Goal: Task Accomplishment & Management: Complete application form

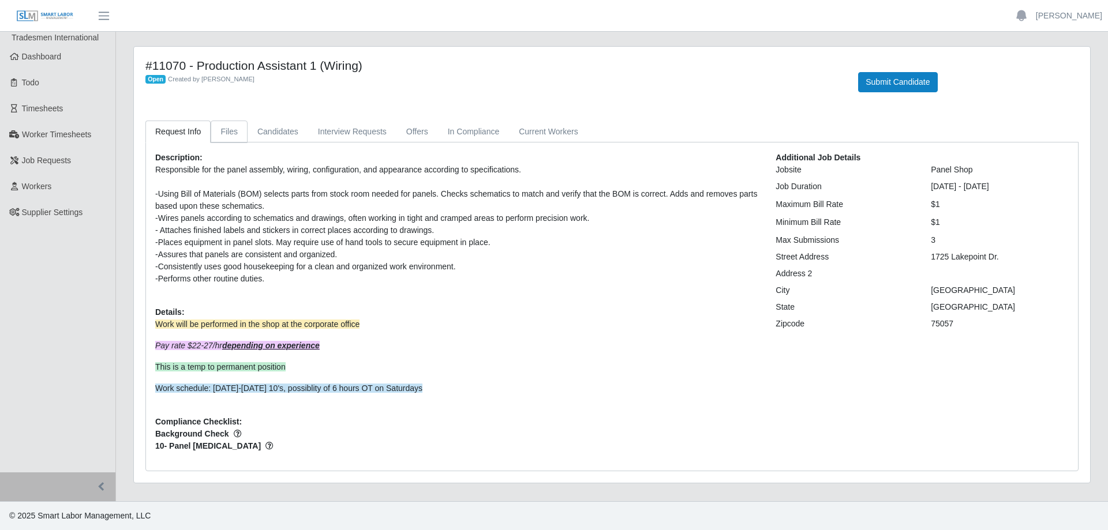
click at [233, 133] on link "Files" at bounding box center [229, 132] width 37 height 23
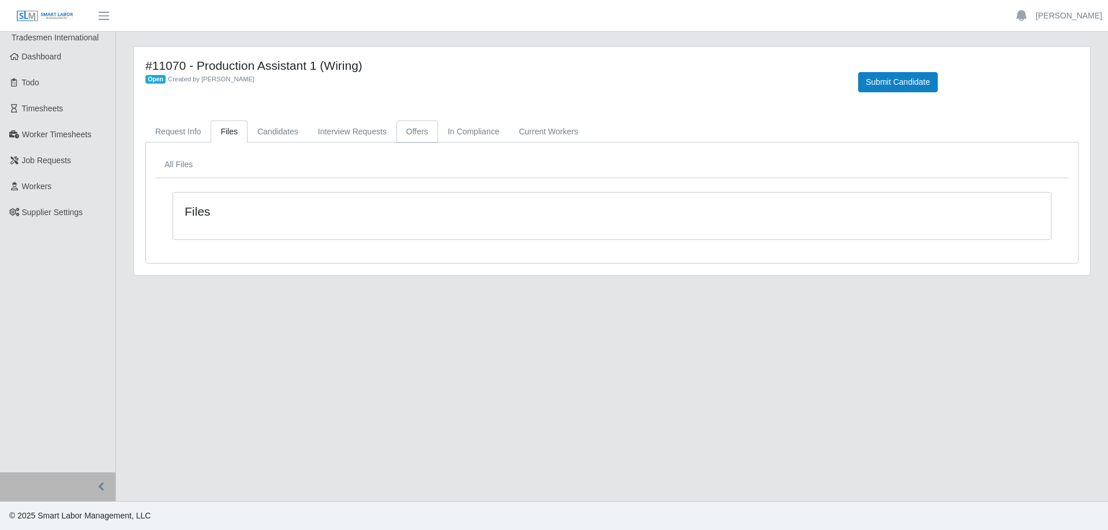
click at [403, 132] on link "Offers" at bounding box center [417, 132] width 42 height 23
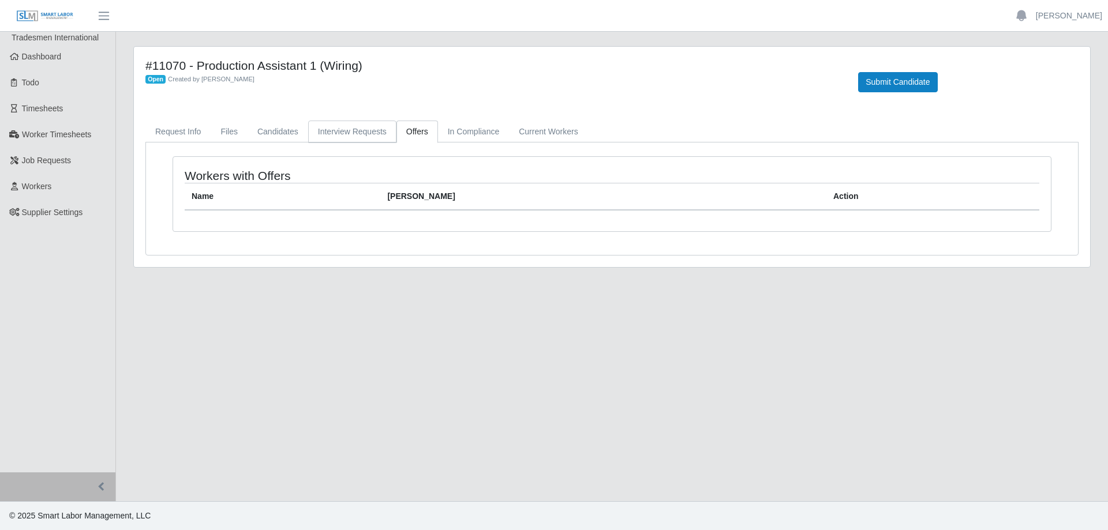
click at [355, 134] on link "Interview Requests" at bounding box center [352, 132] width 88 height 23
click at [537, 134] on link "Current Workers" at bounding box center [548, 132] width 78 height 23
click at [178, 132] on link "Request Info" at bounding box center [177, 132] width 65 height 23
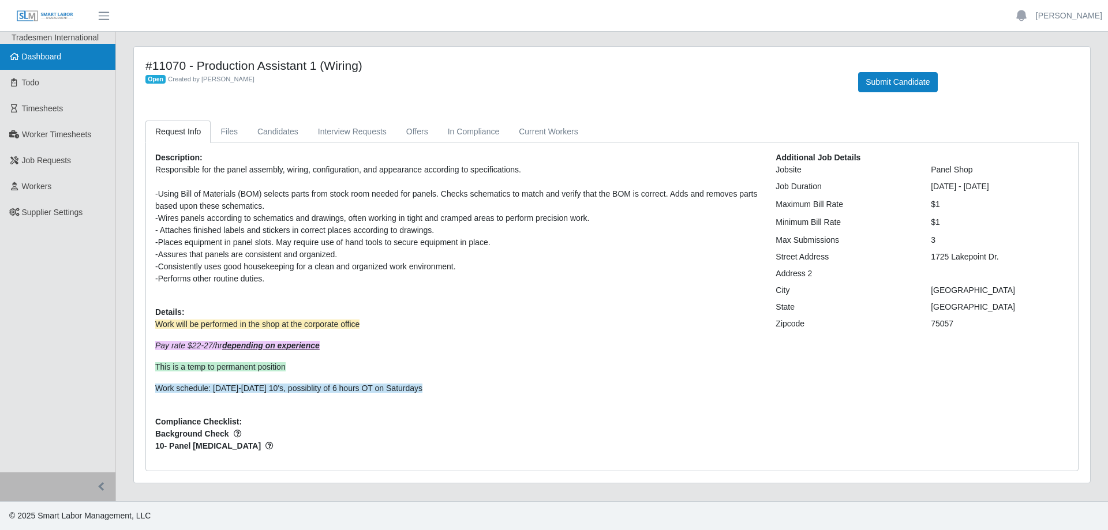
click at [46, 58] on span "Dashboard" at bounding box center [42, 56] width 40 height 9
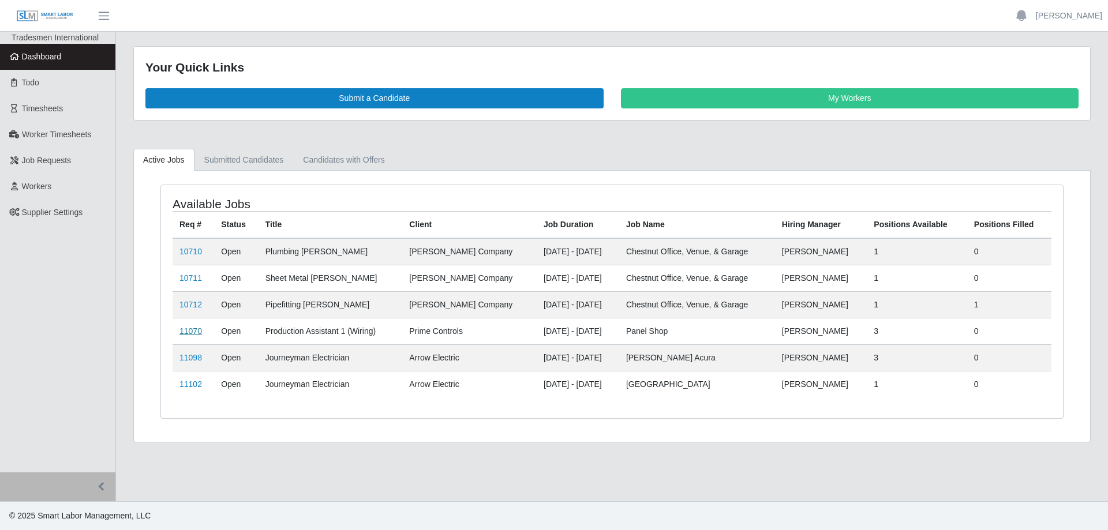
click at [193, 331] on link "11070" at bounding box center [190, 331] width 23 height 9
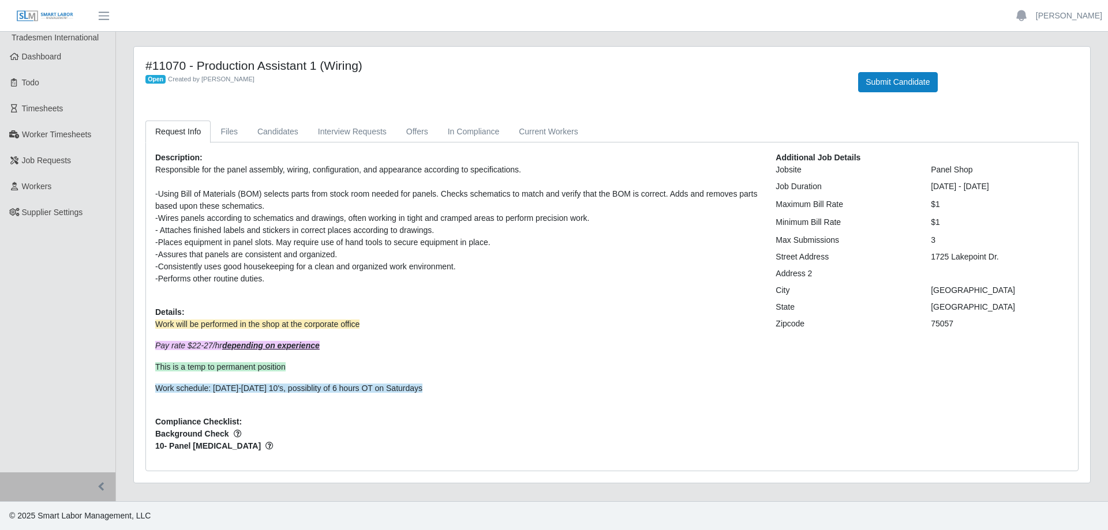
click at [1082, 94] on div "#11070 - Production Assistant 1 (Wiring) Open Created by Antonia Welker Submit …" at bounding box center [612, 82] width 950 height 48
click at [608, 347] on p "Pay rate $22-27/hr depending on experience" at bounding box center [456, 346] width 603 height 12
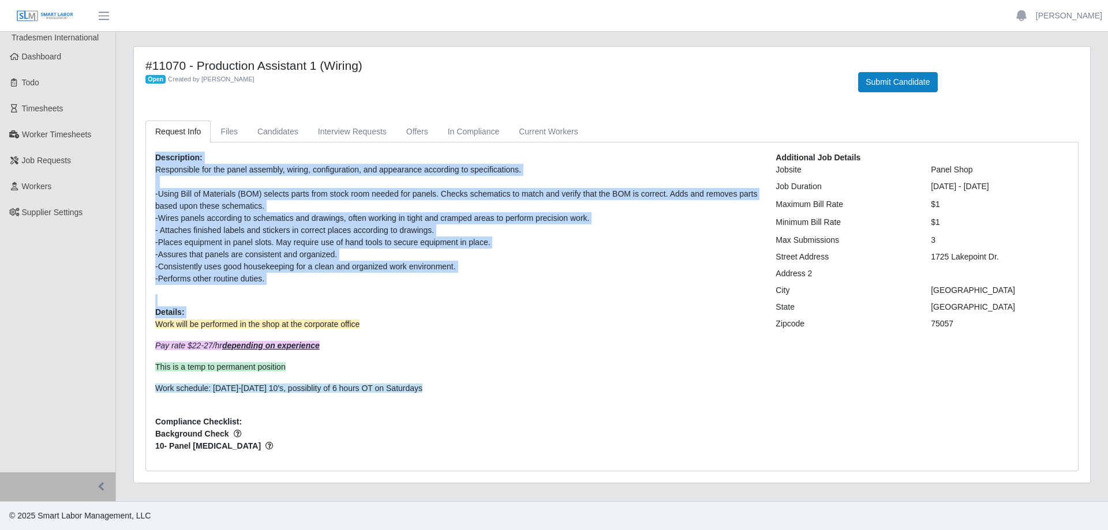
drag, startPoint x: 151, startPoint y: 153, endPoint x: 543, endPoint y: 407, distance: 467.1
click at [543, 407] on div "Description: Responsible for the panel assembly, wiring, configuration, and app…" at bounding box center [457, 307] width 620 height 310
copy div "Description: Responsible for the panel assembly, wiring, configuration, and app…"
drag, startPoint x: 774, startPoint y: 169, endPoint x: 1025, endPoint y: 180, distance: 251.8
click at [1025, 180] on div "Additional Job Details Jobsite Panel Shop Job Duration 09/02/2025 - 12/26/2025 …" at bounding box center [922, 307] width 310 height 310
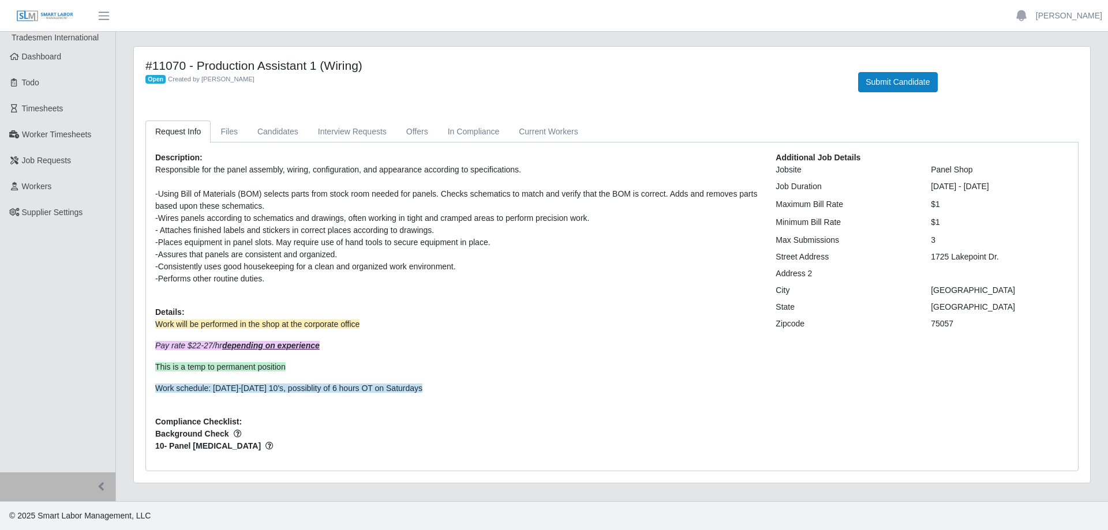
click at [757, 344] on p "Pay rate $22-27/hr depending on experience" at bounding box center [456, 346] width 603 height 12
drag, startPoint x: 775, startPoint y: 153, endPoint x: 1039, endPoint y: 185, distance: 265.6
click at [1039, 185] on div "Additional Job Details Jobsite Panel Shop Job Duration 09/02/2025 - 12/26/2025 …" at bounding box center [922, 307] width 310 height 310
copy div "Additional Job Details Jobsite Panel Shop Job Duration 09/02/2025 - 12/26/2025"
drag, startPoint x: 770, startPoint y: 287, endPoint x: 967, endPoint y: 332, distance: 201.9
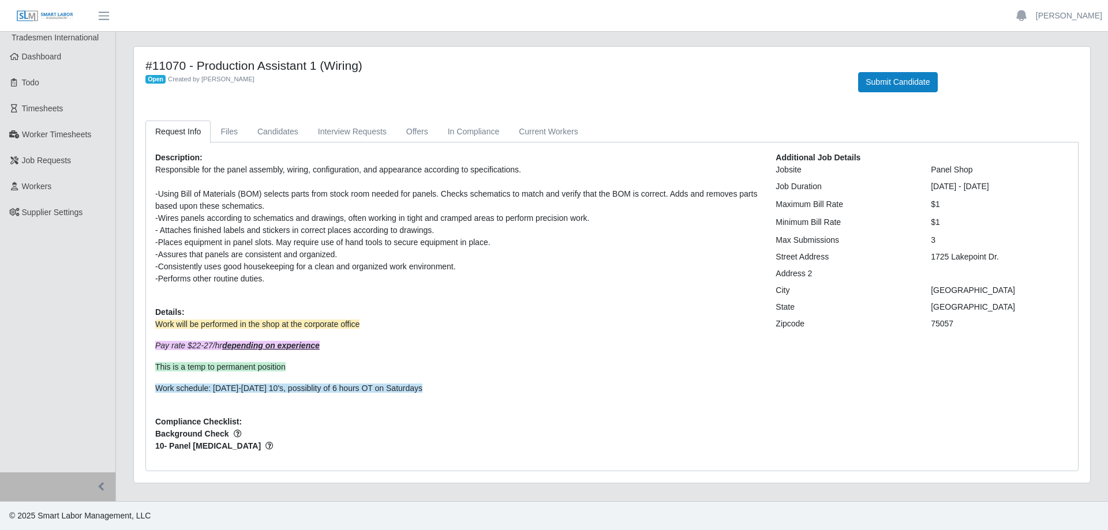
click at [967, 332] on div "Additional Job Details Jobsite Panel Shop Job Duration 09/02/2025 - 12/26/2025 …" at bounding box center [922, 307] width 310 height 310
copy div "City Lewisville State TX Zipcode 75057"
drag, startPoint x: 770, startPoint y: 257, endPoint x: 964, endPoint y: 328, distance: 206.3
click at [964, 328] on div "Additional Job Details Jobsite Panel Shop Job Duration 09/02/2025 - 12/26/2025 …" at bounding box center [922, 307] width 310 height 310
copy div "Street Address 1725 Lakepoint Dr. Address 2 City Lewisville State TX Zipcode 75…"
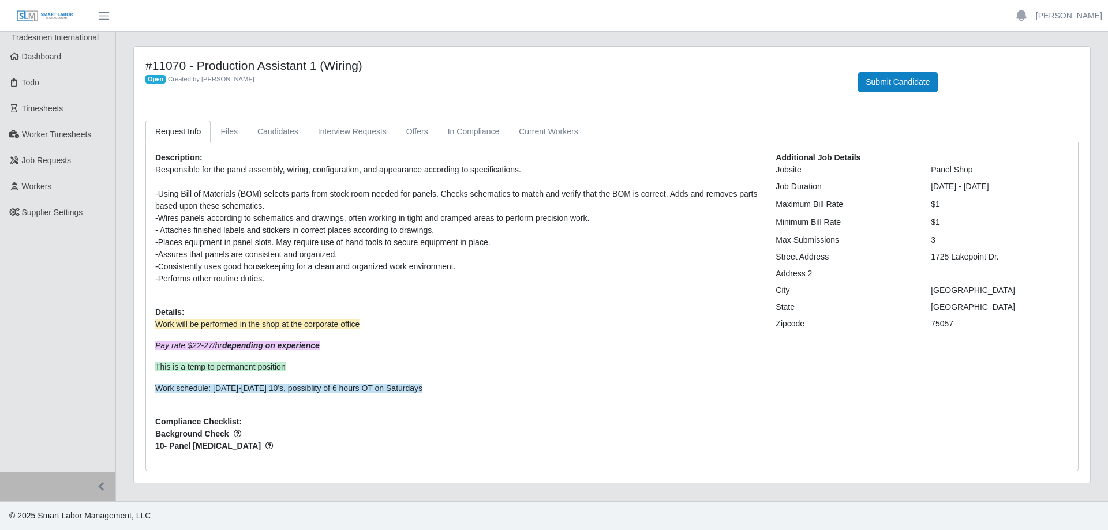
click at [1053, 312] on div "TX" at bounding box center [999, 307] width 155 height 12
click at [1028, 317] on div "Additional Job Details Jobsite Panel Shop Job Duration 09/02/2025 - 12/26/2025 …" at bounding box center [922, 307] width 310 height 310
click at [274, 201] on div "-Using Bill of Materials (BOM) selects parts from stock room needed for panels.…" at bounding box center [456, 200] width 603 height 24
click at [421, 387] on p "Work schedule: [DATE]-[DATE] 10's, possiblity of 6 hours OT on Saturdays" at bounding box center [456, 389] width 603 height 12
click at [537, 132] on link "Current Workers" at bounding box center [548, 132] width 78 height 23
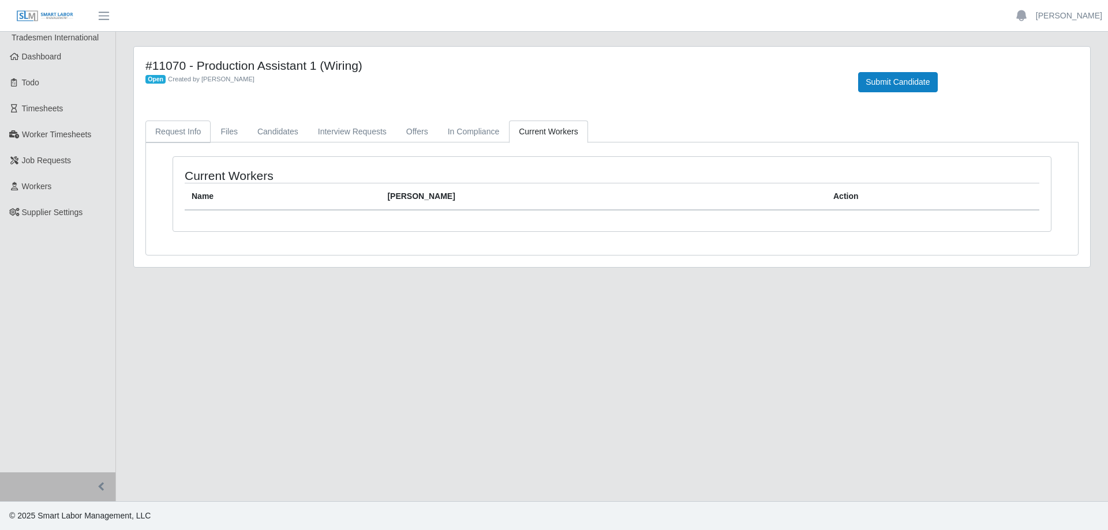
click at [184, 129] on link "Request Info" at bounding box center [177, 132] width 65 height 23
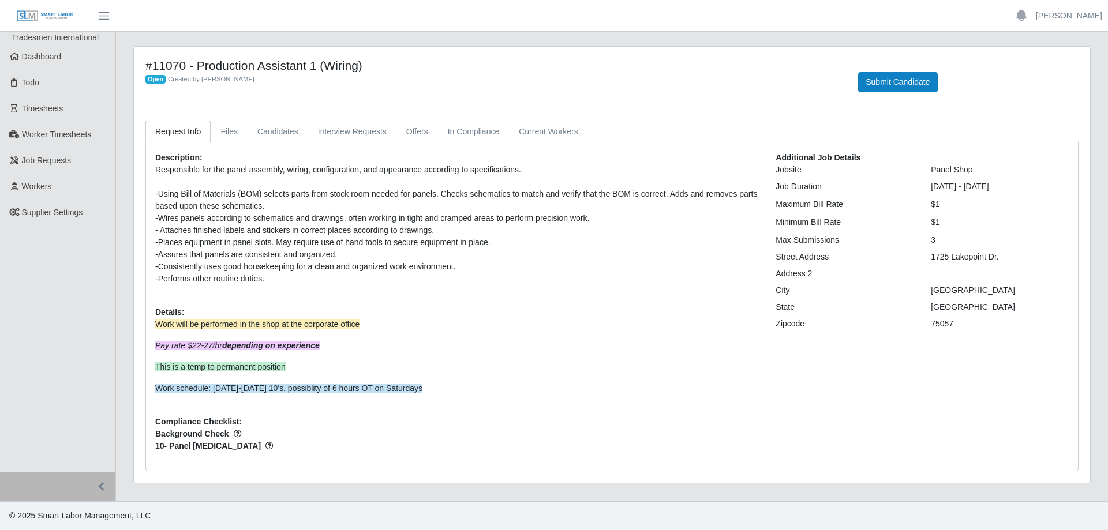
click at [336, 246] on div "-Places equipment in panel slots. May require use of hand tools to secure equip…" at bounding box center [456, 243] width 603 height 12
click at [347, 250] on div "-Assures that panels are consistent and organized." at bounding box center [456, 255] width 603 height 12
click at [357, 253] on div "-Assures that panels are consistent and organized." at bounding box center [456, 255] width 603 height 12
click at [337, 256] on div "-Assures that panels are consistent and organized." at bounding box center [456, 255] width 603 height 12
click at [271, 280] on div "-Performs other routine duties." at bounding box center [456, 279] width 603 height 12
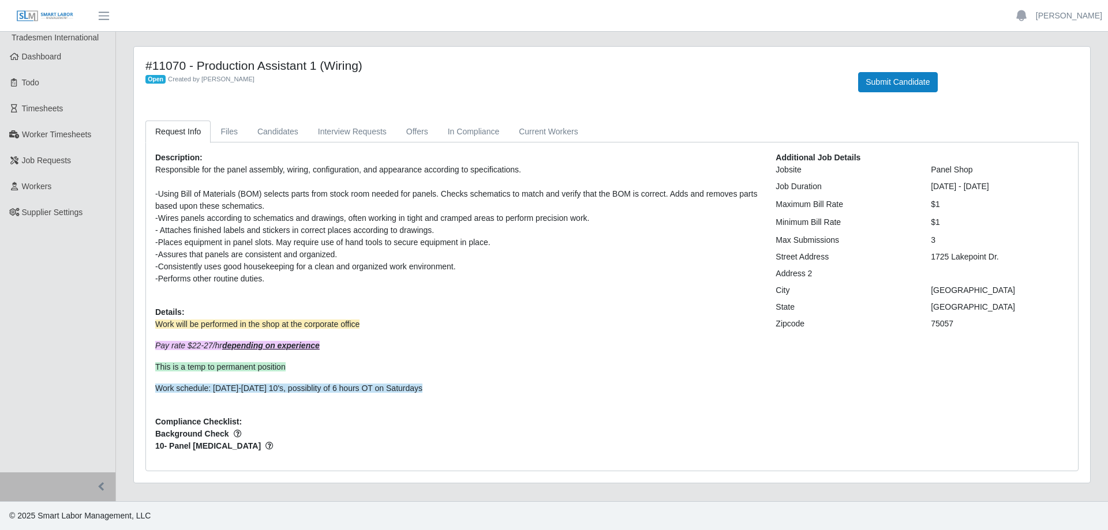
click at [264, 203] on div "-Using Bill of Materials (BOM) selects parts from stock room needed for panels.…" at bounding box center [456, 200] width 603 height 24
click at [923, 188] on div "09/02/2025 - 12/26/2025" at bounding box center [999, 187] width 155 height 12
click at [877, 405] on div "Additional Job Details Jobsite Panel Shop Job Duration 09/02/2025 - 12/26/2025 …" at bounding box center [922, 307] width 310 height 310
click at [158, 192] on div "-Using Bill of Materials (BOM) selects parts from stock room needed for panels.…" at bounding box center [456, 200] width 603 height 24
click at [267, 278] on div "-Performs other routine duties." at bounding box center [456, 279] width 603 height 12
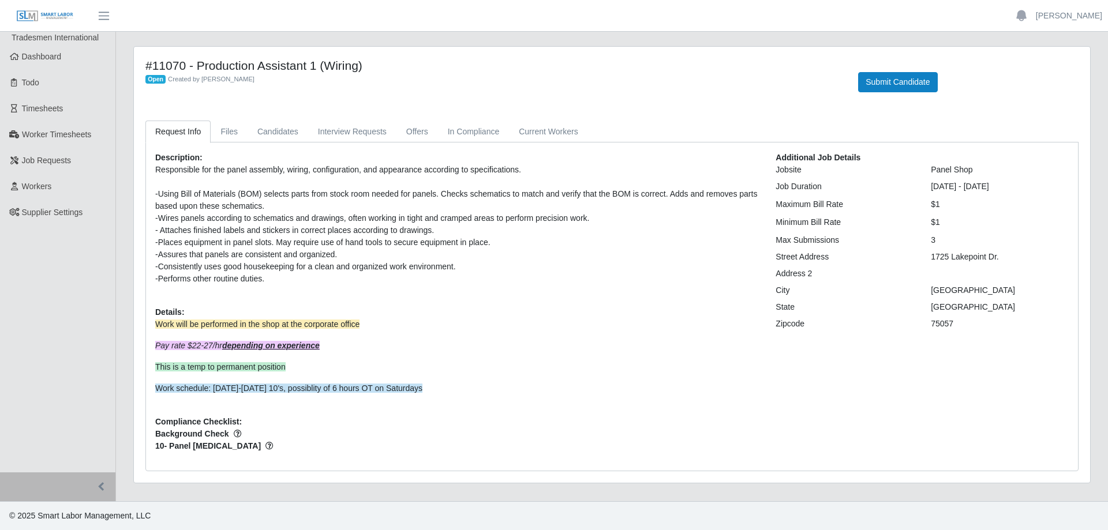
click at [268, 282] on div "-Performs other routine duties." at bounding box center [456, 279] width 603 height 12
click at [314, 368] on p "This is a temp to permanent position" at bounding box center [456, 367] width 603 height 12
click at [433, 387] on p "Work schedule: [DATE]-[DATE] 10's, possiblity of 6 hours OT on Saturdays" at bounding box center [456, 389] width 603 height 12
click at [459, 271] on div "-Consistently uses good housekeeping for a clean and organized work environment." at bounding box center [456, 267] width 603 height 12
click at [286, 279] on div "-Performs other routine duties." at bounding box center [456, 279] width 603 height 12
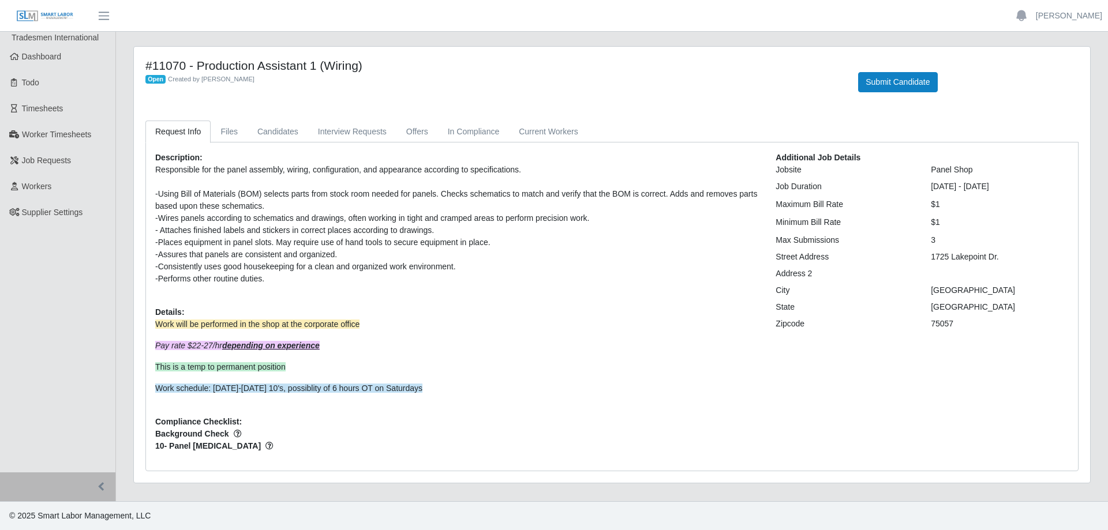
click at [370, 320] on p "Work will be performed in the shop at the corporate office" at bounding box center [456, 325] width 603 height 12
click at [341, 257] on div "-Assures that panels are consistent and organized." at bounding box center [456, 255] width 603 height 12
click at [305, 360] on p "Work will be performed in the shop at the corporate office Pay rate $22-27/hr d…" at bounding box center [456, 357] width 603 height 76
click at [916, 83] on button "Submit Candidate" at bounding box center [897, 82] width 79 height 20
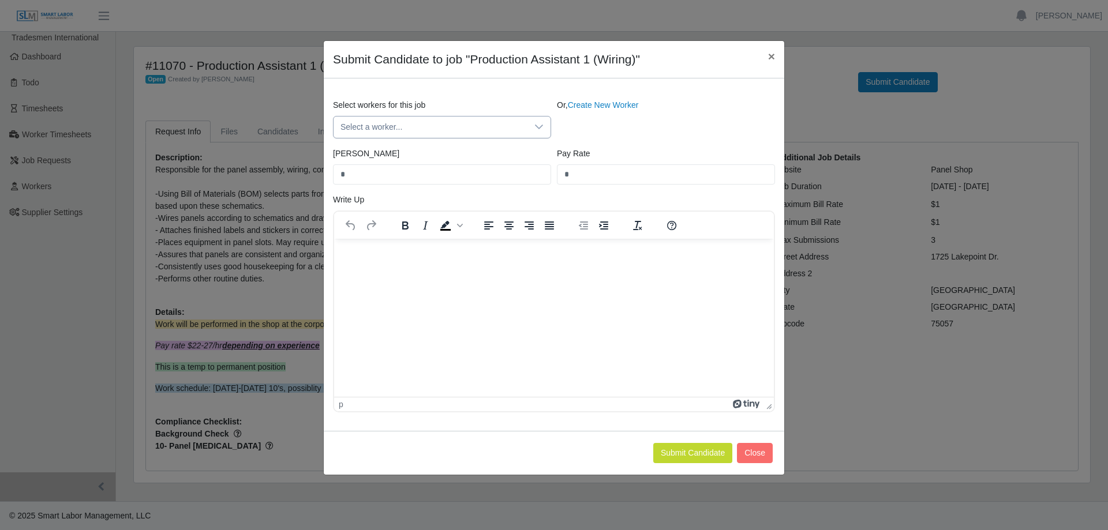
click at [540, 128] on icon at bounding box center [539, 127] width 8 height 5
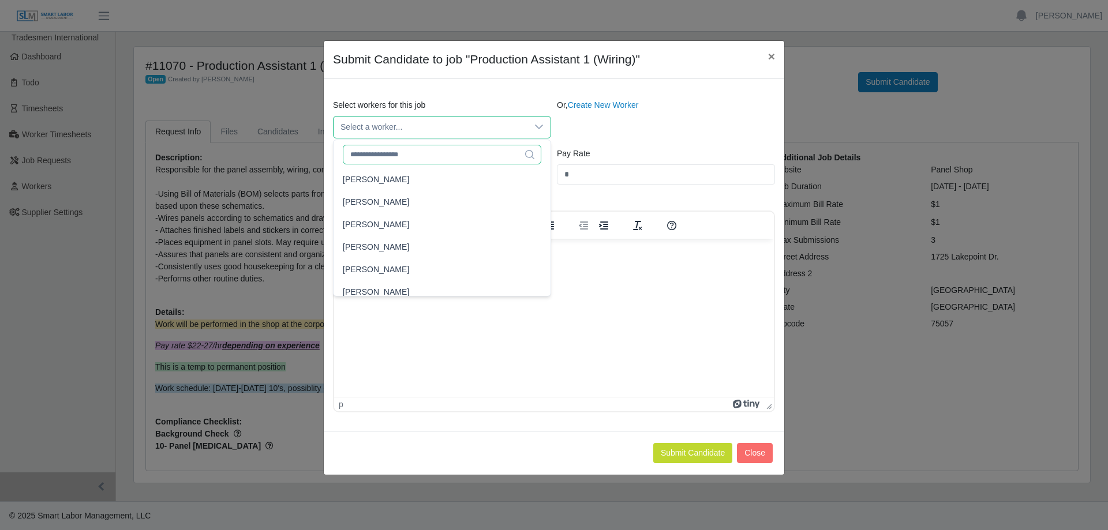
click at [434, 155] on input "text" at bounding box center [442, 155] width 199 height 20
type input "******"
drag, startPoint x: 427, startPoint y: 158, endPoint x: 302, endPoint y: 144, distance: 125.4
click at [302, 144] on body "Brittney Gallion Account Settings Logout Tradesmen International Dashboard Todo…" at bounding box center [554, 265] width 1108 height 530
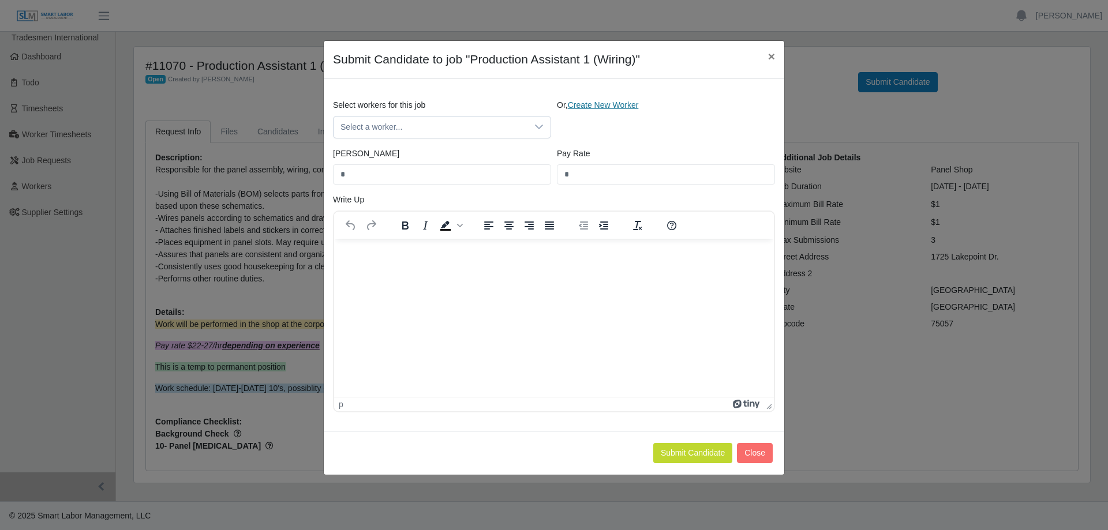
click at [593, 102] on link "Create New Worker" at bounding box center [603, 104] width 71 height 9
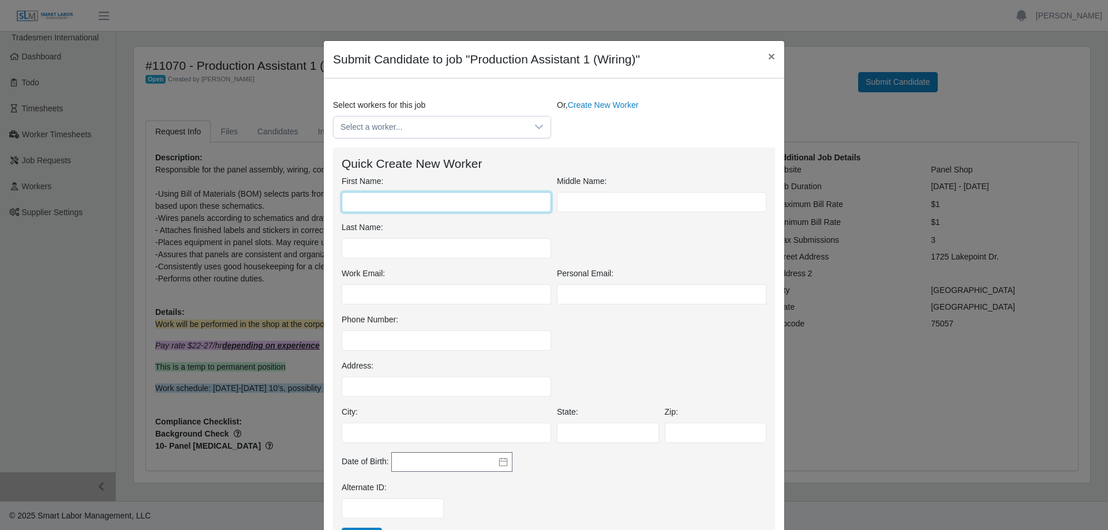
click at [450, 204] on input "First Name:" at bounding box center [446, 202] width 209 height 20
type input "*****"
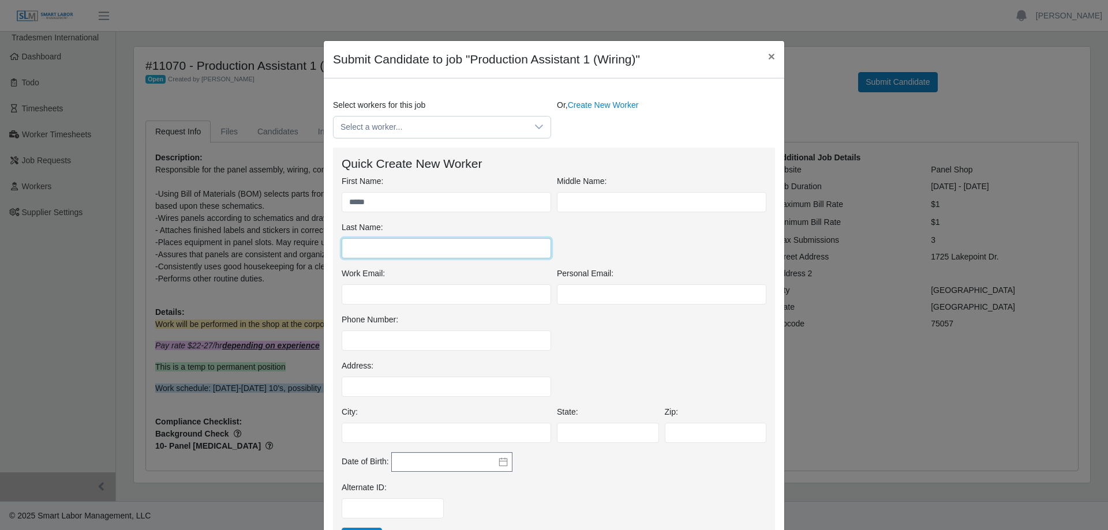
click at [434, 253] on input "Last Name:" at bounding box center [446, 248] width 209 height 20
type input "******"
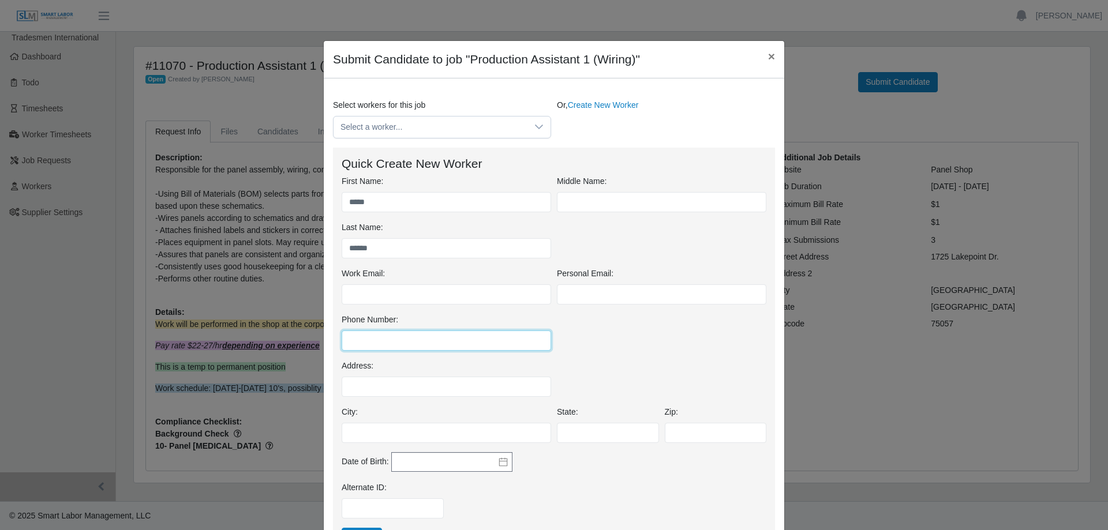
click at [477, 344] on input "Phone Number:" at bounding box center [446, 341] width 209 height 20
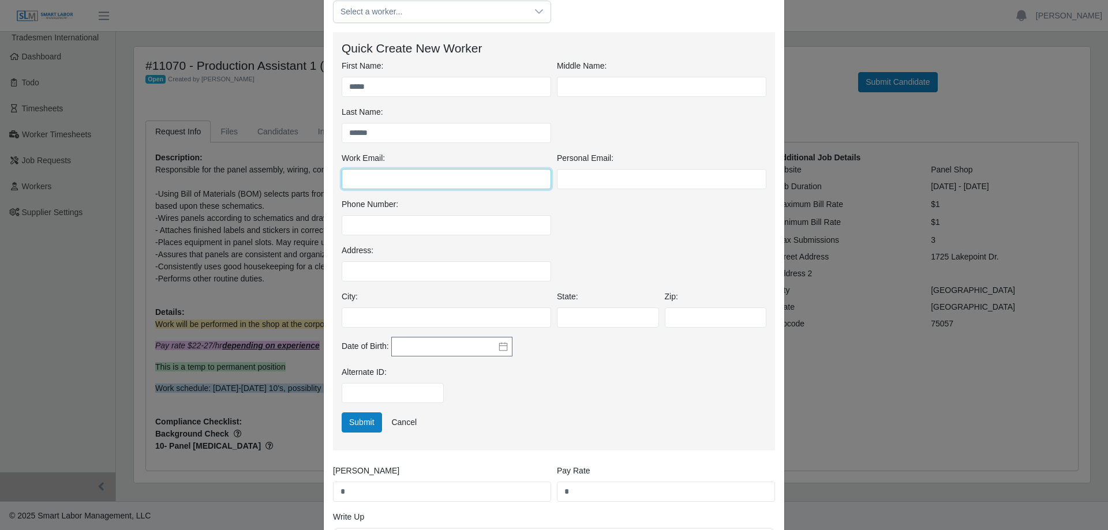
click at [448, 179] on input "Work Email:" at bounding box center [446, 179] width 209 height 20
click at [626, 226] on div "Phone Number:" at bounding box center [554, 222] width 430 height 46
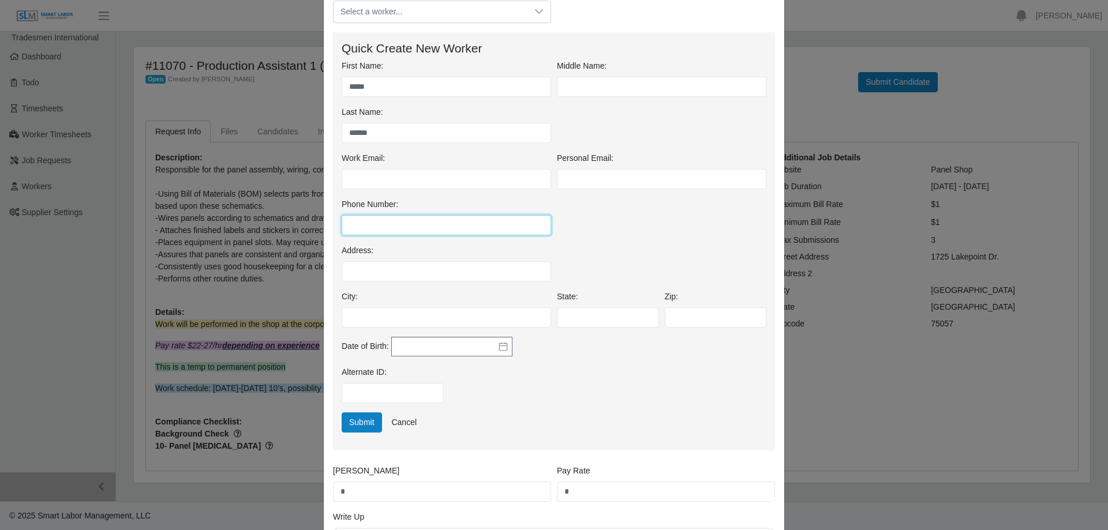
click at [462, 230] on input "Phone Number:" at bounding box center [446, 225] width 209 height 20
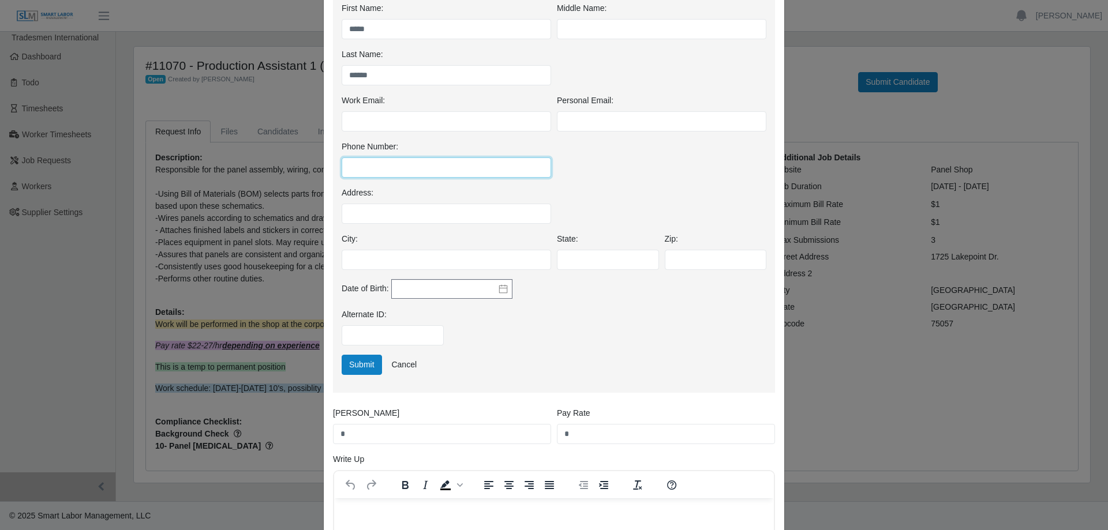
scroll to position [58, 0]
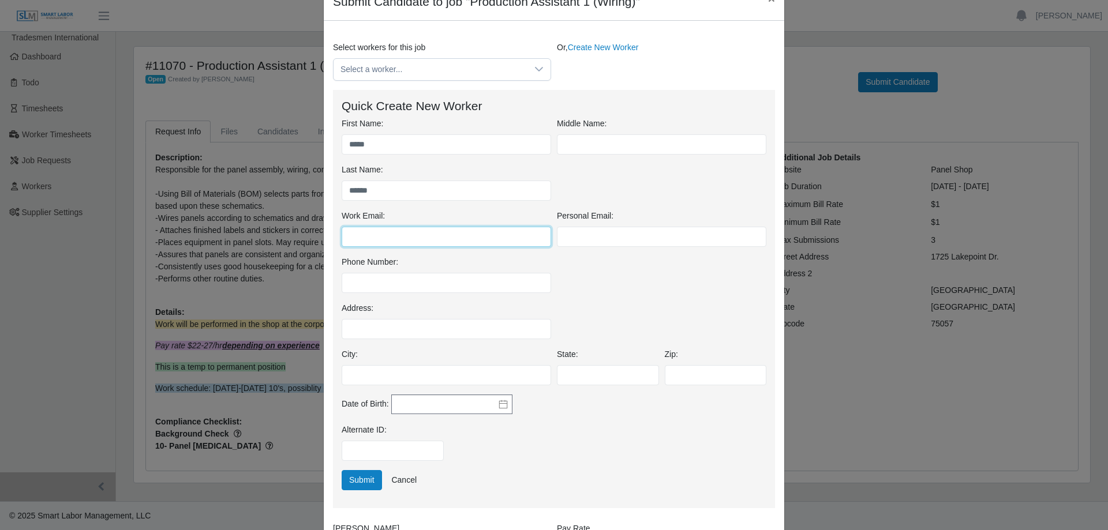
click at [529, 232] on input "Work Email:" at bounding box center [446, 237] width 209 height 20
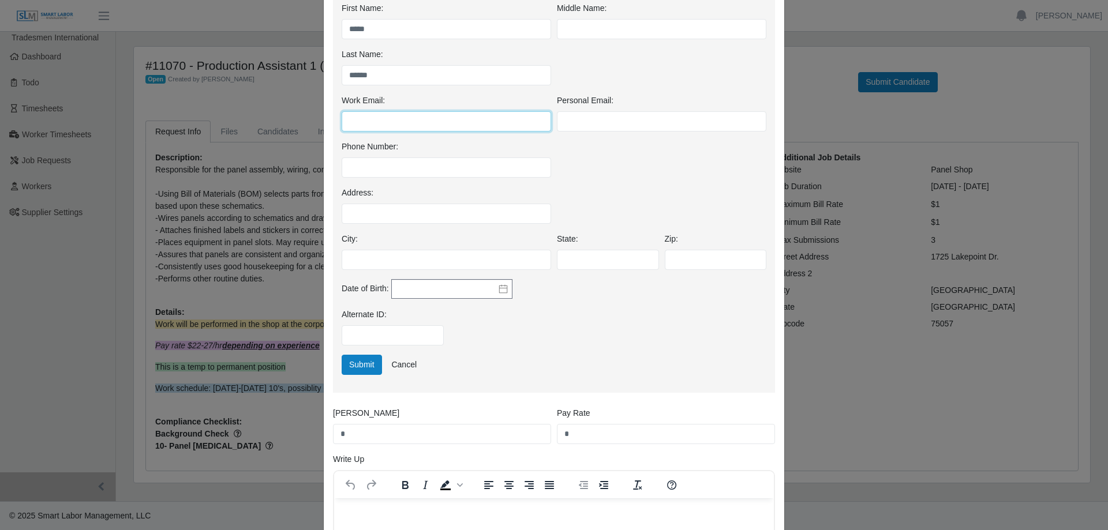
scroll to position [231, 0]
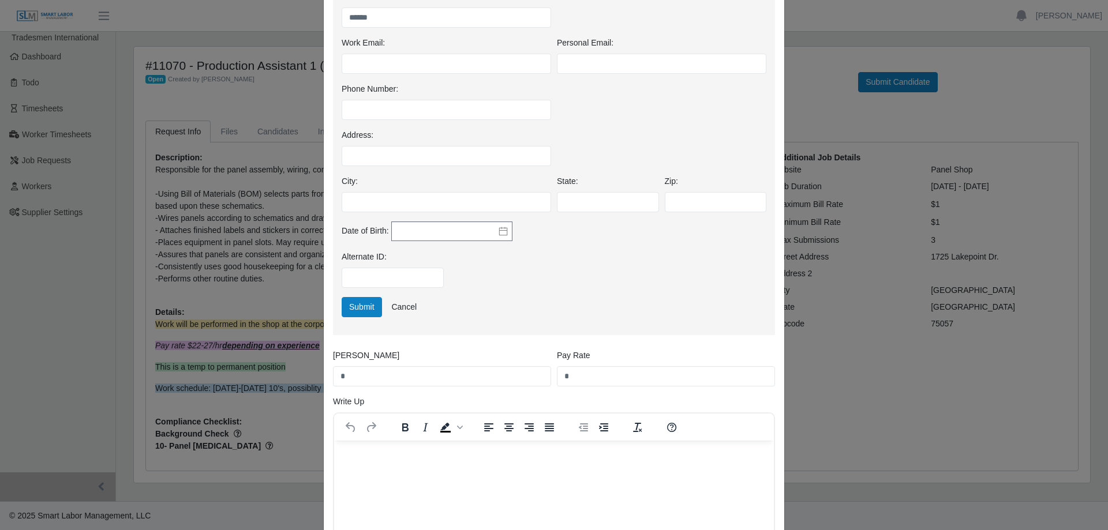
click at [623, 263] on div "Alternate ID:" at bounding box center [554, 274] width 430 height 46
click at [500, 233] on icon at bounding box center [503, 231] width 9 height 9
click at [600, 241] on div "Date of Birth:" at bounding box center [554, 237] width 430 height 30
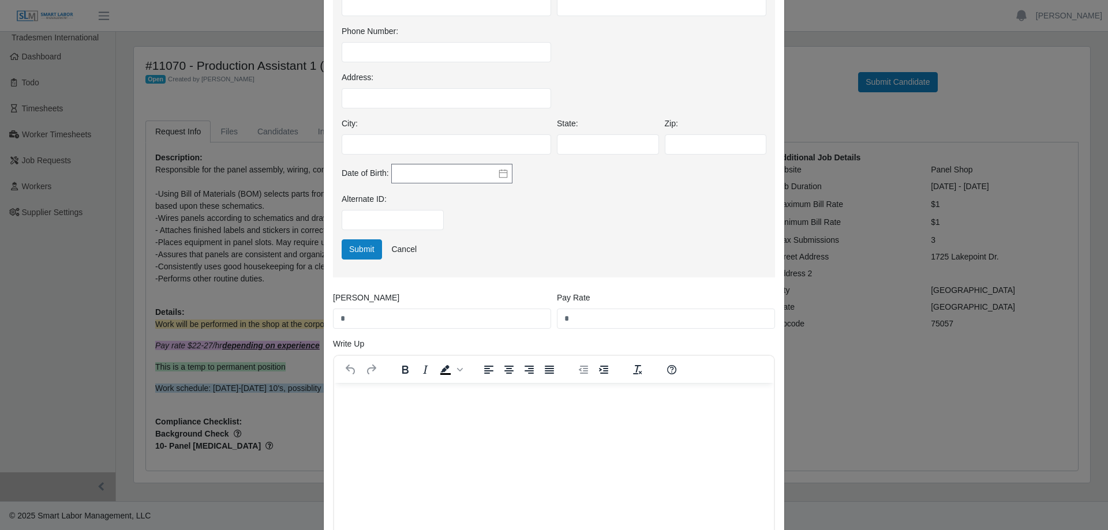
scroll to position [395, 0]
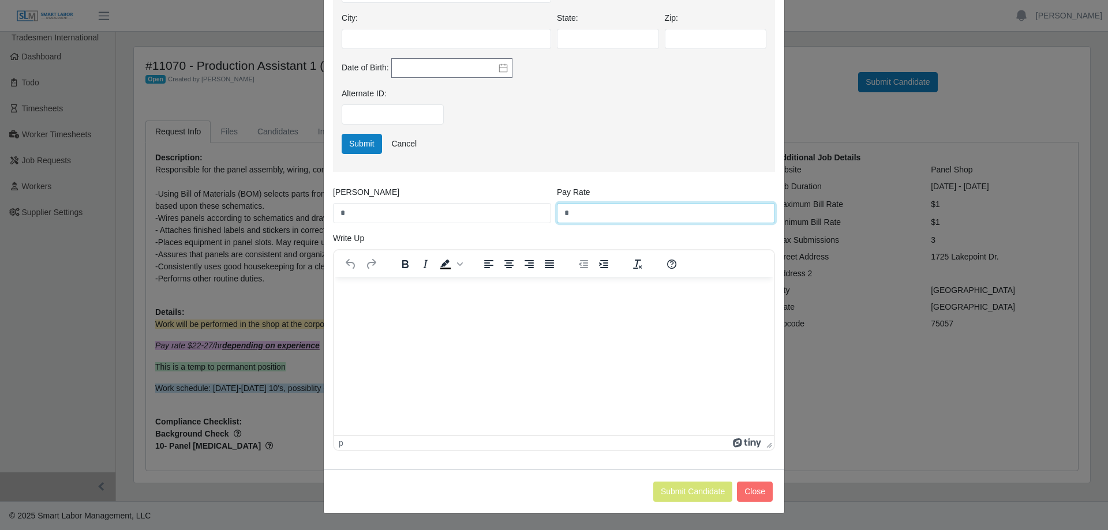
click at [586, 209] on input "*" at bounding box center [666, 213] width 218 height 20
drag, startPoint x: 586, startPoint y: 210, endPoint x: 522, endPoint y: 203, distance: 63.9
click at [522, 203] on div "Bill Rate * Pay Rate *" at bounding box center [554, 209] width 448 height 46
type input "**"
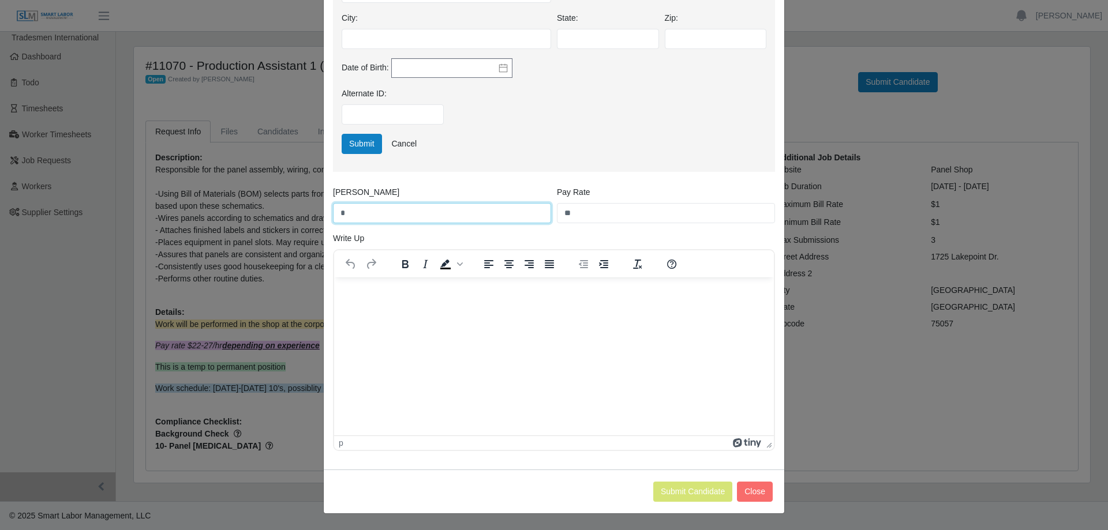
click at [476, 216] on input "*" at bounding box center [442, 213] width 218 height 20
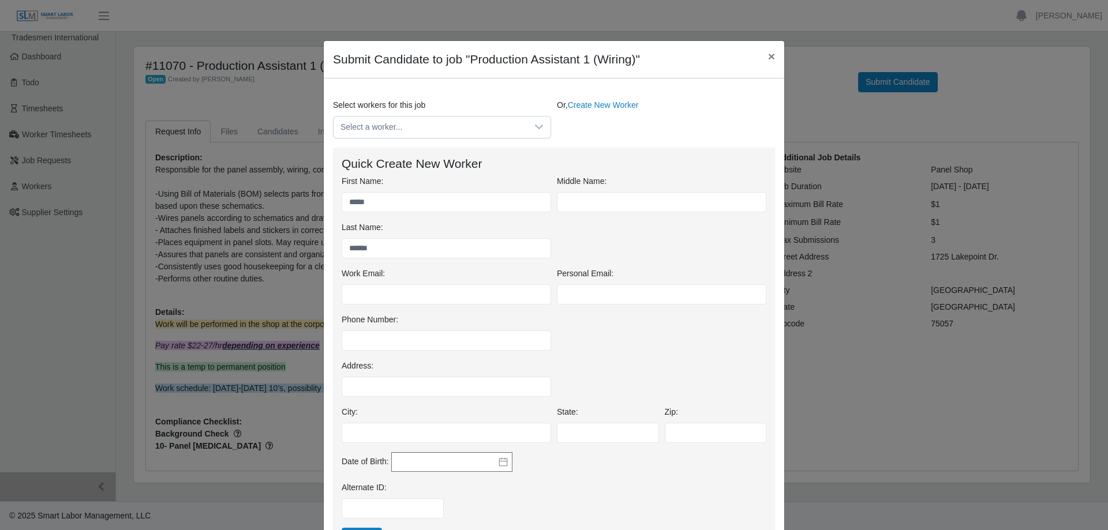
scroll to position [58, 0]
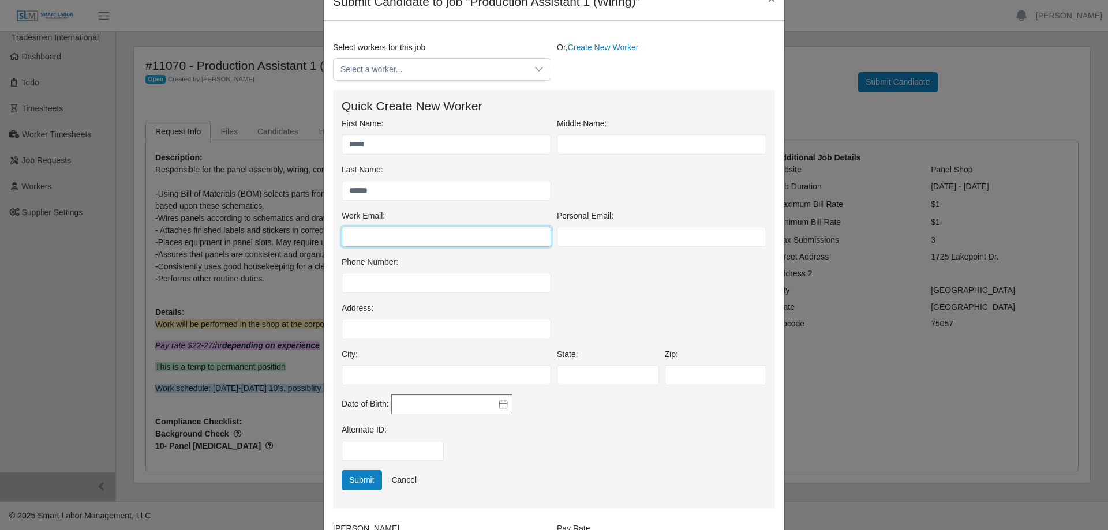
click at [471, 234] on input "Work Email:" at bounding box center [446, 237] width 209 height 20
paste input "**********"
type input "**********"
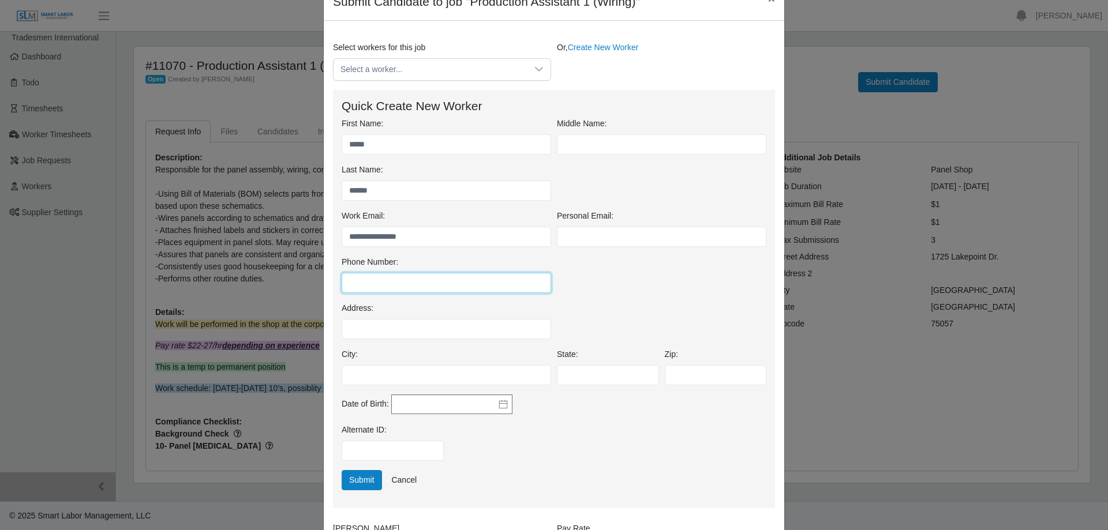
click at [469, 278] on input "Phone Number:" at bounding box center [446, 283] width 209 height 20
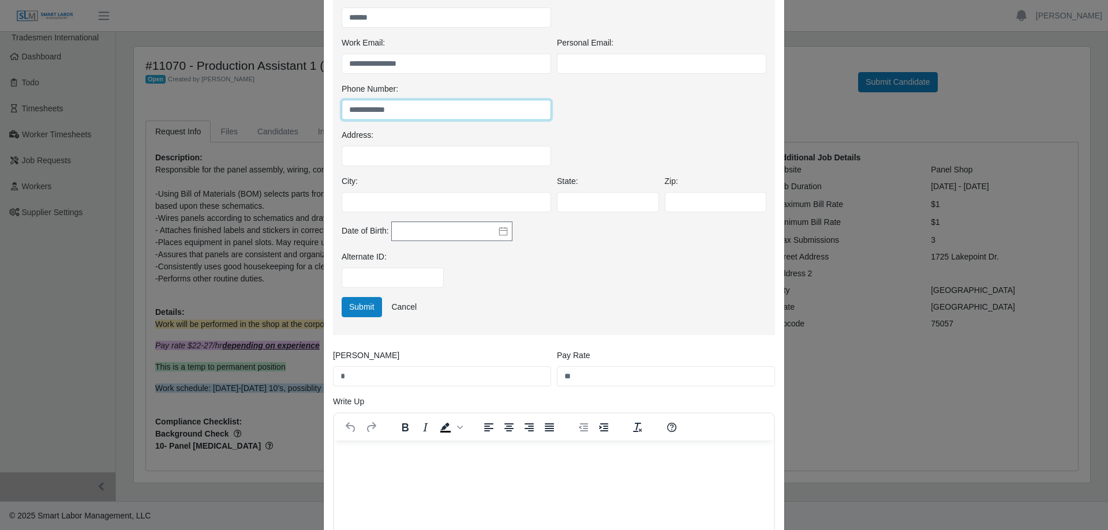
scroll to position [289, 0]
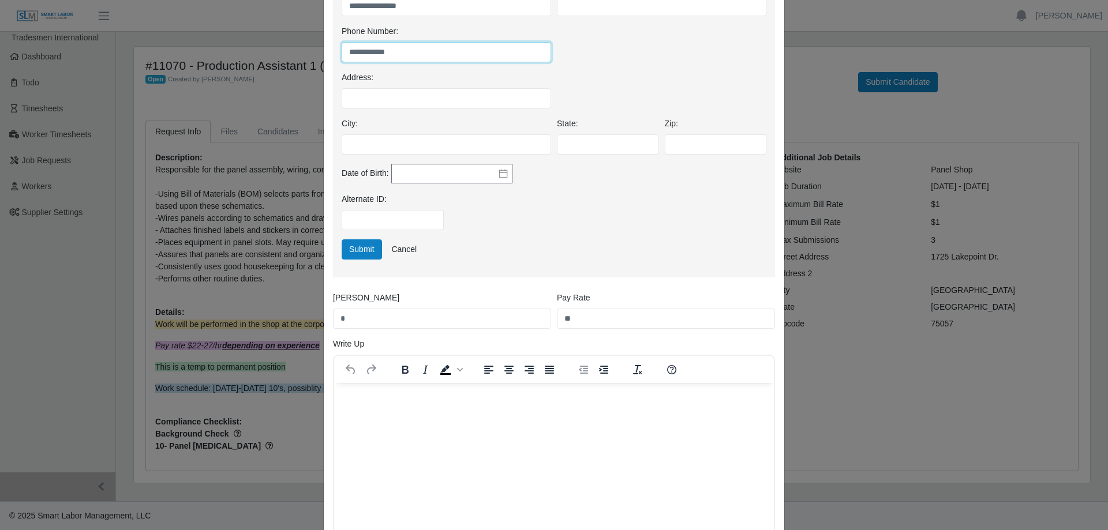
type input "**********"
click at [552, 414] on html at bounding box center [554, 398] width 440 height 31
click at [593, 414] on html at bounding box center [554, 398] width 440 height 31
click at [520, 399] on p "*****" at bounding box center [553, 398] width 421 height 13
click at [422, 403] on p "*********" at bounding box center [553, 398] width 421 height 13
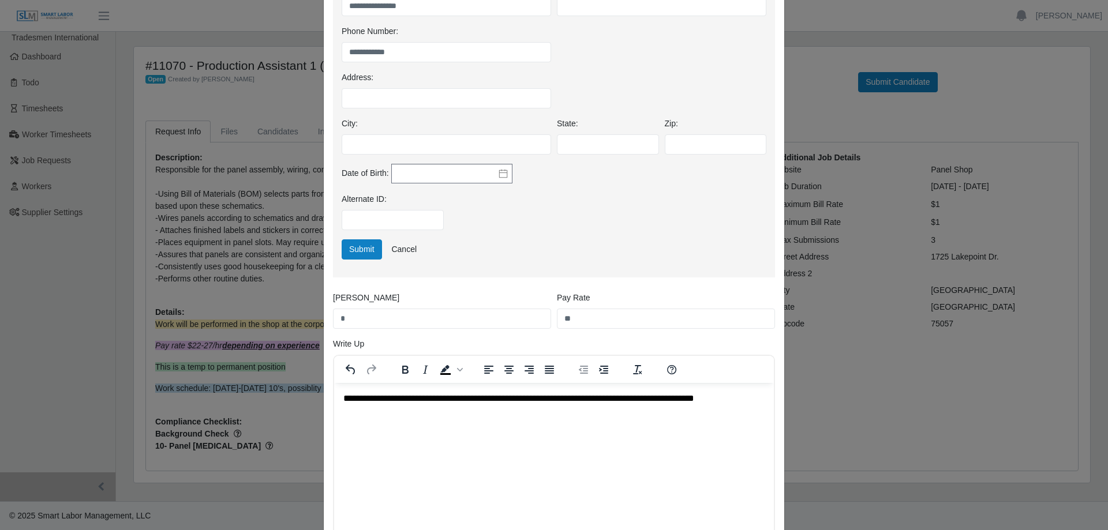
click at [696, 400] on p "**********" at bounding box center [553, 398] width 421 height 13
click at [424, 415] on p "**********" at bounding box center [553, 405] width 421 height 26
click at [436, 414] on p "**********" at bounding box center [553, 405] width 421 height 26
drag, startPoint x: 622, startPoint y: 408, endPoint x: 565, endPoint y: 411, distance: 57.2
click at [565, 411] on p "**********" at bounding box center [553, 405] width 421 height 26
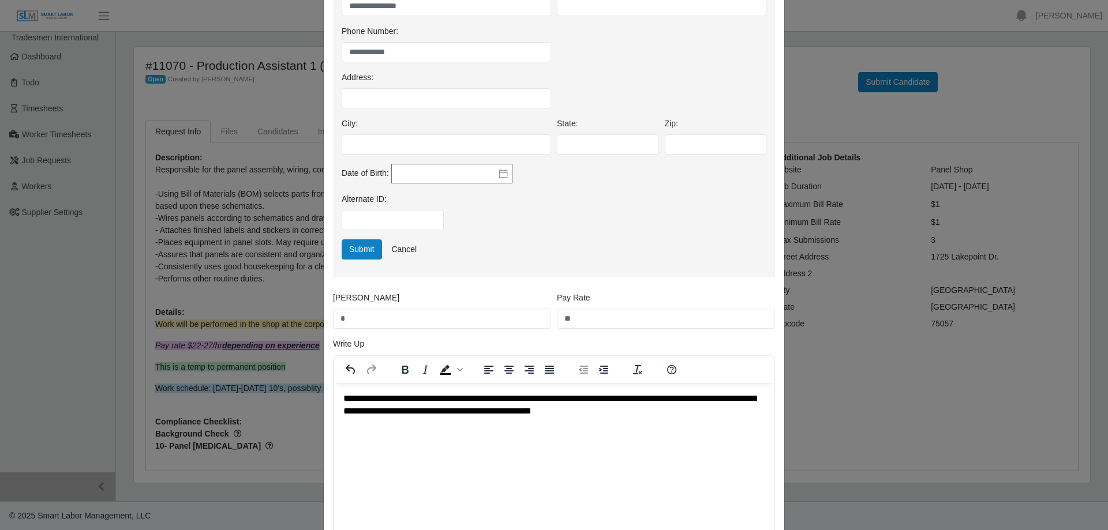
click at [634, 407] on p "**********" at bounding box center [553, 405] width 421 height 26
click at [403, 317] on input "*" at bounding box center [442, 319] width 218 height 20
click at [403, 316] on input "*" at bounding box center [442, 319] width 218 height 20
drag, startPoint x: 432, startPoint y: 324, endPoint x: 316, endPoint y: 314, distance: 116.4
click at [316, 314] on div "**********" at bounding box center [554, 265] width 1108 height 530
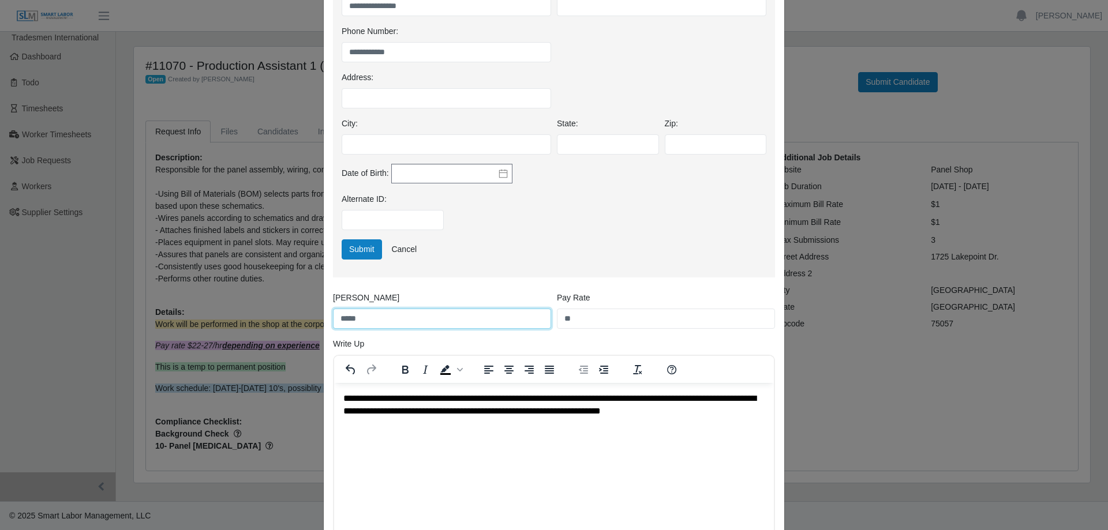
type input "*****"
click at [587, 242] on div "Submit Cancel" at bounding box center [554, 249] width 430 height 20
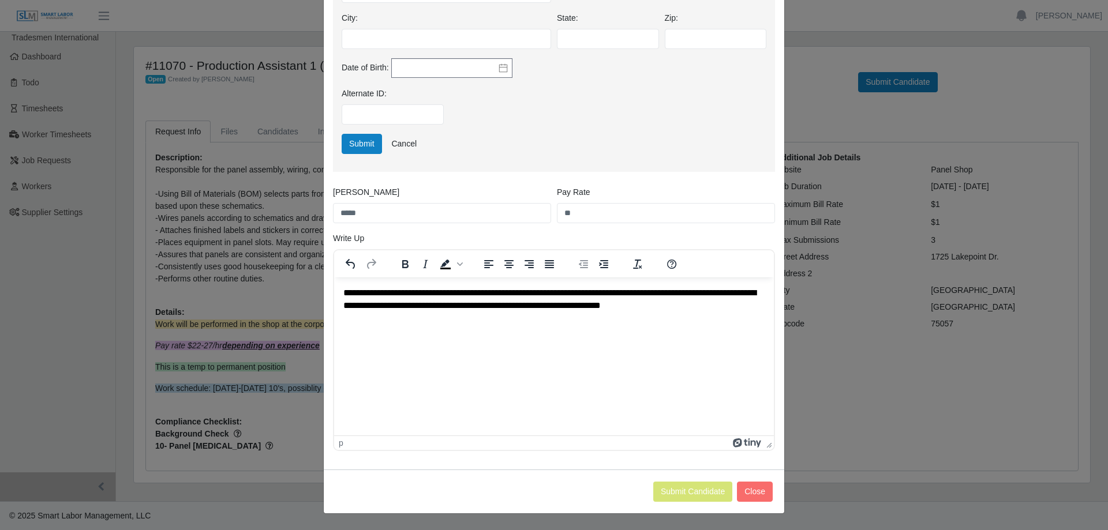
scroll to position [279, 0]
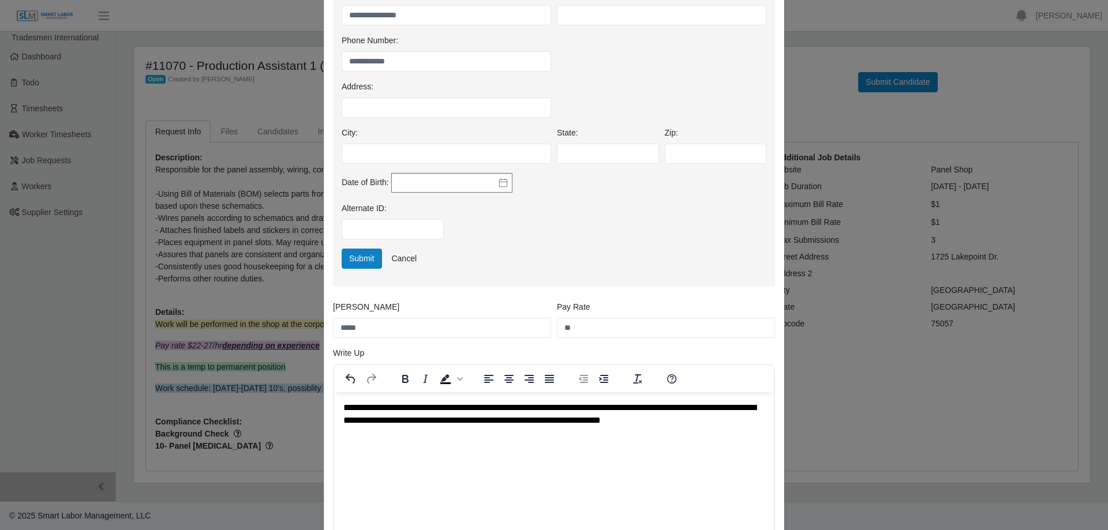
click at [727, 424] on p "**********" at bounding box center [553, 415] width 421 height 26
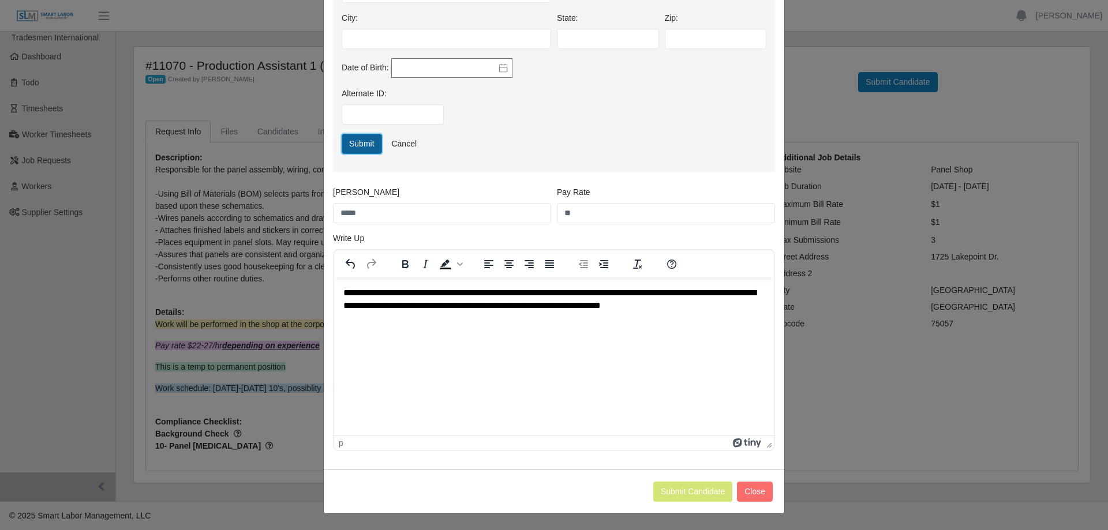
click at [360, 141] on button "Submit" at bounding box center [362, 144] width 40 height 20
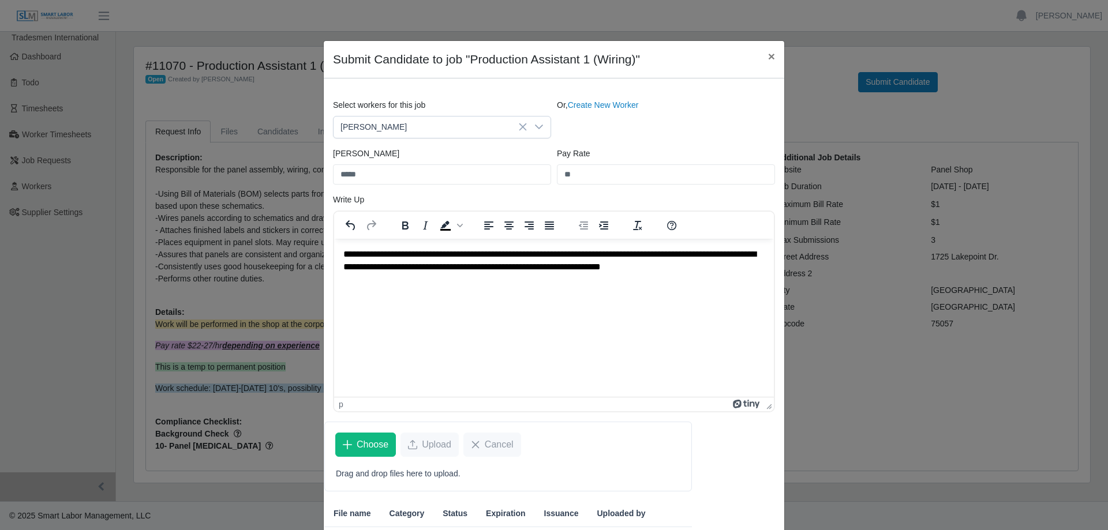
scroll to position [81, 0]
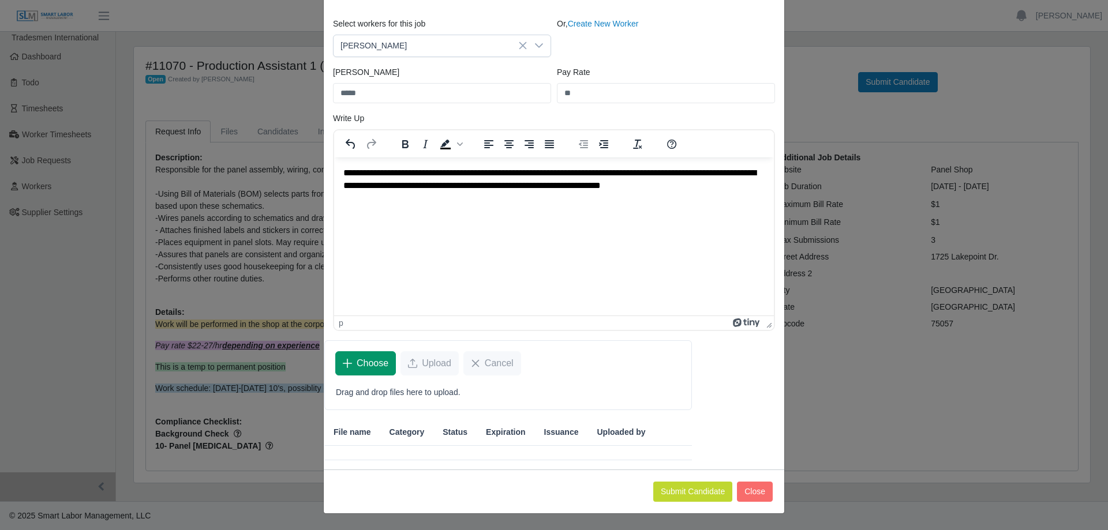
click at [364, 369] on span "Choose" at bounding box center [373, 364] width 32 height 14
click at [658, 45] on div "Or, Create New Worker" at bounding box center [666, 37] width 224 height 39
click at [350, 365] on button "Choose" at bounding box center [365, 363] width 61 height 24
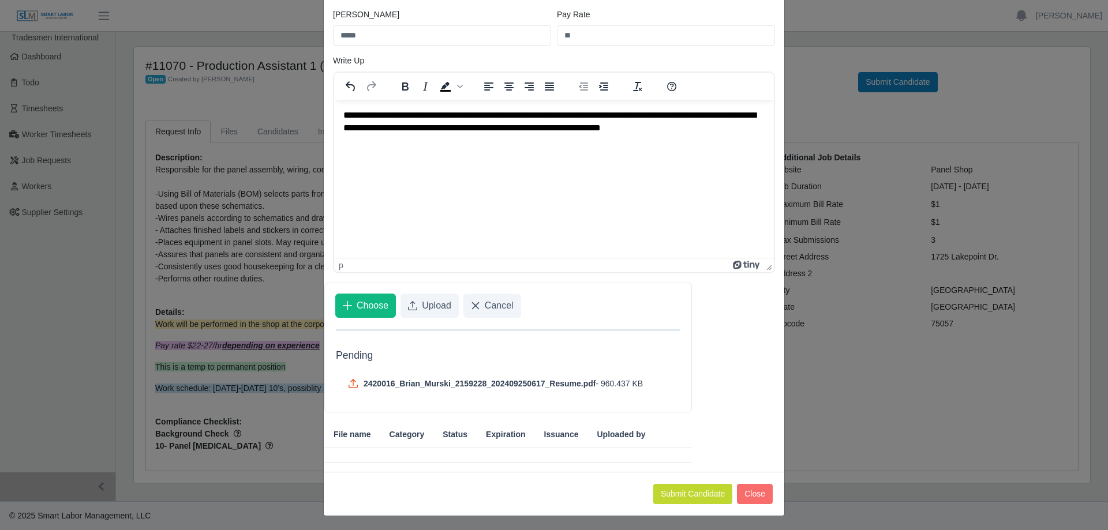
scroll to position [141, 0]
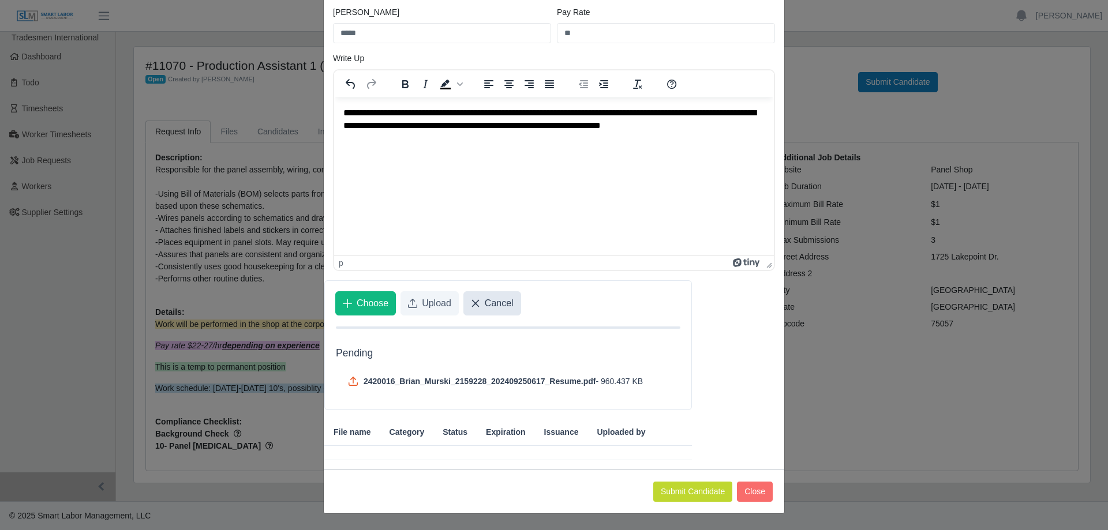
click at [478, 305] on button "Cancel" at bounding box center [492, 303] width 58 height 24
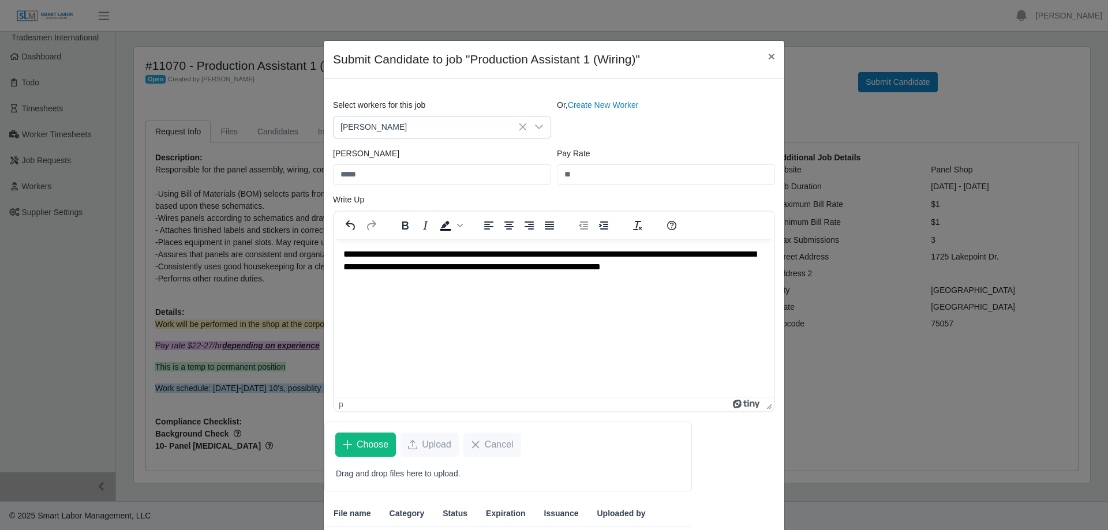
scroll to position [81, 0]
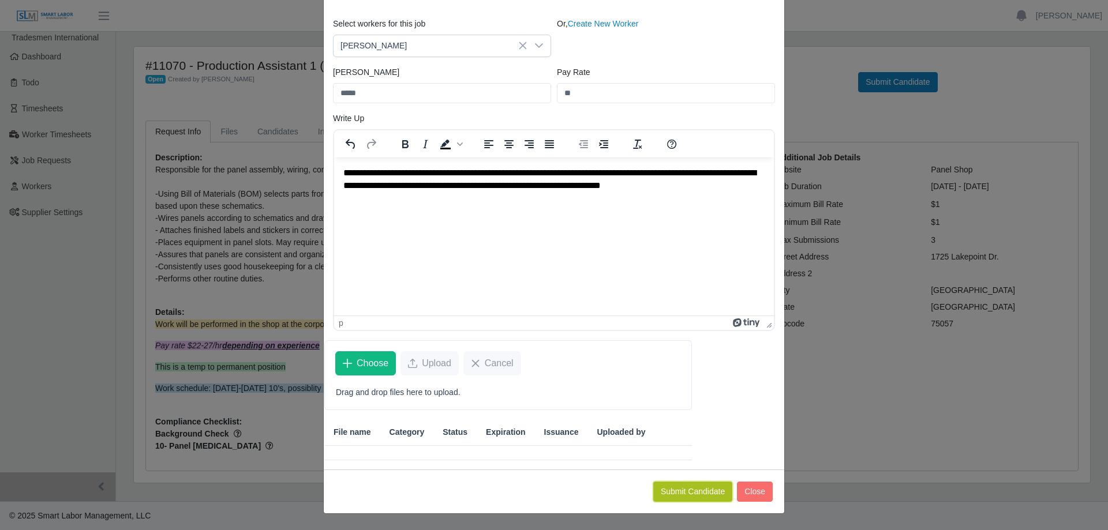
click at [693, 493] on button "Submit Candidate" at bounding box center [692, 492] width 79 height 20
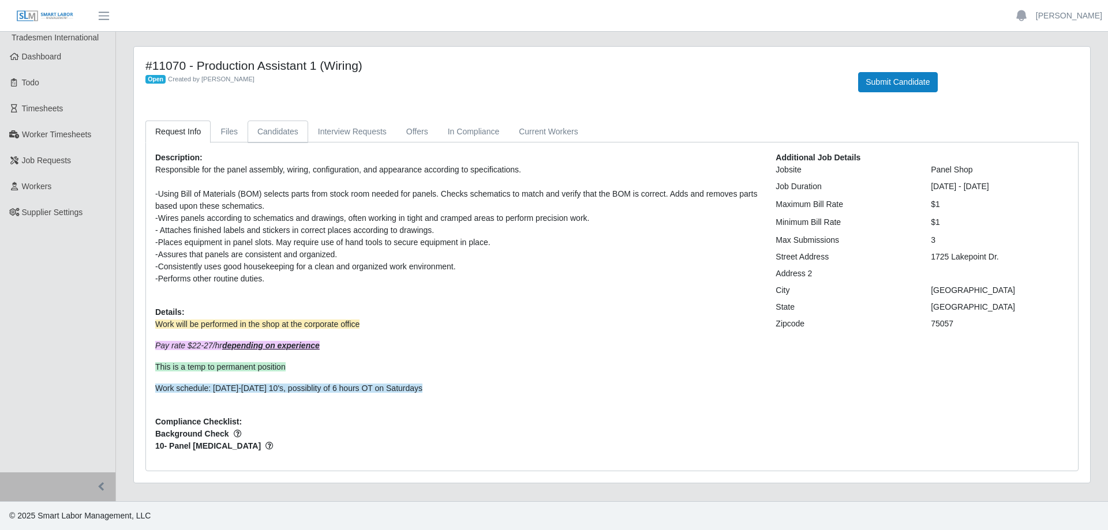
click at [294, 137] on link "Candidates" at bounding box center [278, 132] width 61 height 23
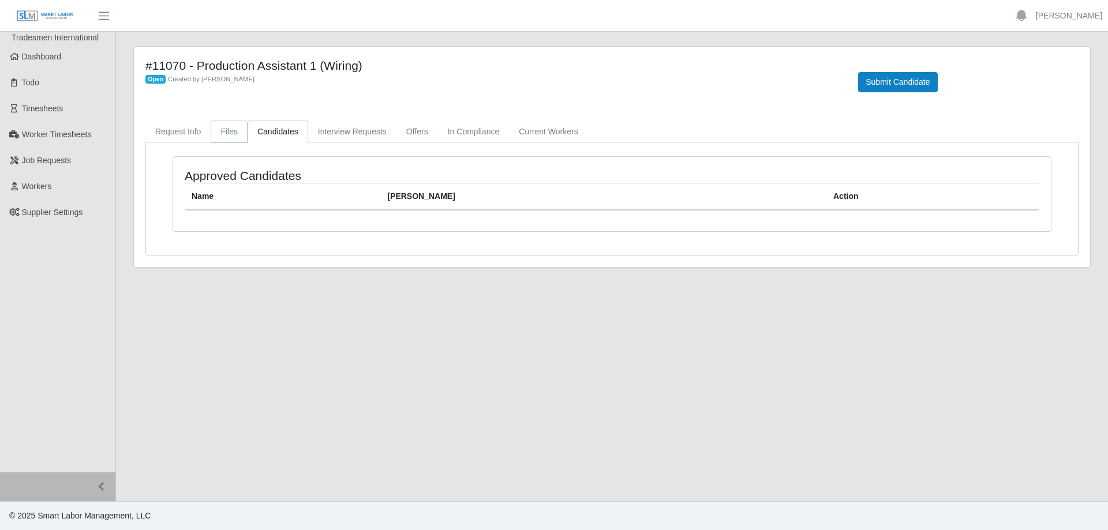
click at [232, 129] on link "Files" at bounding box center [229, 132] width 37 height 23
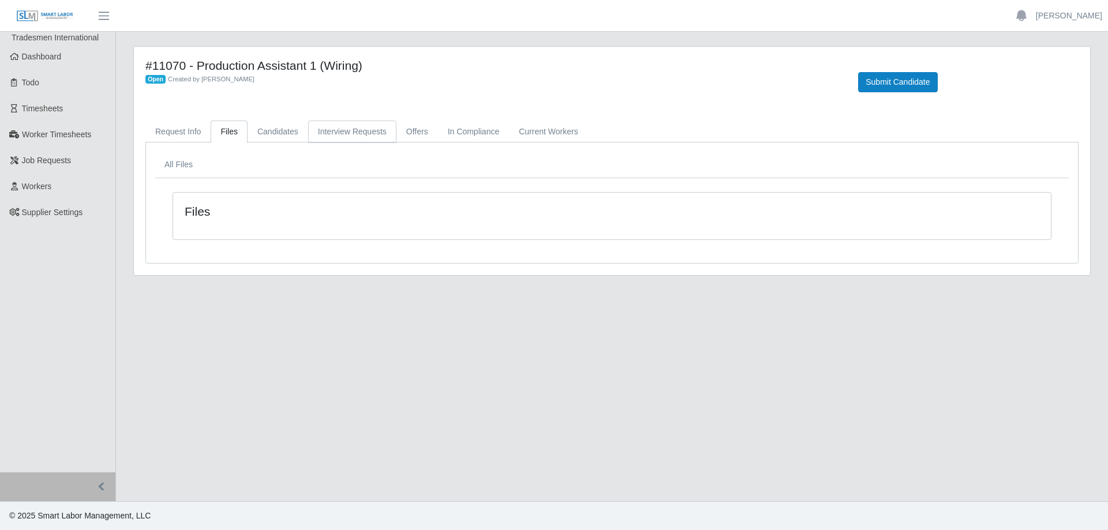
click at [341, 132] on link "Interview Requests" at bounding box center [352, 132] width 88 height 23
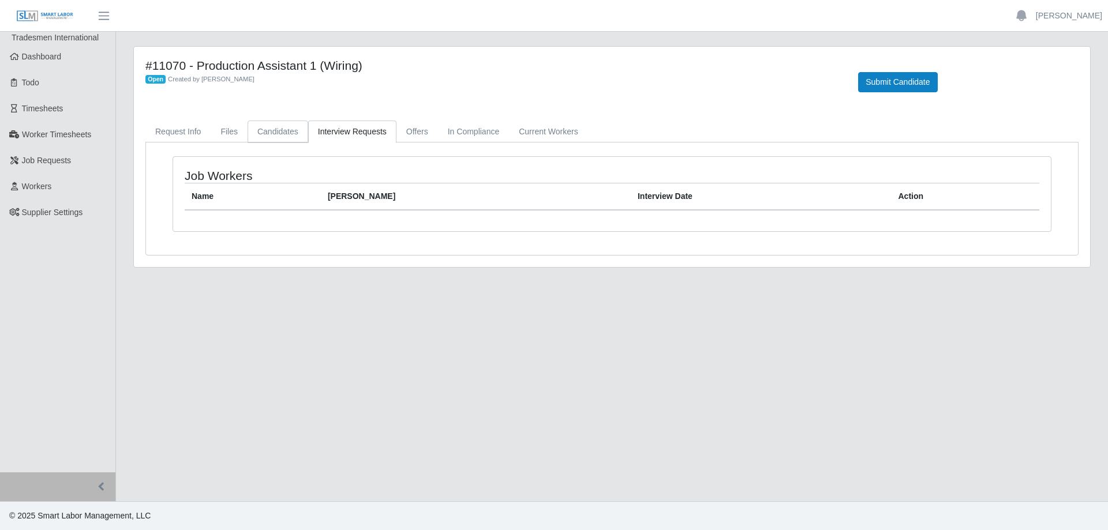
click at [253, 129] on link "Candidates" at bounding box center [278, 132] width 61 height 23
click at [470, 133] on link "In Compliance" at bounding box center [474, 132] width 72 height 23
click at [404, 132] on link "Offers" at bounding box center [417, 132] width 42 height 23
click at [353, 134] on link "Interview Requests" at bounding box center [352, 132] width 88 height 23
click at [175, 130] on link "Request Info" at bounding box center [177, 132] width 65 height 23
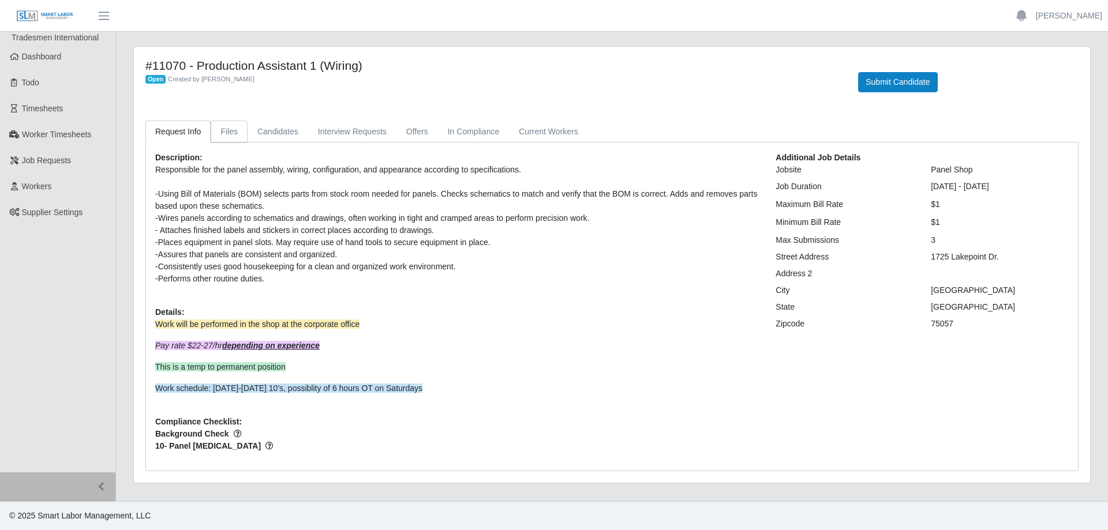
click at [227, 133] on link "Files" at bounding box center [229, 132] width 37 height 23
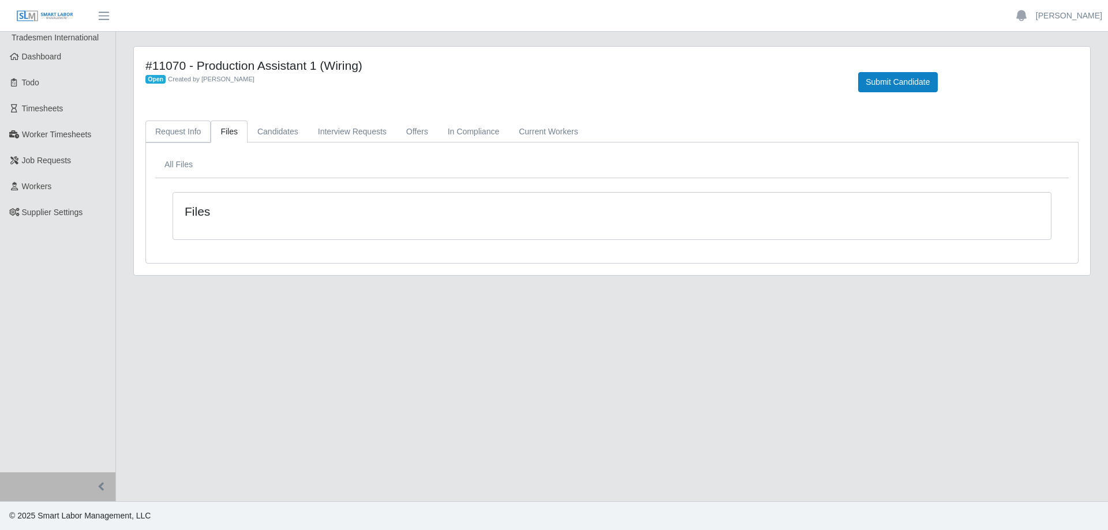
click at [168, 135] on link "Request Info" at bounding box center [177, 132] width 65 height 23
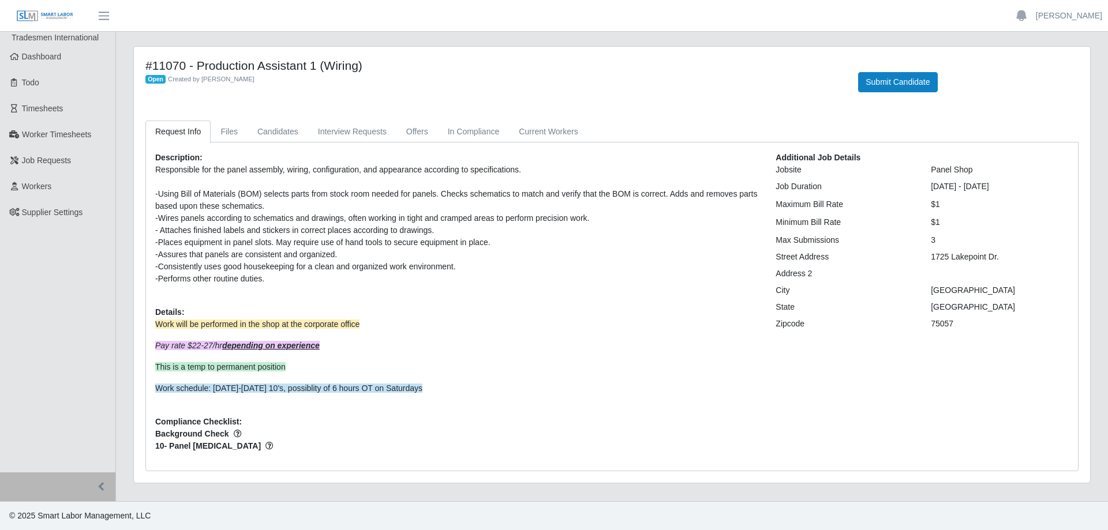
click at [286, 284] on div "-Performs other routine duties." at bounding box center [456, 279] width 603 height 12
click at [355, 255] on div "-Assures that panels are consistent and organized." at bounding box center [456, 255] width 603 height 12
click at [489, 269] on div "-Consistently uses good housekeeping for a clean and organized work environment." at bounding box center [456, 267] width 603 height 12
click at [348, 261] on div "-Consistently uses good housekeeping for a clean and organized work environment." at bounding box center [456, 267] width 603 height 12
click at [238, 137] on link "Files" at bounding box center [229, 132] width 37 height 23
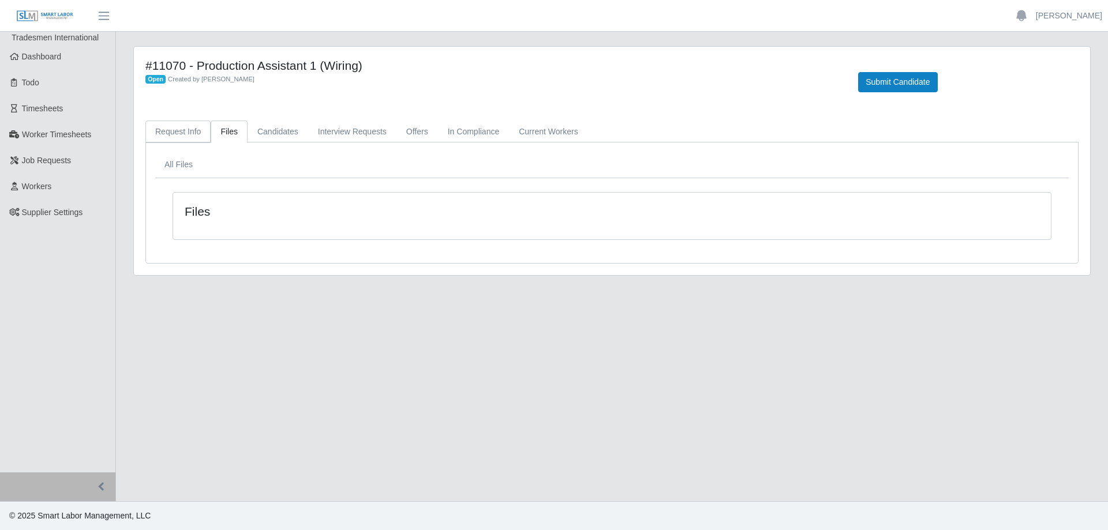
click at [182, 132] on link "Request Info" at bounding box center [177, 132] width 65 height 23
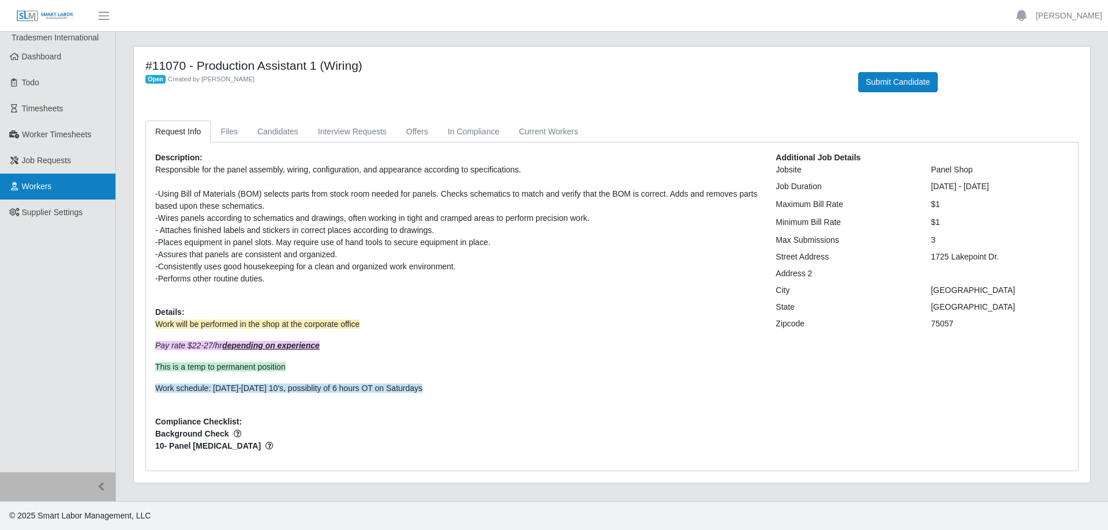
click at [58, 189] on link "Workers" at bounding box center [57, 187] width 115 height 26
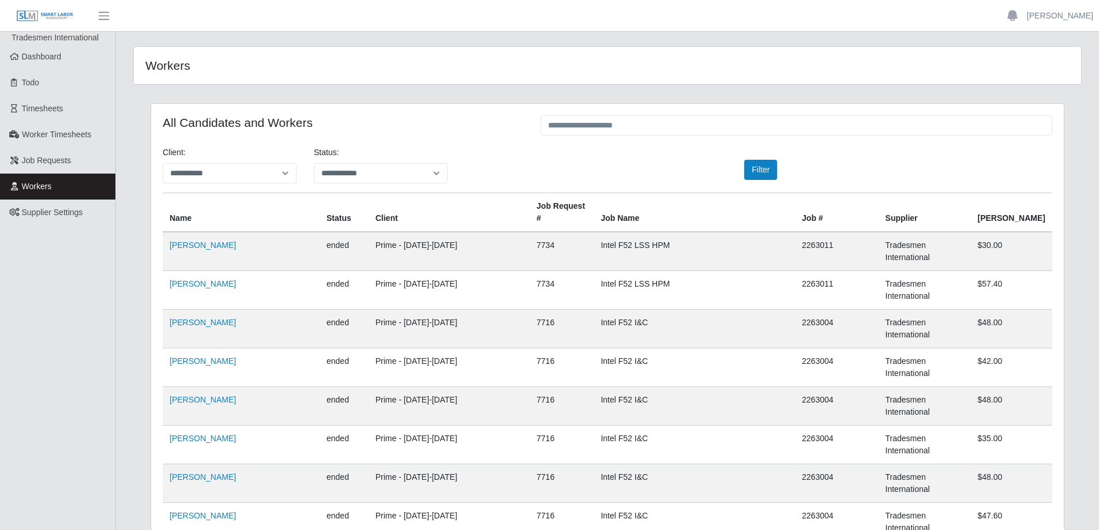
scroll to position [58, 0]
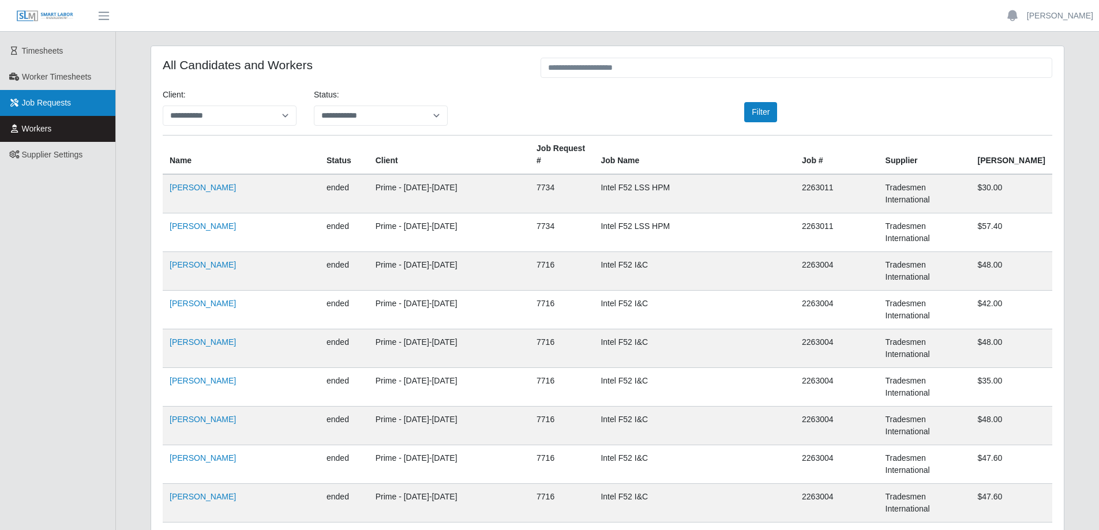
click at [27, 104] on span "Job Requests" at bounding box center [47, 102] width 50 height 9
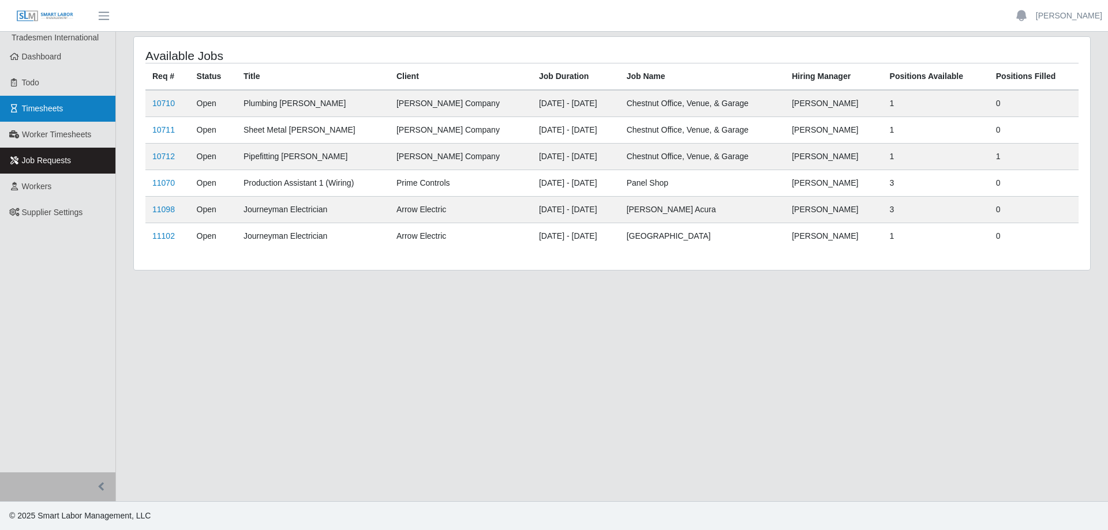
click at [53, 107] on span "Timesheets" at bounding box center [43, 108] width 42 height 9
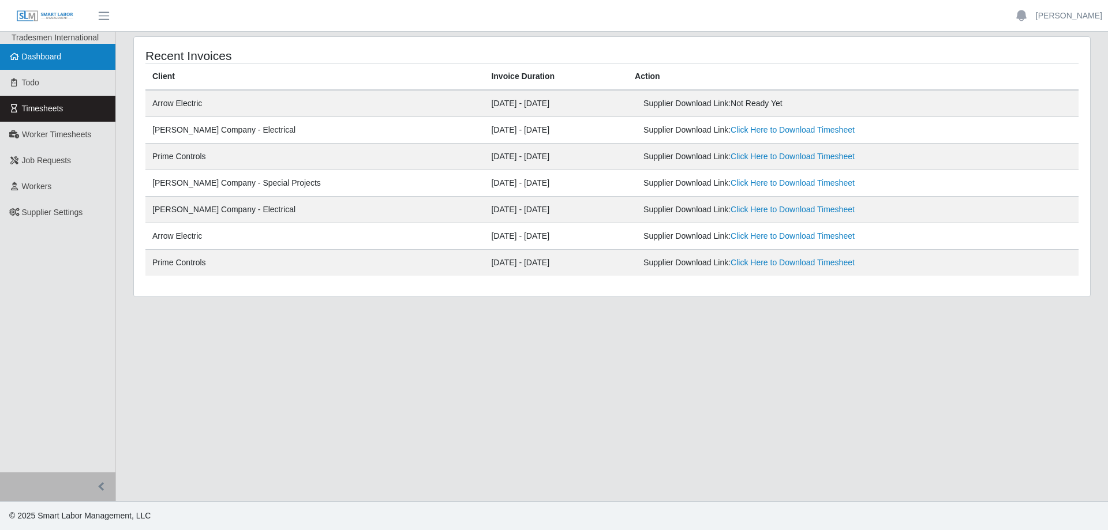
click at [75, 54] on link "Dashboard" at bounding box center [57, 57] width 115 height 26
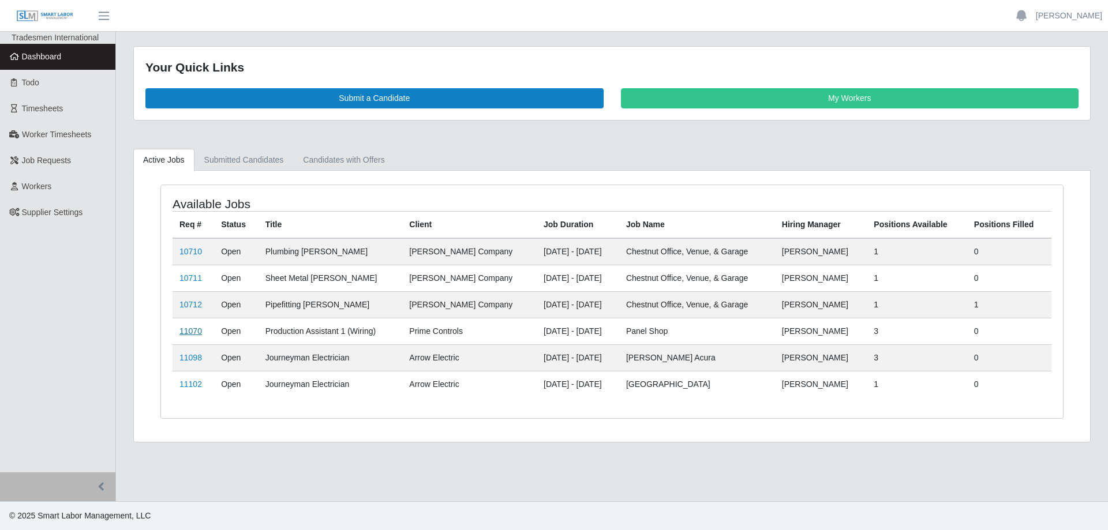
click at [188, 329] on link "11070" at bounding box center [190, 331] width 23 height 9
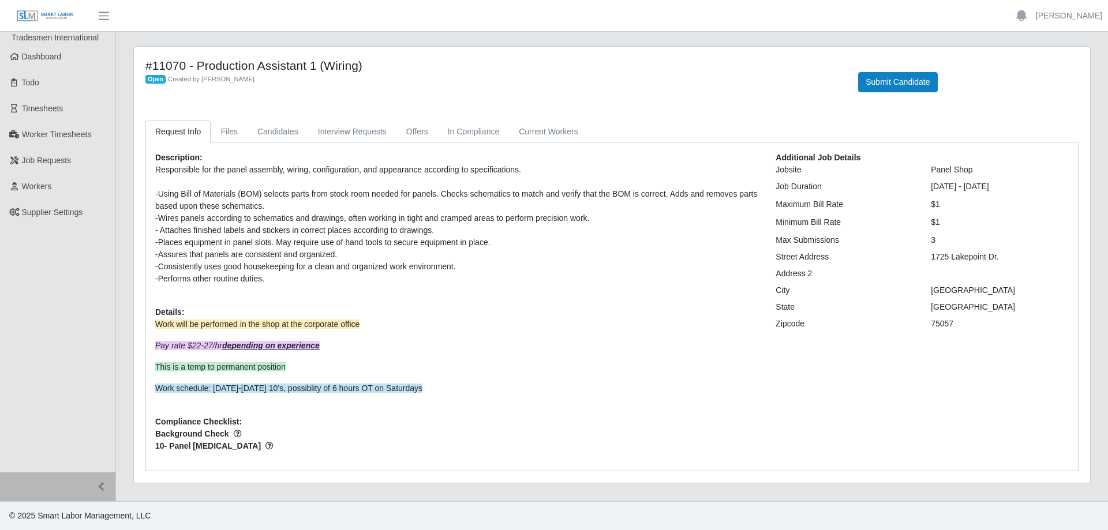
click at [280, 282] on div "-Performs other routine duties." at bounding box center [456, 279] width 603 height 12
click at [274, 281] on div "-Performs other routine duties." at bounding box center [456, 279] width 603 height 12
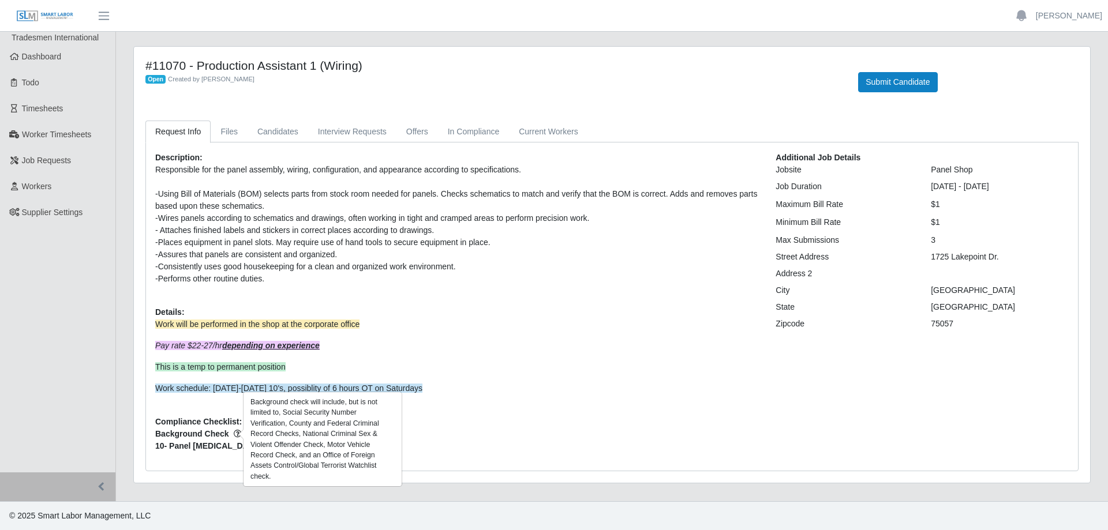
click at [234, 437] on icon "button" at bounding box center [238, 434] width 8 height 8
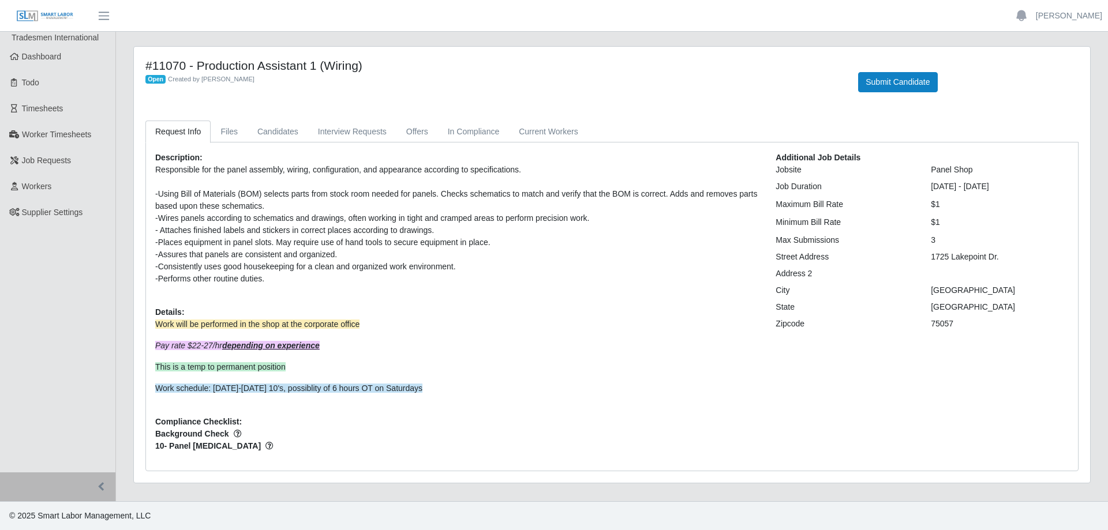
click at [213, 406] on div "Description: Responsible for the panel assembly, wiring, configuration, and app…" at bounding box center [457, 307] width 620 height 310
click at [243, 423] on div "Description: Responsible for the panel assembly, wiring, configuration, and app…" at bounding box center [457, 307] width 620 height 310
click at [258, 420] on div "Description: Responsible for the panel assembly, wiring, configuration, and app…" at bounding box center [457, 307] width 620 height 310
drag, startPoint x: 155, startPoint y: 423, endPoint x: 244, endPoint y: 420, distance: 88.3
click at [244, 420] on div "Description: Responsible for the panel assembly, wiring, configuration, and app…" at bounding box center [457, 307] width 620 height 310
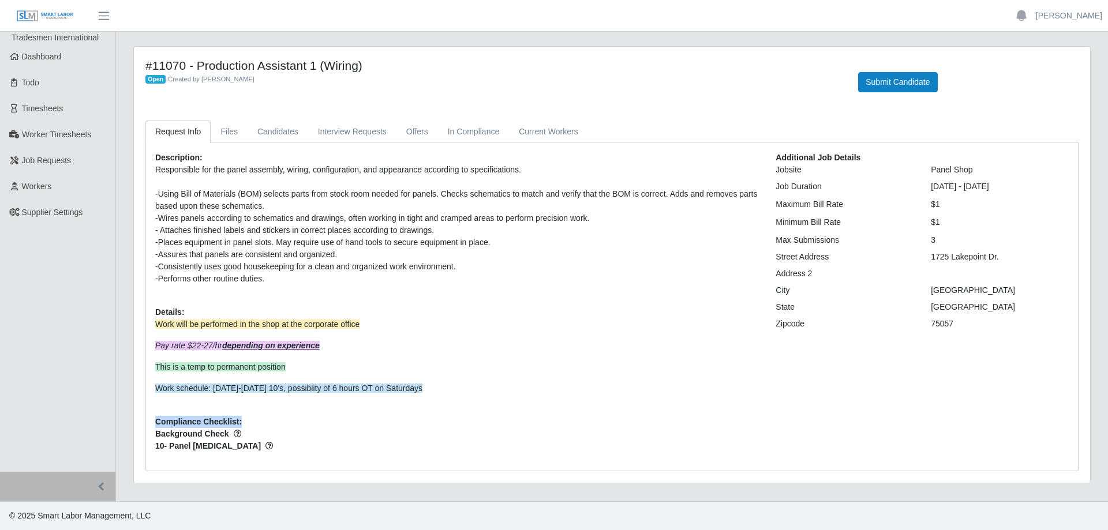
click at [252, 420] on div "Description: Responsible for the panel assembly, wiring, configuration, and app…" at bounding box center [457, 307] width 620 height 310
click at [280, 134] on link "Candidates" at bounding box center [278, 132] width 61 height 23
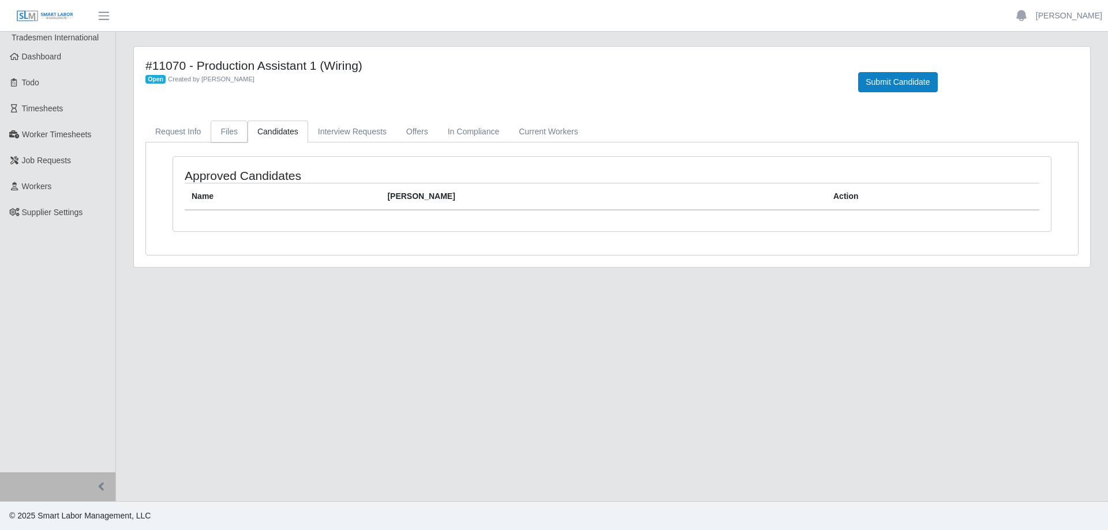
click at [241, 134] on link "Files" at bounding box center [229, 132] width 37 height 23
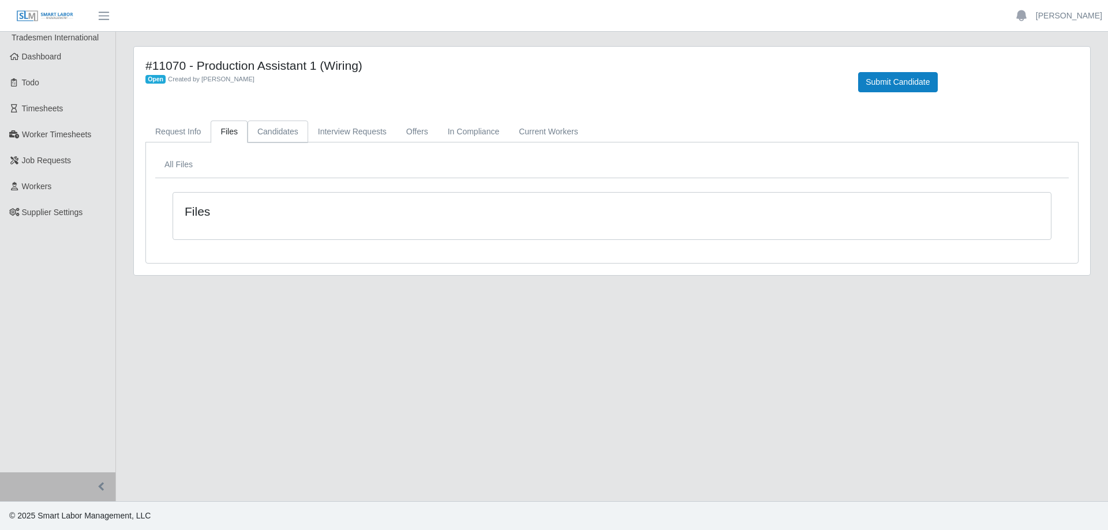
click at [285, 136] on link "Candidates" at bounding box center [278, 132] width 61 height 23
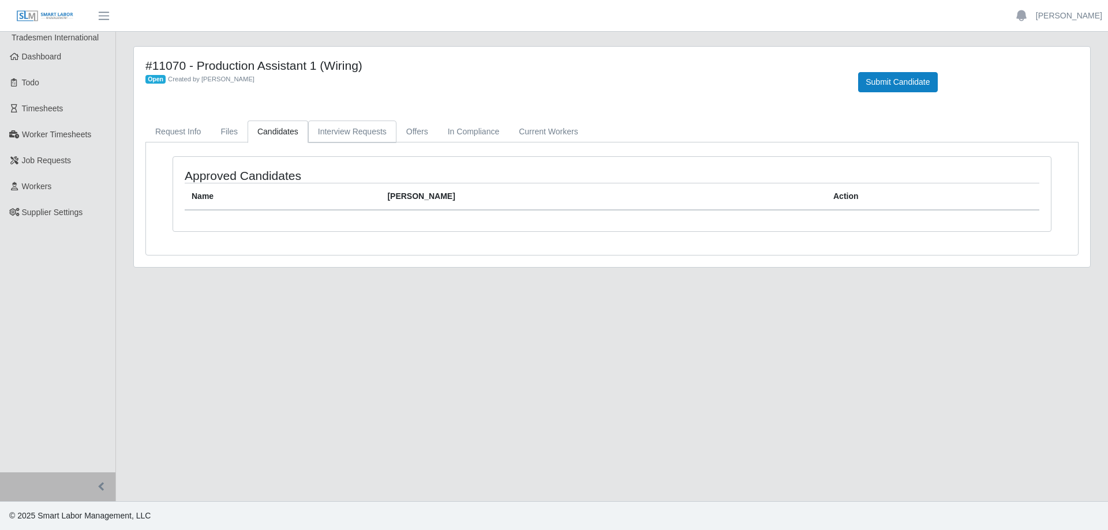
click at [342, 126] on link "Interview Requests" at bounding box center [352, 132] width 88 height 23
click at [412, 134] on link "Offers" at bounding box center [417, 132] width 42 height 23
click at [470, 133] on link "In Compliance" at bounding box center [474, 132] width 72 height 23
click at [532, 133] on link "Current Workers" at bounding box center [548, 132] width 78 height 23
click at [232, 131] on link "Files" at bounding box center [229, 132] width 37 height 23
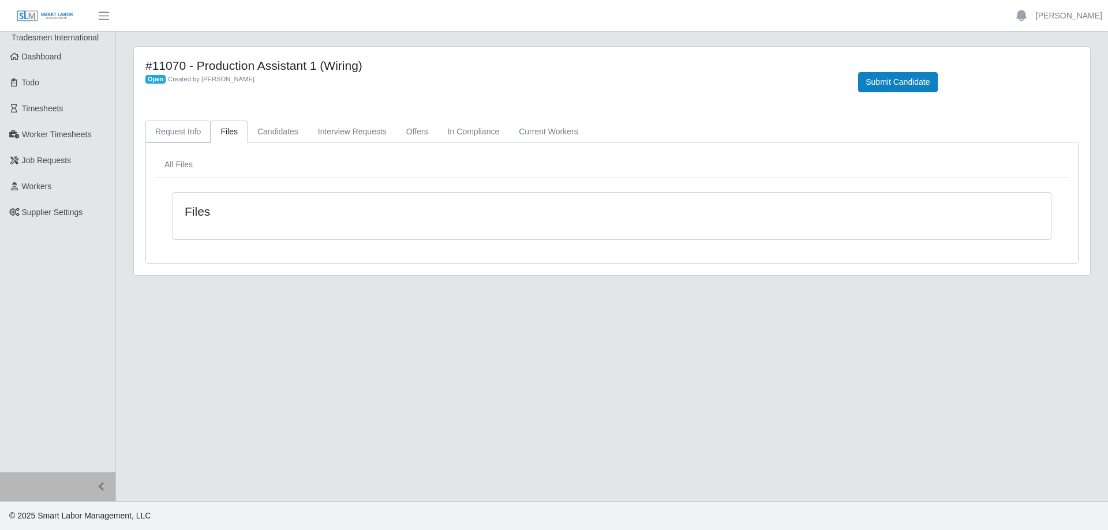
click at [192, 133] on link "Request Info" at bounding box center [177, 132] width 65 height 23
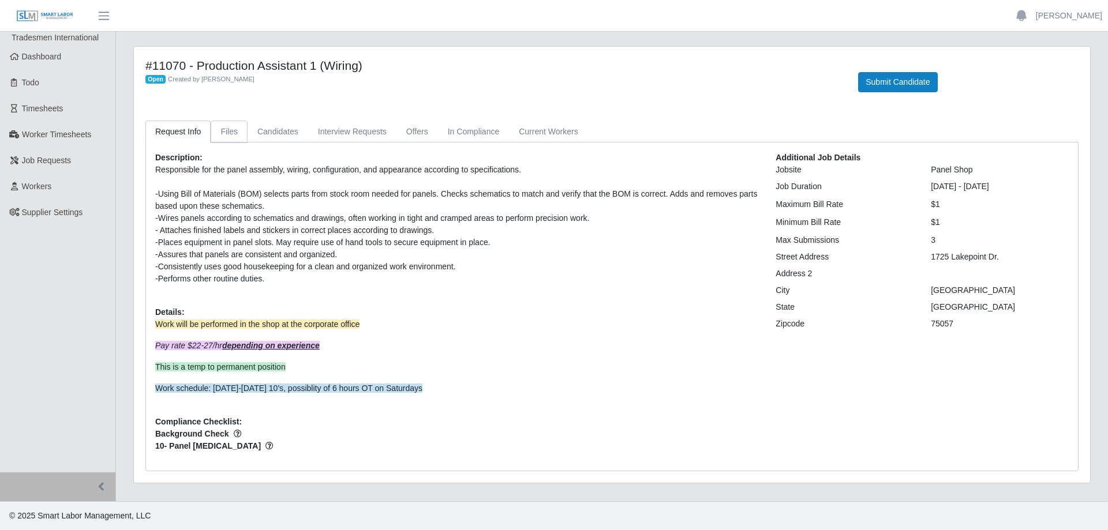
click at [226, 132] on link "Files" at bounding box center [229, 132] width 37 height 23
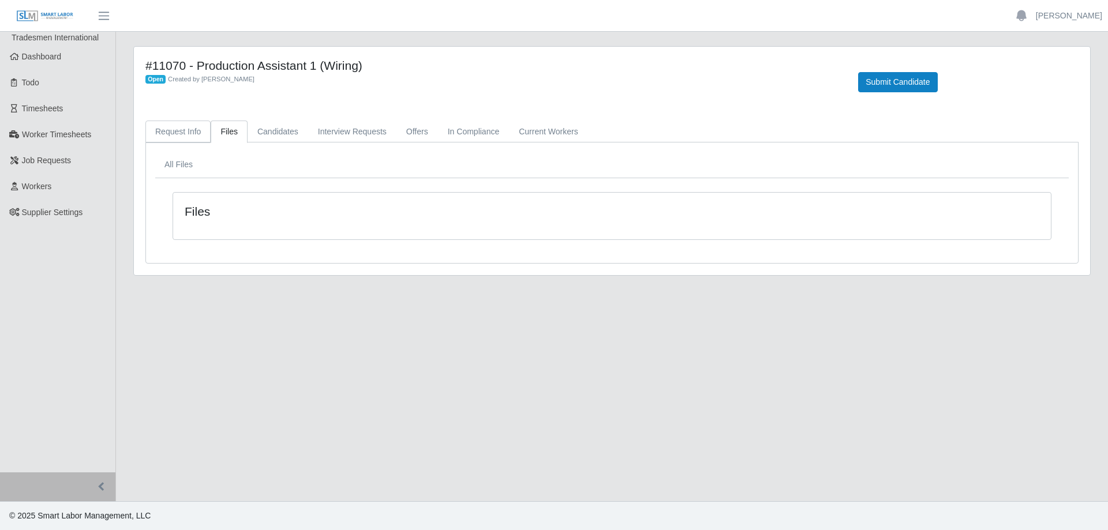
click at [183, 134] on link "Request Info" at bounding box center [177, 132] width 65 height 23
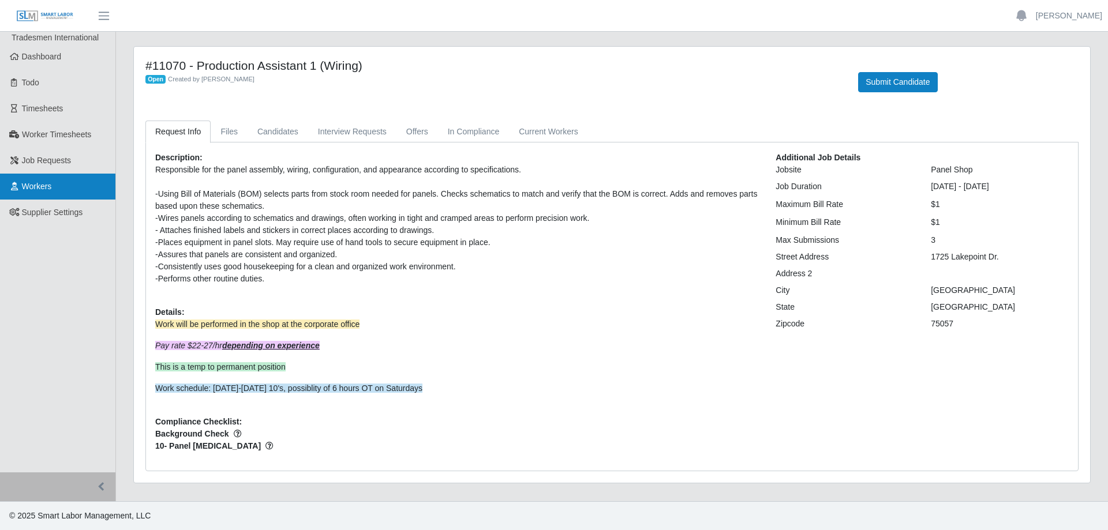
click at [62, 186] on link "Workers" at bounding box center [57, 187] width 115 height 26
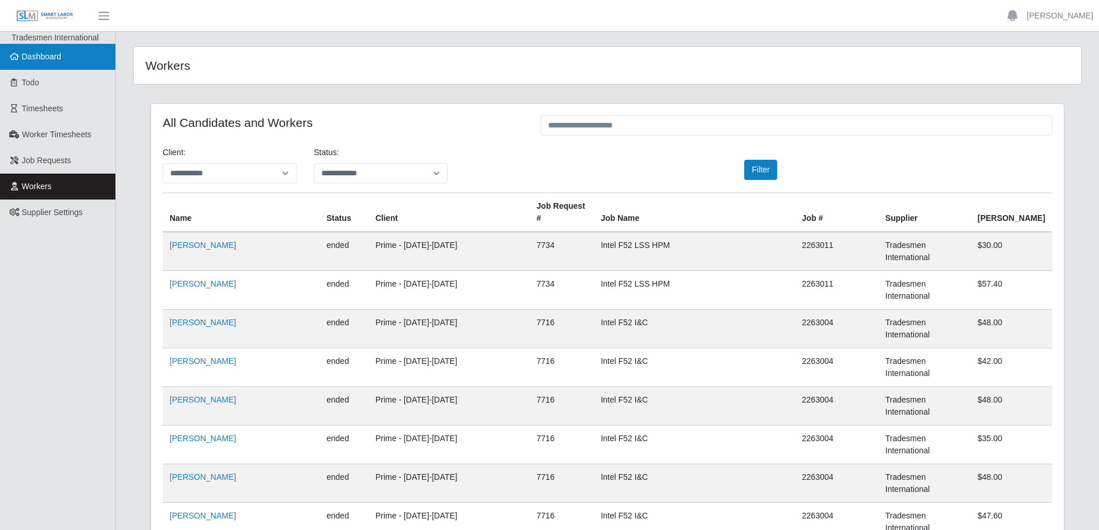
click at [71, 58] on link "Dashboard" at bounding box center [57, 57] width 115 height 26
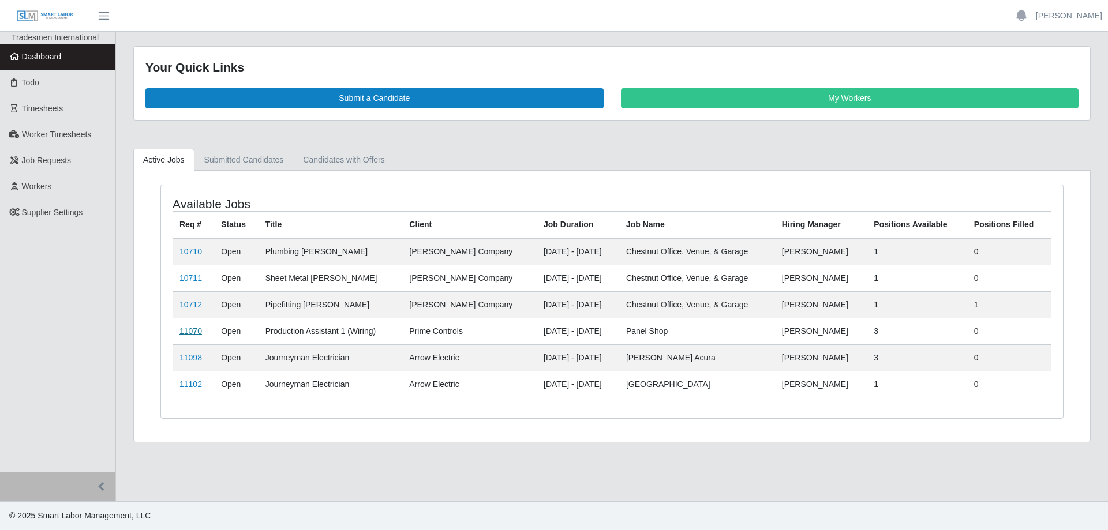
click at [193, 333] on link "11070" at bounding box center [190, 331] width 23 height 9
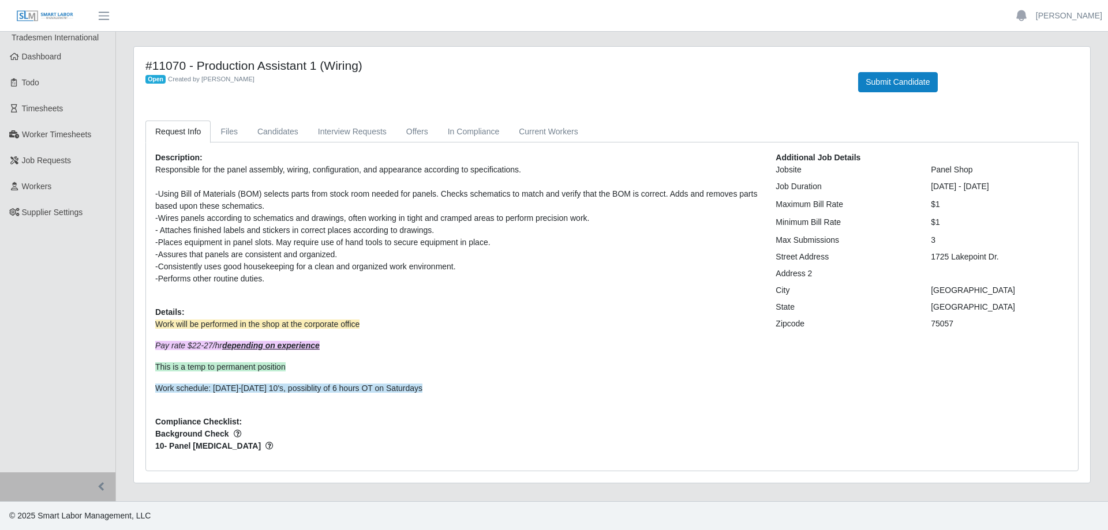
drag, startPoint x: 523, startPoint y: 303, endPoint x: 414, endPoint y: 375, distance: 130.4
drag, startPoint x: 414, startPoint y: 375, endPoint x: 523, endPoint y: 422, distance: 118.9
click at [540, 420] on div "Description: Responsible for the panel assembly, wiring, configuration, and app…" at bounding box center [457, 307] width 620 height 310
click at [68, 189] on link "Workers" at bounding box center [57, 187] width 115 height 26
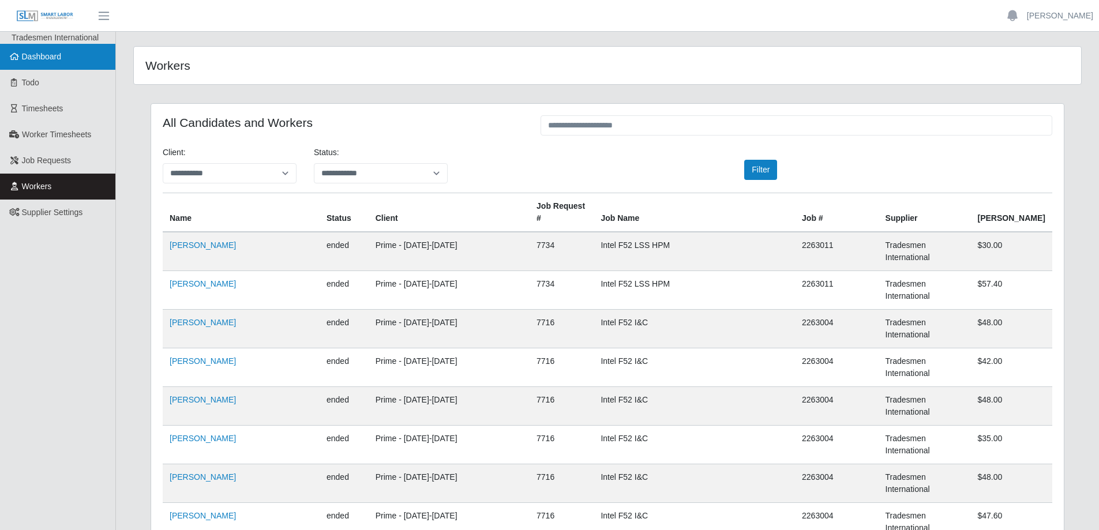
click at [68, 61] on link "Dashboard" at bounding box center [57, 57] width 115 height 26
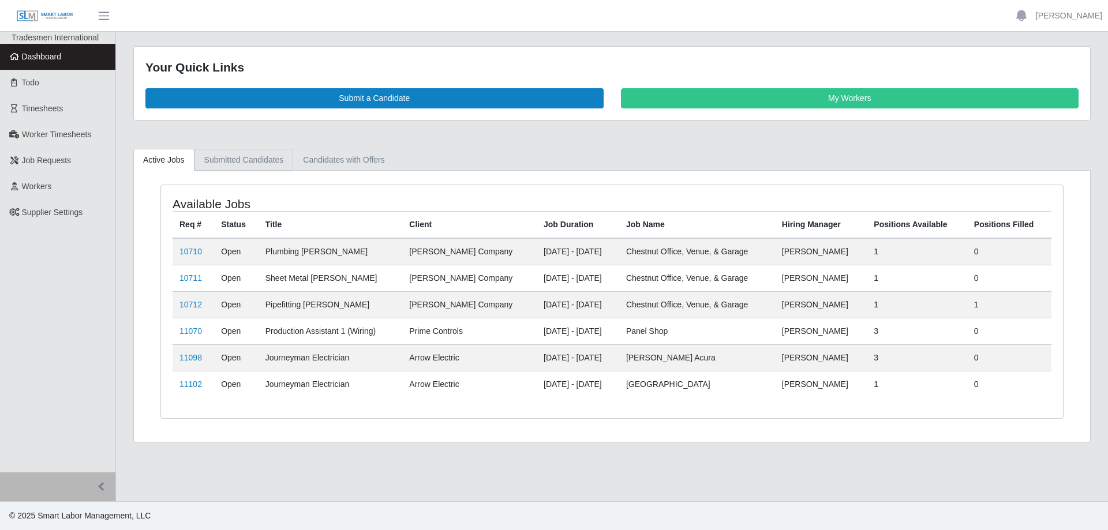
click at [238, 167] on link "Submitted Candidates" at bounding box center [243, 160] width 99 height 23
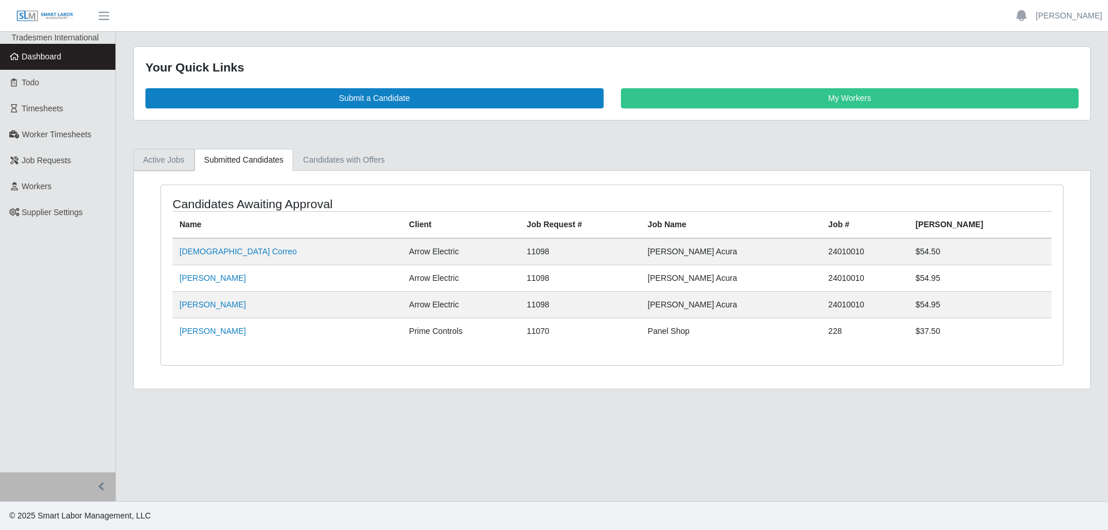
click at [171, 157] on link "Active Jobs" at bounding box center [163, 160] width 61 height 23
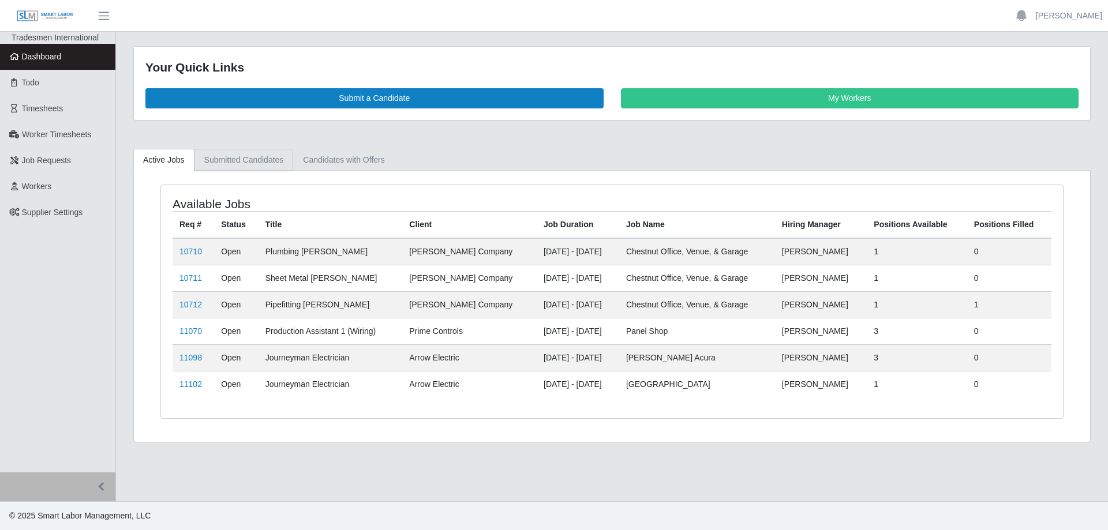
click at [278, 163] on link "Submitted Candidates" at bounding box center [243, 160] width 99 height 23
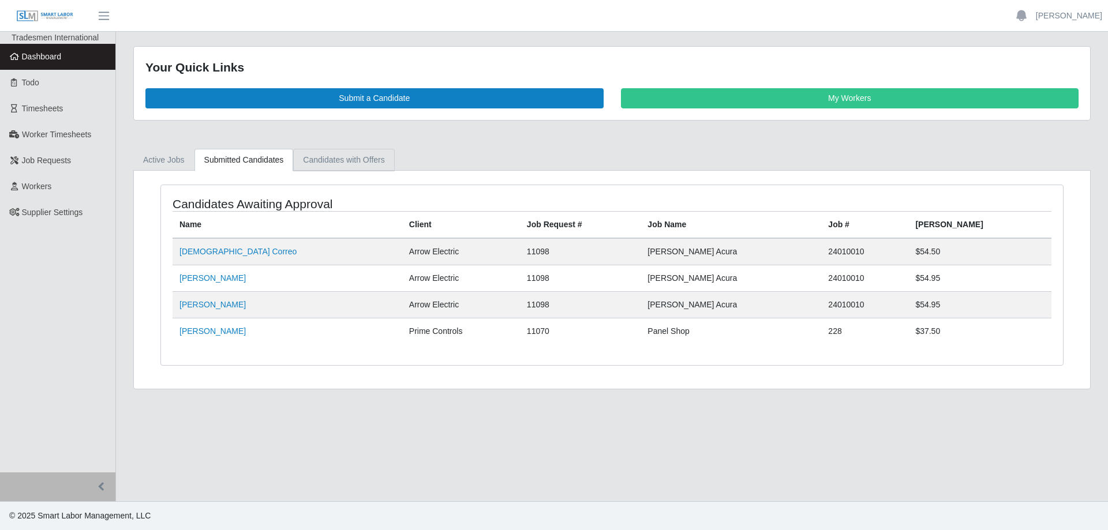
click at [327, 158] on link "Candidates with Offers" at bounding box center [343, 160] width 101 height 23
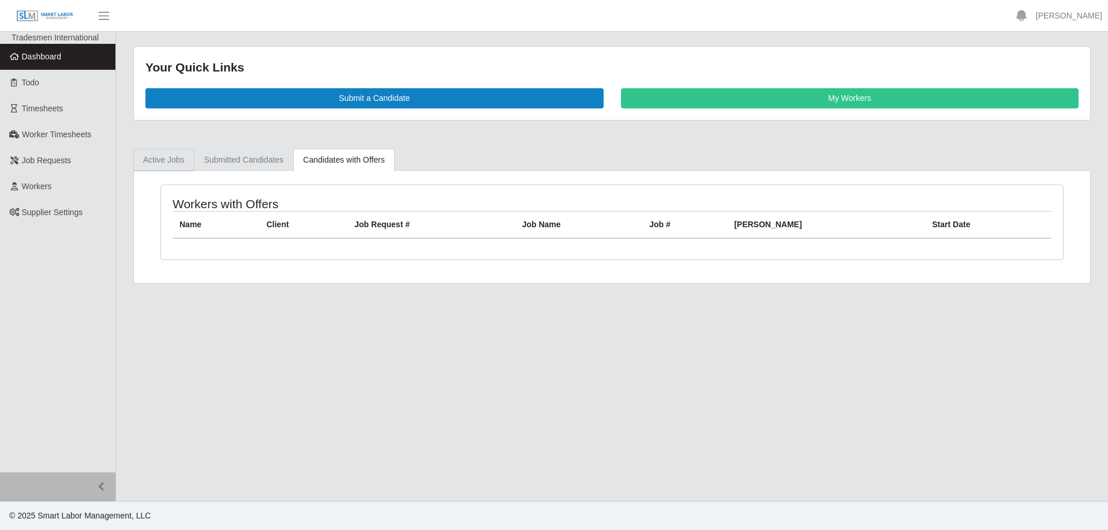
click at [154, 164] on link "Active Jobs" at bounding box center [163, 160] width 61 height 23
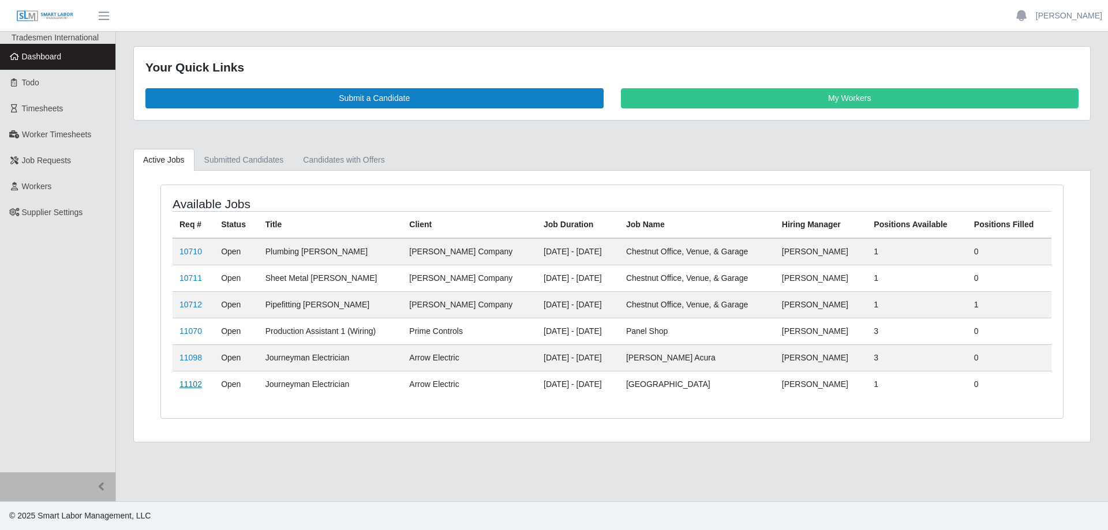
click at [192, 384] on link "11102" at bounding box center [190, 384] width 23 height 9
click at [194, 334] on link "11070" at bounding box center [190, 331] width 23 height 9
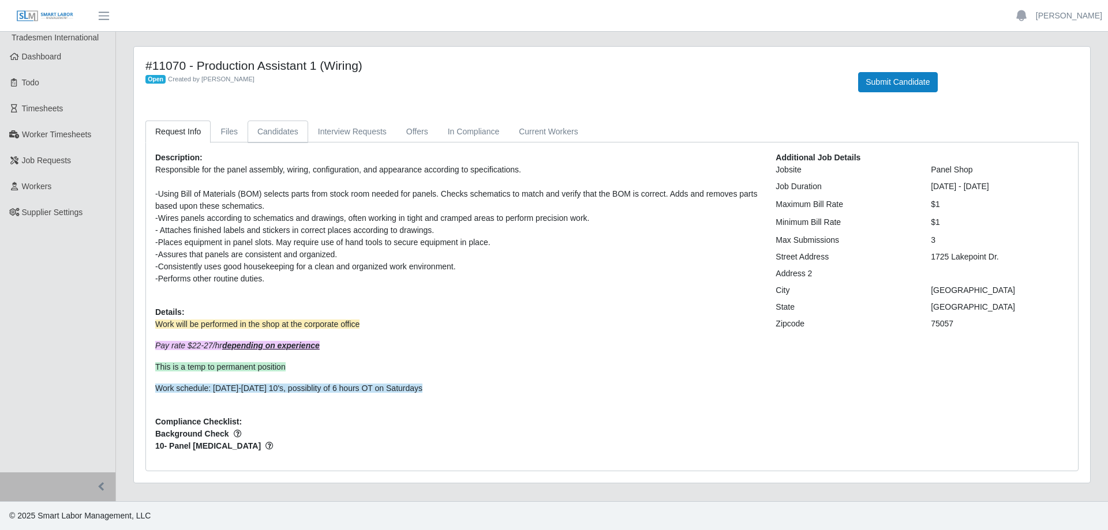
click at [286, 135] on link "Candidates" at bounding box center [278, 132] width 61 height 23
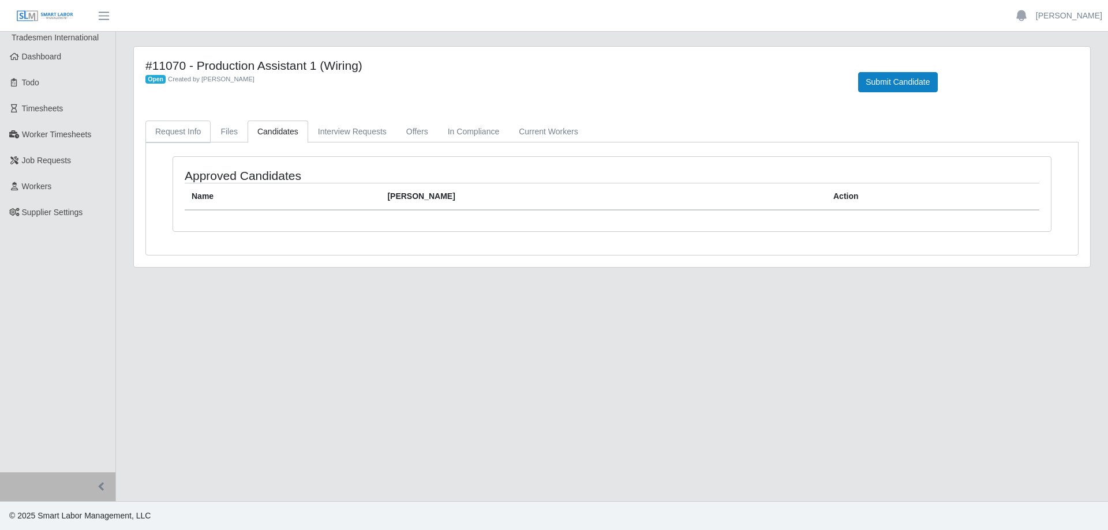
click at [188, 130] on link "Request Info" at bounding box center [177, 132] width 65 height 23
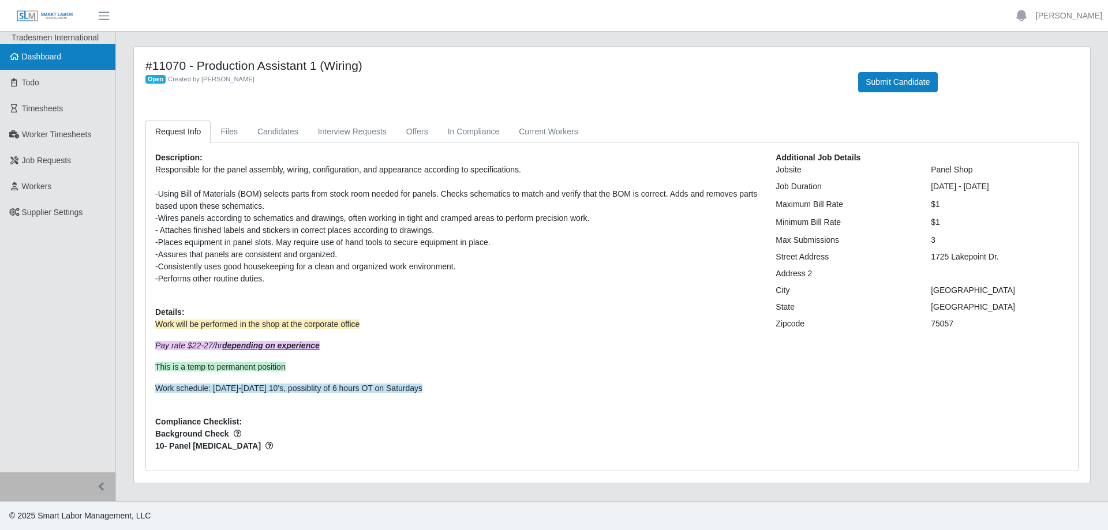
click at [65, 62] on link "Dashboard" at bounding box center [57, 57] width 115 height 26
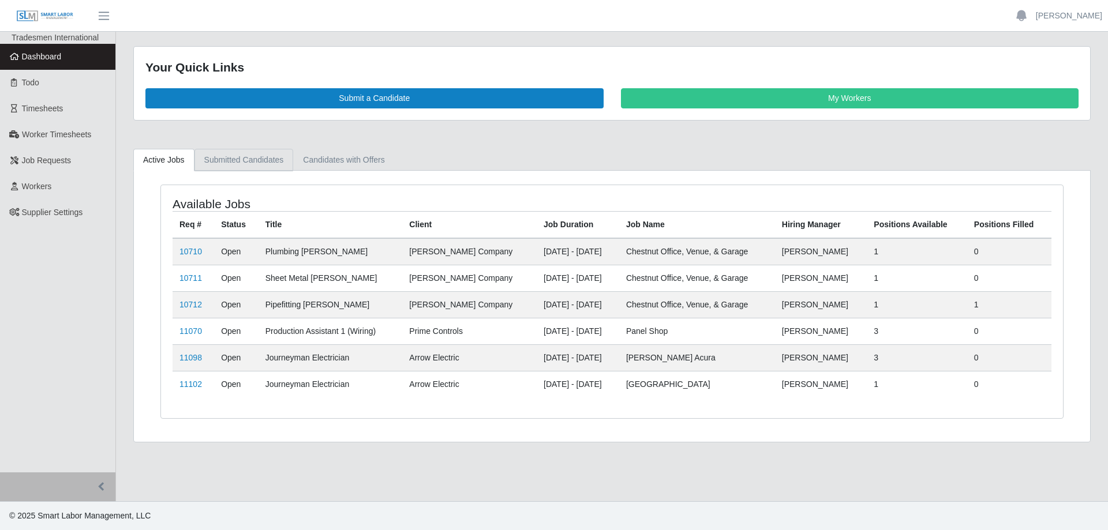
click at [261, 160] on link "Submitted Candidates" at bounding box center [243, 160] width 99 height 23
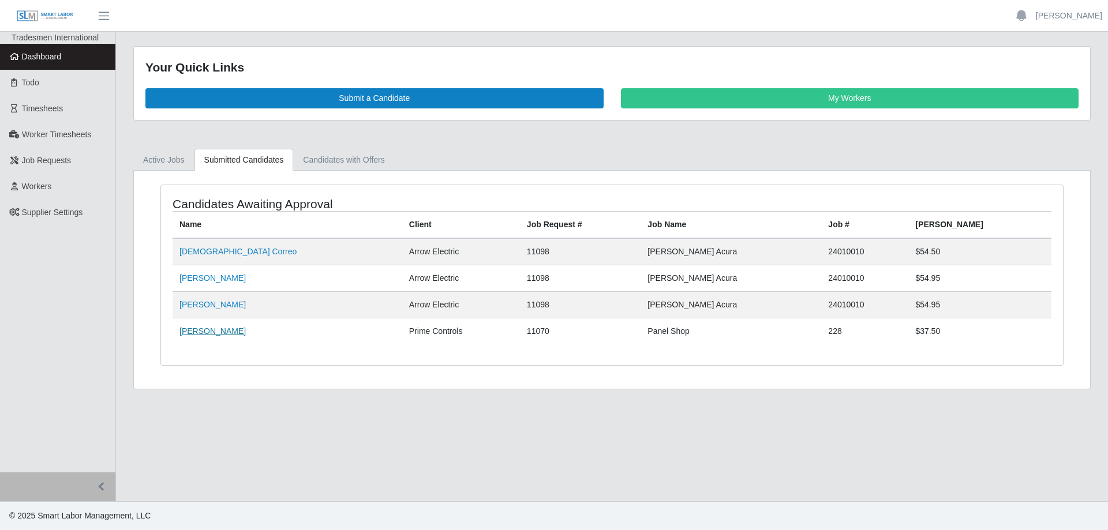
click at [205, 330] on link "Brian Murski" at bounding box center [212, 331] width 66 height 9
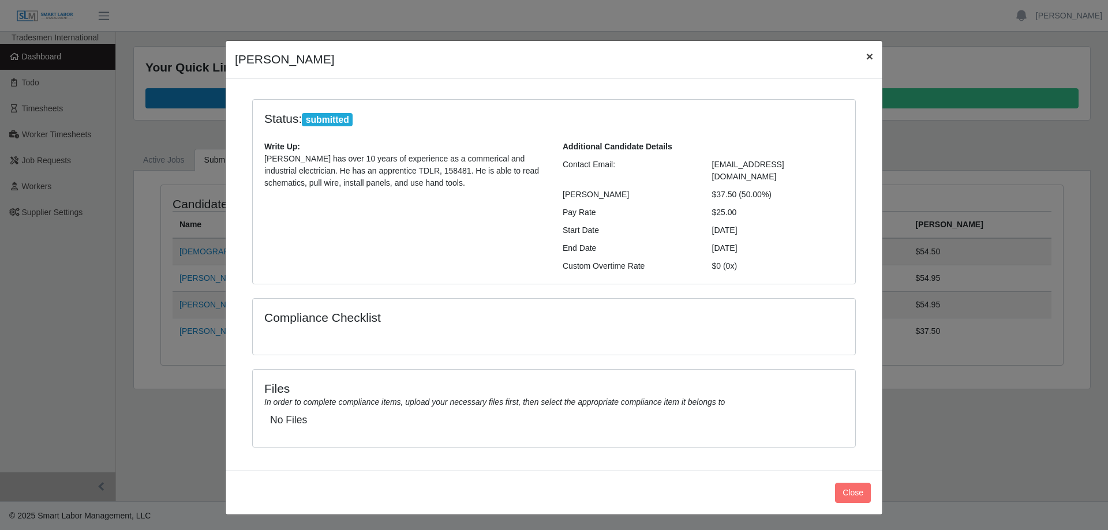
click at [871, 58] on span "×" at bounding box center [869, 56] width 7 height 13
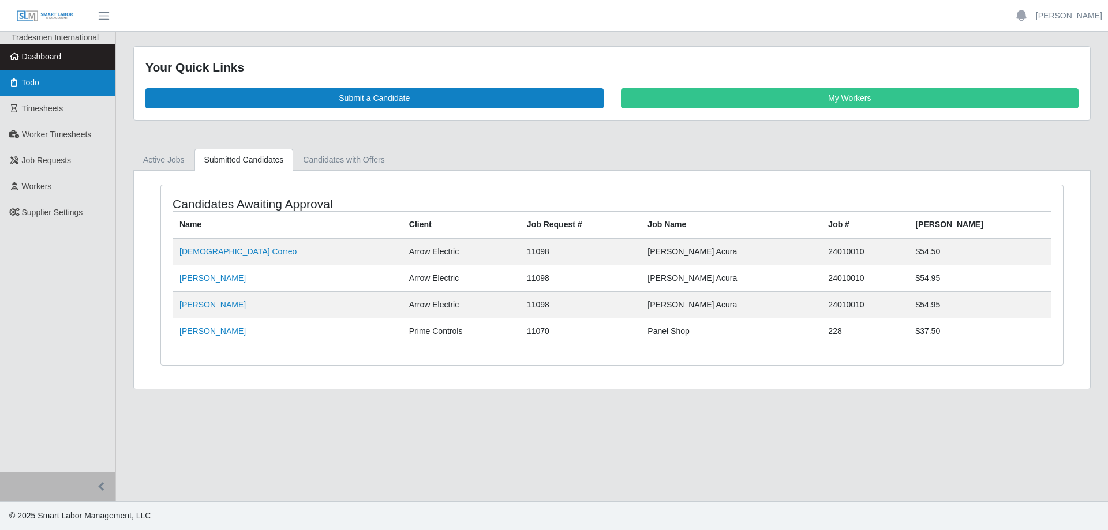
click at [40, 79] on link "Todo" at bounding box center [57, 83] width 115 height 26
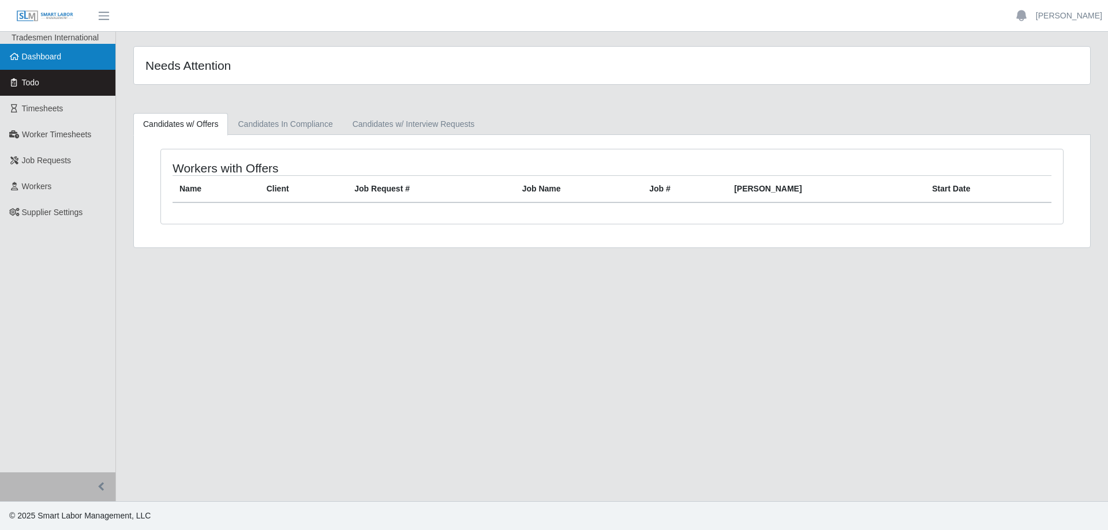
click at [69, 57] on link "Dashboard" at bounding box center [57, 57] width 115 height 26
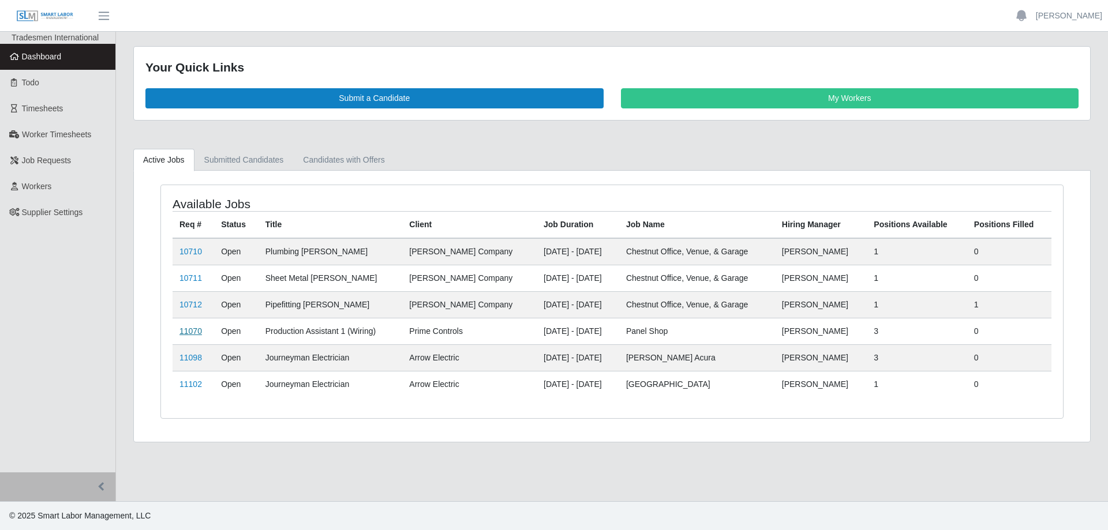
click at [189, 332] on link "11070" at bounding box center [190, 331] width 23 height 9
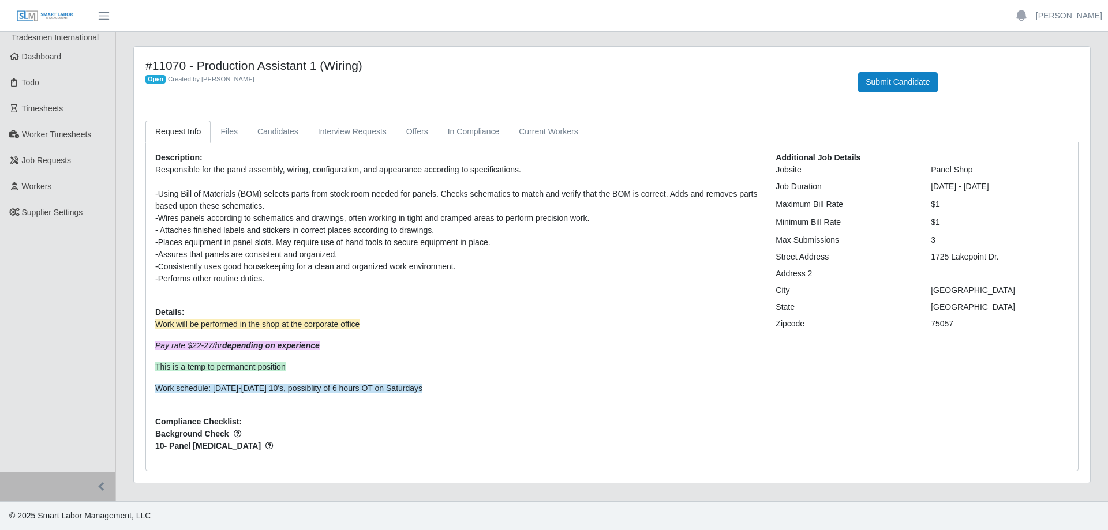
click at [286, 207] on div "-Using Bill of Materials (BOM) selects parts from stock room needed for panels.…" at bounding box center [456, 200] width 603 height 24
click at [362, 256] on div "-Assures that panels are consistent and organized." at bounding box center [456, 255] width 603 height 12
click at [954, 323] on div "75057" at bounding box center [999, 324] width 155 height 12
drag, startPoint x: 931, startPoint y: 325, endPoint x: 952, endPoint y: 324, distance: 21.4
click at [952, 324] on div "75057" at bounding box center [999, 324] width 155 height 12
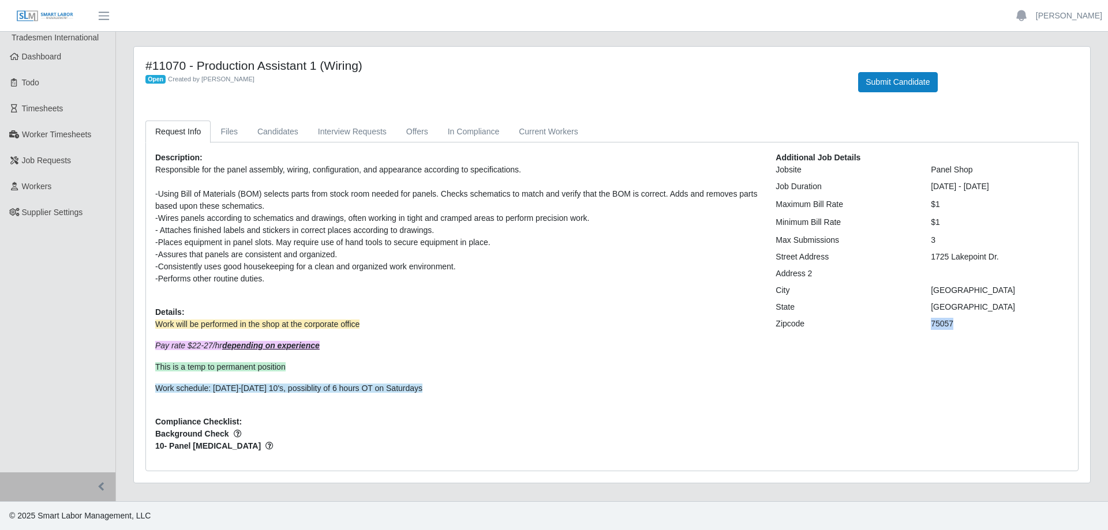
click at [954, 325] on div "75057" at bounding box center [999, 324] width 155 height 12
click at [932, 326] on div "75057" at bounding box center [999, 324] width 155 height 12
click at [953, 326] on div "75057" at bounding box center [999, 324] width 155 height 12
click at [952, 324] on div "75057" at bounding box center [999, 324] width 155 height 12
click at [751, 9] on header "Brittney Gallion Account Settings Logout" at bounding box center [554, 16] width 1108 height 32
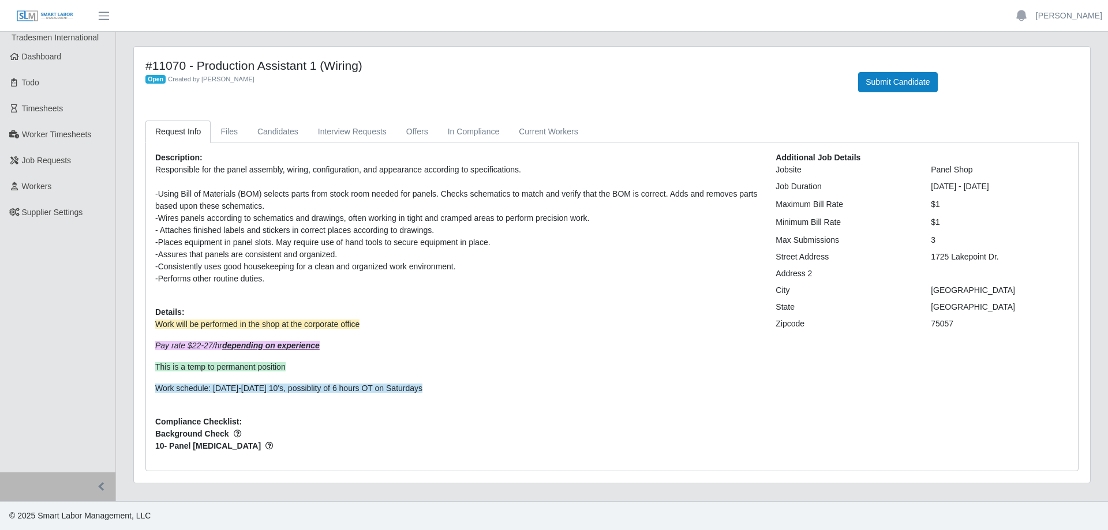
click at [651, 105] on div "#11070 - Production Assistant 1 (Wiring) Open Created by Antonia Welker Submit …" at bounding box center [612, 82] width 950 height 48
click at [522, 77] on div "Open Created by Antonia Welker" at bounding box center [492, 79] width 695 height 12
click at [752, 87] on div "#11070 - Production Assistant 1 (Wiring) Open Created by Antonia Welker" at bounding box center [493, 75] width 713 height 34
click at [901, 77] on button "Submit Candidate" at bounding box center [897, 82] width 79 height 20
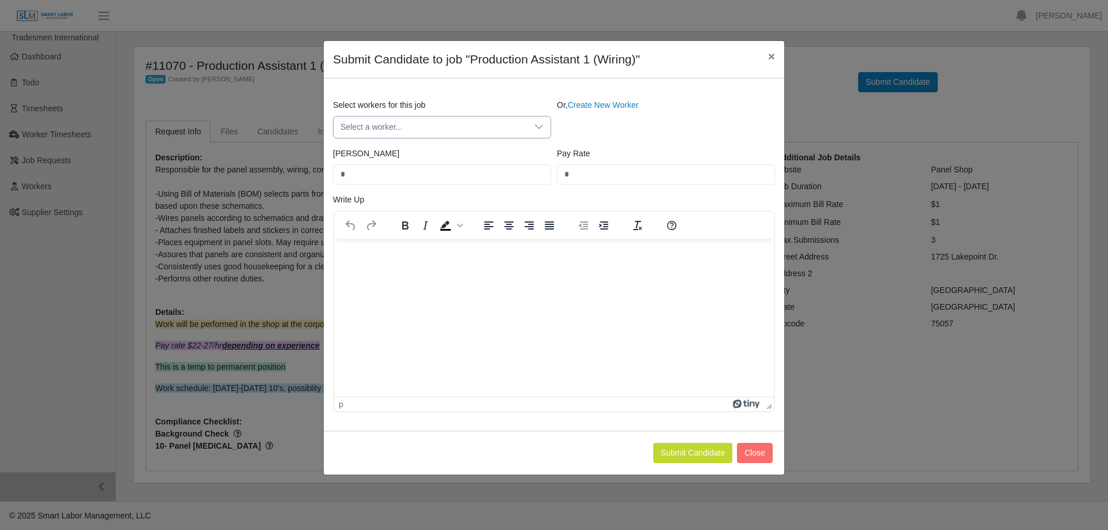
click at [532, 129] on div at bounding box center [538, 127] width 23 height 21
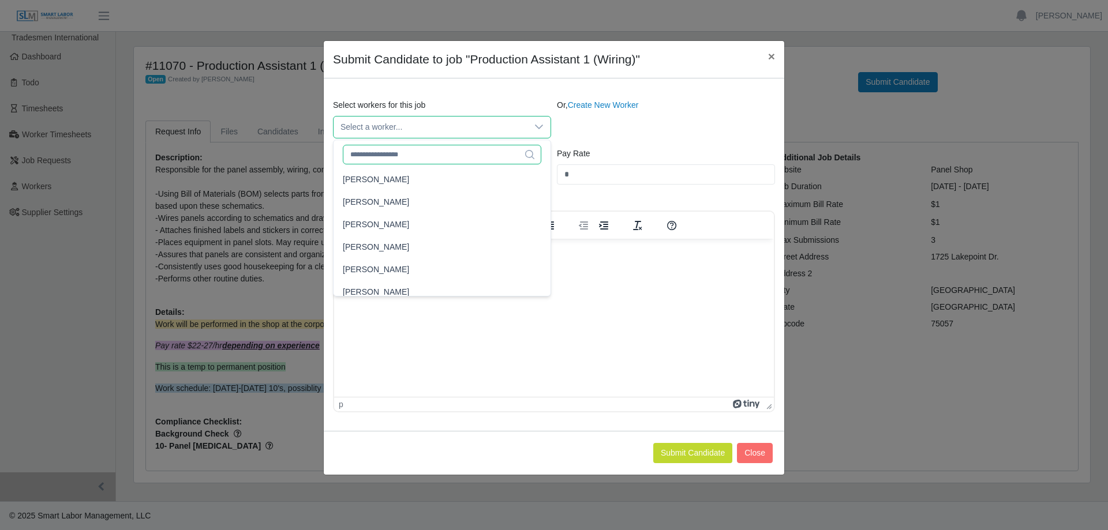
click at [469, 151] on input "text" at bounding box center [442, 155] width 199 height 20
type input "****"
drag, startPoint x: 462, startPoint y: 152, endPoint x: 338, endPoint y: 147, distance: 123.6
click at [338, 147] on div "**** 1 results are available" at bounding box center [442, 153] width 217 height 27
click at [766, 136] on div "Or, Create New Worker" at bounding box center [666, 118] width 224 height 39
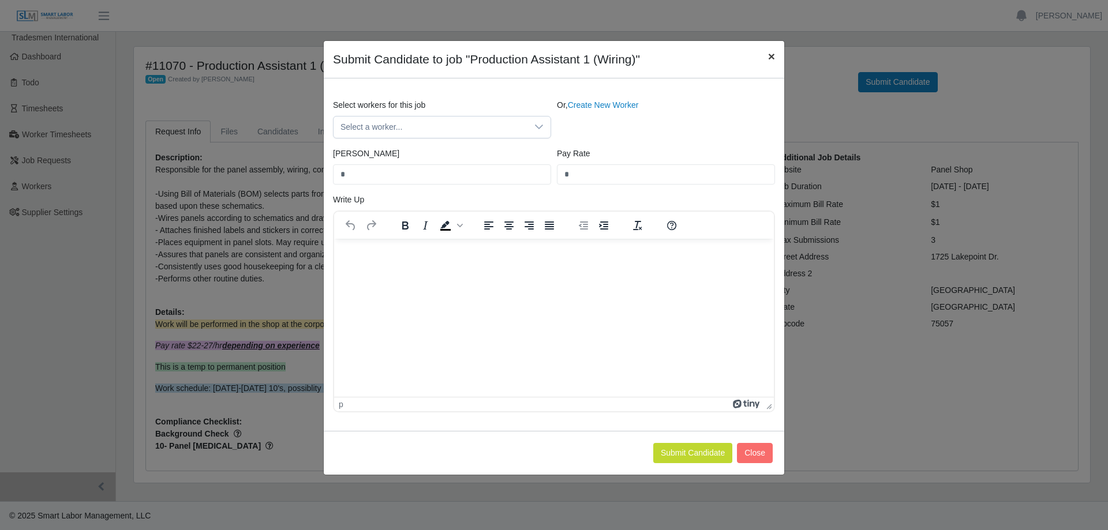
click at [768, 58] on span "×" at bounding box center [771, 56] width 7 height 13
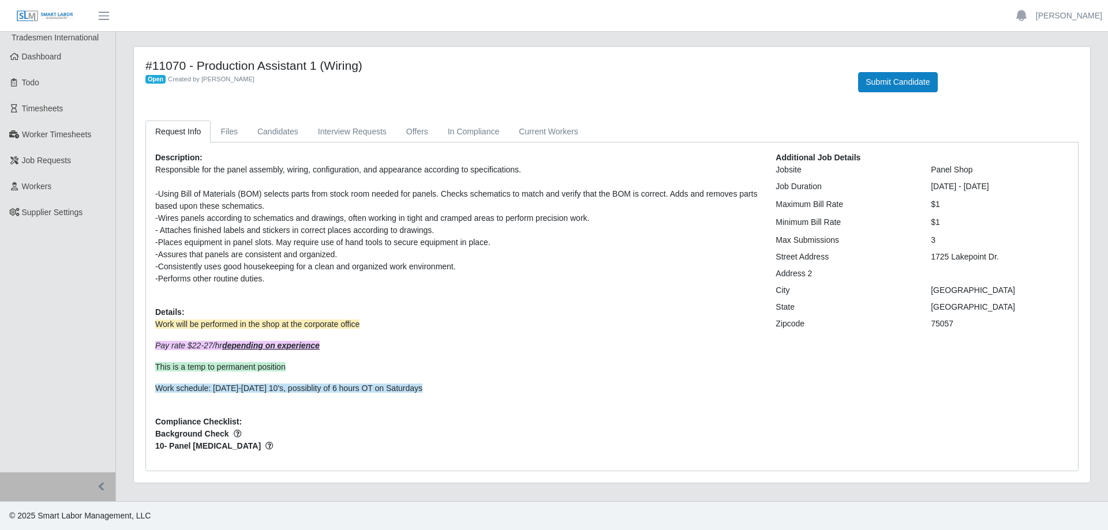
click at [463, 267] on div "-Consistently uses good housekeeping for a clean and organized work environment." at bounding box center [456, 267] width 603 height 12
click at [339, 254] on div "-Assures that panels are consistent and organized." at bounding box center [456, 255] width 603 height 12
click at [422, 386] on p "Work schedule: Monday-Friday 10's, possiblity of 6 hours OT on Saturdays" at bounding box center [456, 389] width 603 height 12
click at [479, 263] on div "-Consistently uses good housekeeping for a clean and organized work environment." at bounding box center [456, 267] width 603 height 12
click at [702, 301] on div "Description: Responsible for the panel assembly, wiring, configuration, and app…" at bounding box center [457, 307] width 620 height 310
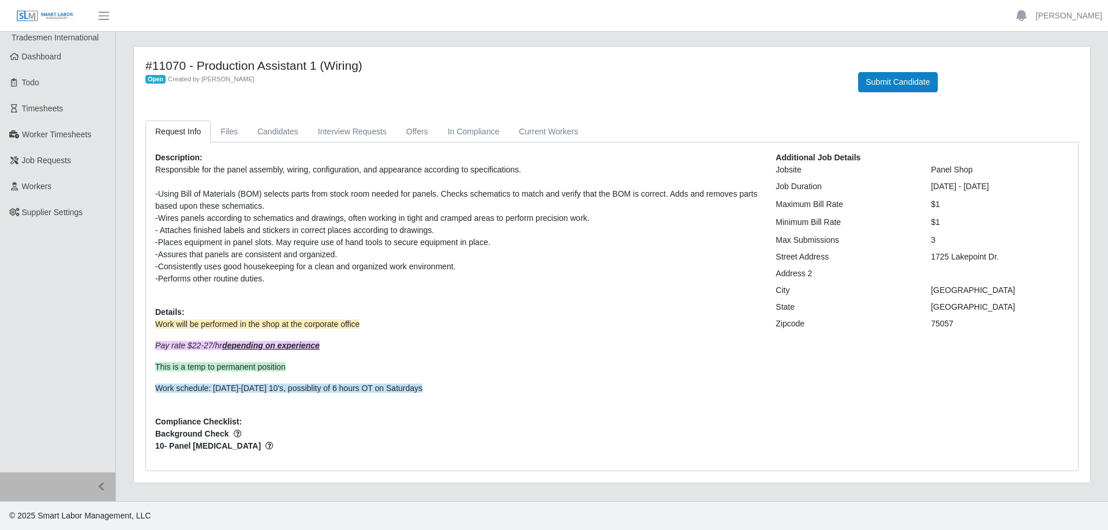
click at [825, 51] on div "#11070 - Production Assistant 1 (Wiring) Open Created by Antonia Welker Submit …" at bounding box center [612, 265] width 956 height 436
click at [57, 53] on span "Dashboard" at bounding box center [42, 56] width 40 height 9
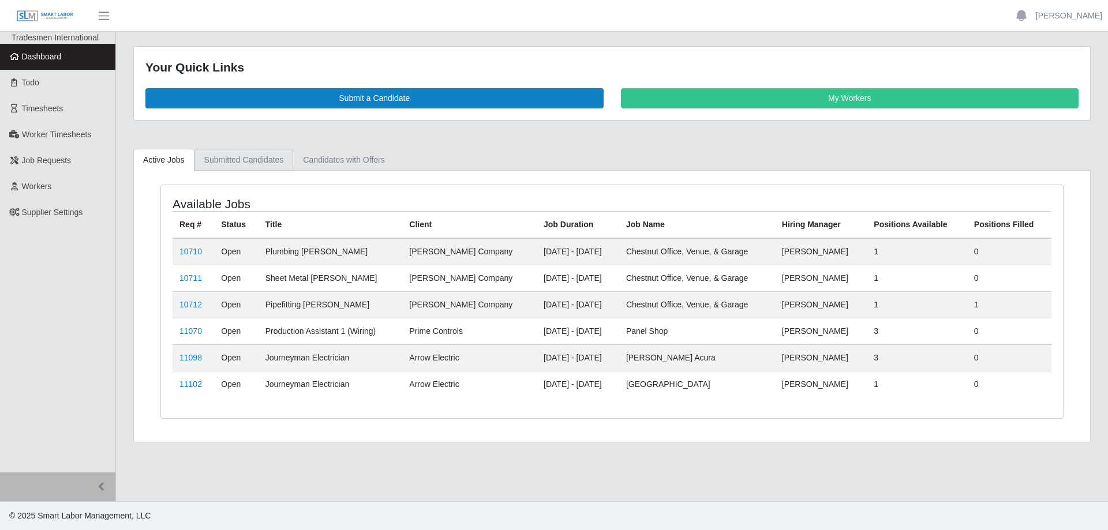
click at [257, 156] on link "Submitted Candidates" at bounding box center [243, 160] width 99 height 23
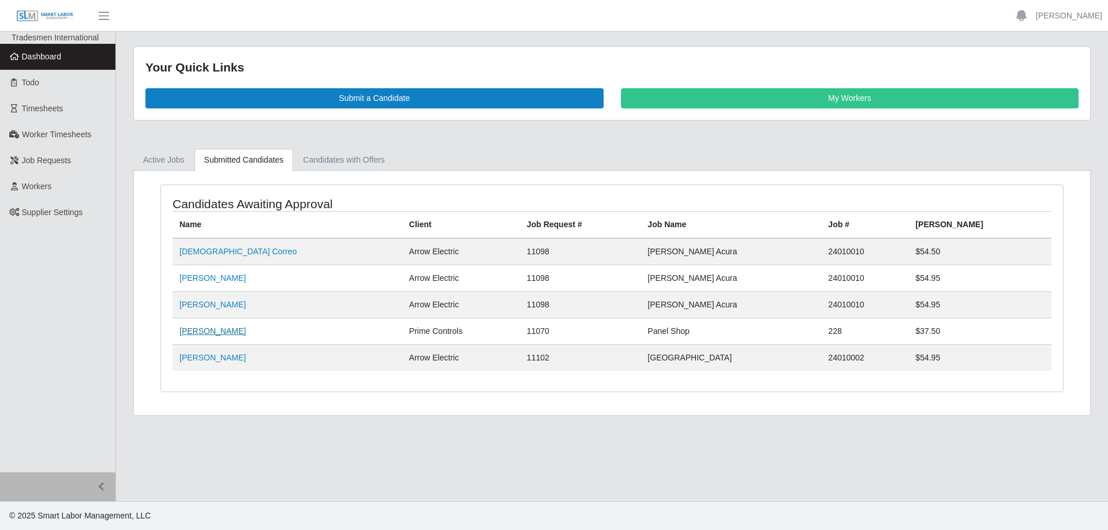
click at [212, 334] on link "Brian Murski" at bounding box center [212, 331] width 66 height 9
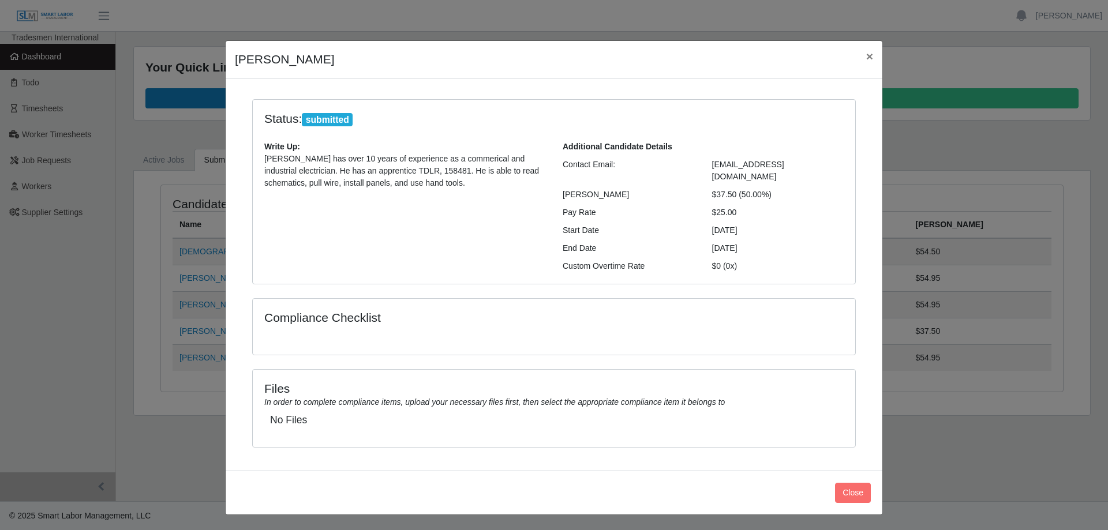
click at [287, 414] on h5 "No Files" at bounding box center [554, 420] width 568 height 12
click at [874, 58] on button "×" at bounding box center [869, 56] width 25 height 31
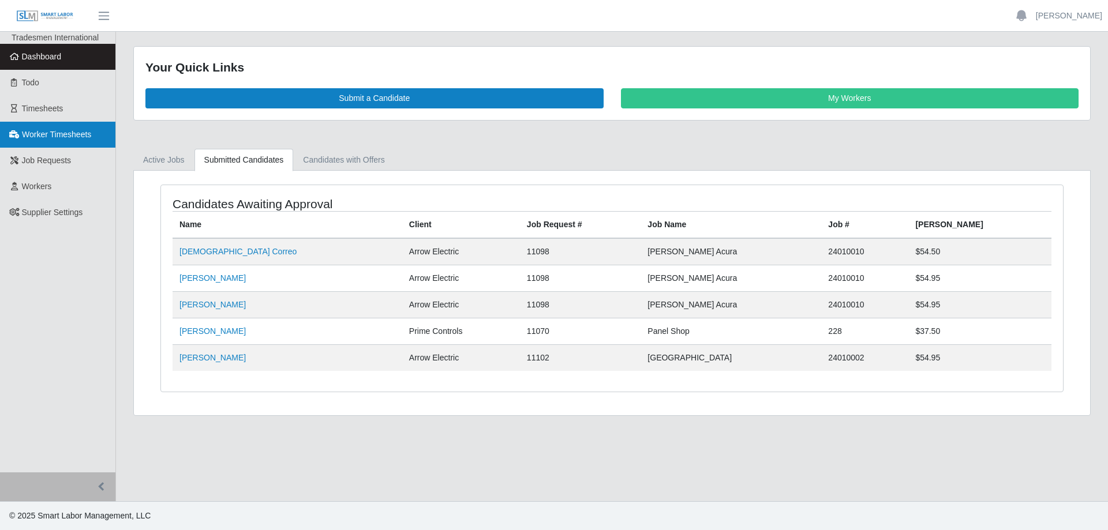
click at [78, 134] on span "Worker Timesheets" at bounding box center [56, 134] width 69 height 9
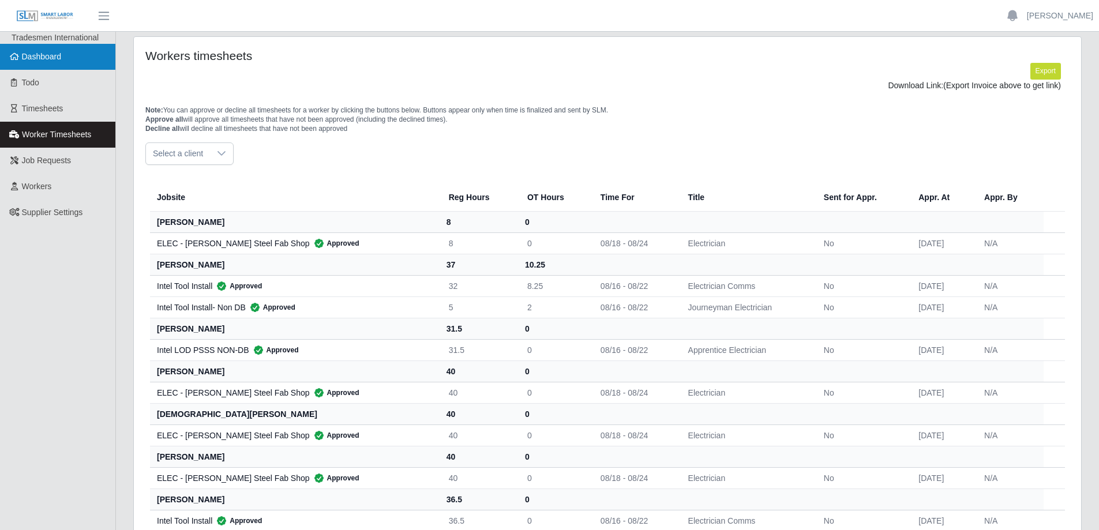
click at [62, 63] on link "Dashboard" at bounding box center [57, 57] width 115 height 26
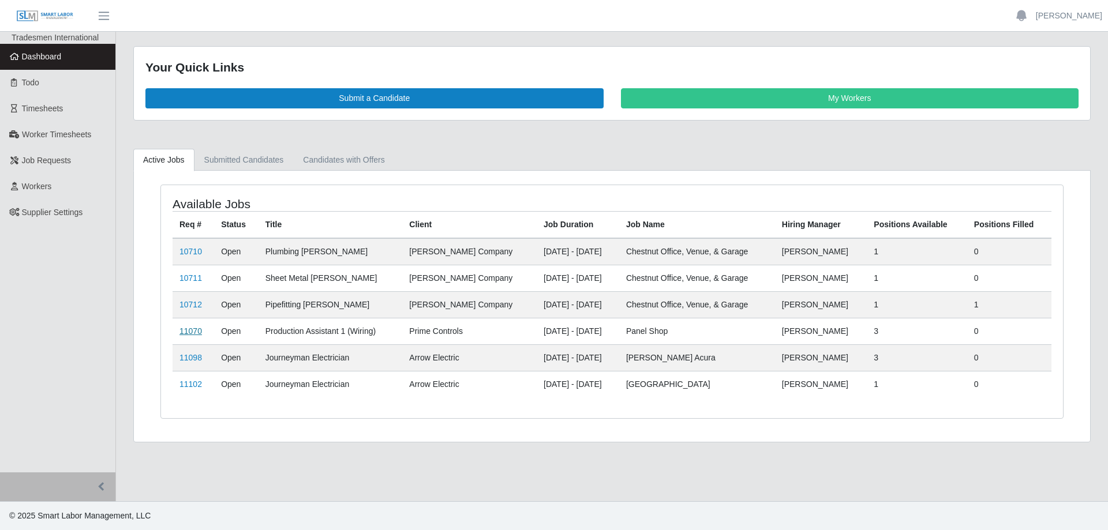
click at [194, 332] on link "11070" at bounding box center [190, 331] width 23 height 9
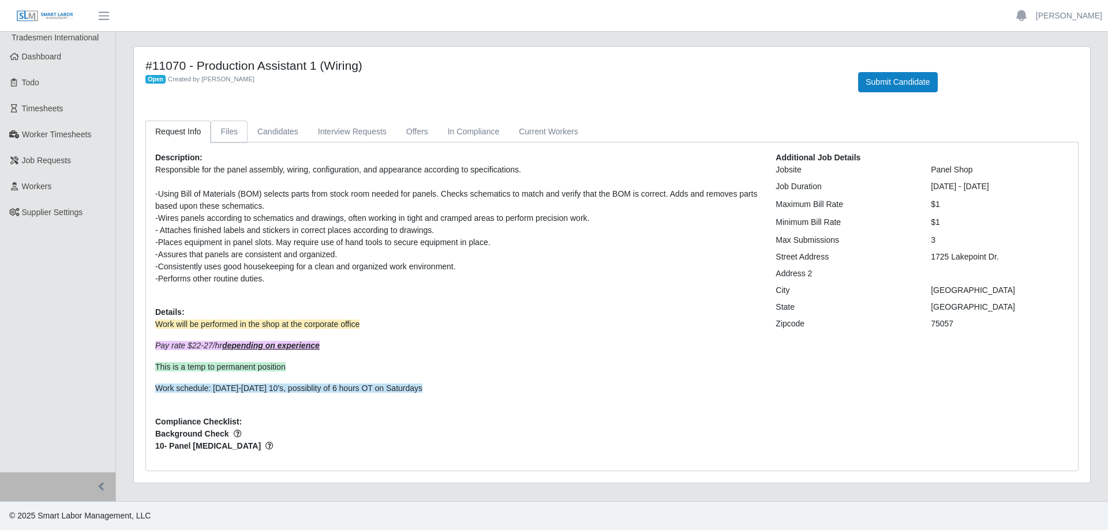
click at [230, 133] on link "Files" at bounding box center [229, 132] width 37 height 23
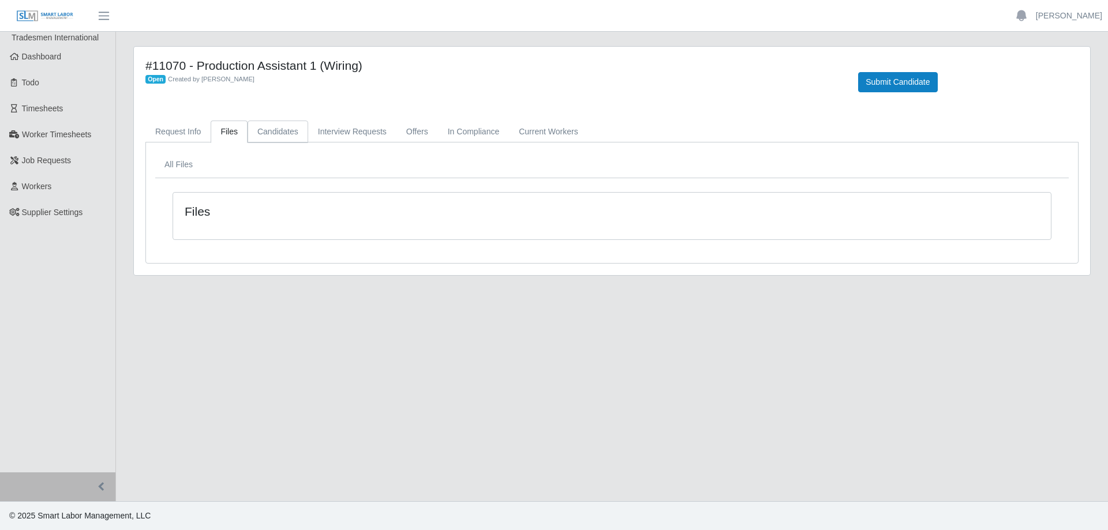
click at [263, 130] on link "Candidates" at bounding box center [278, 132] width 61 height 23
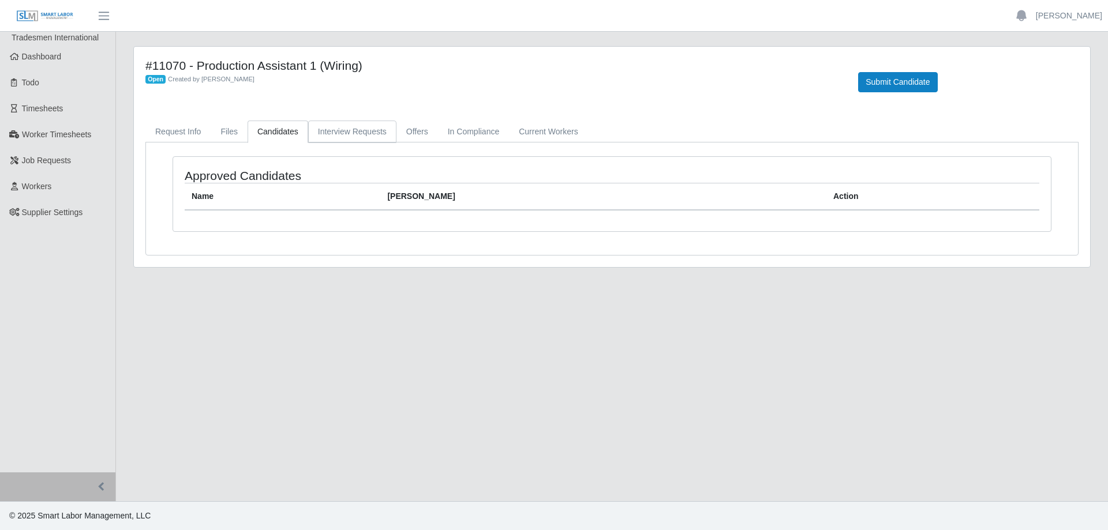
click at [334, 133] on link "Interview Requests" at bounding box center [352, 132] width 88 height 23
click at [460, 135] on link "In Compliance" at bounding box center [474, 132] width 72 height 23
click at [536, 134] on link "Current Workers" at bounding box center [548, 132] width 78 height 23
click at [171, 132] on link "Request Info" at bounding box center [177, 132] width 65 height 23
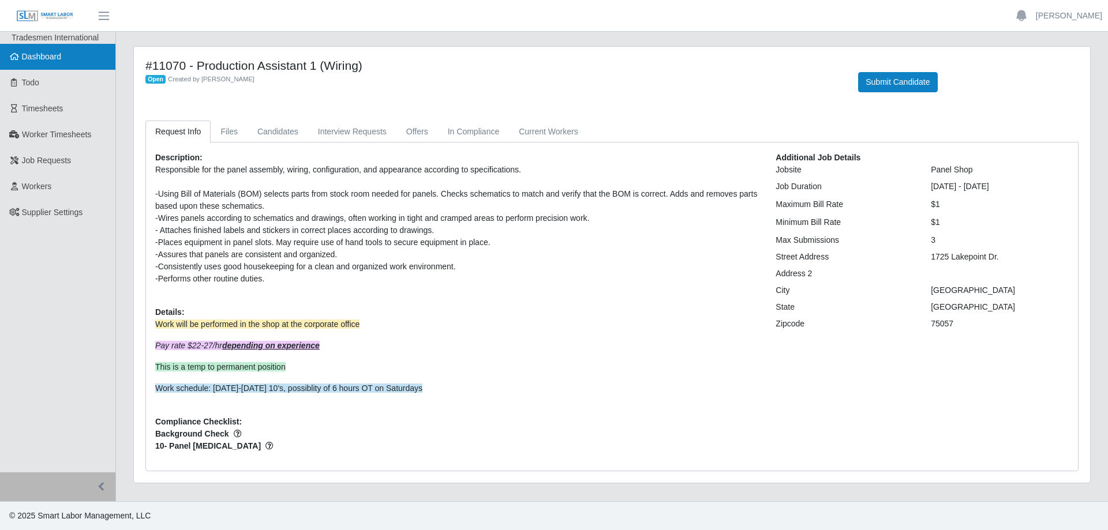
click at [59, 57] on span "Dashboard" at bounding box center [42, 56] width 40 height 9
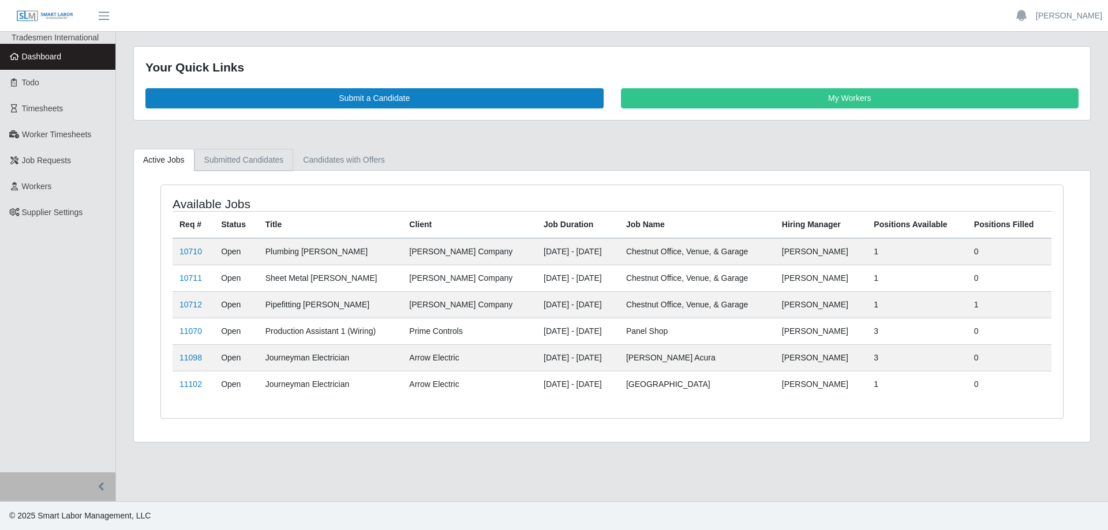
click at [242, 163] on link "Submitted Candidates" at bounding box center [243, 160] width 99 height 23
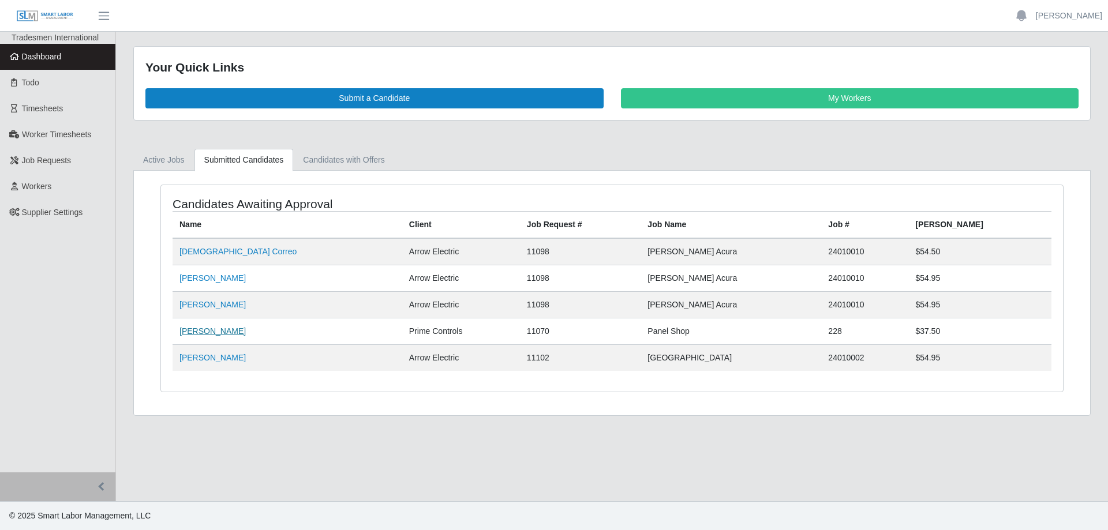
click at [198, 331] on link "[PERSON_NAME]" at bounding box center [212, 331] width 66 height 9
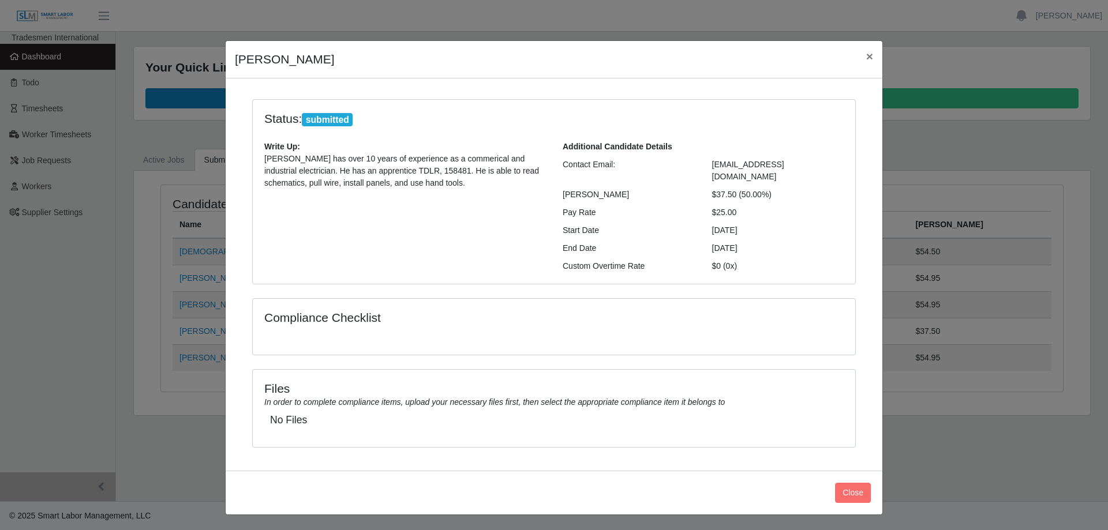
click at [291, 155] on p "Brian has over 10 years of experience as a commerical and industrial electricia…" at bounding box center [404, 171] width 281 height 36
click at [869, 59] on span "×" at bounding box center [869, 56] width 7 height 13
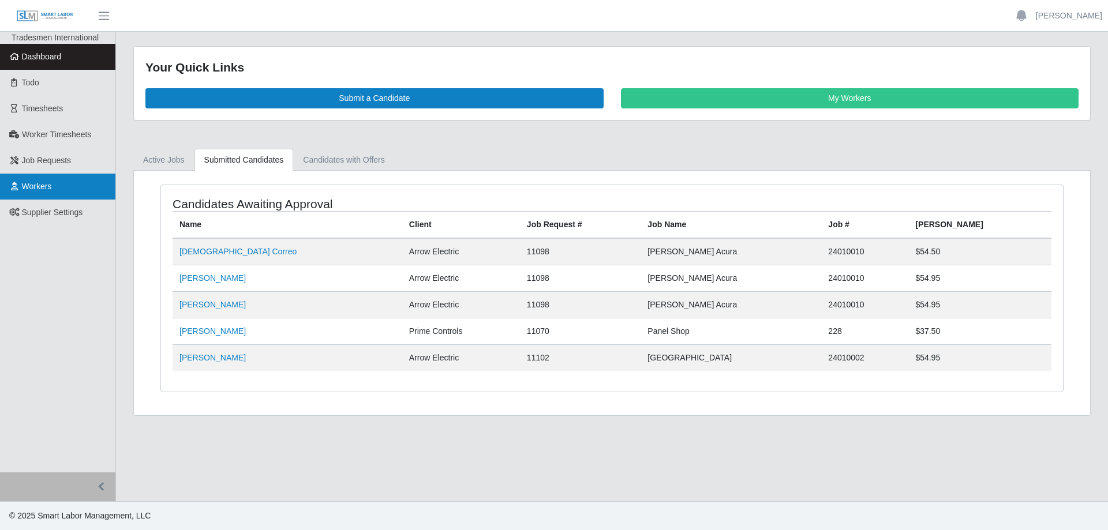
click at [43, 190] on span "Workers" at bounding box center [37, 186] width 30 height 9
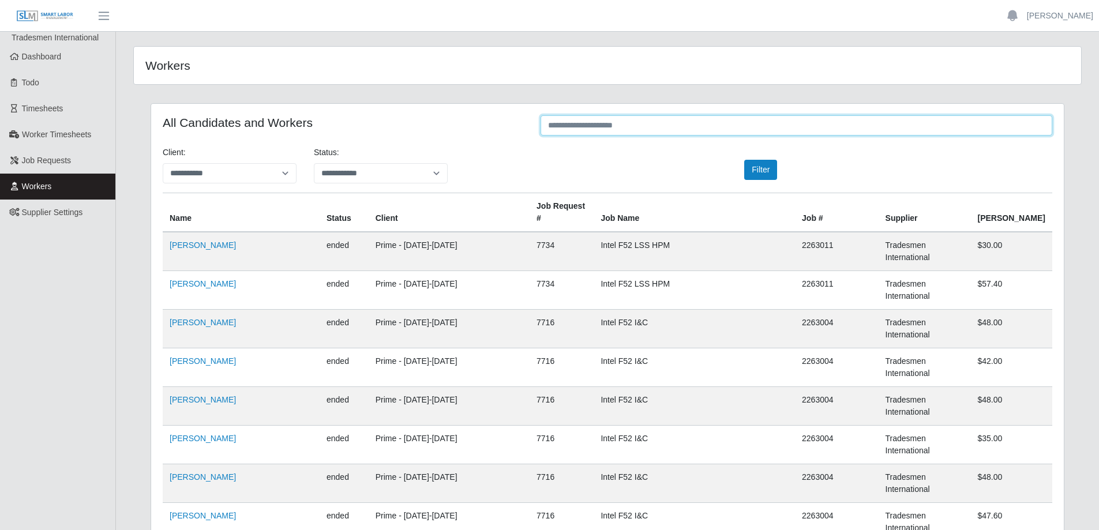
click at [644, 124] on input "text" at bounding box center [797, 125] width 512 height 20
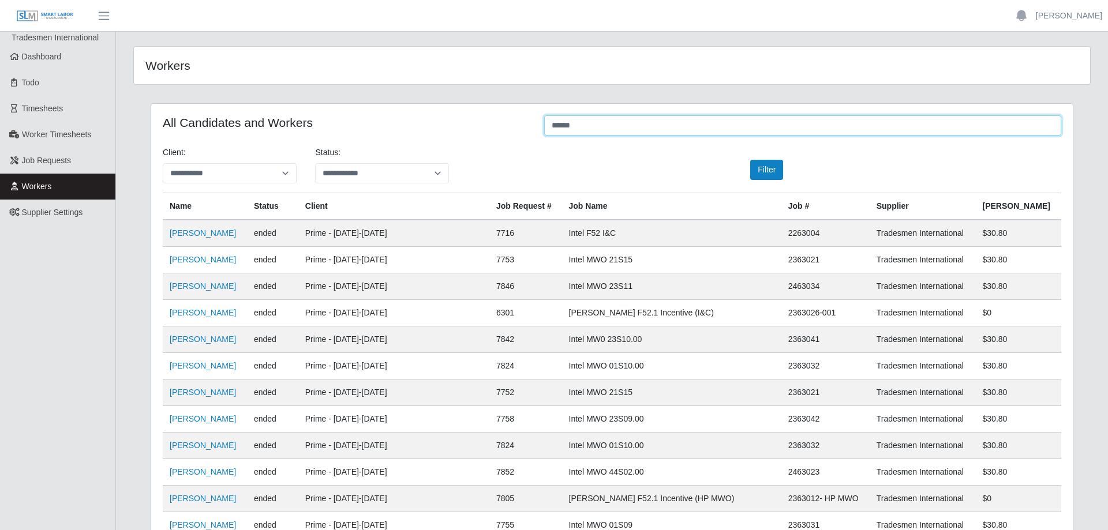
type input "******"
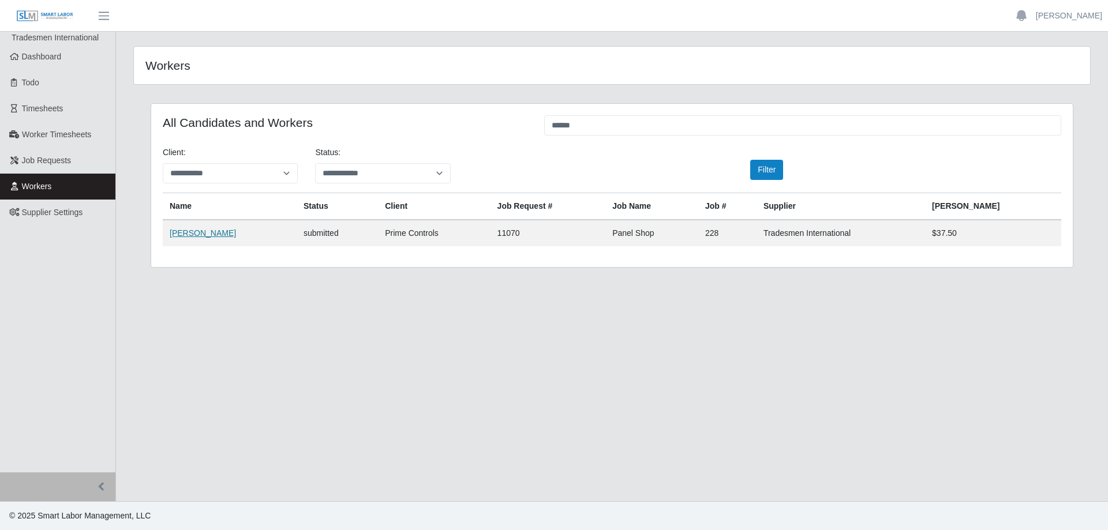
click at [203, 231] on link "[PERSON_NAME]" at bounding box center [203, 233] width 66 height 9
click at [69, 57] on link "Dashboard" at bounding box center [57, 57] width 115 height 26
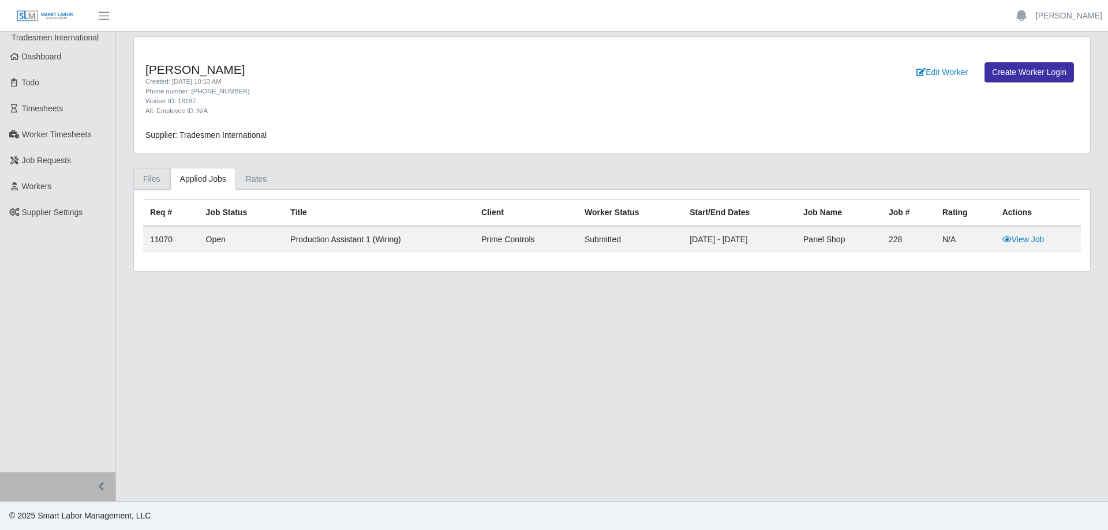
click at [151, 181] on link "Files" at bounding box center [151, 179] width 37 height 23
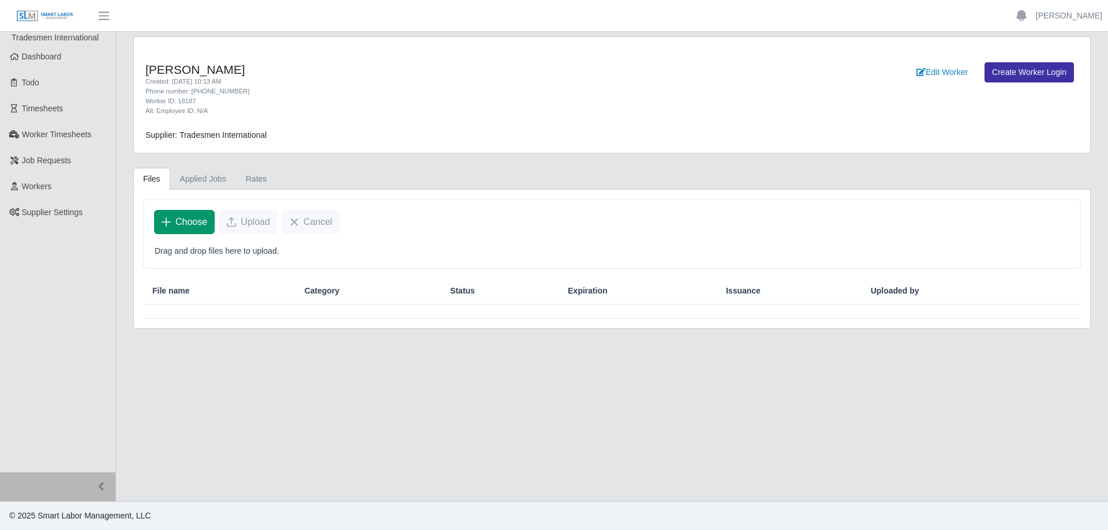
click at [189, 222] on span "Choose" at bounding box center [191, 222] width 32 height 14
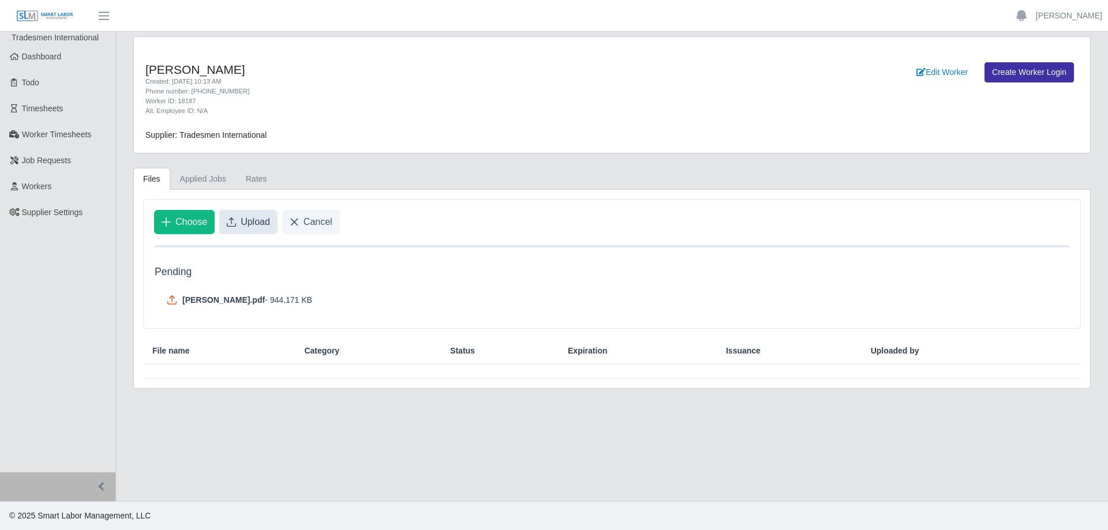
click at [244, 222] on span "Upload" at bounding box center [255, 222] width 29 height 14
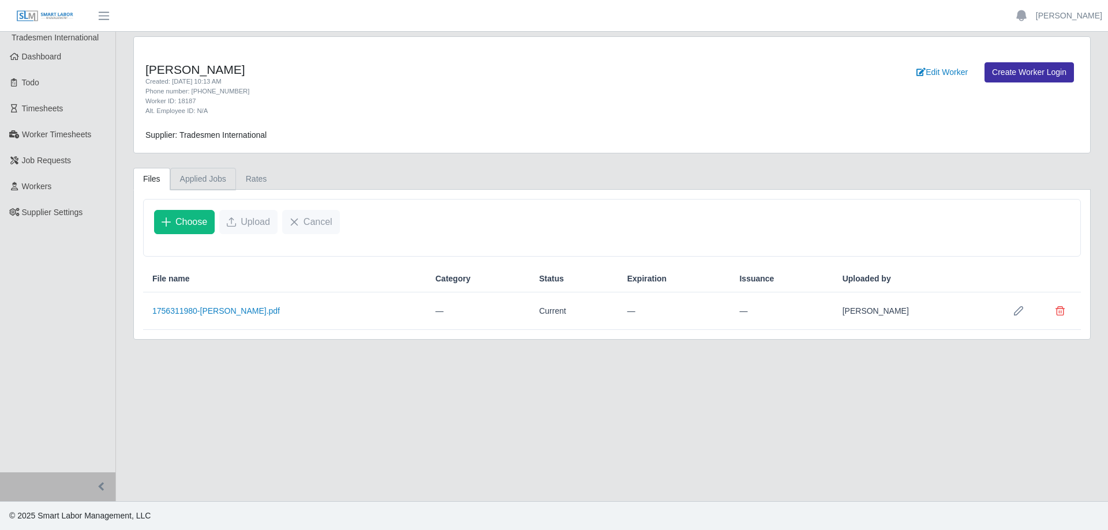
click at [196, 178] on link "Applied Jobs" at bounding box center [203, 179] width 66 height 23
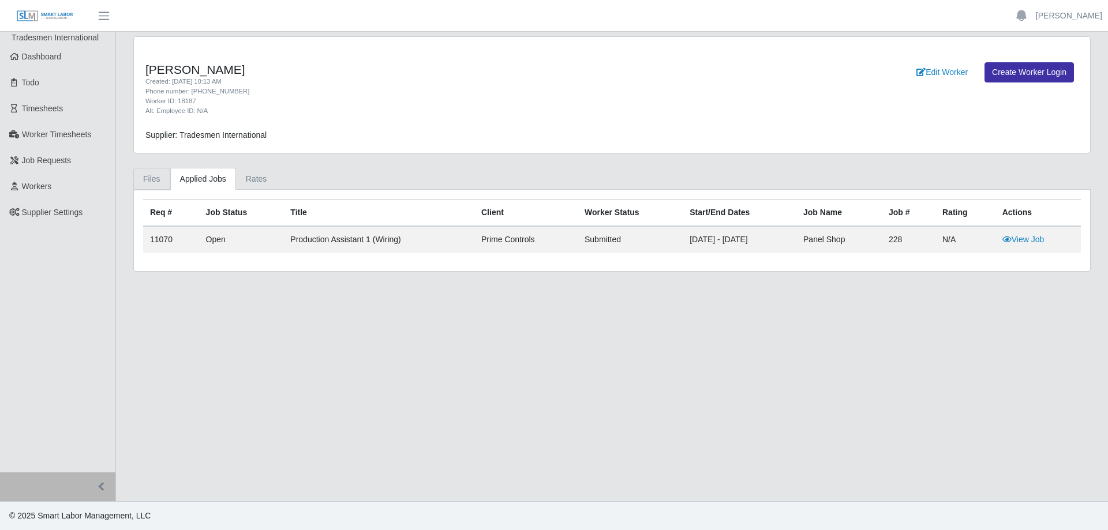
click at [149, 178] on link "Files" at bounding box center [151, 179] width 37 height 23
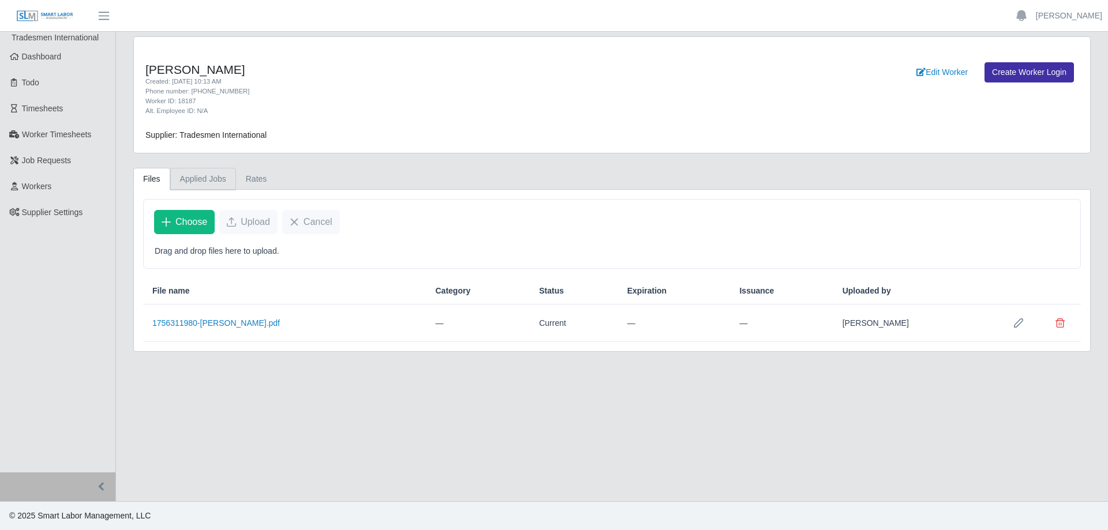
click at [196, 177] on link "Applied Jobs" at bounding box center [203, 179] width 66 height 23
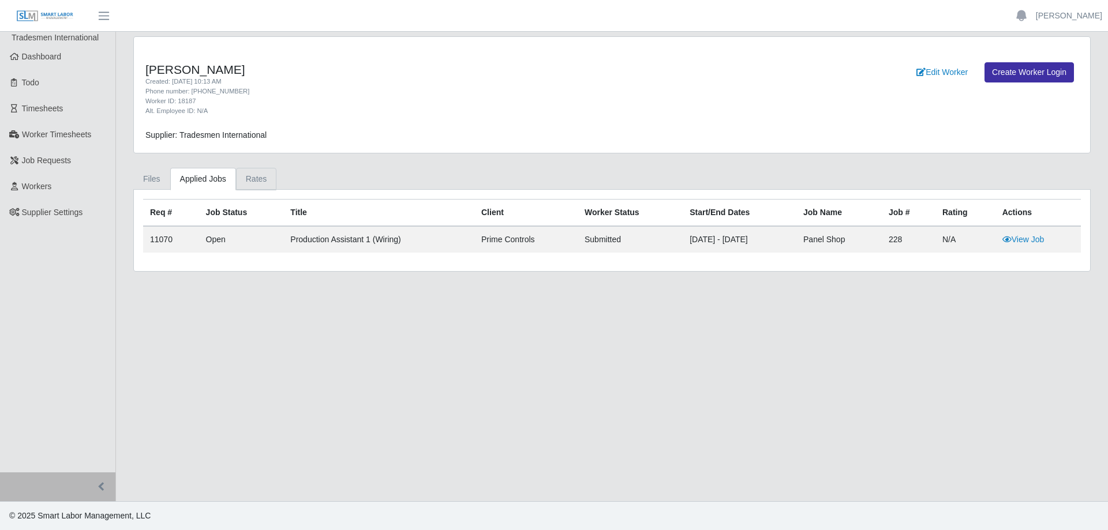
click at [247, 181] on link "Rates" at bounding box center [256, 179] width 41 height 23
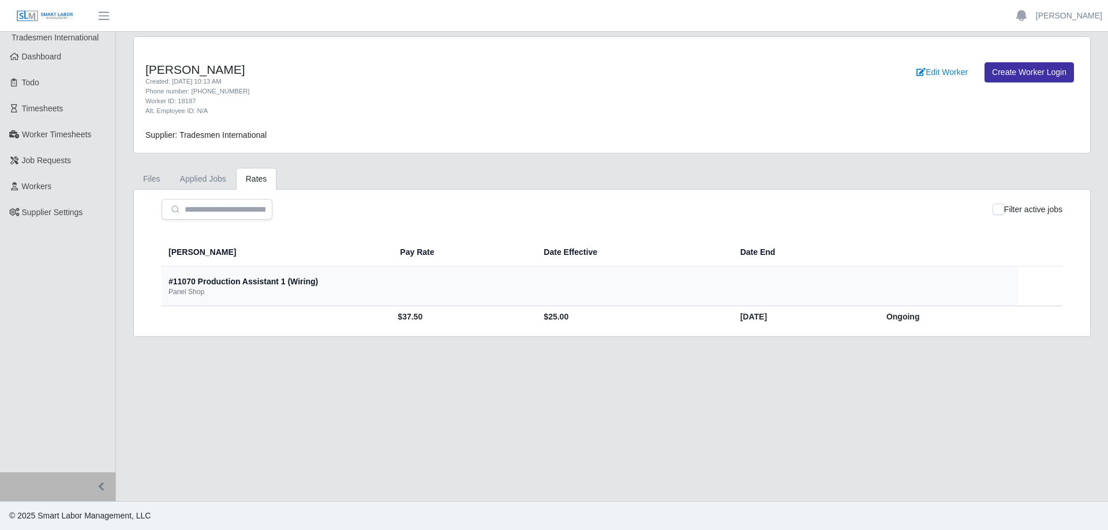
click at [877, 317] on td "Ongoing" at bounding box center [947, 316] width 141 height 21
click at [52, 54] on span "Dashboard" at bounding box center [42, 56] width 40 height 9
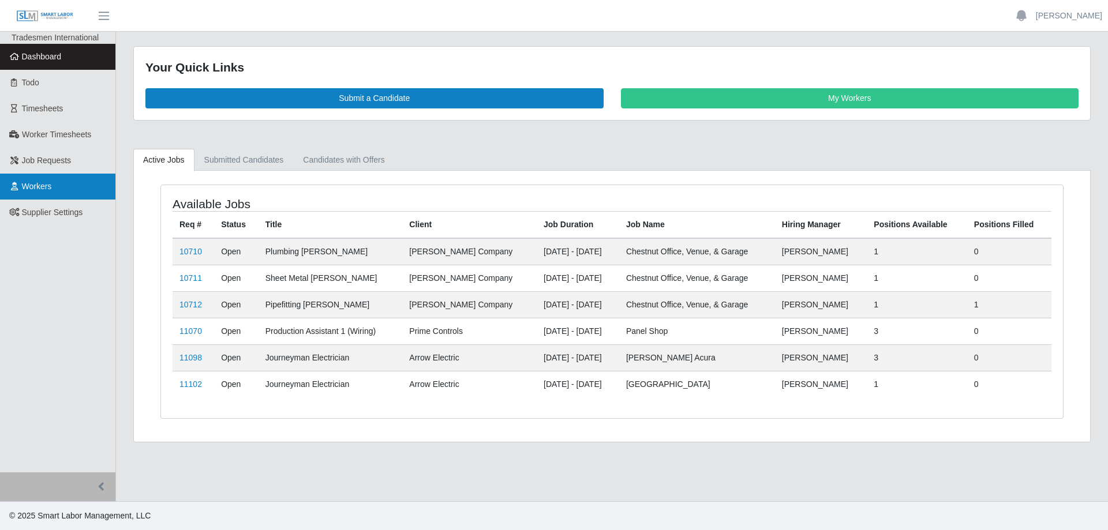
click at [72, 192] on link "Workers" at bounding box center [57, 187] width 115 height 26
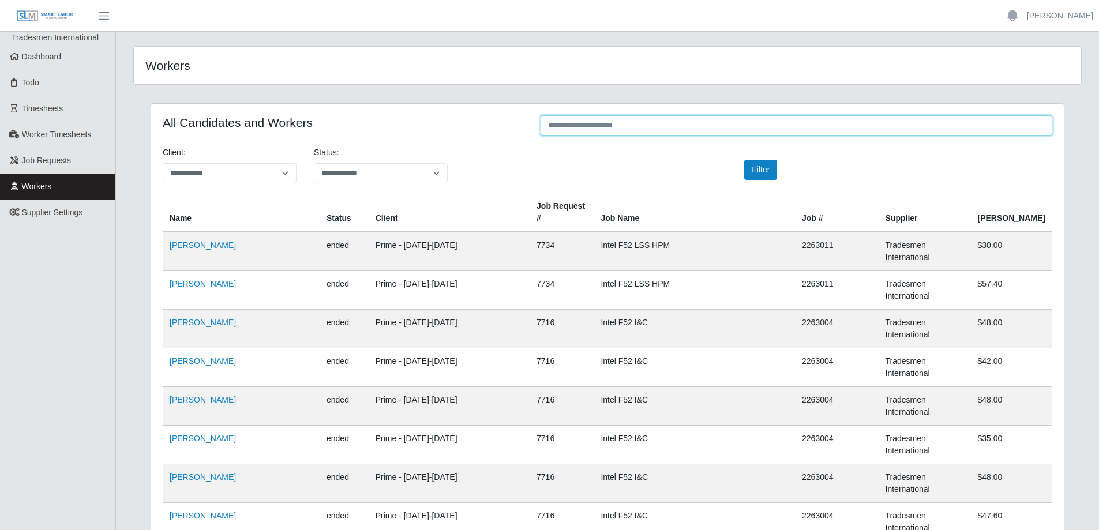
click at [767, 122] on input "text" at bounding box center [797, 125] width 512 height 20
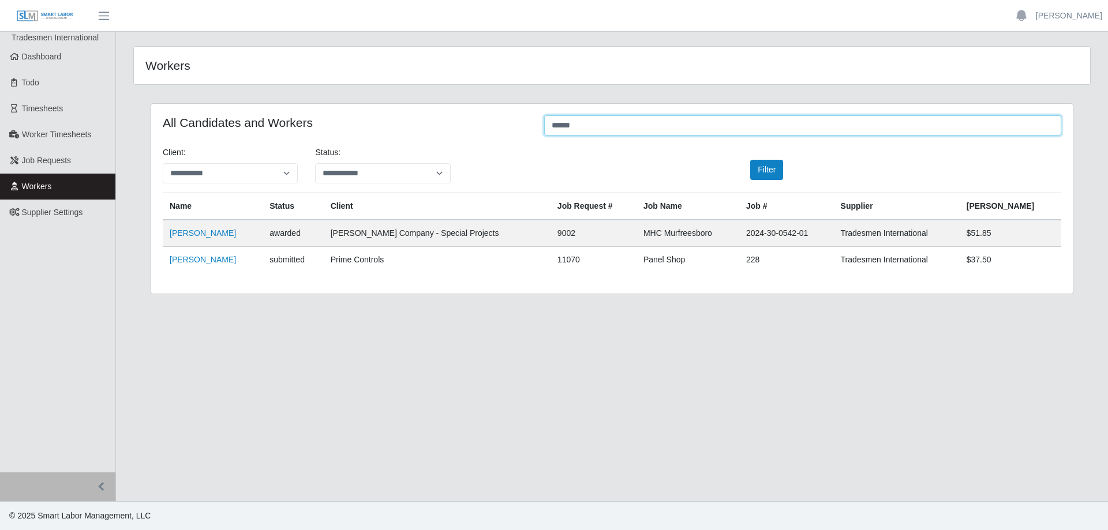
type input "******"
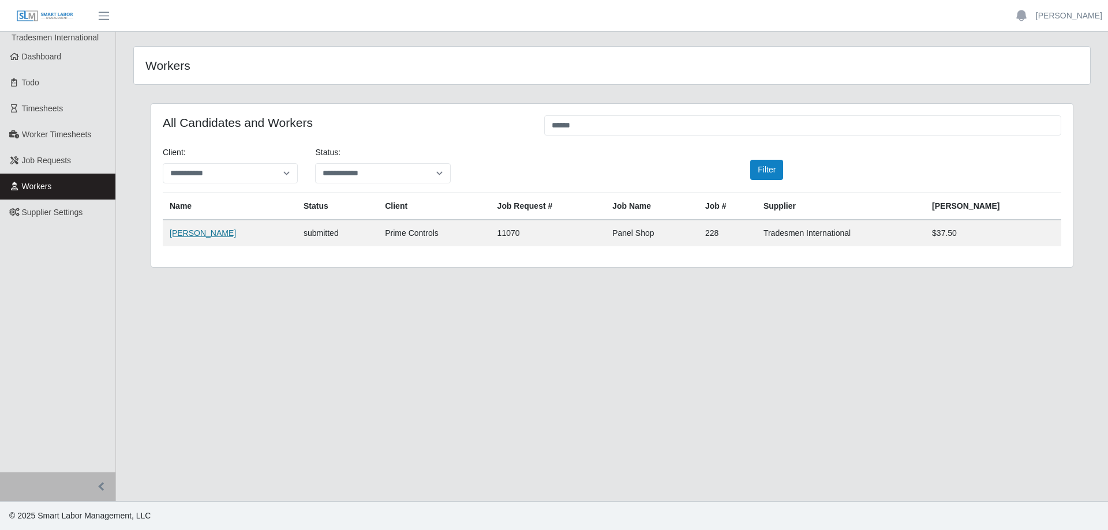
click at [199, 233] on link "[PERSON_NAME]" at bounding box center [203, 233] width 66 height 9
click at [72, 62] on link "Dashboard" at bounding box center [57, 57] width 115 height 26
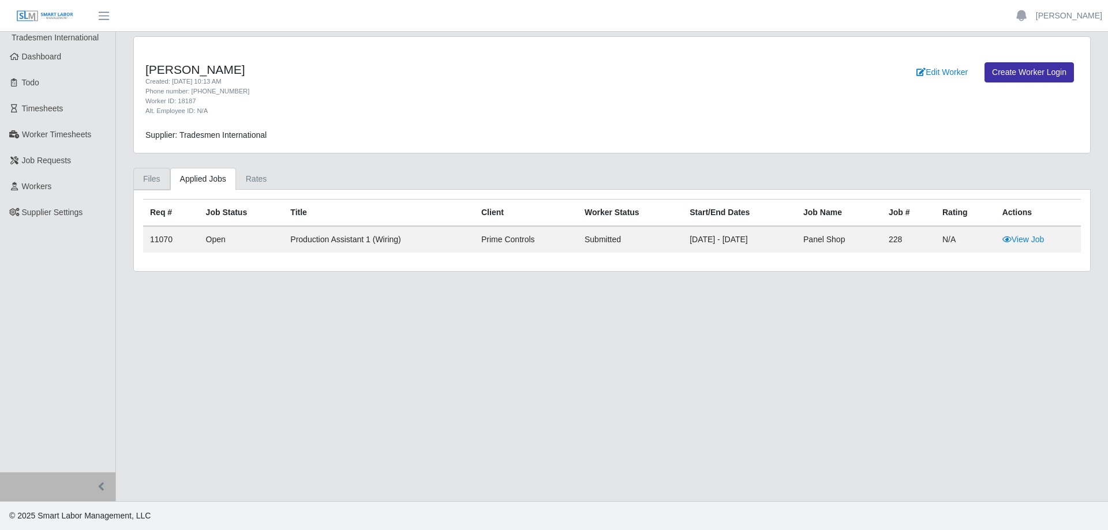
click at [147, 179] on link "Files" at bounding box center [151, 179] width 37 height 23
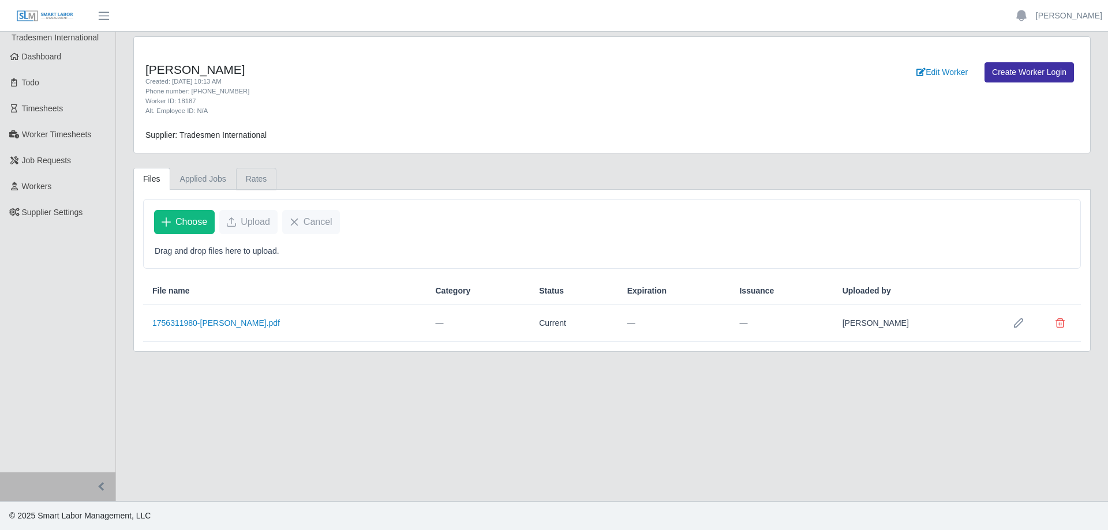
click at [254, 178] on link "Rates" at bounding box center [256, 179] width 41 height 23
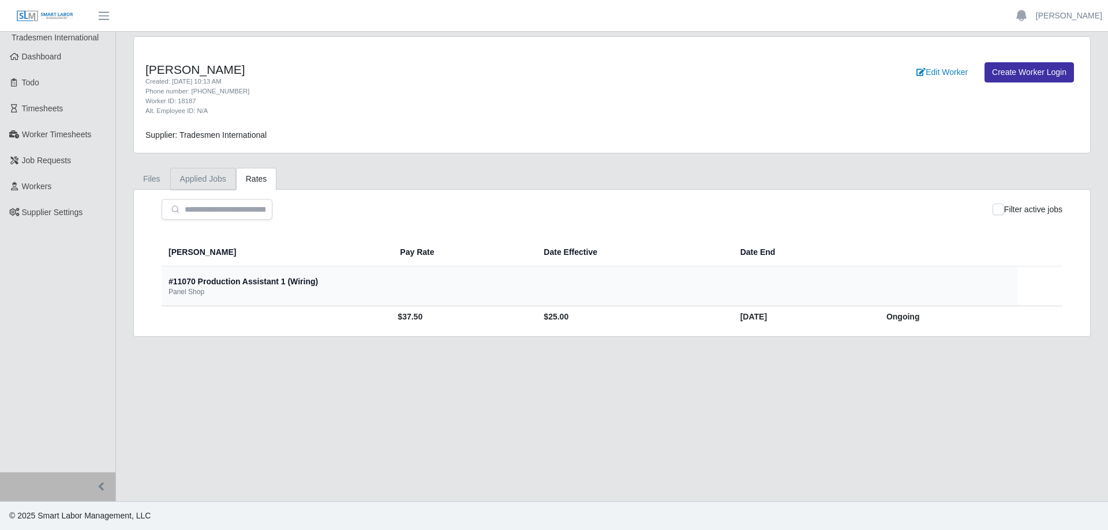
click at [216, 179] on link "Applied Jobs" at bounding box center [203, 179] width 66 height 23
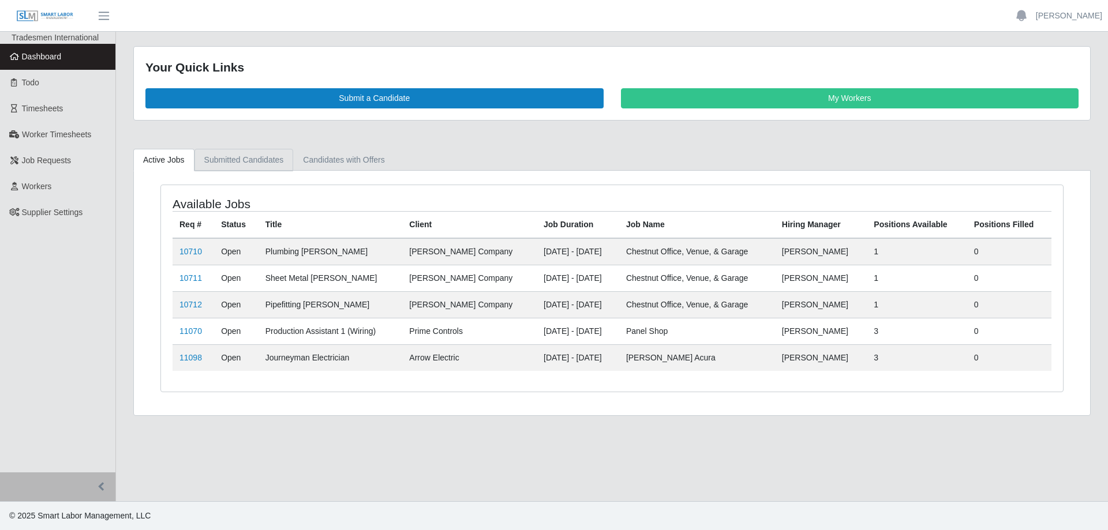
click at [260, 160] on link "Submitted Candidates" at bounding box center [243, 160] width 99 height 23
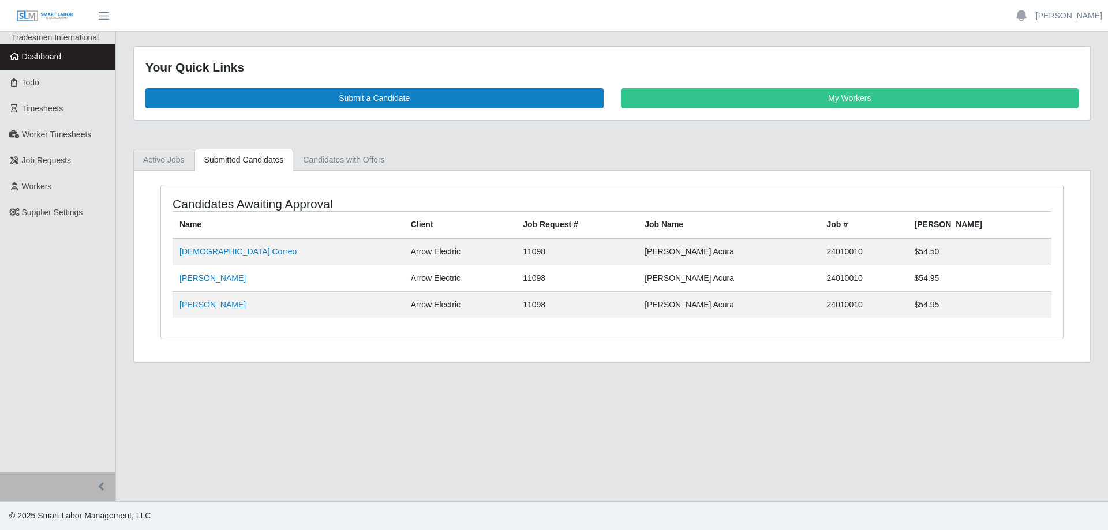
click at [165, 160] on link "Active Jobs" at bounding box center [163, 160] width 61 height 23
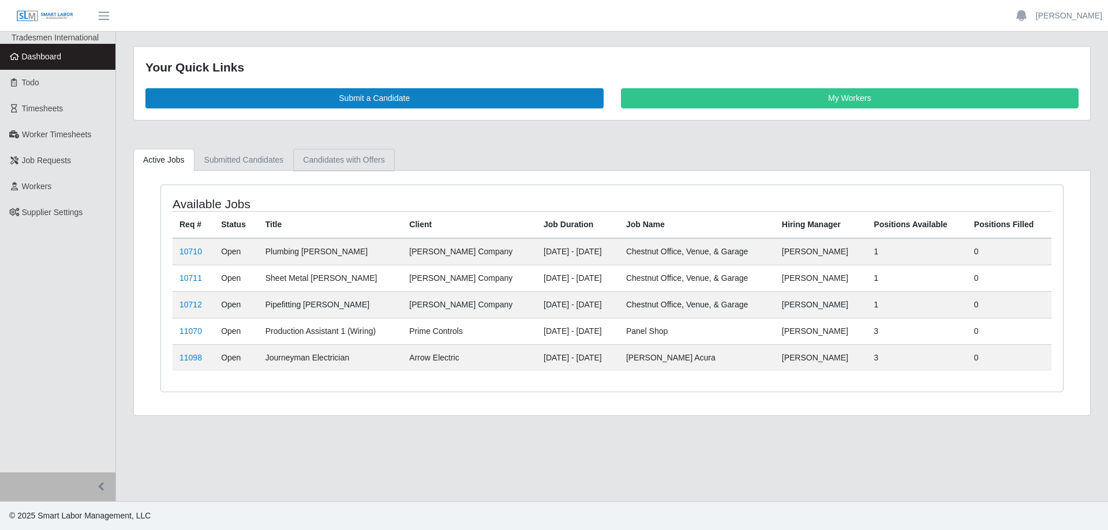
click at [340, 155] on link "Candidates with Offers" at bounding box center [343, 160] width 101 height 23
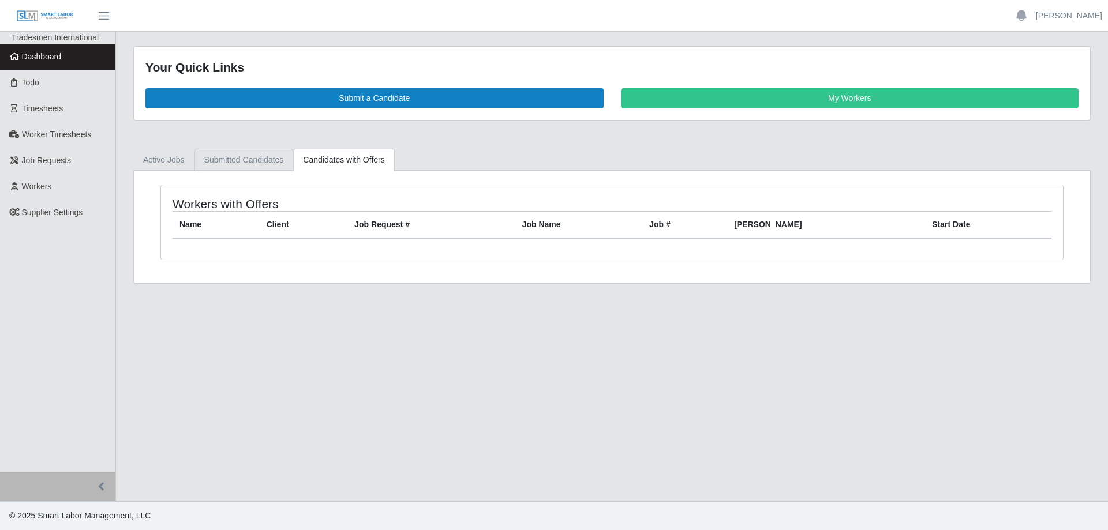
click at [254, 160] on link "Submitted Candidates" at bounding box center [243, 160] width 99 height 23
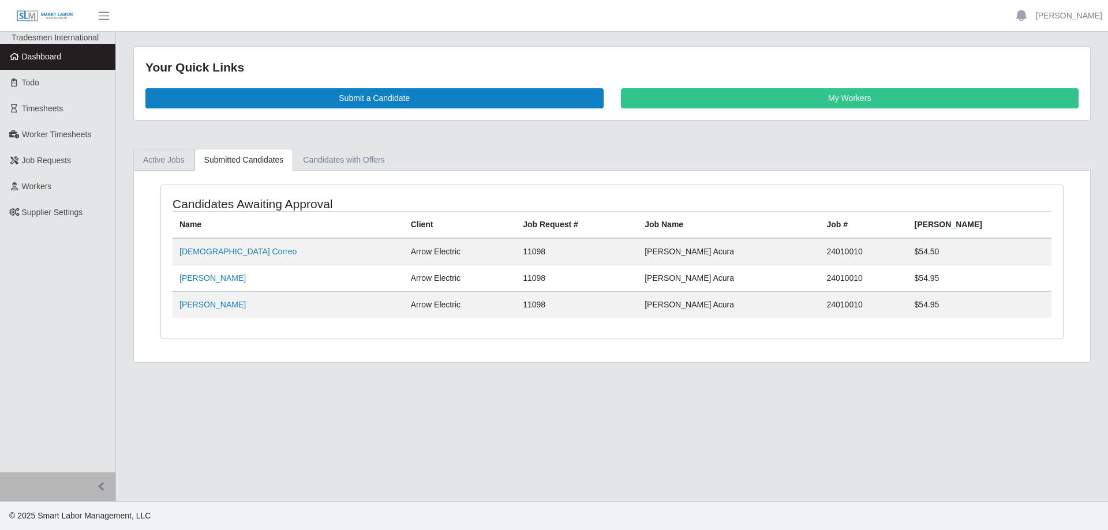
click at [161, 159] on link "Active Jobs" at bounding box center [163, 160] width 61 height 23
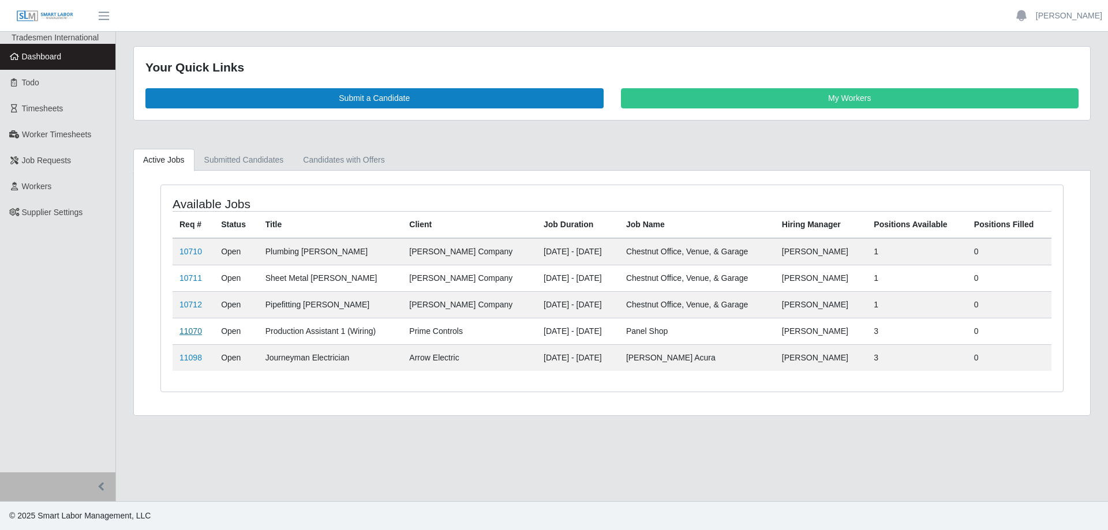
click at [192, 330] on link "11070" at bounding box center [190, 331] width 23 height 9
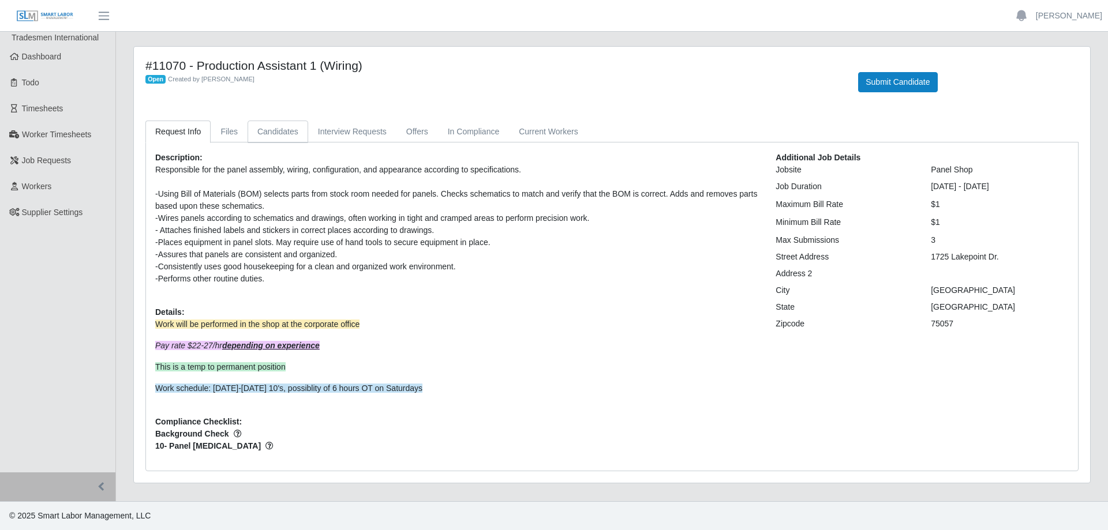
click at [273, 131] on link "Candidates" at bounding box center [278, 132] width 61 height 23
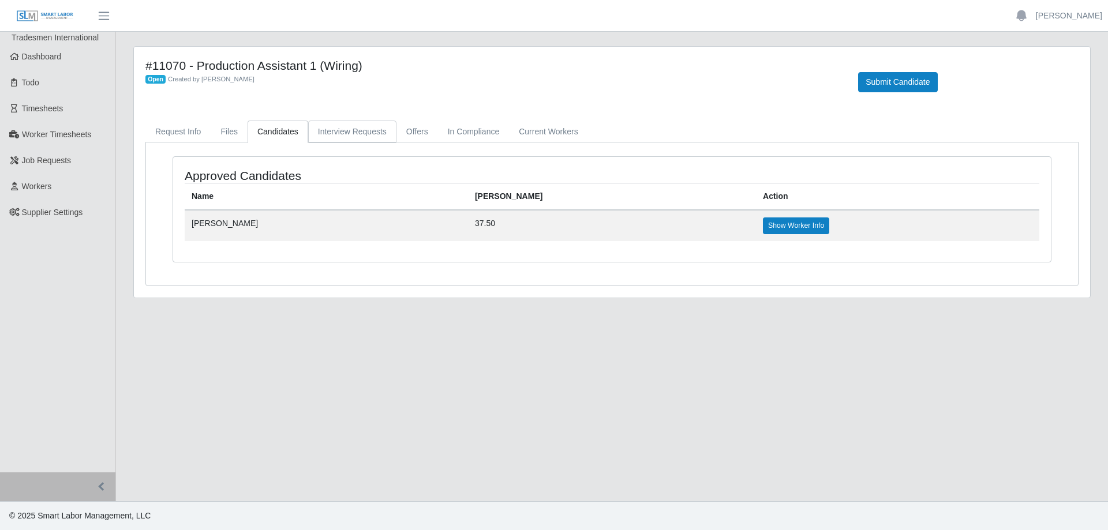
click at [327, 134] on link "Interview Requests" at bounding box center [352, 132] width 88 height 23
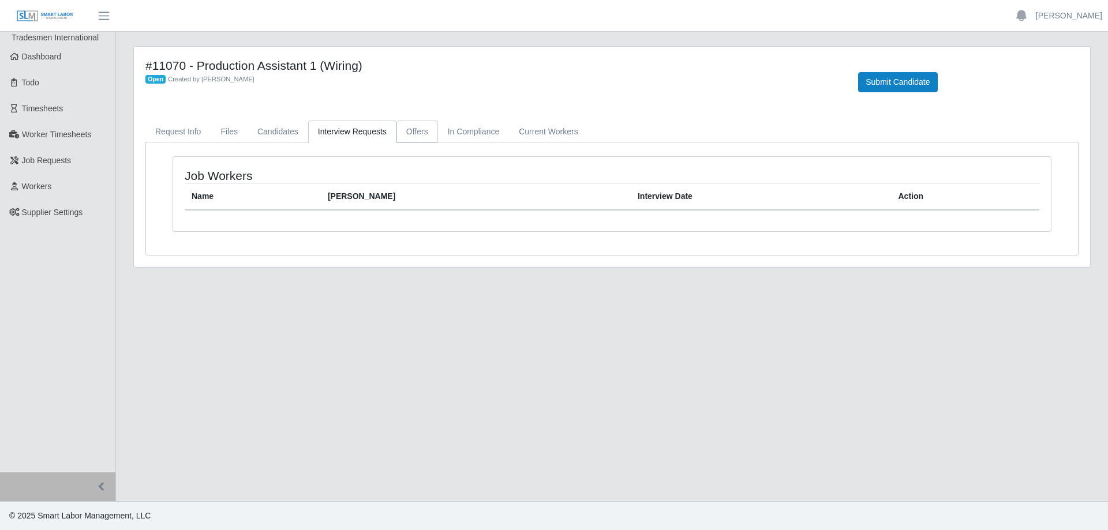
click at [410, 135] on link "Offers" at bounding box center [417, 132] width 42 height 23
click at [486, 132] on link "In Compliance" at bounding box center [474, 132] width 72 height 23
click at [536, 131] on link "Current Workers" at bounding box center [548, 132] width 78 height 23
click at [268, 132] on link "Candidates" at bounding box center [278, 132] width 61 height 23
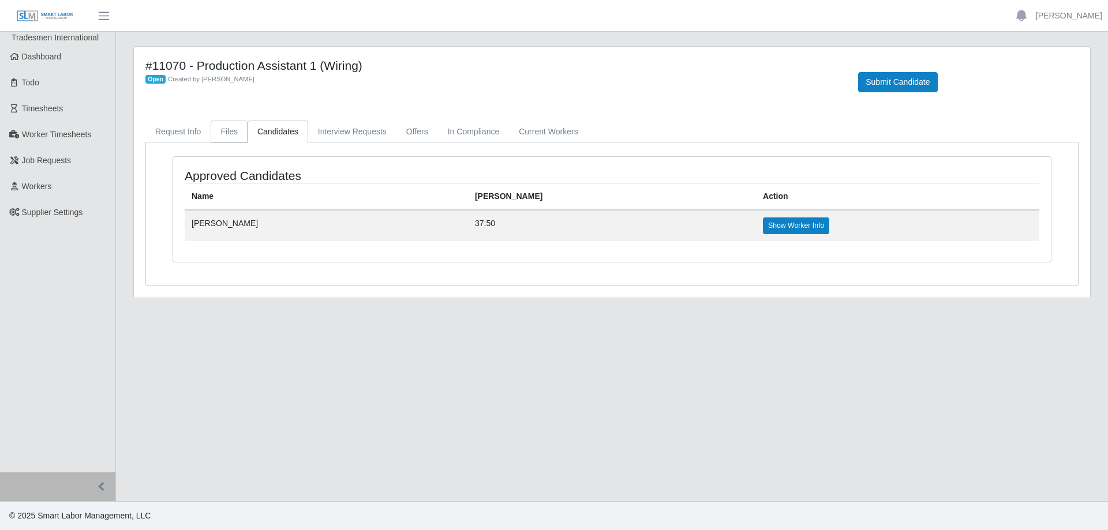
click at [228, 131] on link "Files" at bounding box center [229, 132] width 37 height 23
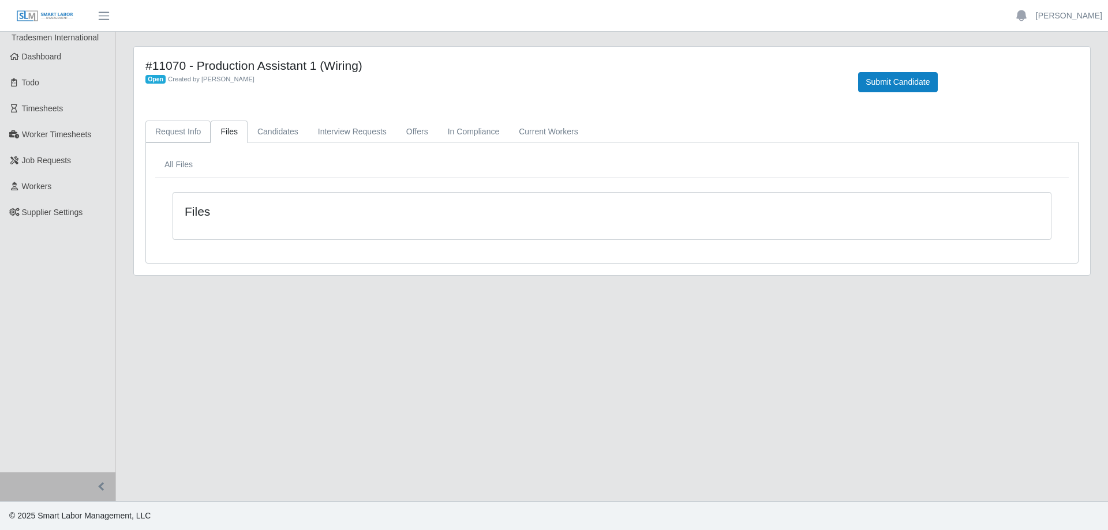
click at [171, 138] on link "Request Info" at bounding box center [177, 132] width 65 height 23
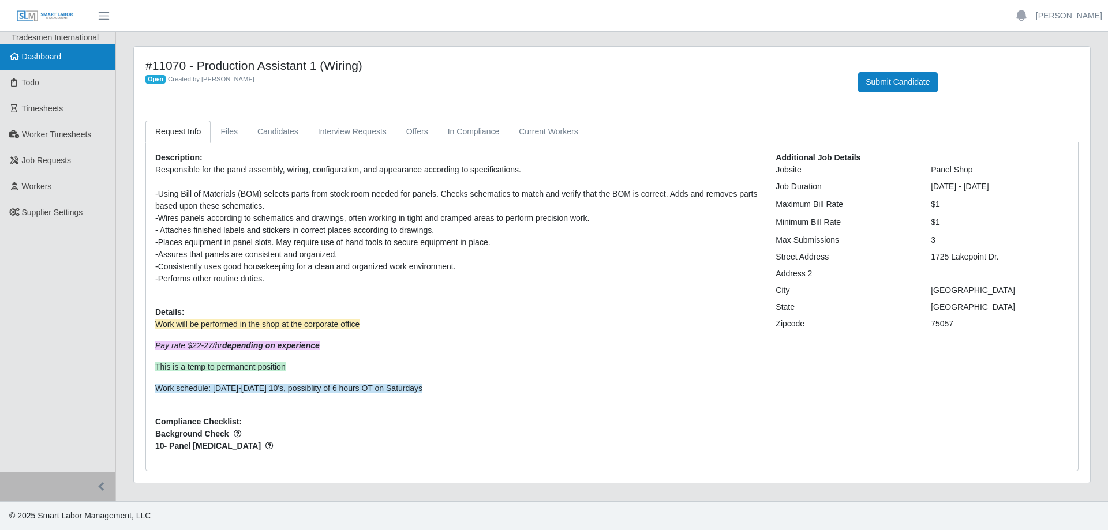
click at [50, 61] on span "Dashboard" at bounding box center [42, 56] width 40 height 9
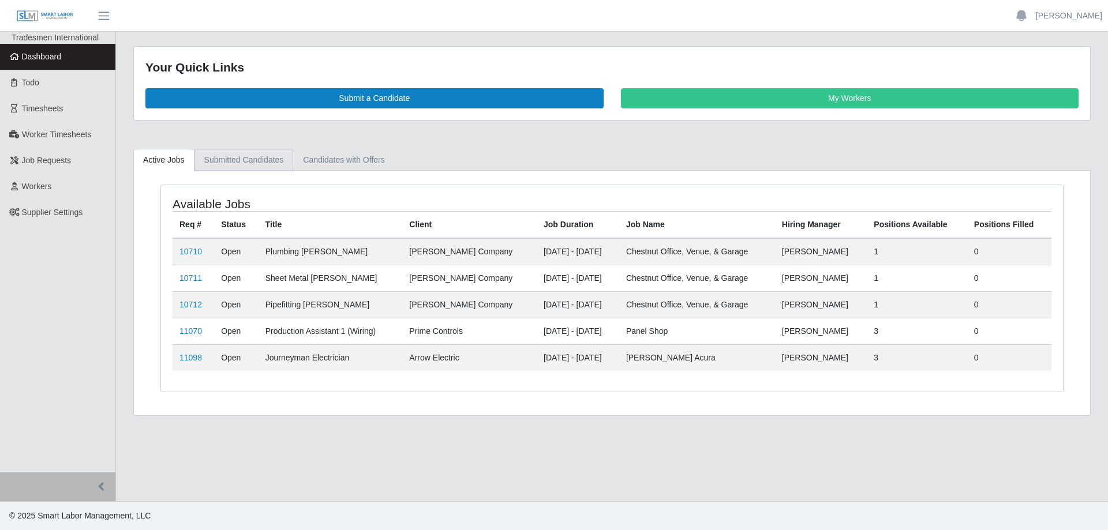
click at [235, 166] on link "Submitted Candidates" at bounding box center [243, 160] width 99 height 23
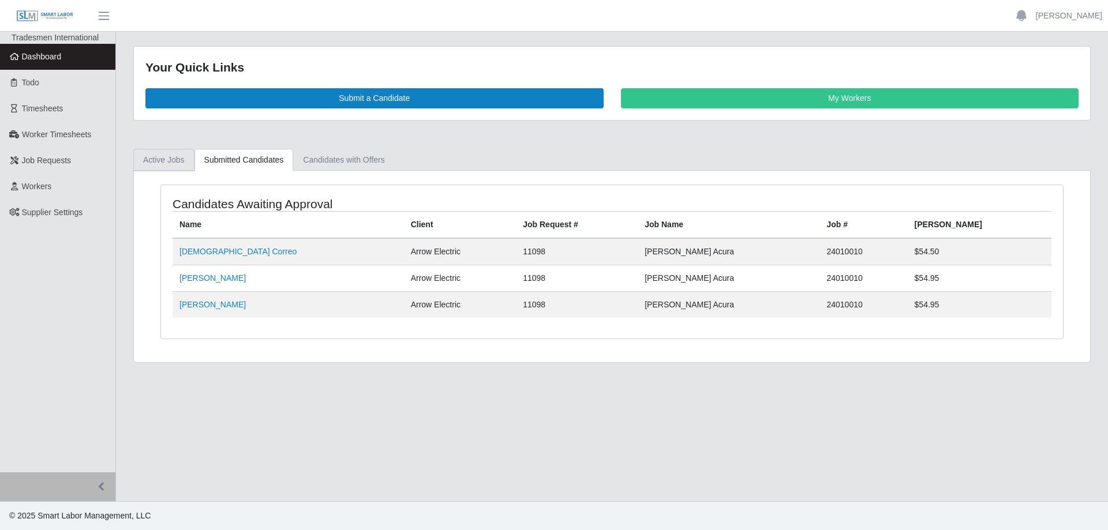
click at [175, 157] on link "Active Jobs" at bounding box center [163, 160] width 61 height 23
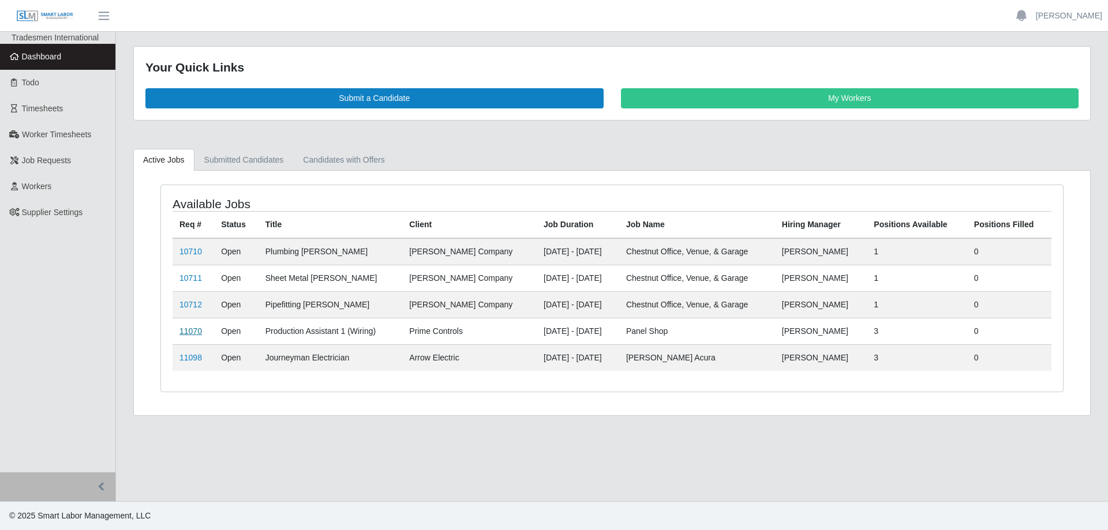
click at [195, 329] on link "11070" at bounding box center [190, 331] width 23 height 9
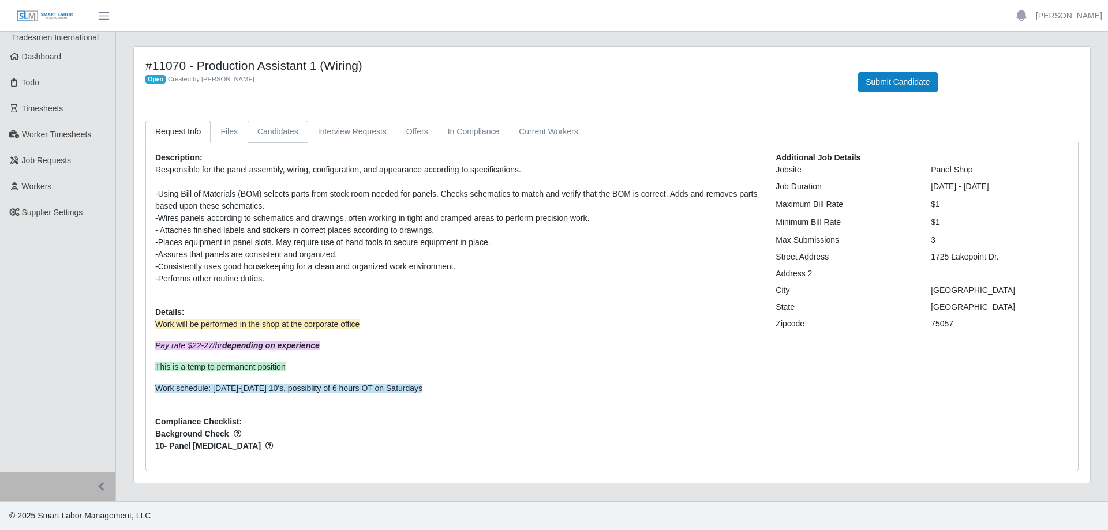
click at [270, 133] on link "Candidates" at bounding box center [278, 132] width 61 height 23
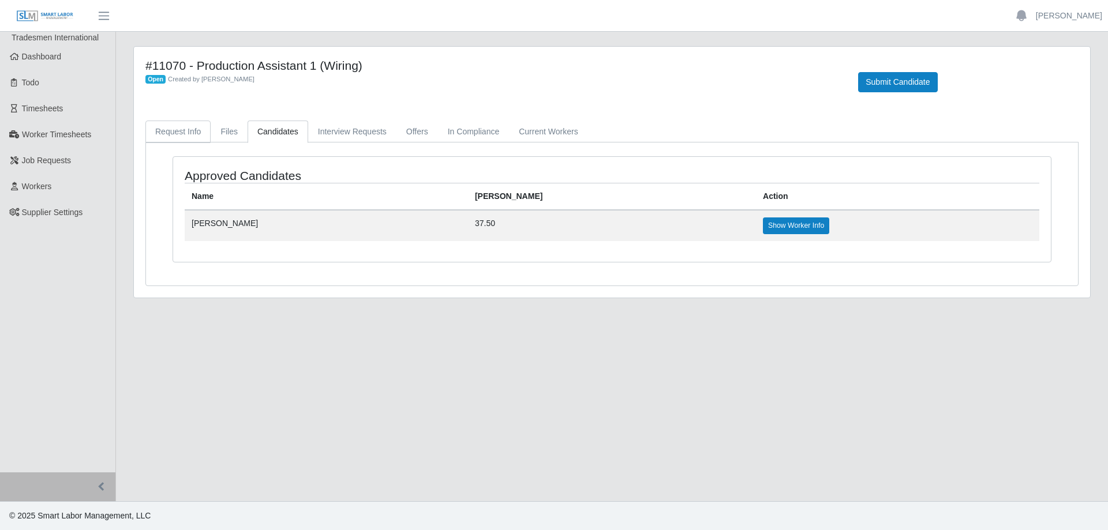
click at [189, 133] on link "Request Info" at bounding box center [177, 132] width 65 height 23
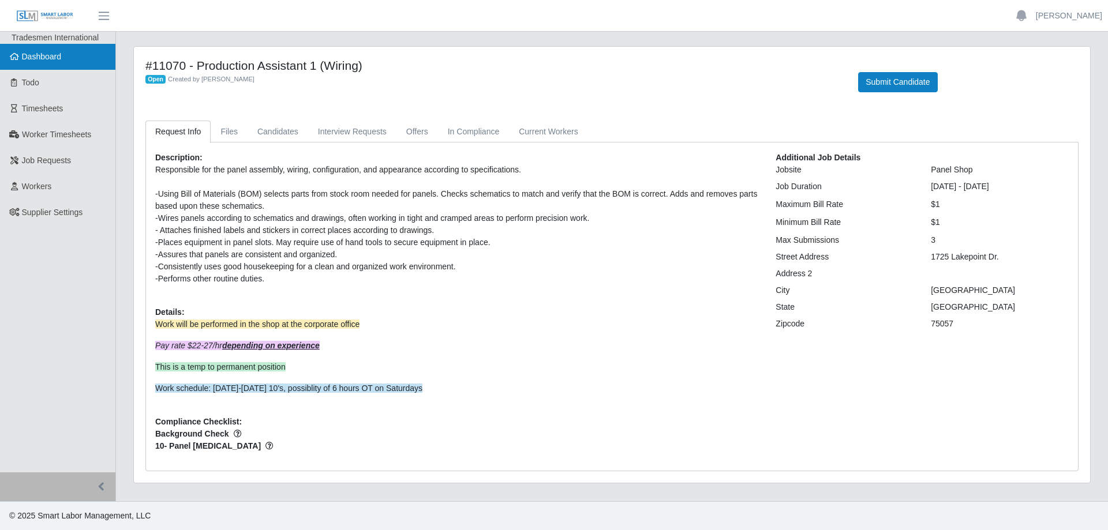
click span "Dashboard"
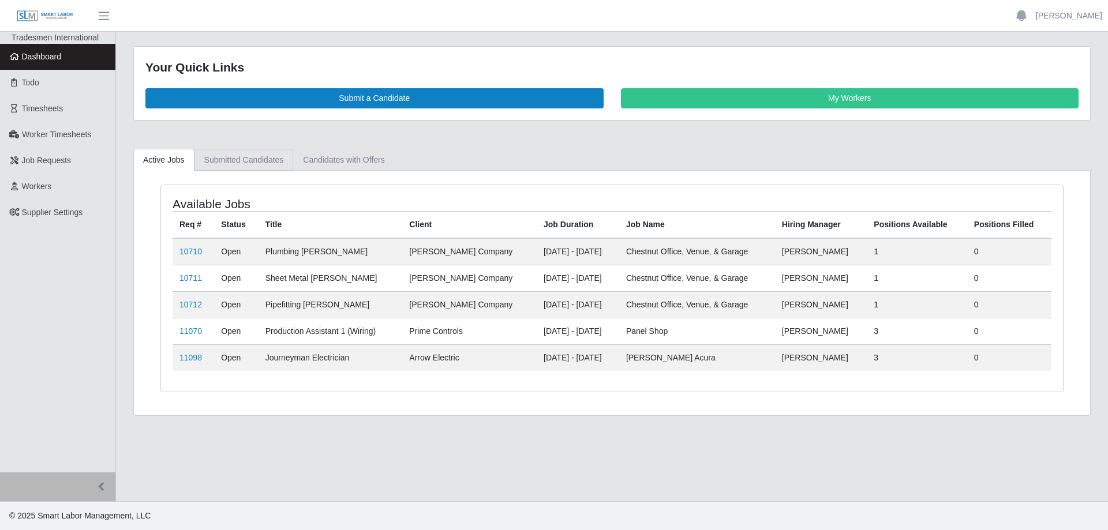
click at [236, 159] on link "Submitted Candidates" at bounding box center [243, 160] width 99 height 23
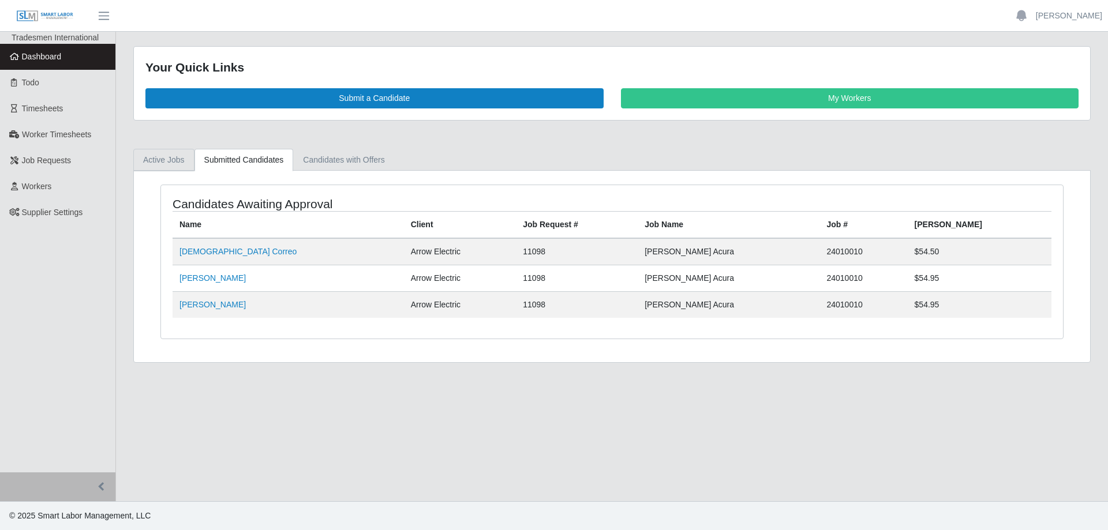
click at [170, 156] on link "Active Jobs" at bounding box center [163, 160] width 61 height 23
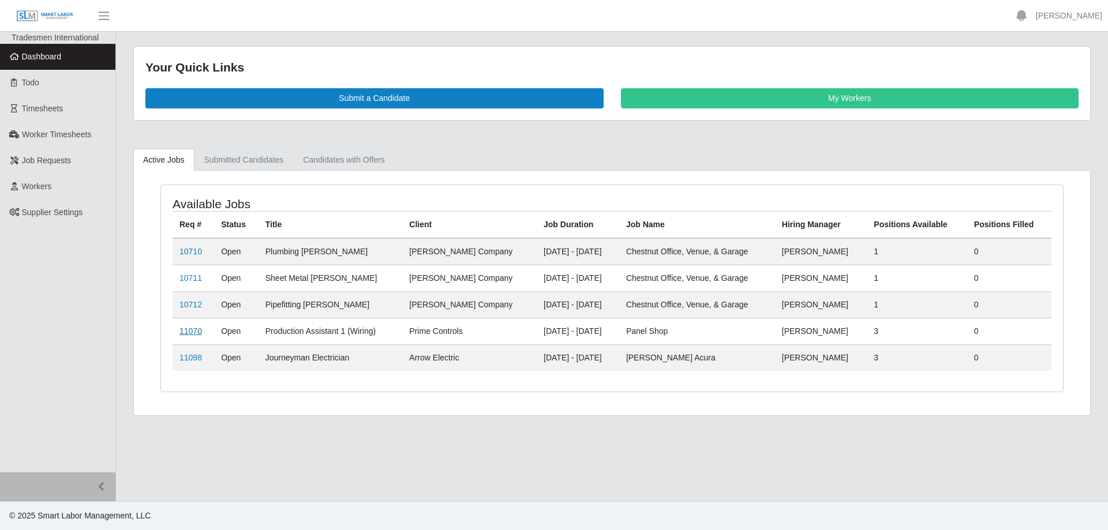
click at [189, 334] on link "11070" at bounding box center [190, 331] width 23 height 9
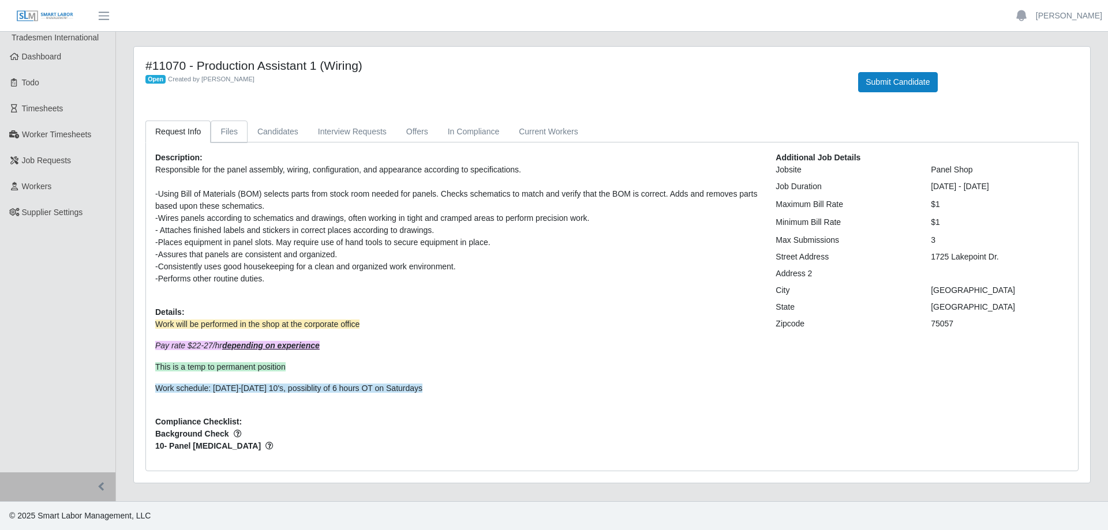
click at [227, 130] on link "Files" at bounding box center [229, 132] width 37 height 23
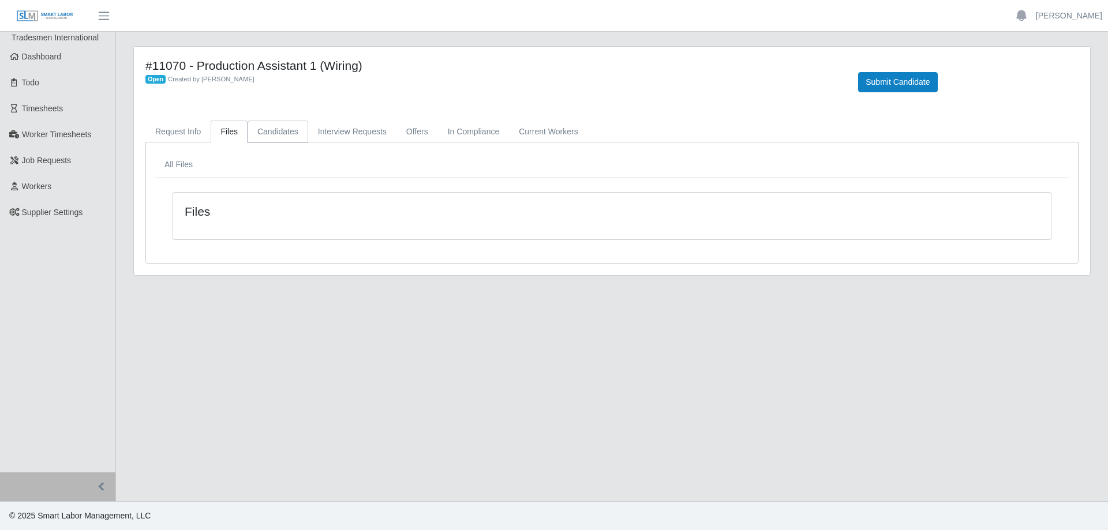
click at [279, 129] on link "Candidates" at bounding box center [278, 132] width 61 height 23
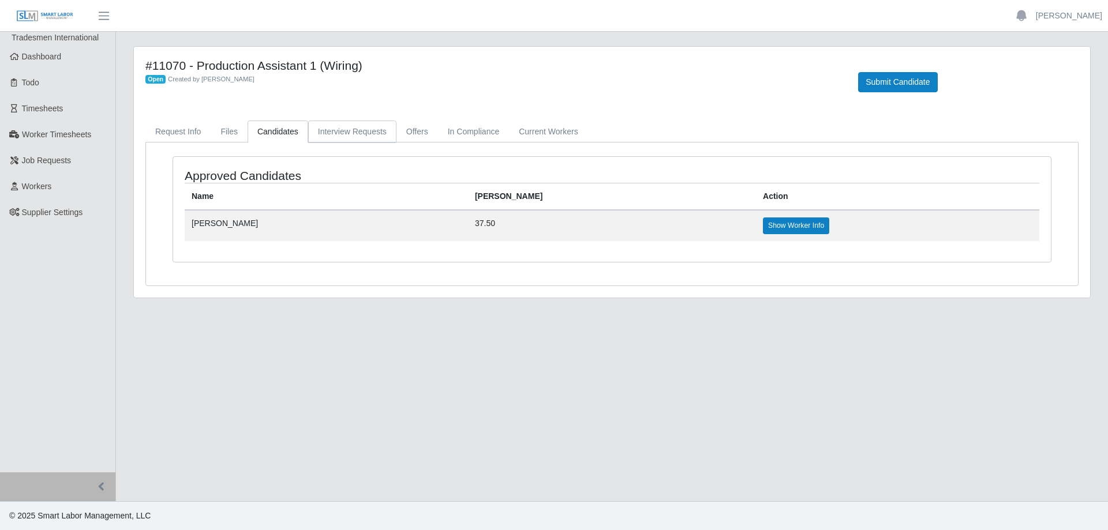
click at [366, 138] on link "Interview Requests" at bounding box center [352, 132] width 88 height 23
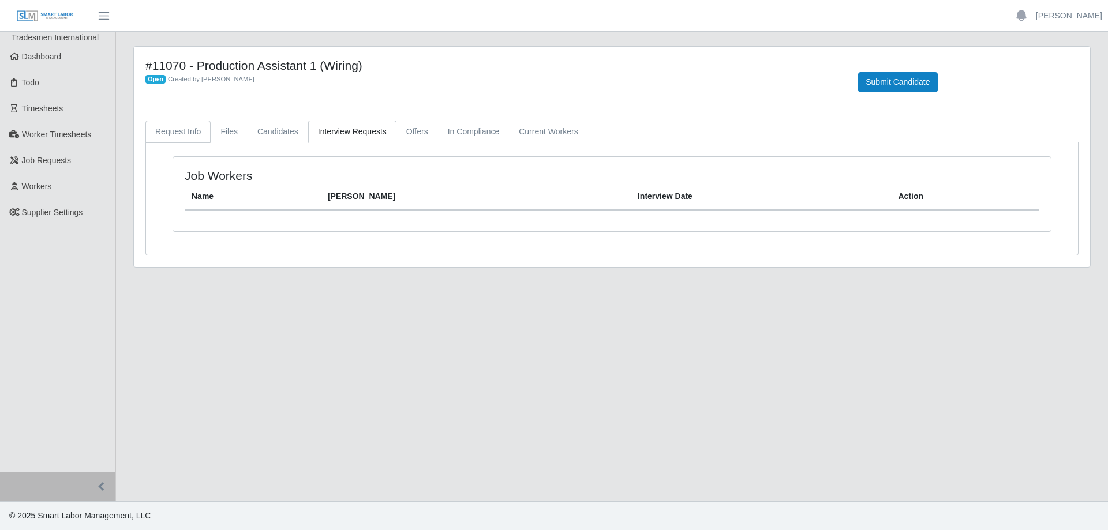
click at [192, 129] on link "Request Info" at bounding box center [177, 132] width 65 height 23
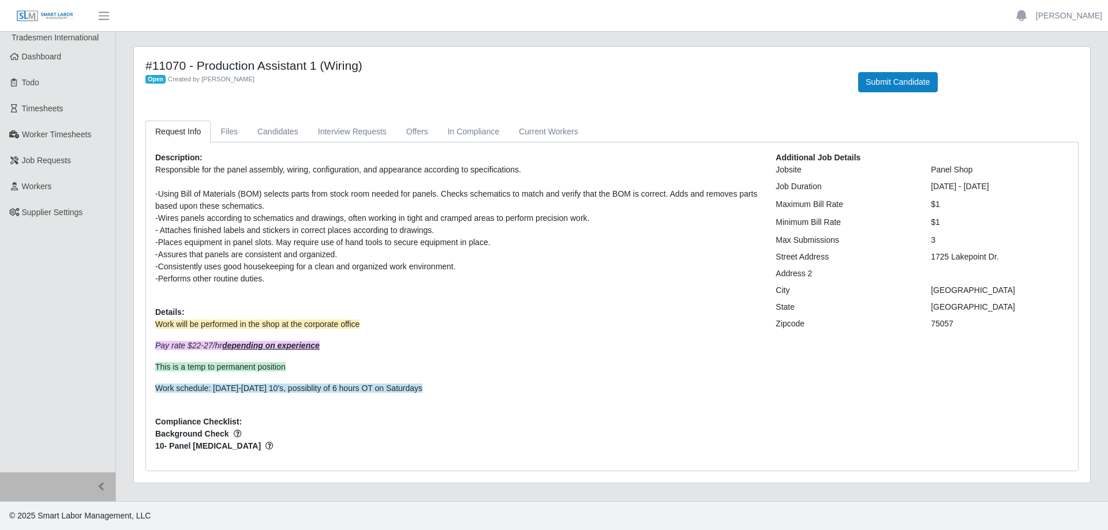
click at [460, 270] on div "-Consistently uses good housekeeping for a clean and organized work environment." at bounding box center [456, 267] width 603 height 12
click at [284, 276] on div "-Performs other routine duties." at bounding box center [456, 279] width 603 height 12
click at [281, 127] on link "Candidates" at bounding box center [278, 132] width 61 height 23
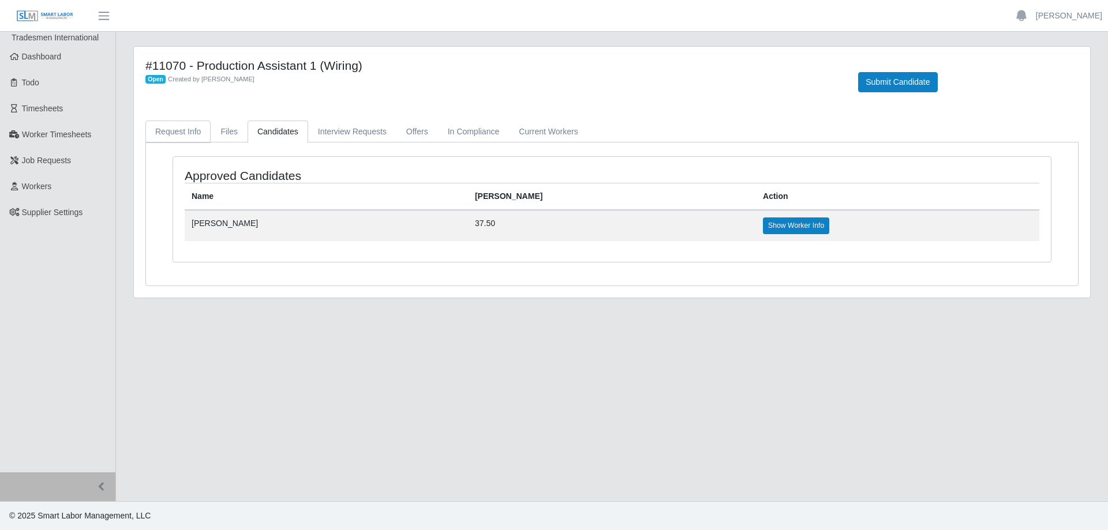
click at [192, 129] on link "Request Info" at bounding box center [177, 132] width 65 height 23
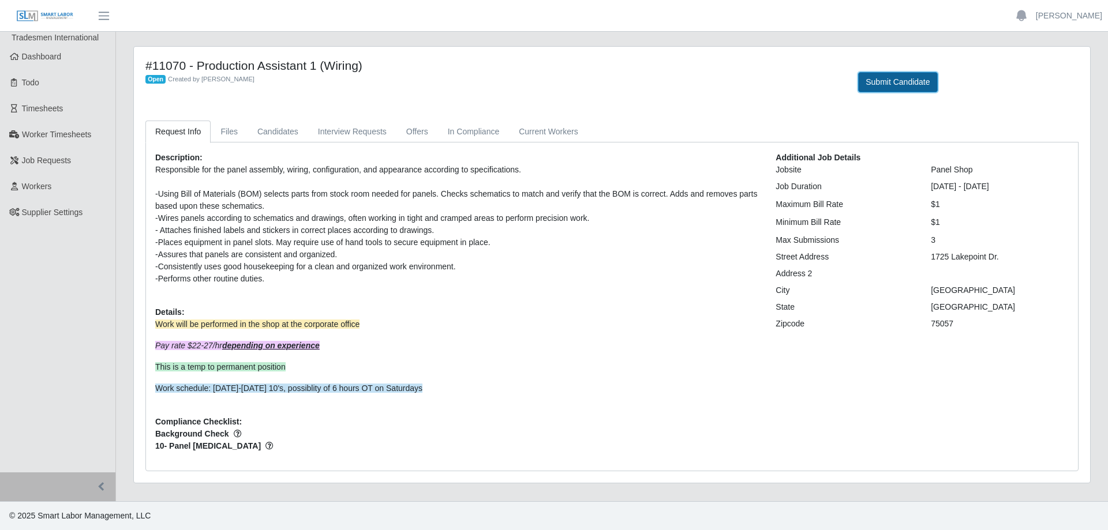
click at [897, 83] on button "Submit Candidate" at bounding box center [897, 82] width 79 height 20
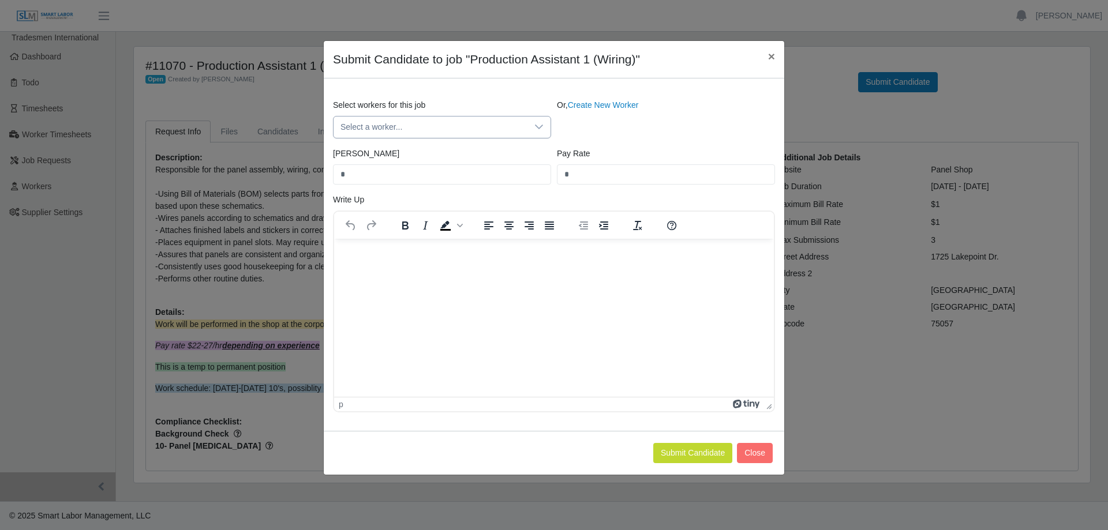
click at [538, 128] on icon at bounding box center [539, 127] width 8 height 5
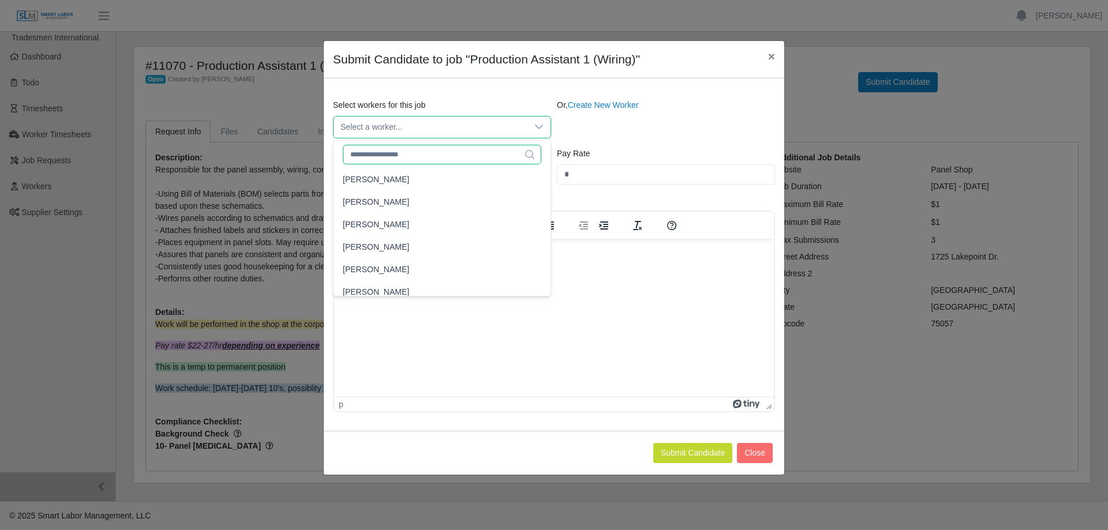
click at [438, 156] on input "text" at bounding box center [442, 155] width 199 height 20
click at [442, 155] on input "********" at bounding box center [442, 155] width 199 height 20
type input "*******"
drag, startPoint x: 456, startPoint y: 149, endPoint x: 302, endPoint y: 151, distance: 154.1
click at [302, 151] on body "Brittney Gallion Account Settings Logout Tradesmen International Dashboard Todo…" at bounding box center [554, 265] width 1108 height 530
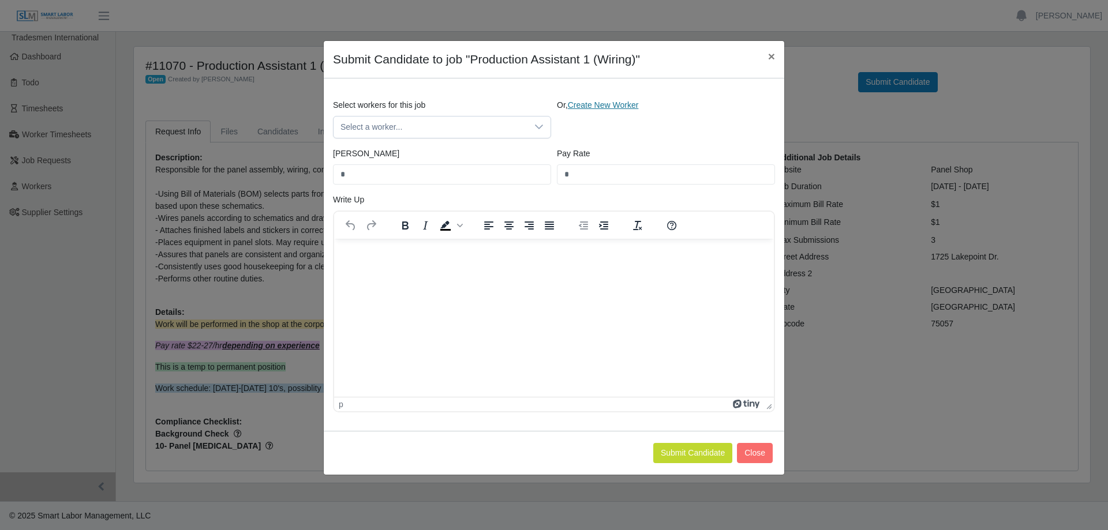
click at [623, 105] on link "Create New Worker" at bounding box center [603, 104] width 71 height 9
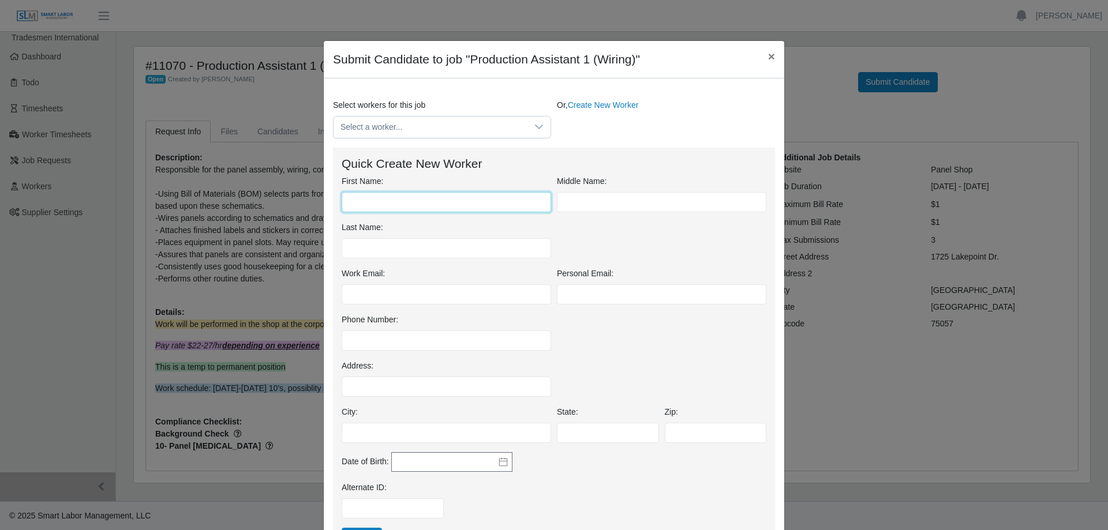
click at [407, 207] on input "First Name:" at bounding box center [446, 202] width 209 height 20
click at [450, 207] on input "********" at bounding box center [446, 202] width 209 height 20
type input "********"
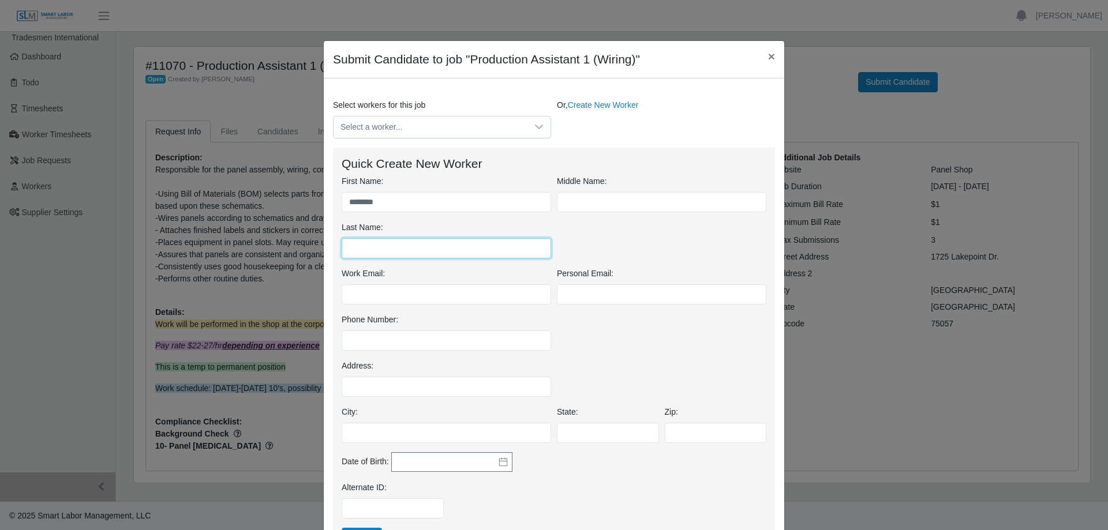
click at [504, 249] on input "Last Name:" at bounding box center [446, 248] width 209 height 20
type input "*******"
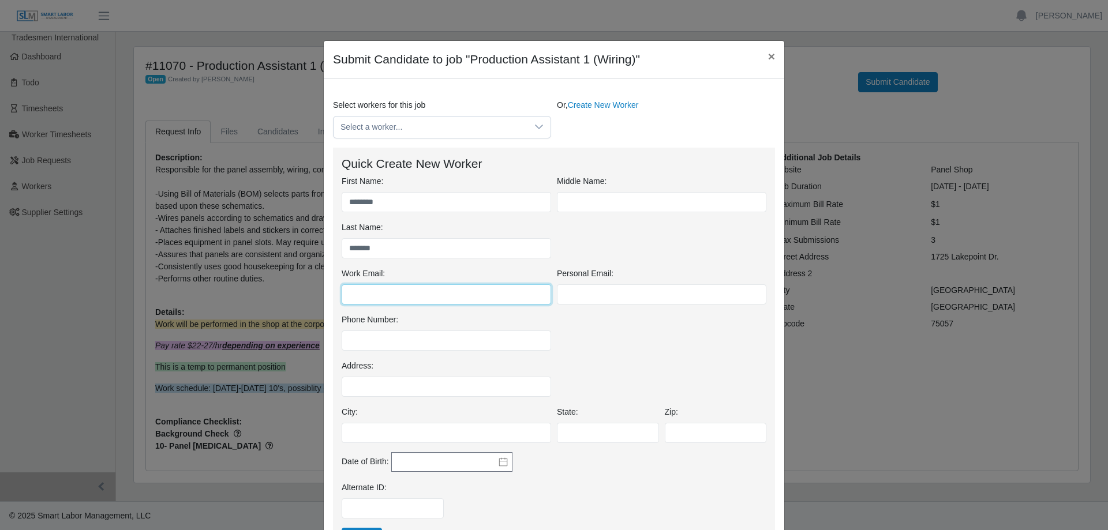
click at [427, 301] on input "Work Email:" at bounding box center [446, 294] width 209 height 20
paste input "**********"
type input "**********"
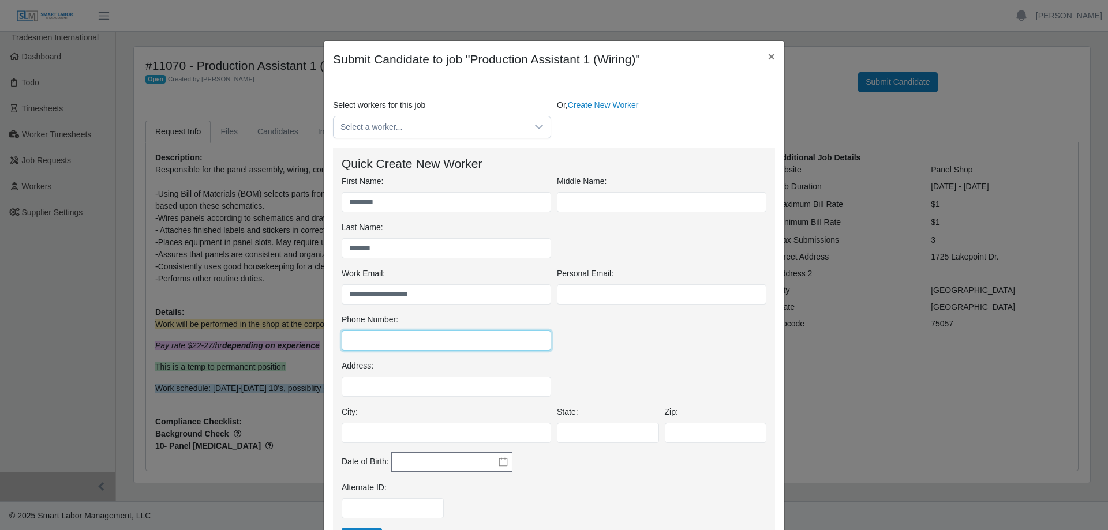
click at [475, 343] on input "Phone Number:" at bounding box center [446, 341] width 209 height 20
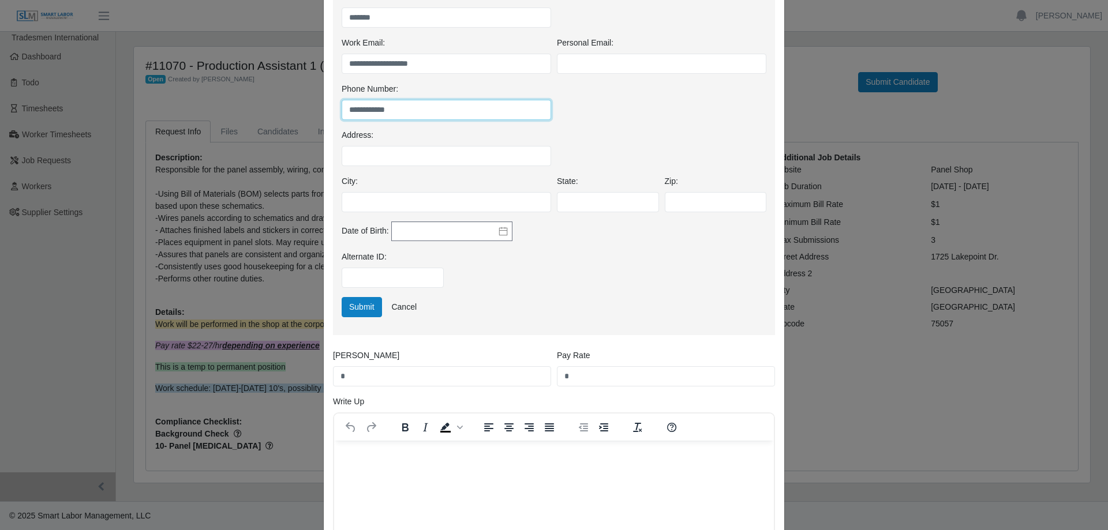
scroll to position [289, 0]
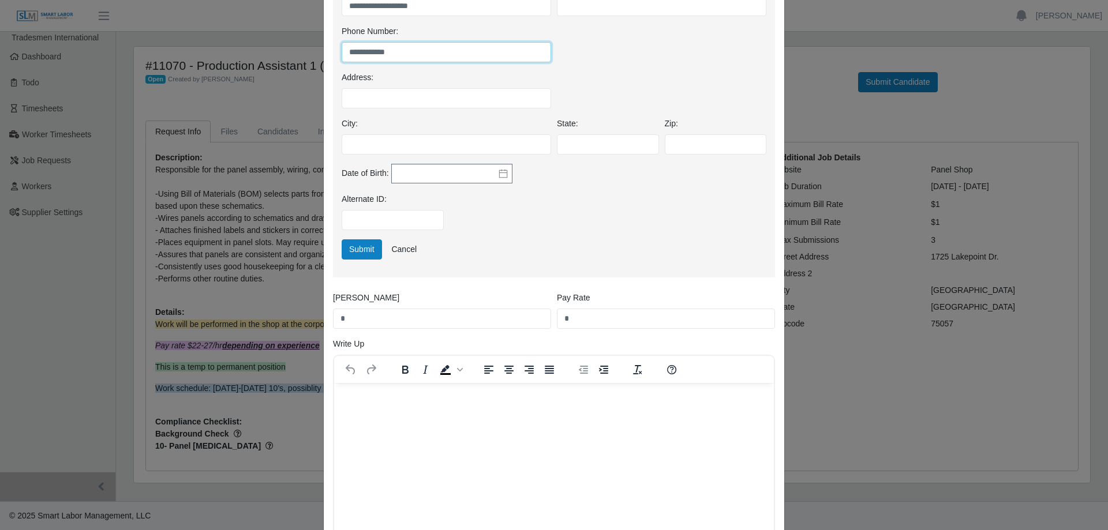
type input "**********"
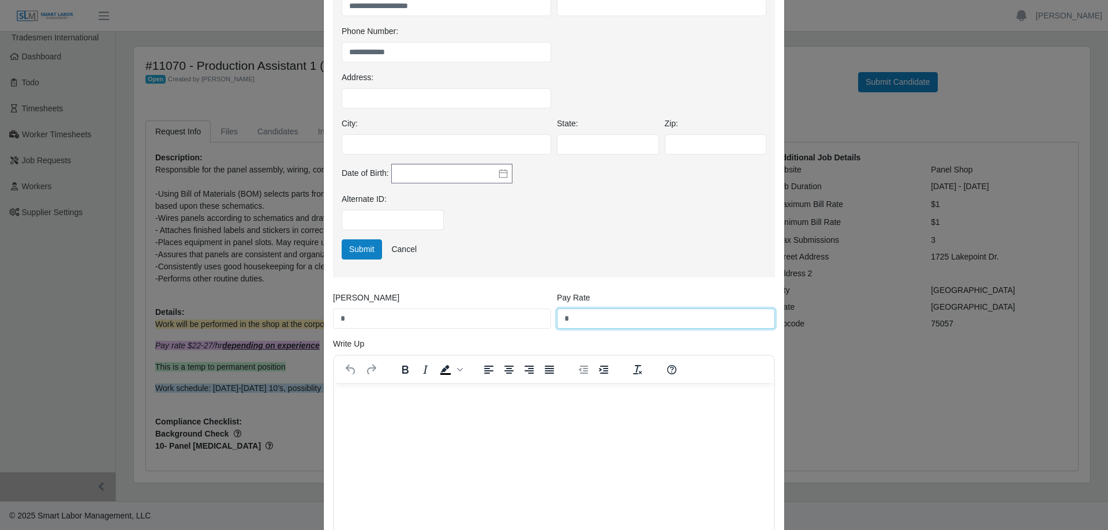
click at [586, 323] on input "*" at bounding box center [666, 319] width 218 height 20
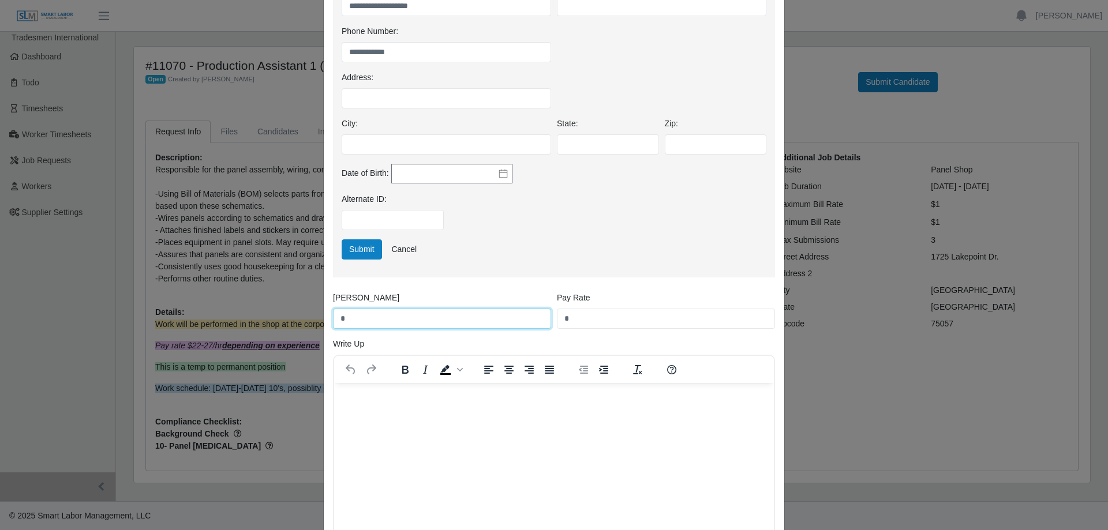
click at [430, 312] on input "*" at bounding box center [442, 319] width 218 height 20
drag, startPoint x: 345, startPoint y: 315, endPoint x: 282, endPoint y: 312, distance: 63.0
click at [282, 312] on div "**********" at bounding box center [554, 265] width 1108 height 530
type input "**"
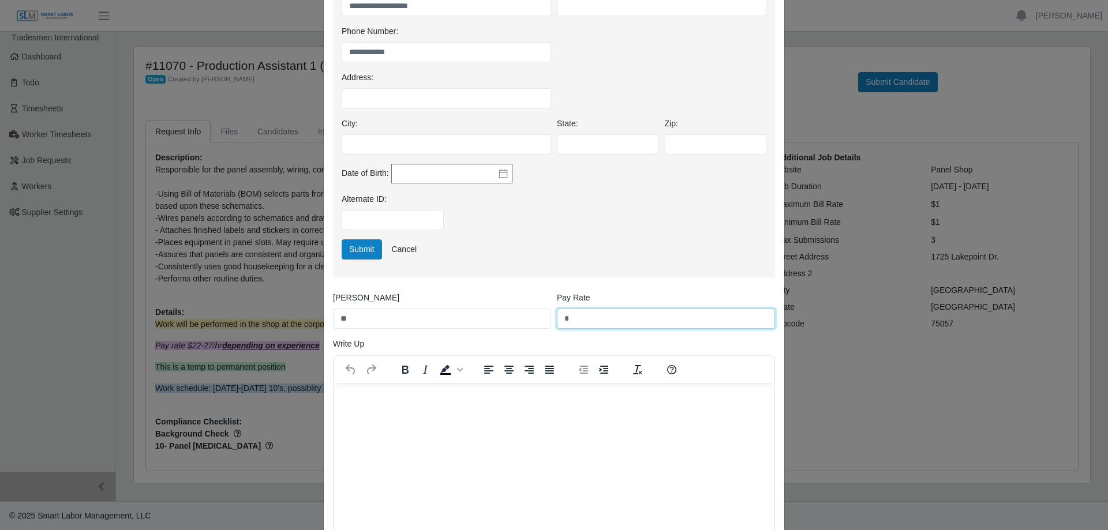
drag, startPoint x: 614, startPoint y: 320, endPoint x: 555, endPoint y: 320, distance: 59.4
click at [557, 320] on input "*" at bounding box center [666, 319] width 218 height 20
type input "**"
click at [669, 414] on html at bounding box center [554, 398] width 440 height 31
click at [560, 414] on html at bounding box center [554, 398] width 440 height 31
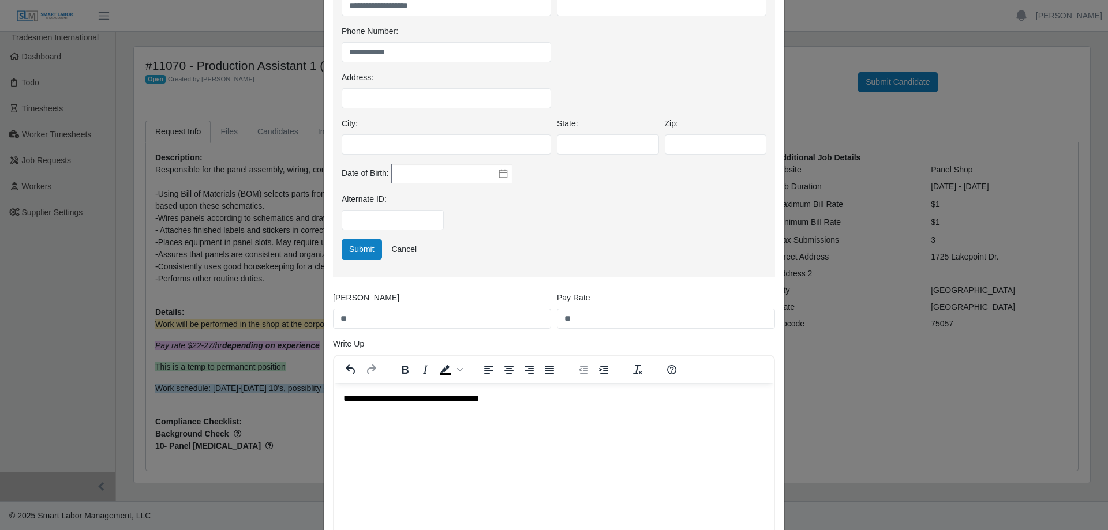
click at [467, 400] on p "**********" at bounding box center [553, 398] width 421 height 13
click at [509, 402] on p "**********" at bounding box center [553, 398] width 421 height 13
click at [470, 401] on p "**********" at bounding box center [553, 405] width 421 height 26
click at [609, 415] on p "**********" at bounding box center [553, 405] width 421 height 26
click at [529, 411] on p "**********" at bounding box center [553, 405] width 421 height 26
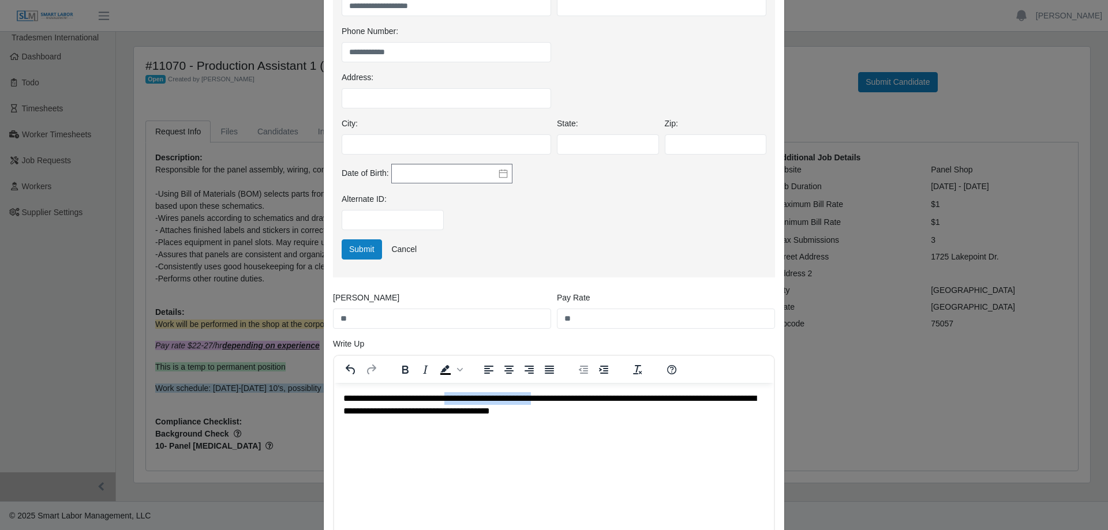
drag, startPoint x: 573, startPoint y: 395, endPoint x: 470, endPoint y: 395, distance: 102.7
click at [470, 395] on p "**********" at bounding box center [553, 405] width 421 height 26
click at [658, 415] on p "**********" at bounding box center [553, 405] width 421 height 26
click at [505, 402] on p "**********" at bounding box center [553, 405] width 421 height 26
click at [566, 417] on p "**********" at bounding box center [553, 405] width 421 height 26
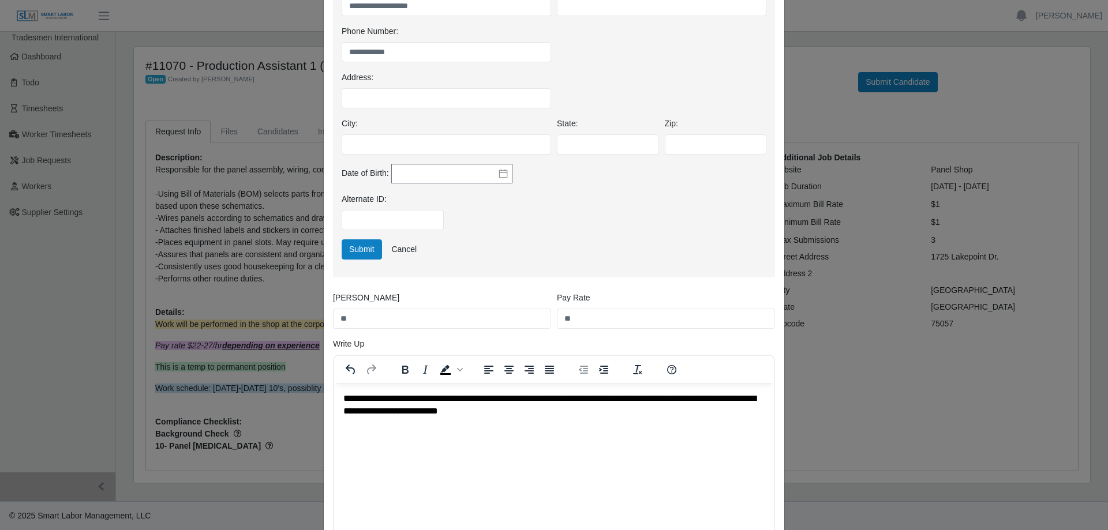
click at [710, 399] on p "**********" at bounding box center [553, 405] width 421 height 26
click at [703, 403] on p "**********" at bounding box center [553, 405] width 421 height 26
click at [710, 409] on p "**********" at bounding box center [553, 405] width 421 height 26
click at [485, 410] on p "**********" at bounding box center [553, 405] width 421 height 26
click at [574, 406] on p "**********" at bounding box center [553, 405] width 421 height 26
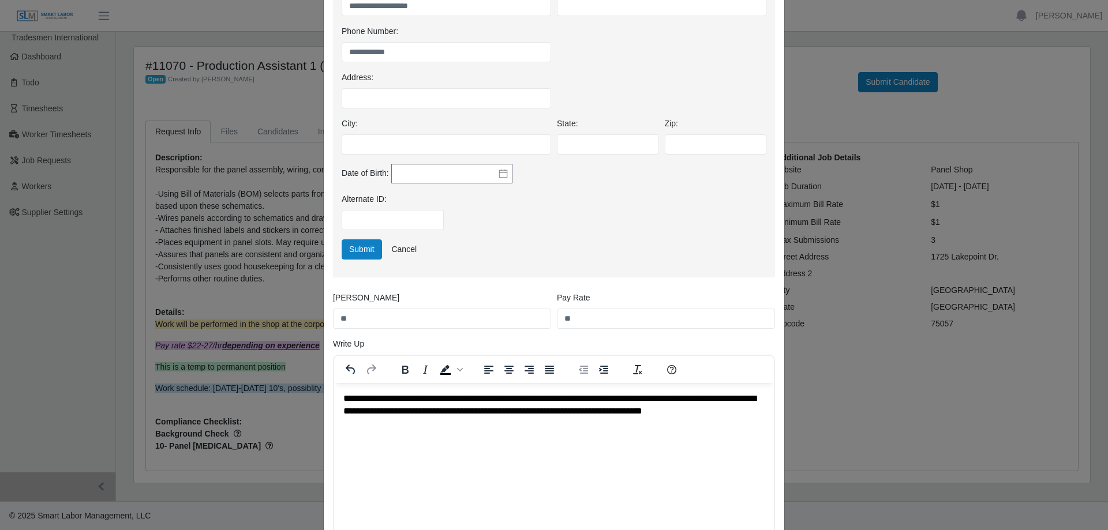
click at [355, 424] on p "**********" at bounding box center [553, 411] width 421 height 39
click at [387, 425] on p "**********" at bounding box center [553, 411] width 421 height 39
click at [426, 427] on p "**********" at bounding box center [553, 411] width 421 height 39
drag, startPoint x: 417, startPoint y: 423, endPoint x: 564, endPoint y: 413, distance: 148.1
click at [564, 413] on p "**********" at bounding box center [553, 411] width 421 height 39
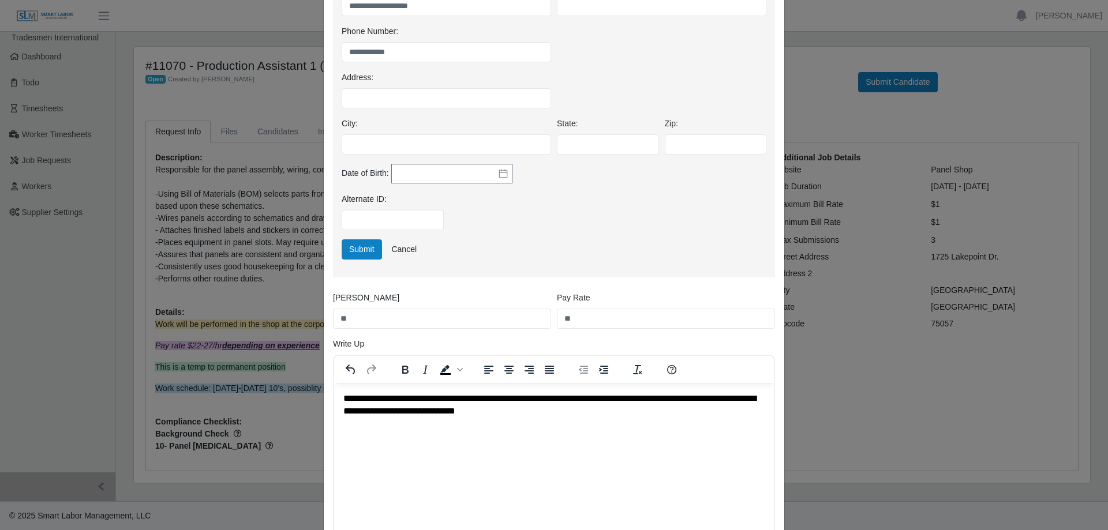
scroll to position [346, 0]
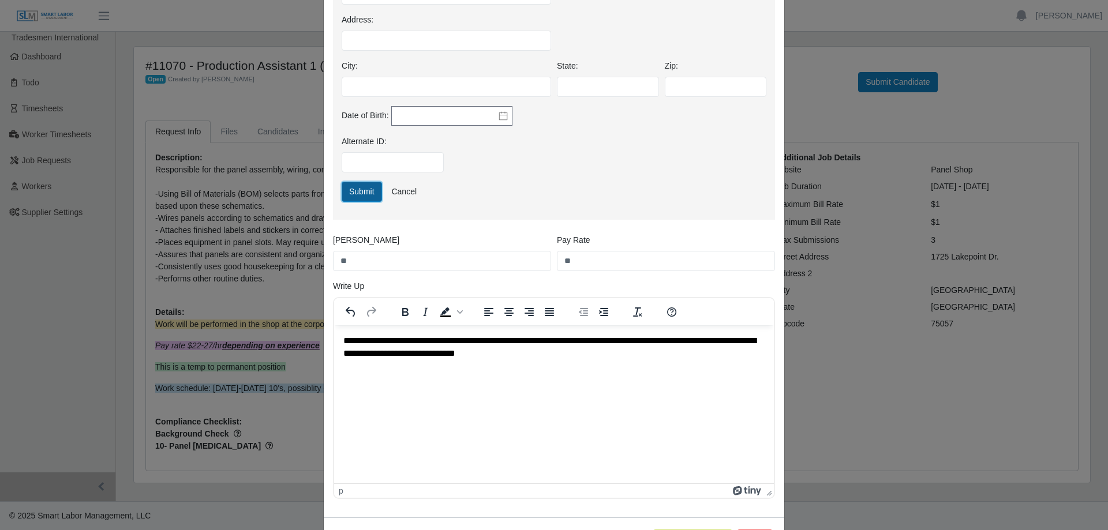
click at [349, 196] on button "Submit" at bounding box center [362, 192] width 40 height 20
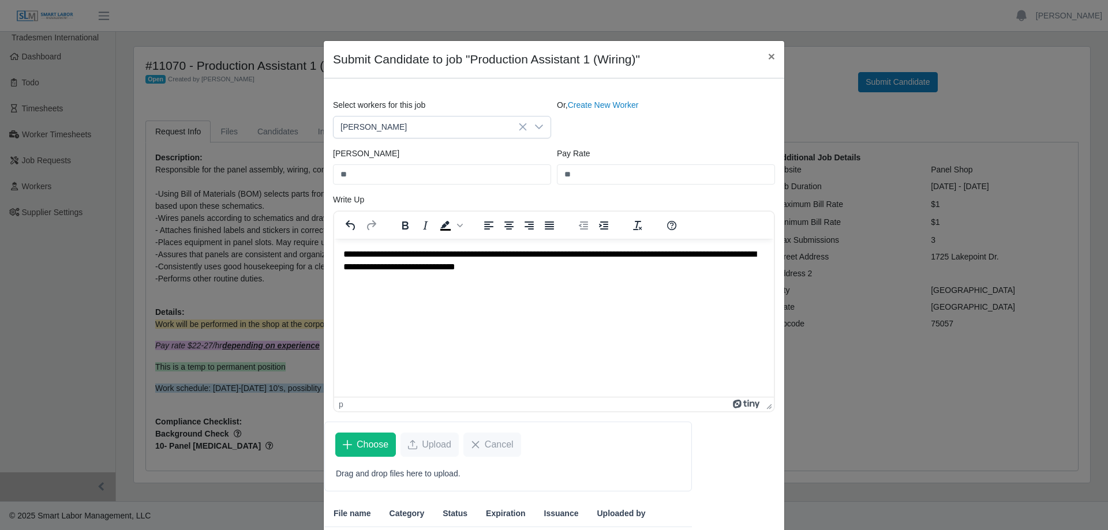
scroll to position [81, 0]
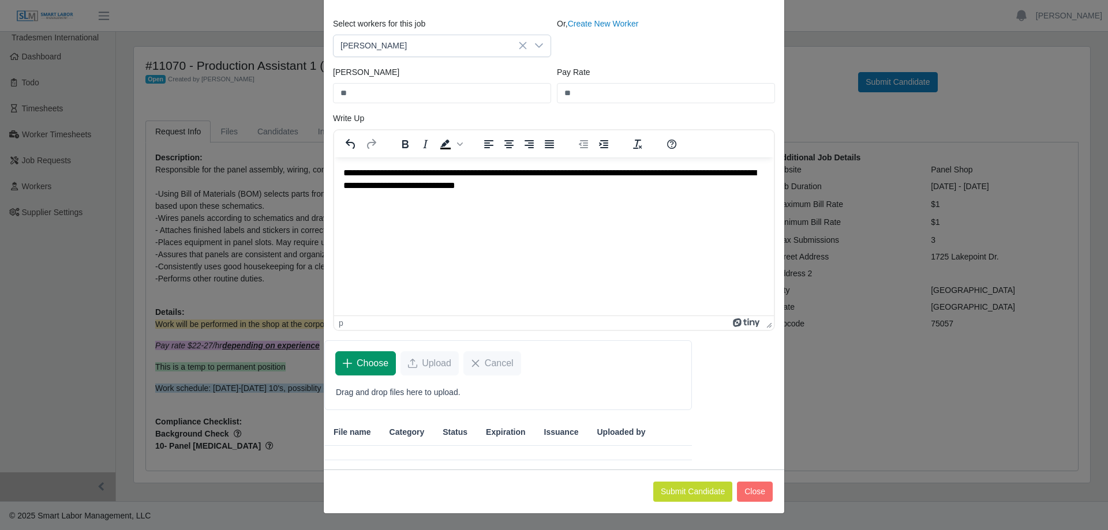
click at [368, 365] on span "Choose" at bounding box center [373, 364] width 32 height 14
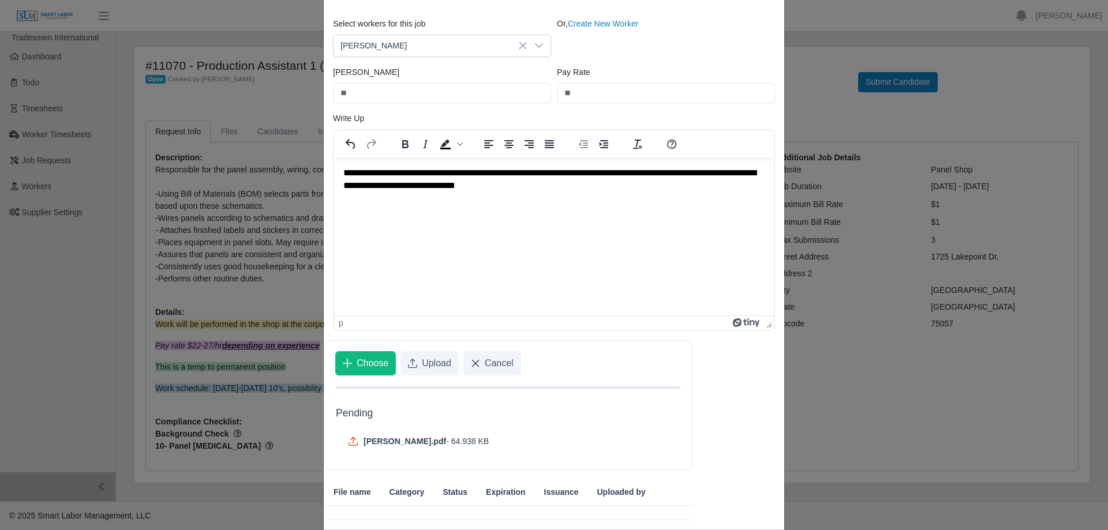
scroll to position [141, 0]
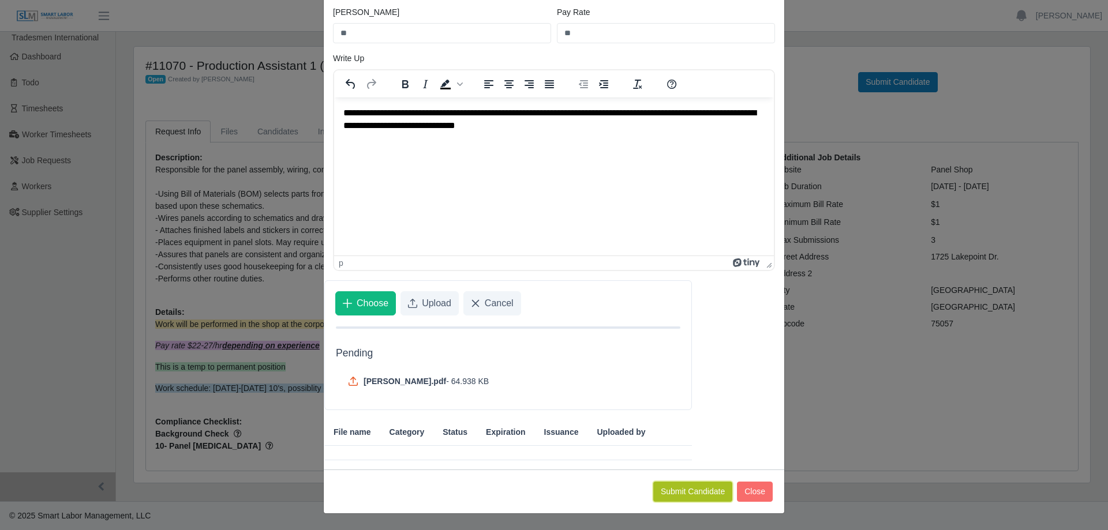
click at [677, 497] on button "Submit Candidate" at bounding box center [692, 492] width 79 height 20
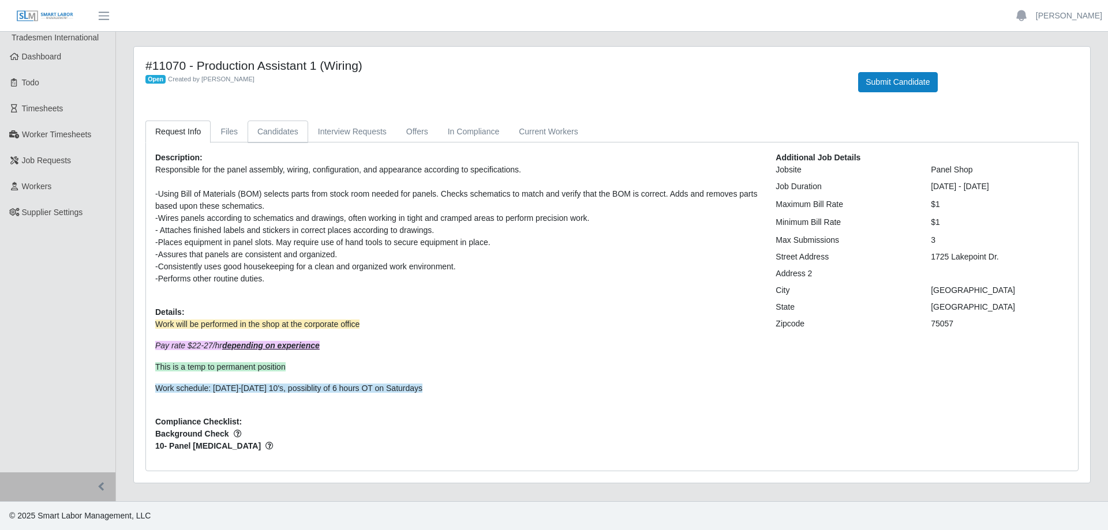
click at [266, 129] on link "Candidates" at bounding box center [278, 132] width 61 height 23
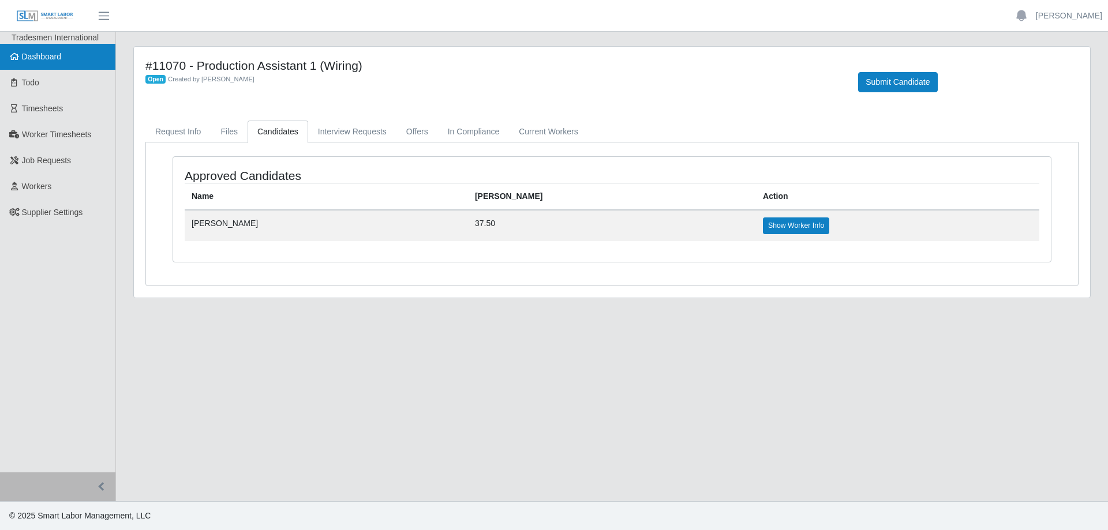
click at [53, 50] on link "Dashboard" at bounding box center [57, 57] width 115 height 26
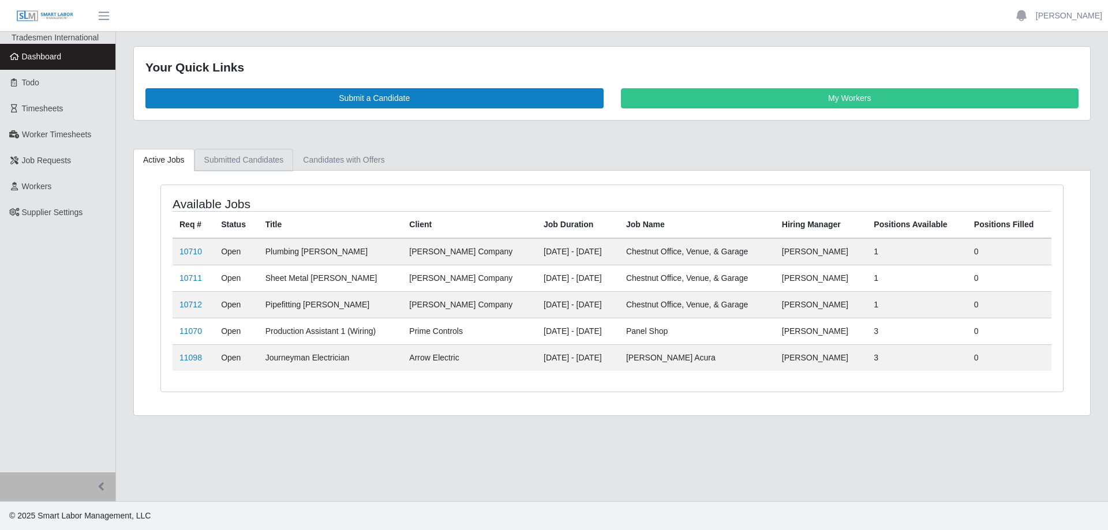
click at [253, 160] on link "Submitted Candidates" at bounding box center [243, 160] width 99 height 23
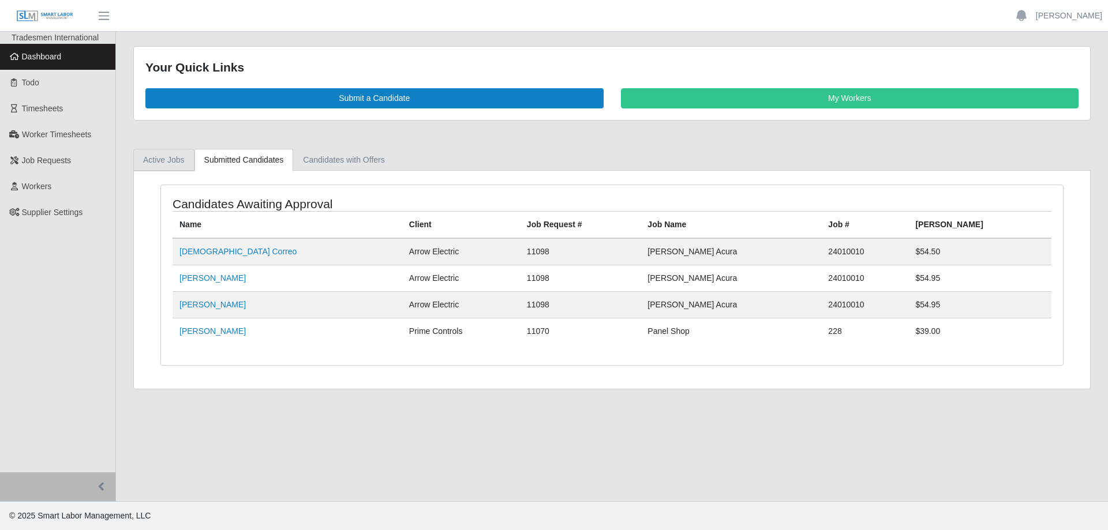
click at [161, 164] on link "Active Jobs" at bounding box center [163, 160] width 61 height 23
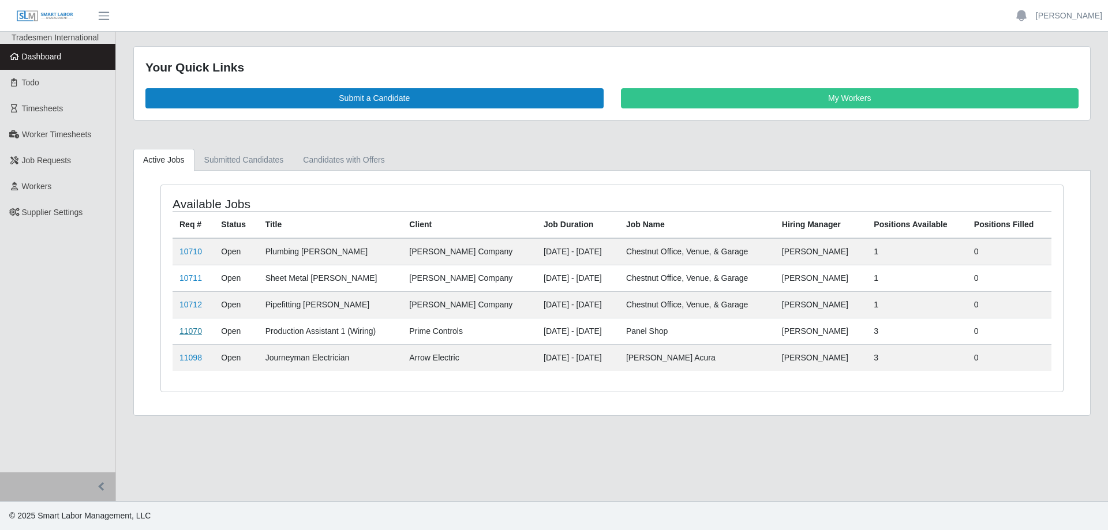
click at [193, 331] on link "11070" at bounding box center [190, 331] width 23 height 9
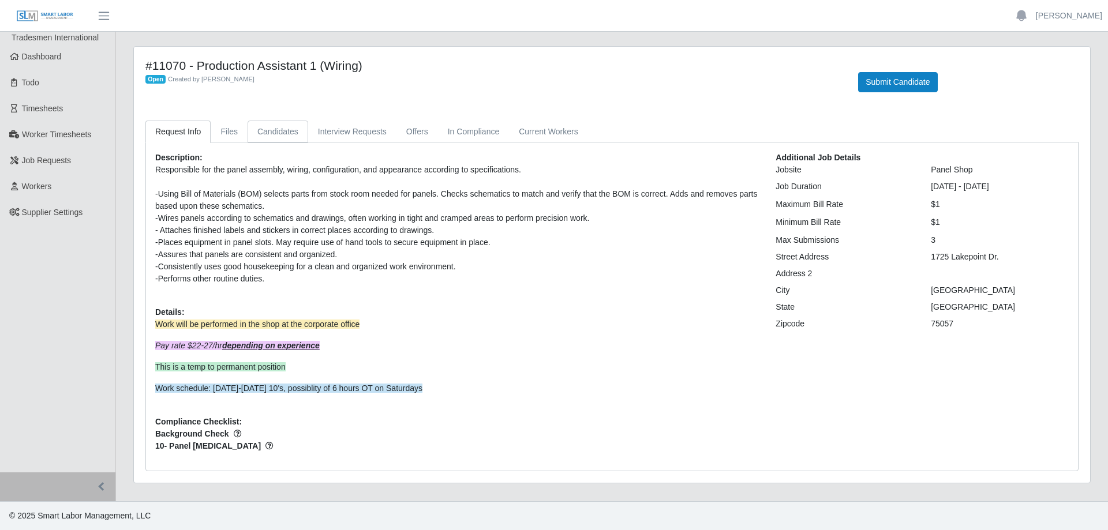
click at [290, 134] on link "Candidates" at bounding box center [278, 132] width 61 height 23
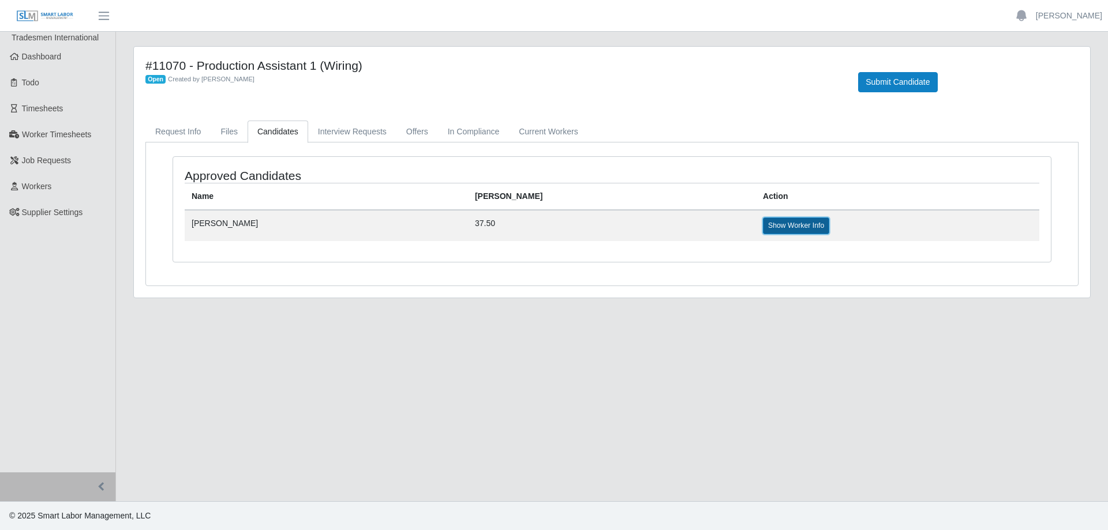
click at [763, 227] on link "Show Worker Info" at bounding box center [796, 226] width 66 height 16
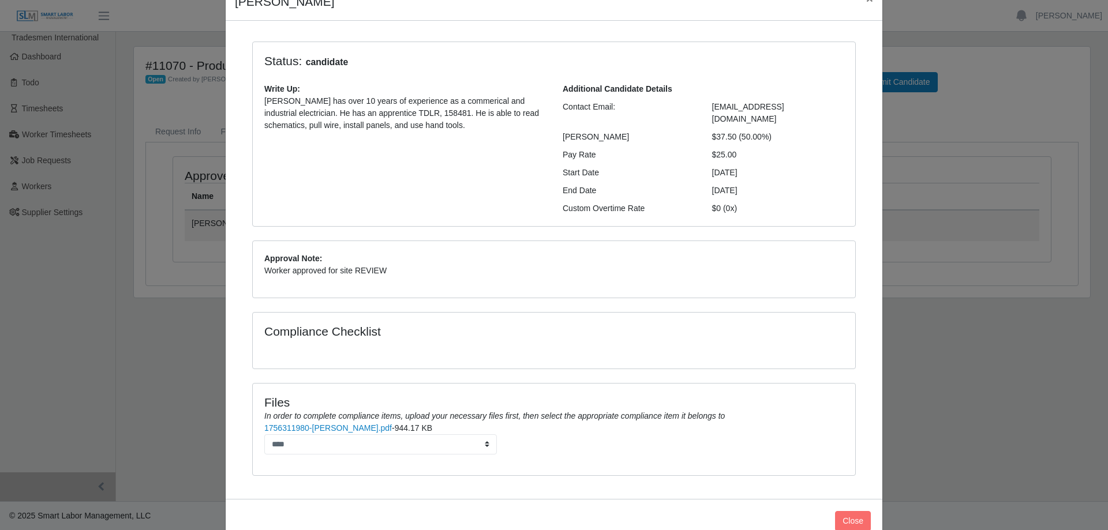
scroll to position [75, 0]
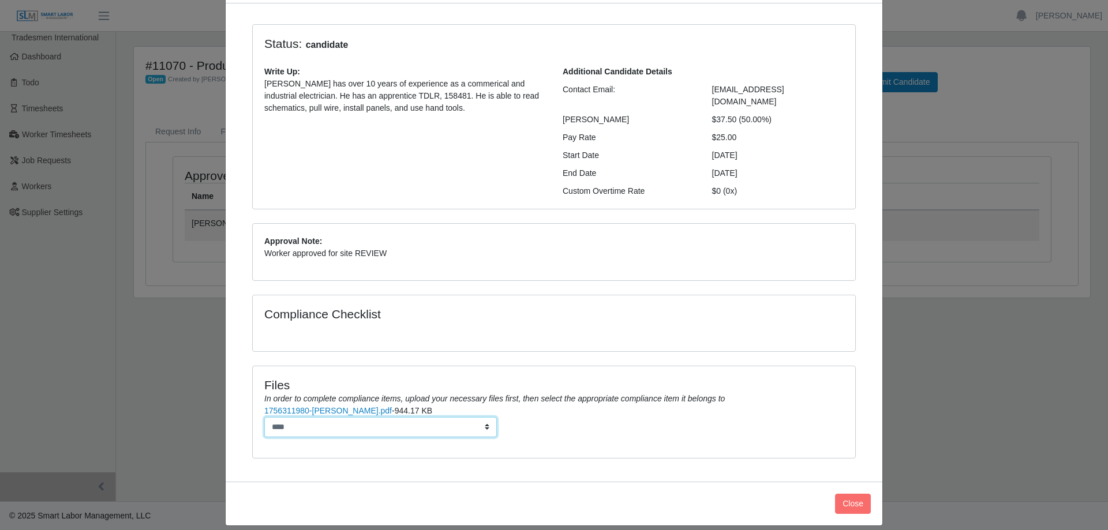
click at [481, 418] on select "****" at bounding box center [380, 427] width 233 height 20
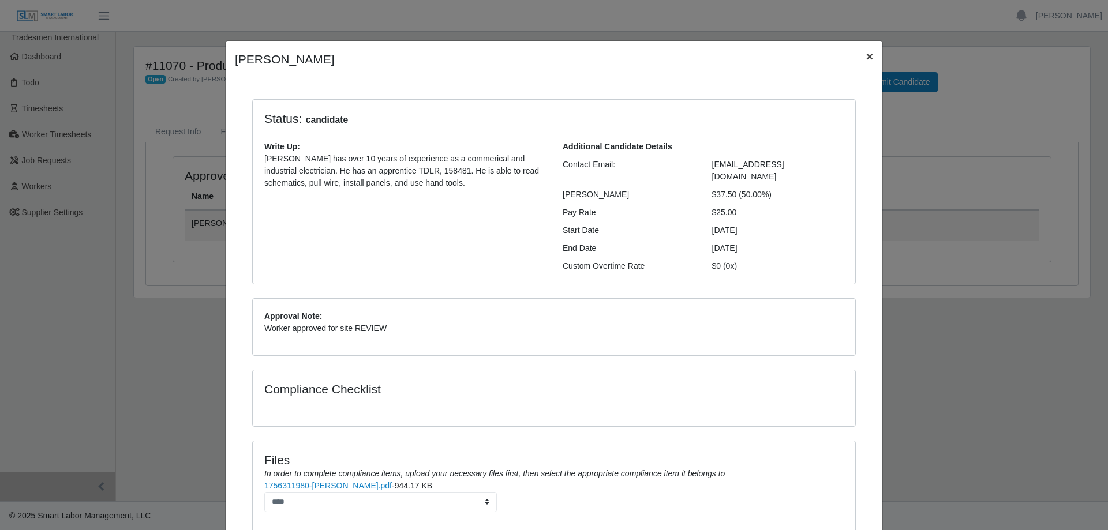
click at [866, 58] on span "×" at bounding box center [869, 56] width 7 height 13
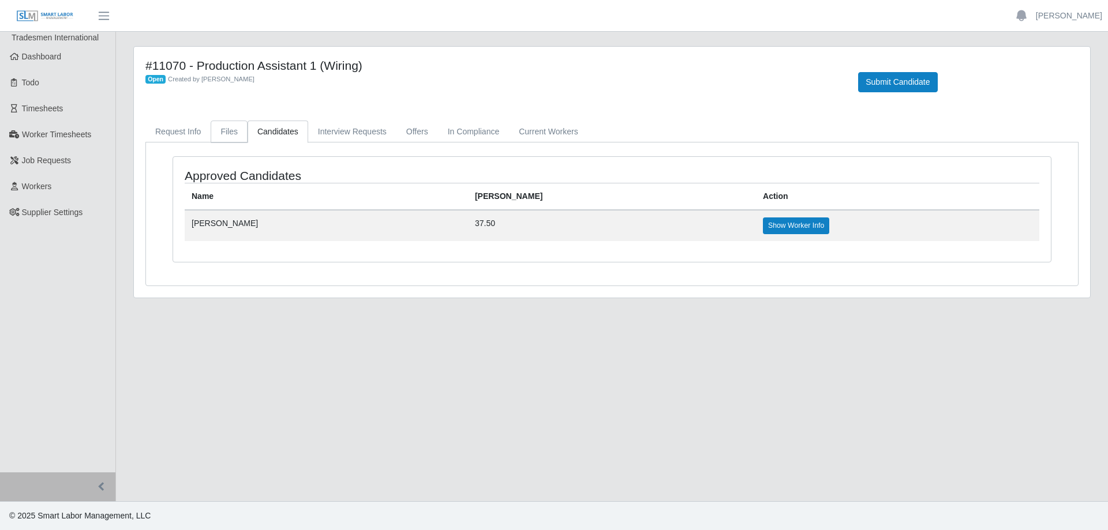
click at [235, 133] on link "Files" at bounding box center [229, 132] width 37 height 23
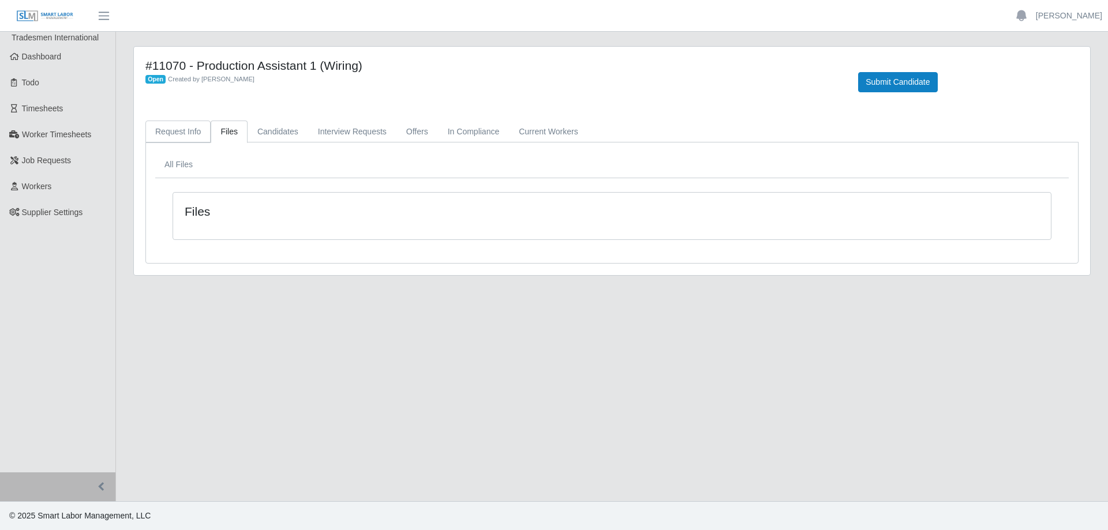
click at [192, 132] on link "Request Info" at bounding box center [177, 132] width 65 height 23
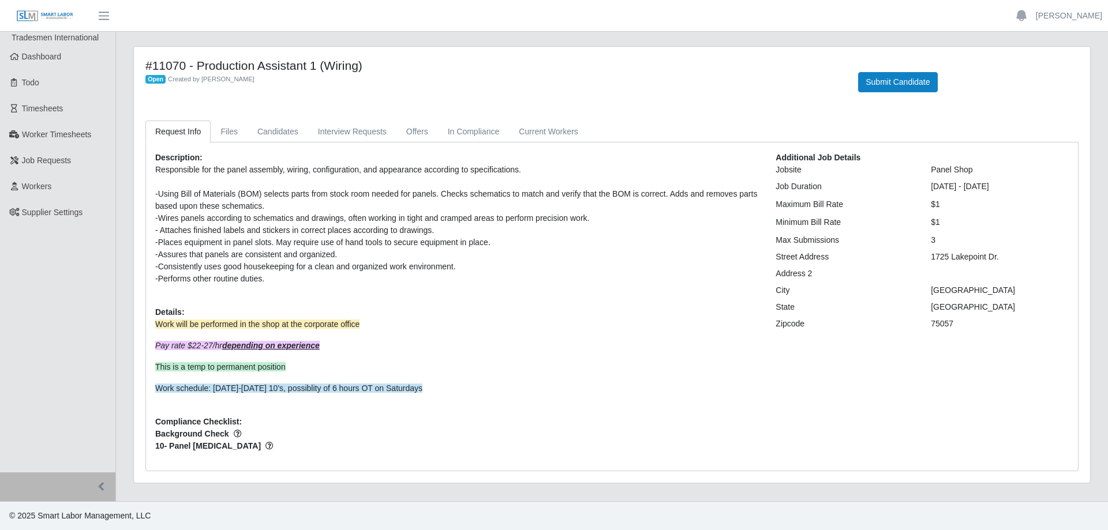
click at [586, 164] on div "Responsible for the panel assembly, wiring, configuration, and appearance accor…" at bounding box center [456, 170] width 603 height 12
click at [538, 167] on div "Responsible for the panel assembly, wiring, configuration, and appearance accor…" at bounding box center [456, 170] width 603 height 12
click at [252, 138] on link "Candidates" at bounding box center [278, 132] width 61 height 23
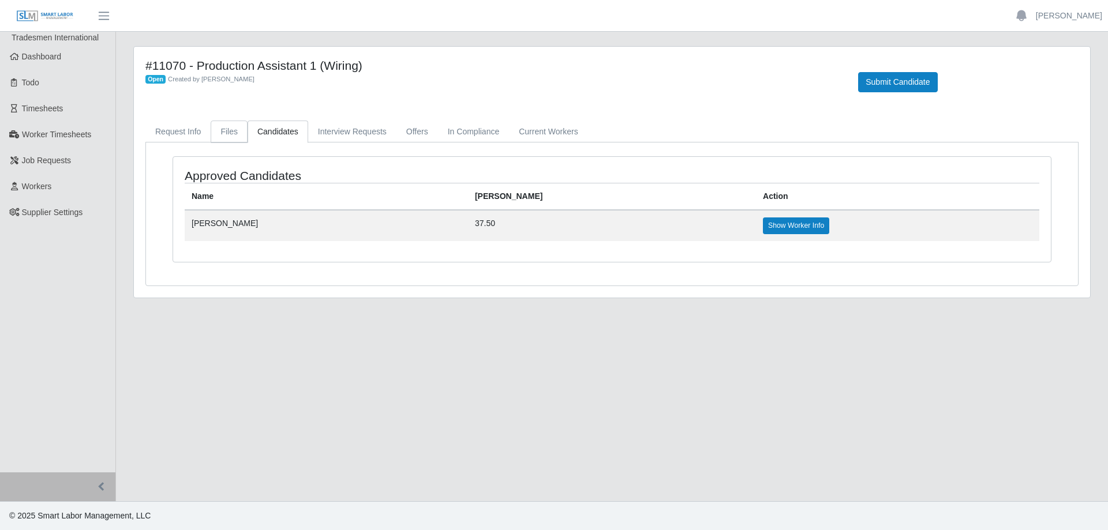
click at [241, 134] on link "Files" at bounding box center [229, 132] width 37 height 23
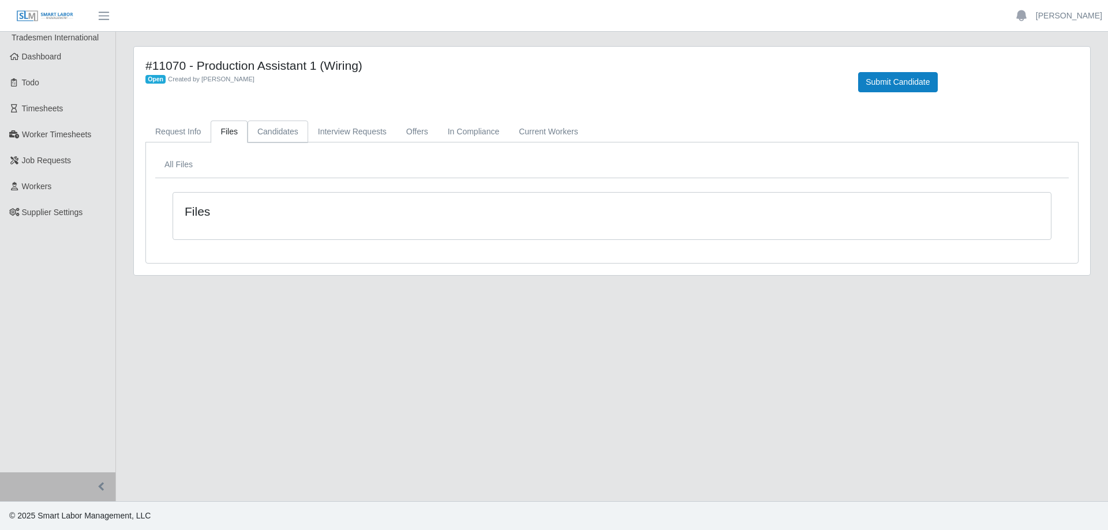
click at [285, 135] on link "Candidates" at bounding box center [278, 132] width 61 height 23
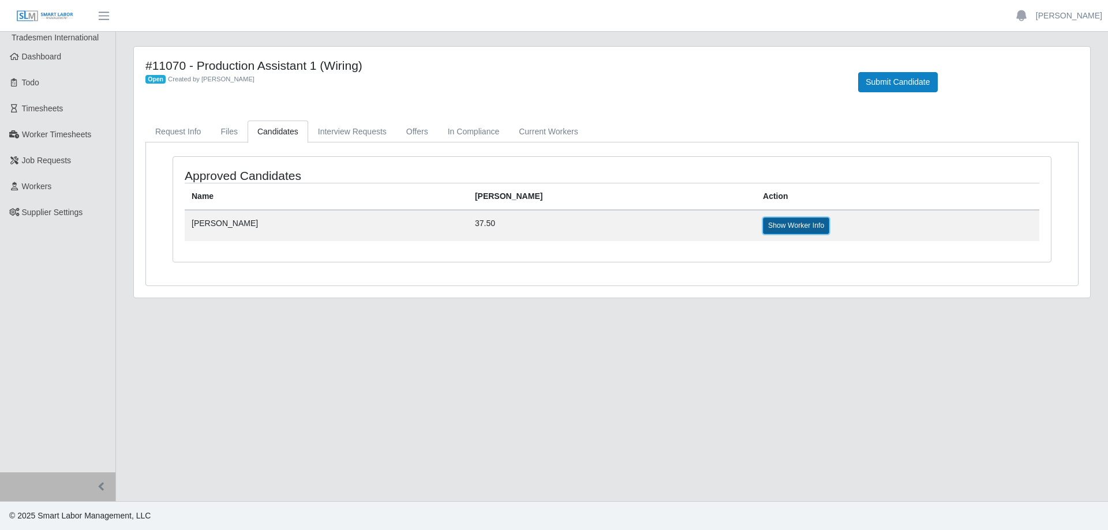
click at [763, 223] on link "Show Worker Info" at bounding box center [796, 226] width 66 height 16
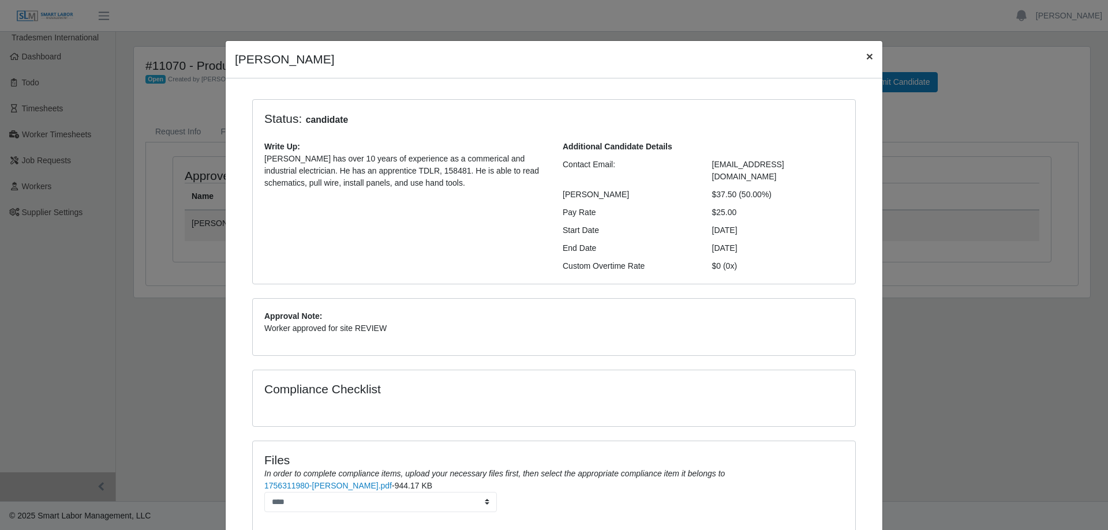
click at [866, 58] on span "×" at bounding box center [869, 56] width 7 height 13
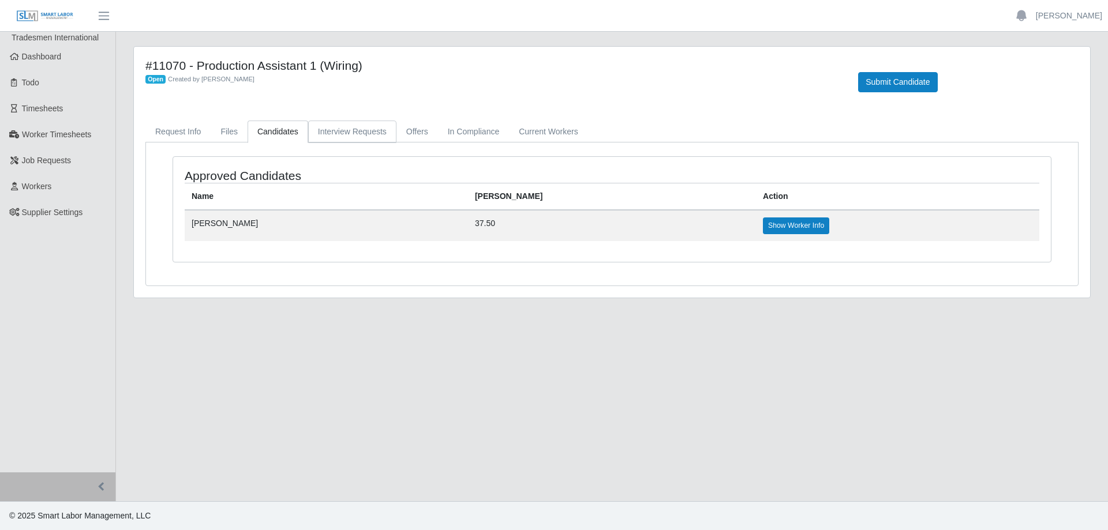
click at [331, 137] on link "Interview Requests" at bounding box center [352, 132] width 88 height 23
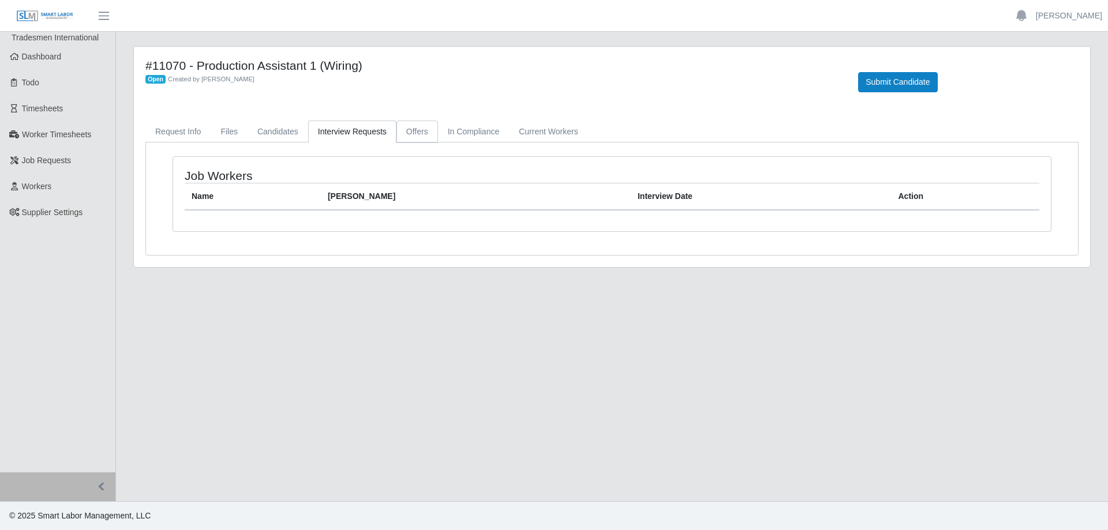
click at [402, 131] on link "Offers" at bounding box center [417, 132] width 42 height 23
click at [177, 128] on link "Request Info" at bounding box center [177, 132] width 65 height 23
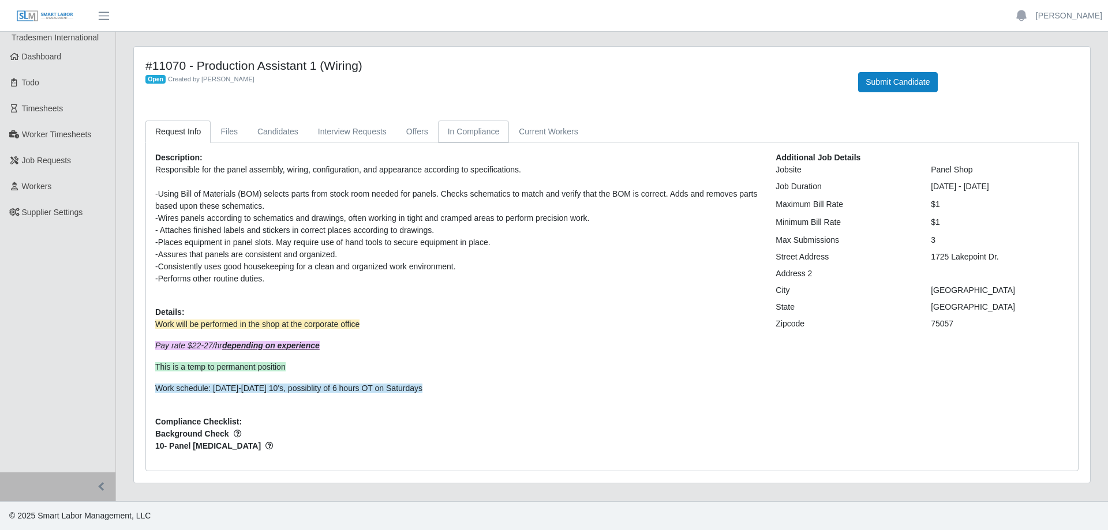
click at [452, 133] on link "In Compliance" at bounding box center [474, 132] width 72 height 23
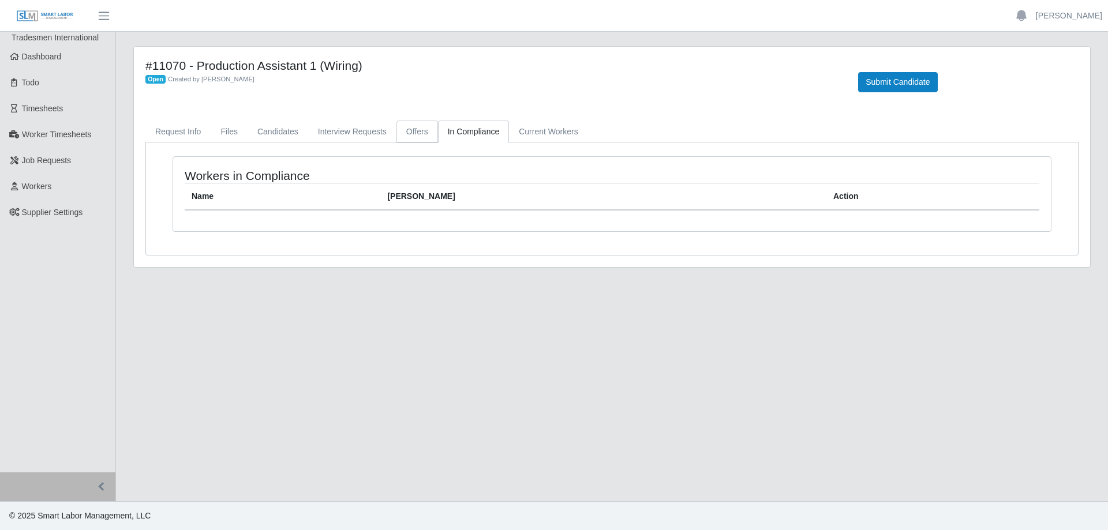
click at [407, 135] on link "Offers" at bounding box center [417, 132] width 42 height 23
click at [459, 132] on link "In Compliance" at bounding box center [474, 132] width 72 height 23
click at [181, 135] on link "Request Info" at bounding box center [177, 132] width 65 height 23
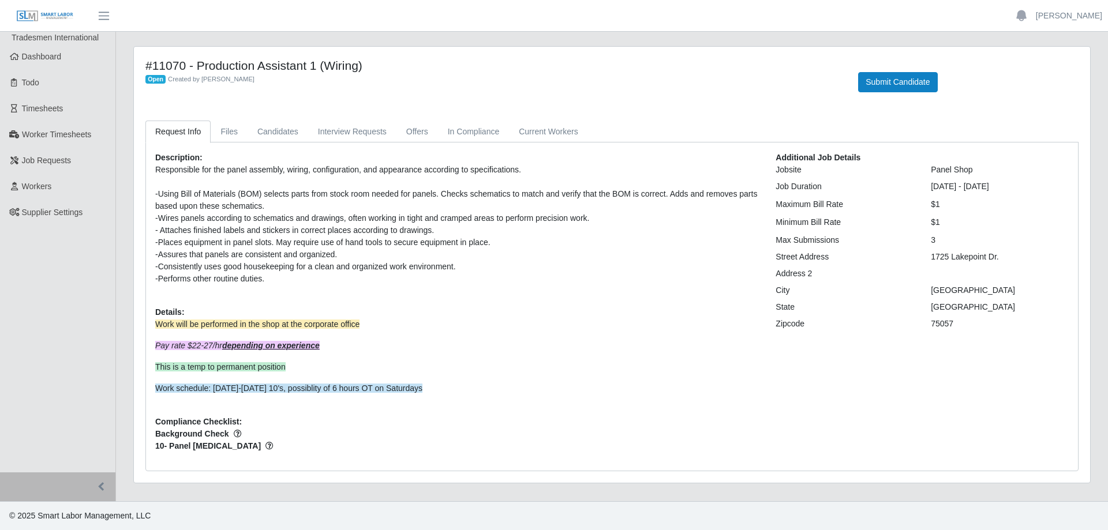
click at [445, 77] on div "Open Created by Antonia Welker" at bounding box center [492, 79] width 695 height 12
click at [282, 128] on link "Candidates" at bounding box center [278, 132] width 61 height 23
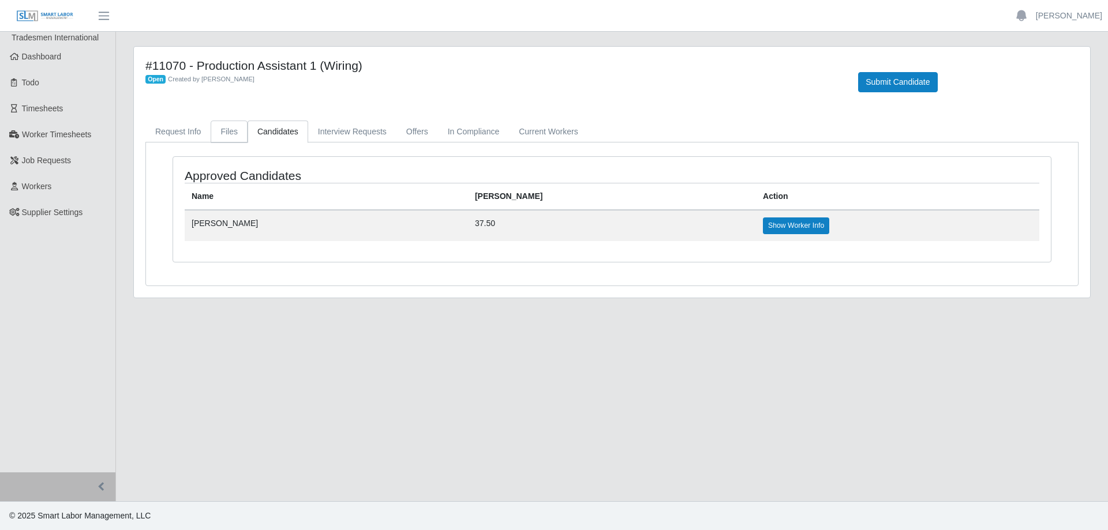
click at [229, 133] on link "Files" at bounding box center [229, 132] width 37 height 23
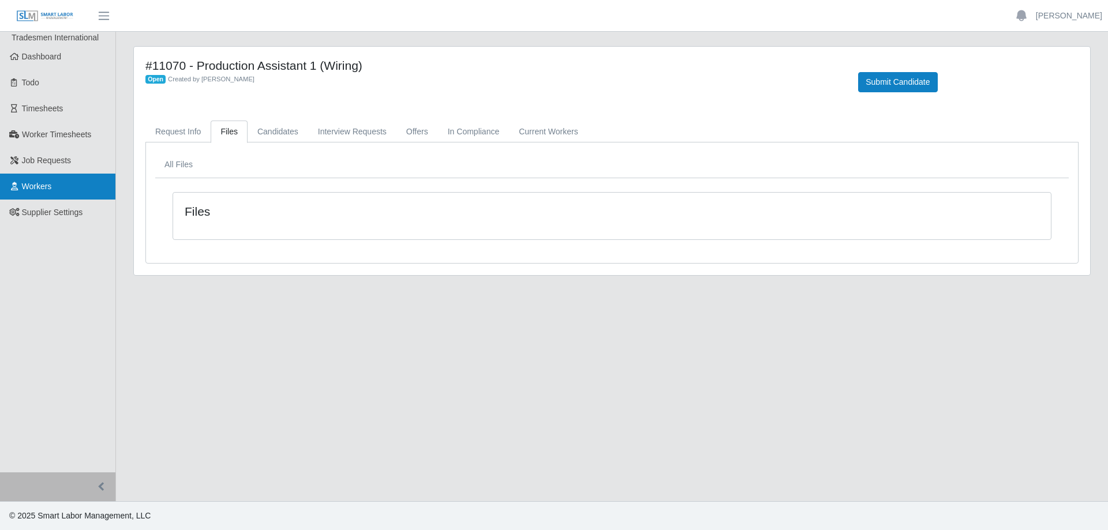
click at [31, 189] on span "Workers" at bounding box center [37, 186] width 30 height 9
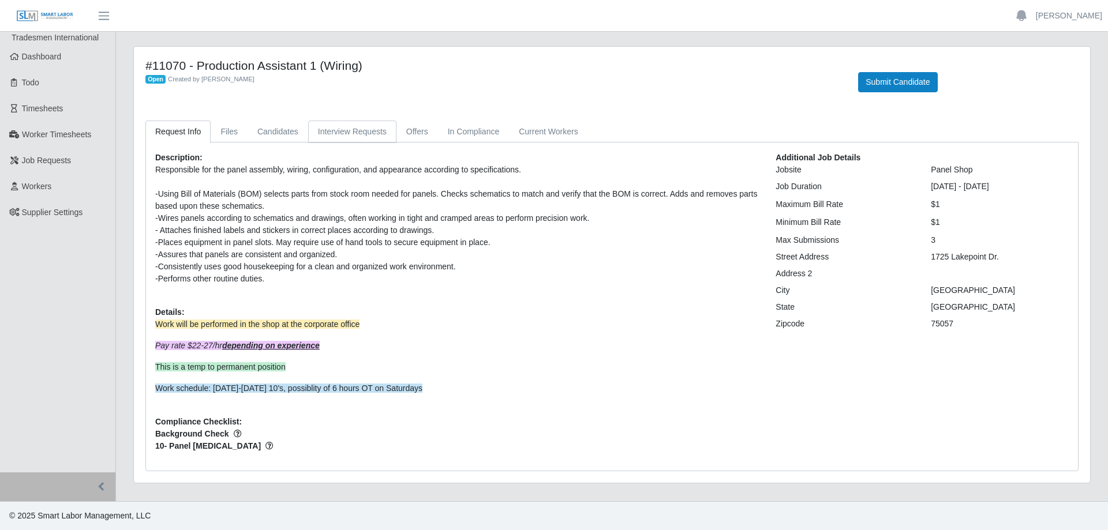
click at [332, 138] on link "Interview Requests" at bounding box center [352, 132] width 88 height 23
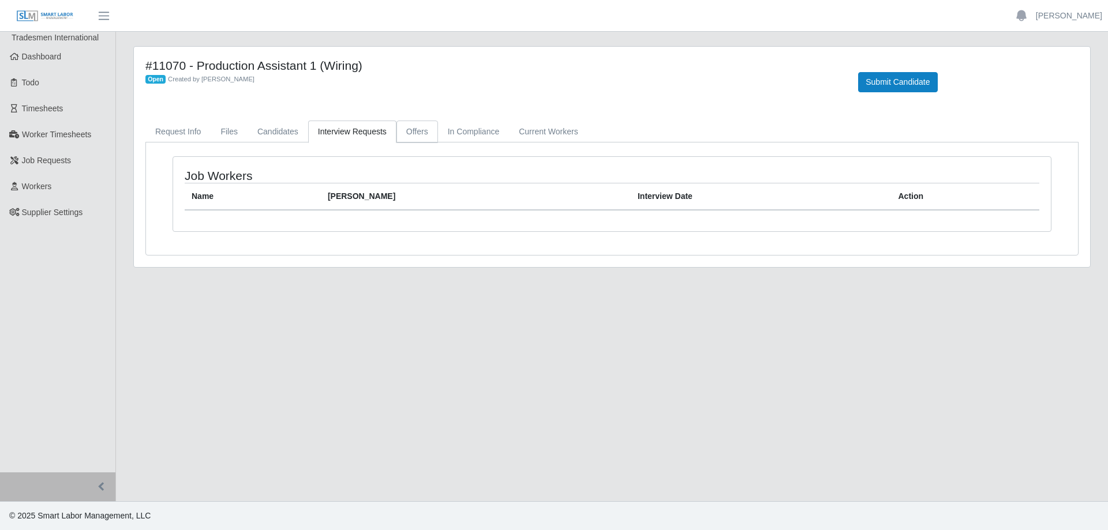
click at [421, 130] on link "Offers" at bounding box center [417, 132] width 42 height 23
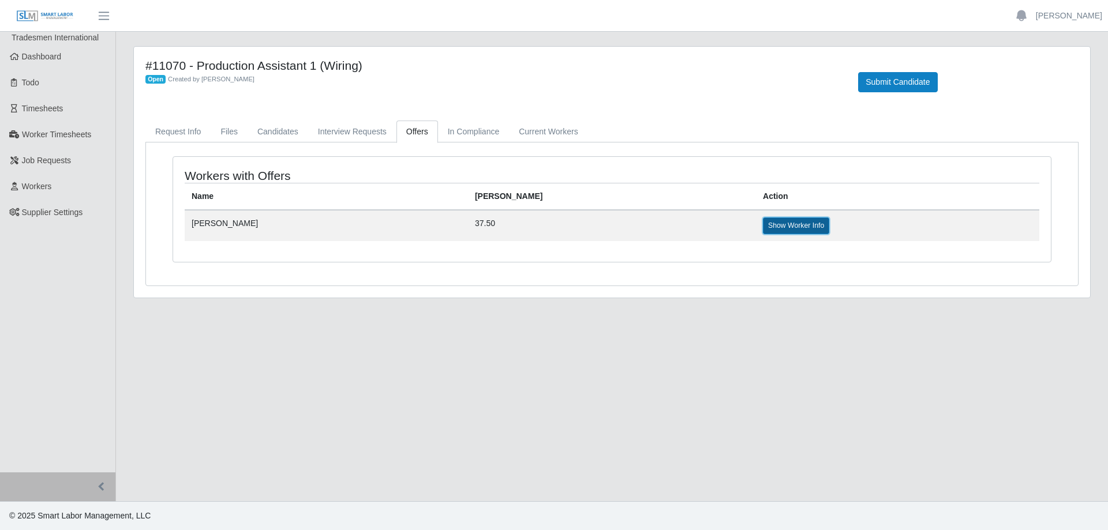
click at [763, 229] on link "Show Worker Info" at bounding box center [796, 226] width 66 height 16
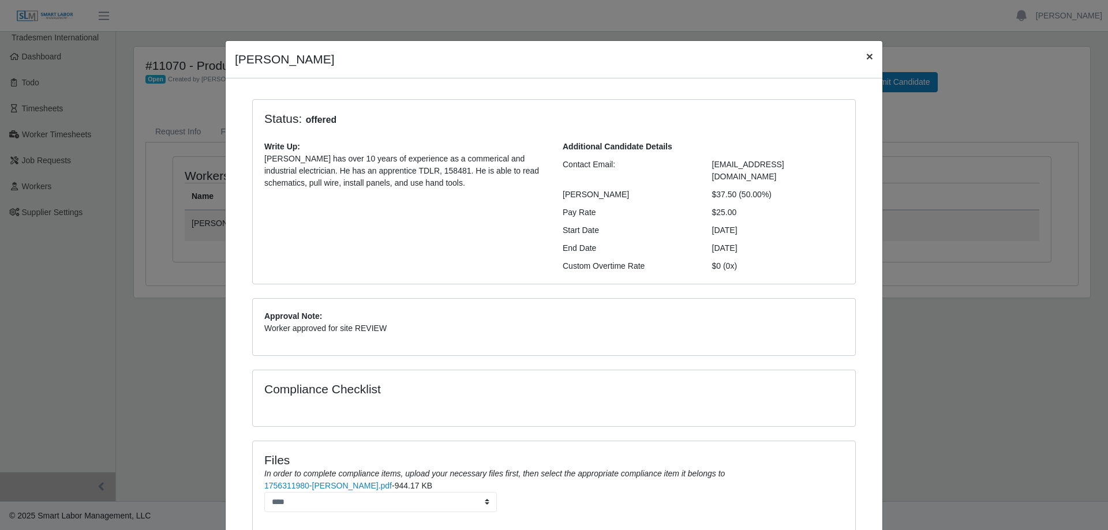
click at [866, 60] on span "×" at bounding box center [869, 56] width 7 height 13
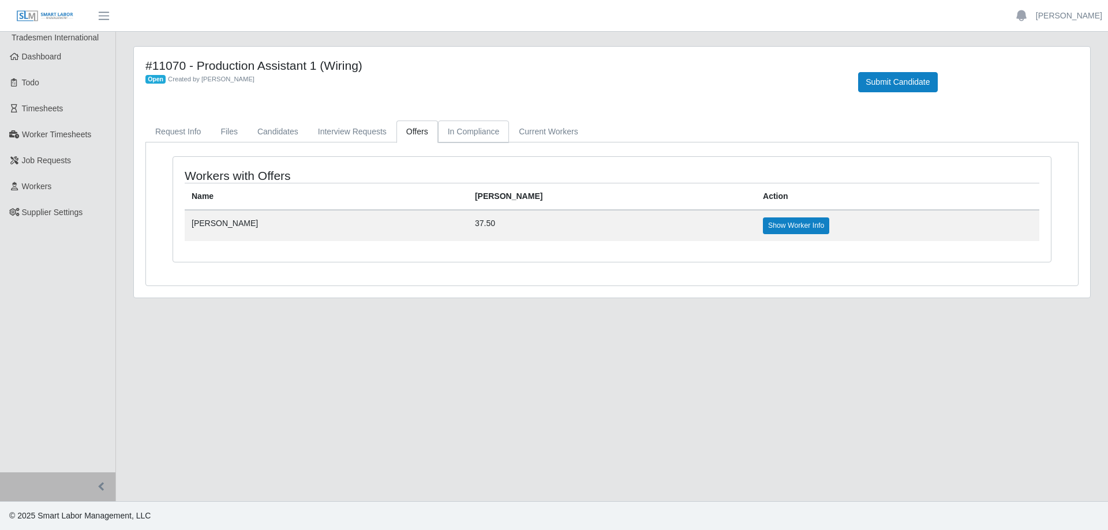
click at [492, 138] on link "In Compliance" at bounding box center [474, 132] width 72 height 23
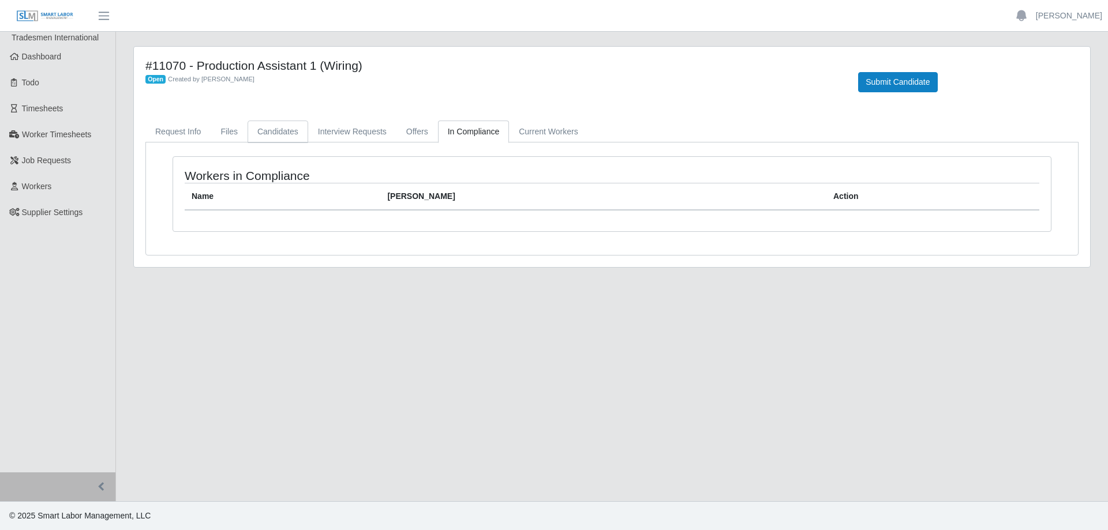
click at [282, 133] on link "Candidates" at bounding box center [278, 132] width 61 height 23
drag, startPoint x: 347, startPoint y: 133, endPoint x: 353, endPoint y: 134, distance: 5.8
click at [348, 133] on link "Interview Requests" at bounding box center [352, 132] width 88 height 23
click at [413, 138] on link "Offers" at bounding box center [417, 132] width 42 height 23
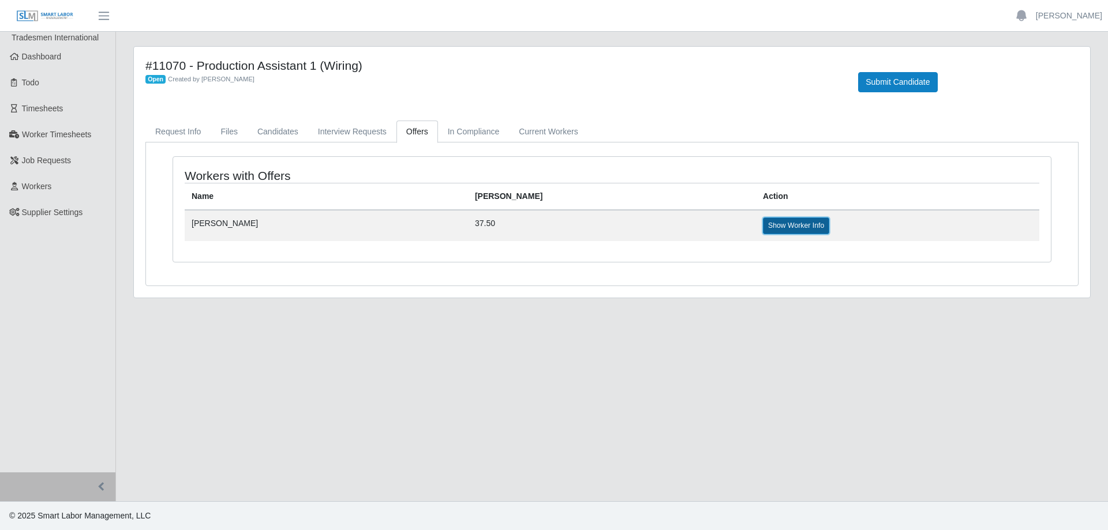
click at [763, 225] on link "Show Worker Info" at bounding box center [796, 226] width 66 height 16
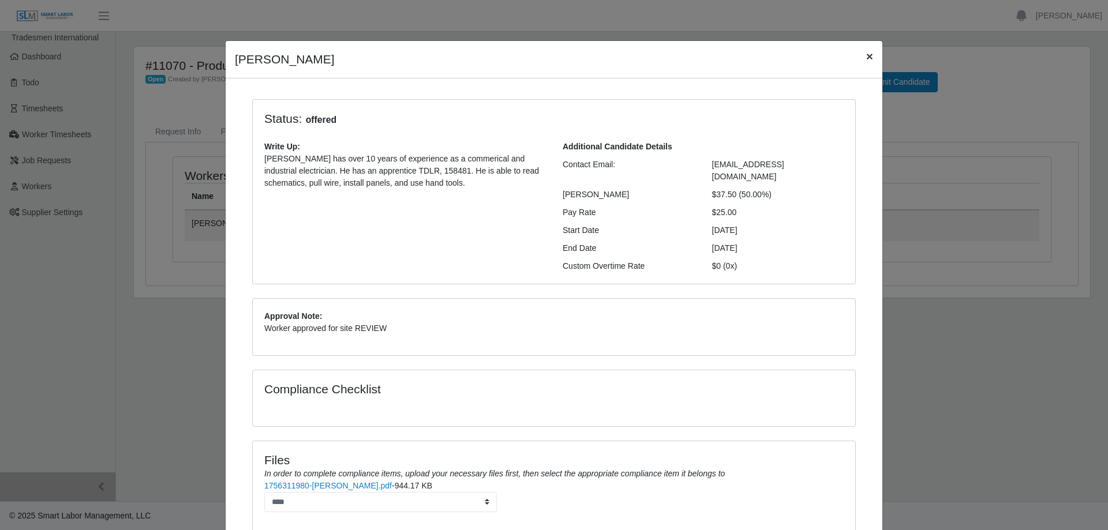
click at [866, 55] on span "×" at bounding box center [869, 56] width 7 height 13
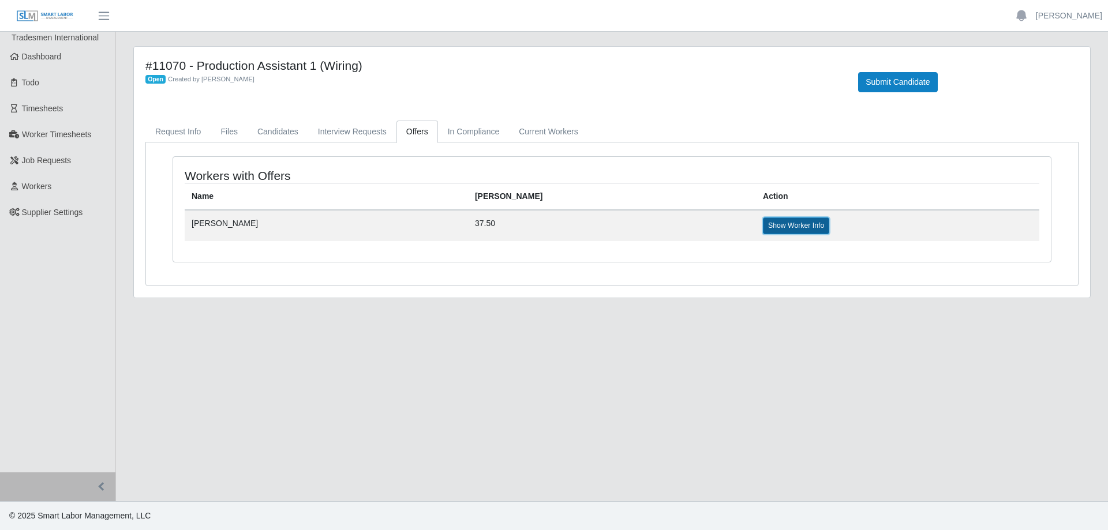
click at [763, 227] on link "Show Worker Info" at bounding box center [796, 226] width 66 height 16
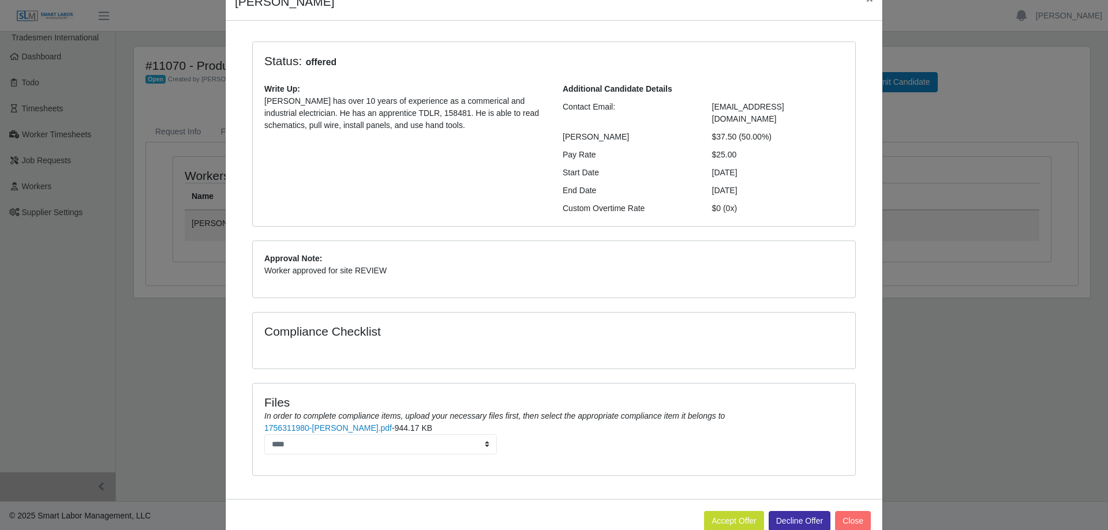
scroll to position [75, 0]
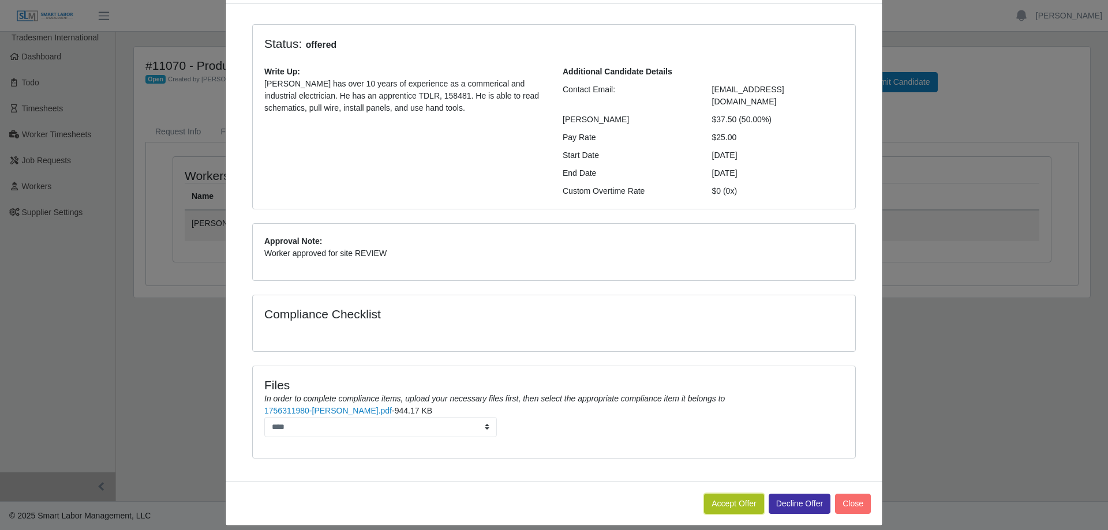
click at [713, 499] on button "Accept Offer" at bounding box center [734, 504] width 60 height 20
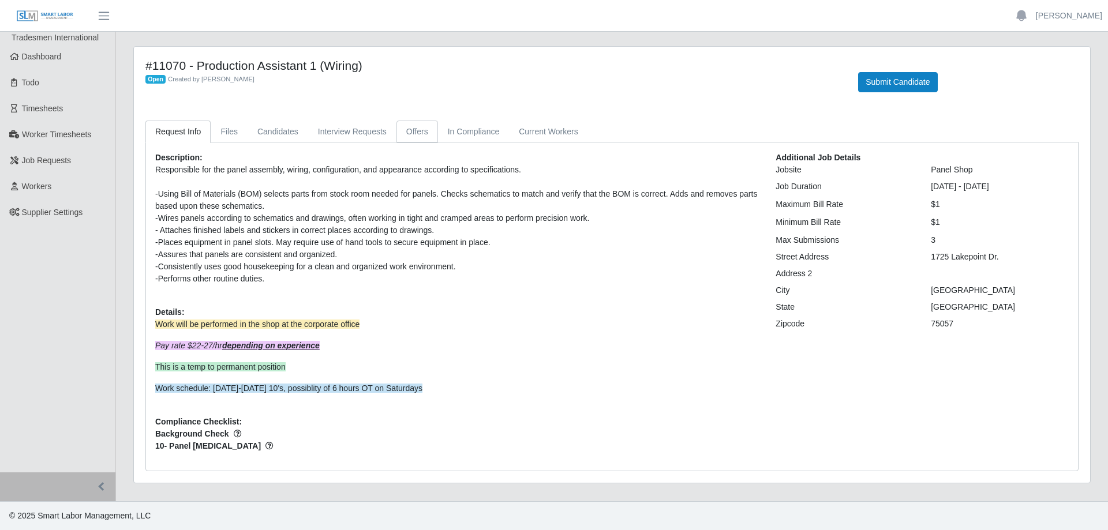
click at [411, 136] on link "Offers" at bounding box center [417, 132] width 42 height 23
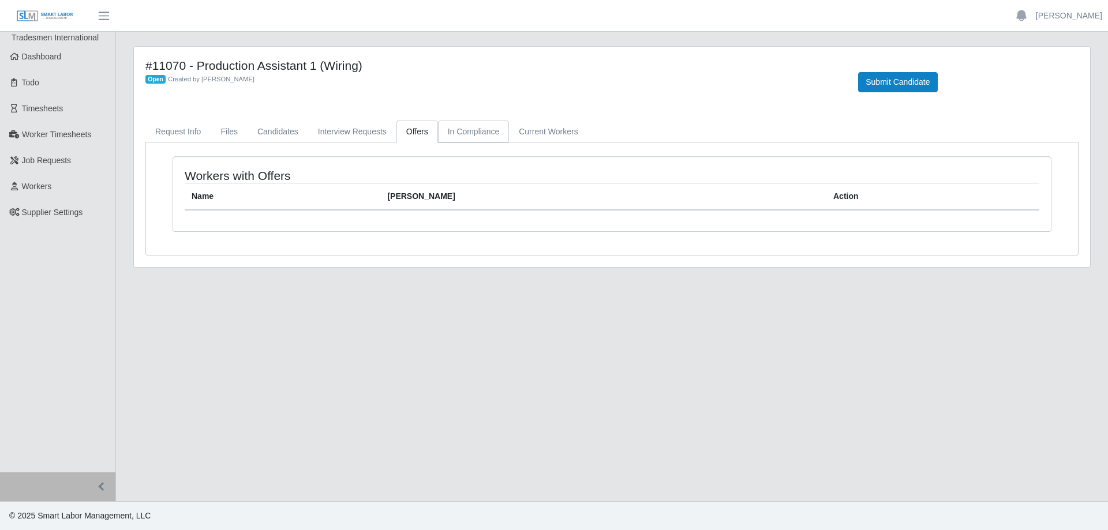
click at [484, 132] on link "In Compliance" at bounding box center [474, 132] width 72 height 23
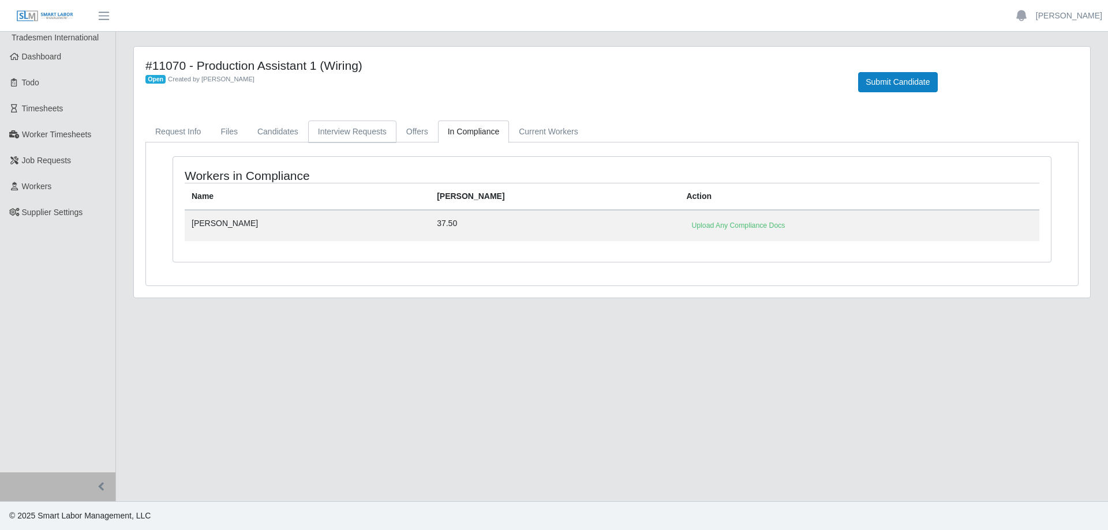
click at [368, 131] on link "Interview Requests" at bounding box center [352, 132] width 88 height 23
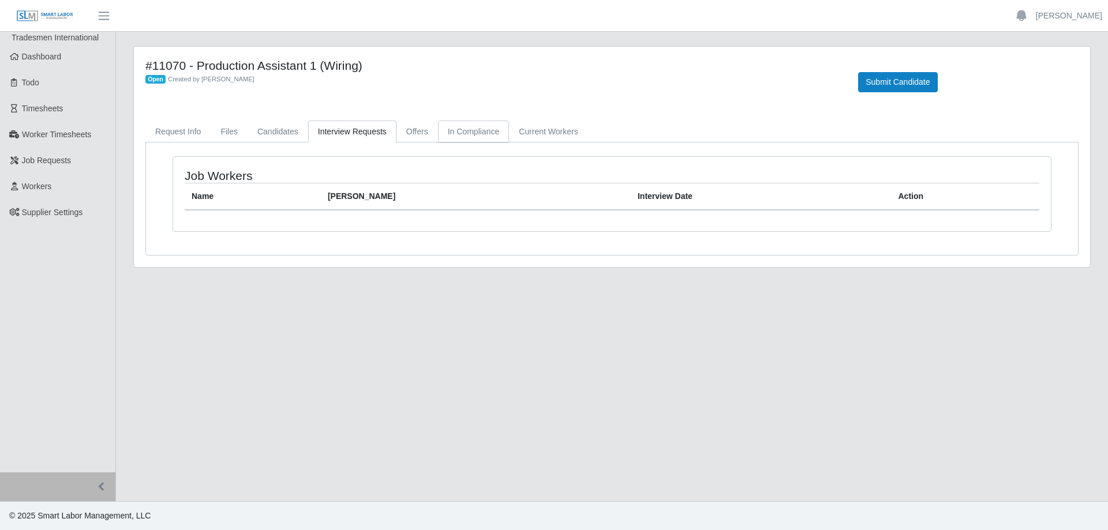
click at [445, 136] on link "In Compliance" at bounding box center [474, 132] width 72 height 23
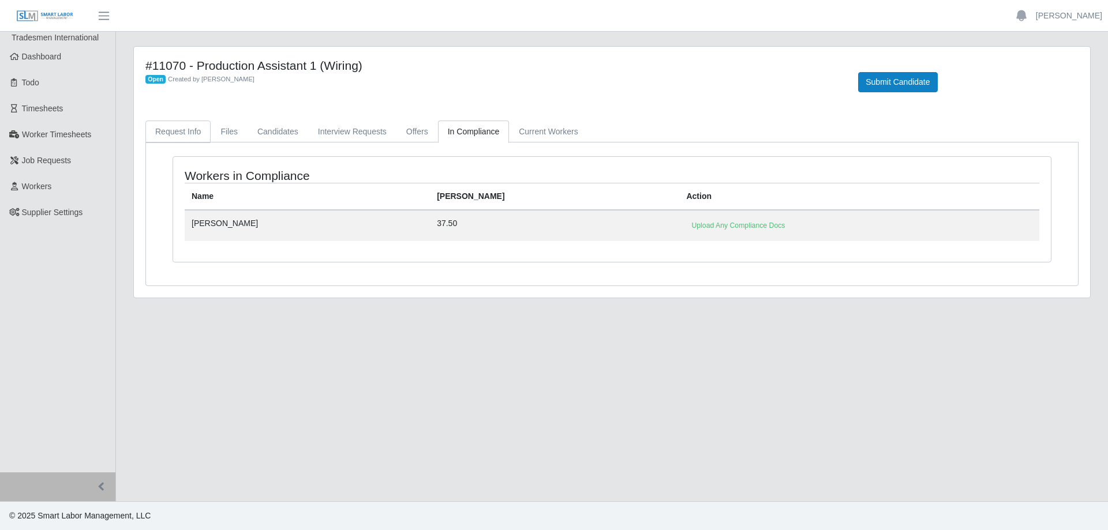
click at [198, 133] on link "Request Info" at bounding box center [177, 132] width 65 height 23
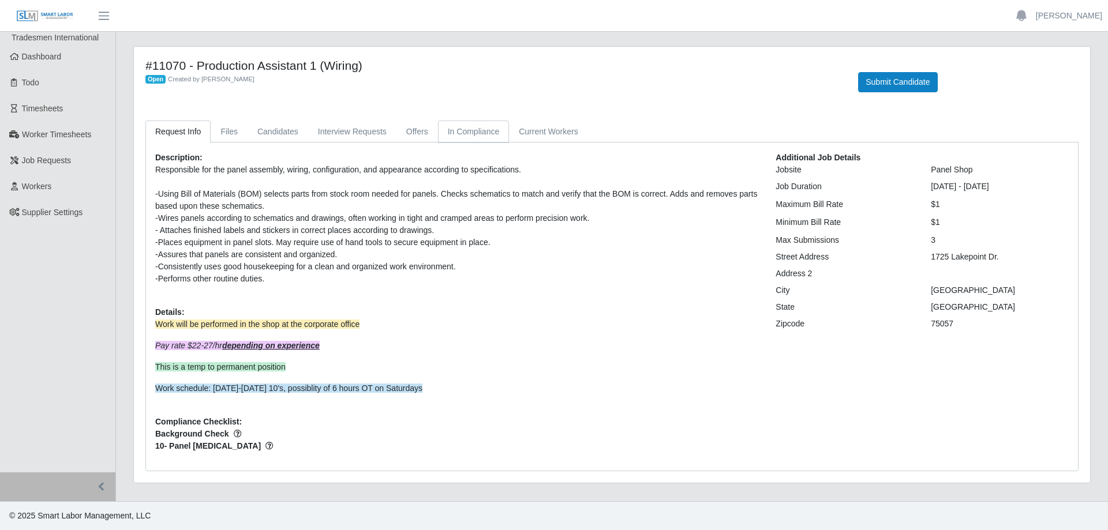
click at [468, 136] on link "In Compliance" at bounding box center [474, 132] width 72 height 23
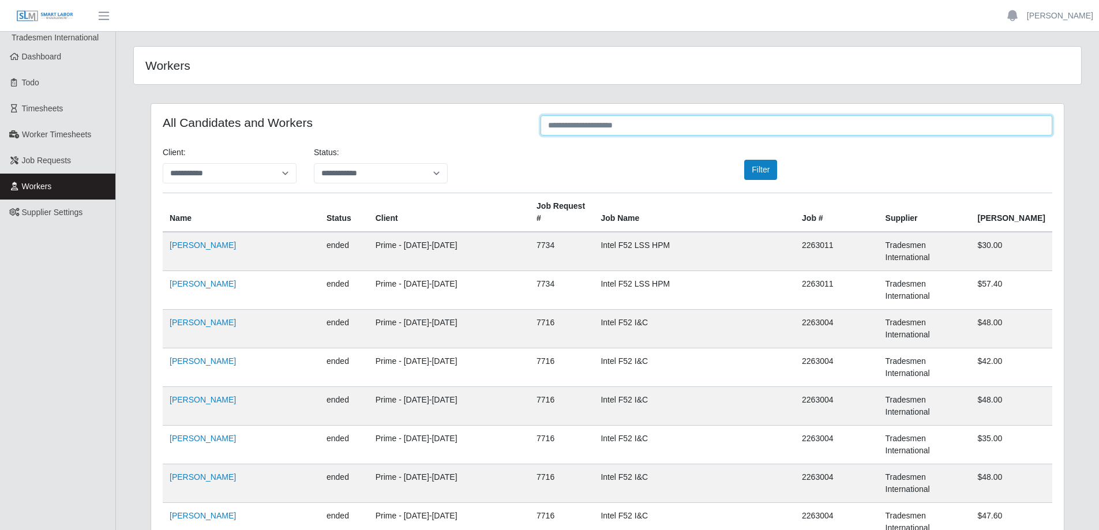
click at [680, 122] on input "text" at bounding box center [797, 125] width 512 height 20
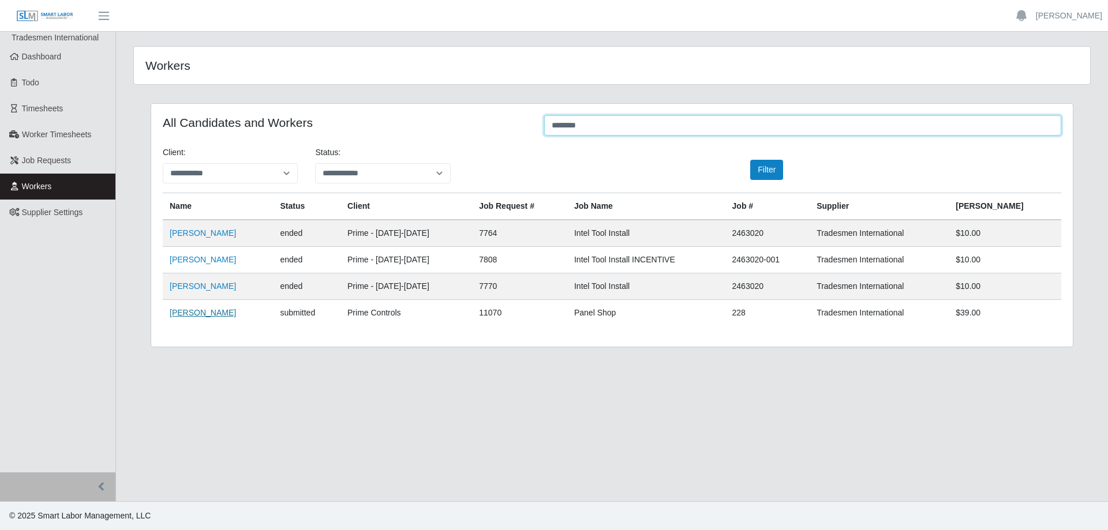
type input "********"
click at [227, 312] on link "Emmanuel Vasquez" at bounding box center [203, 312] width 66 height 9
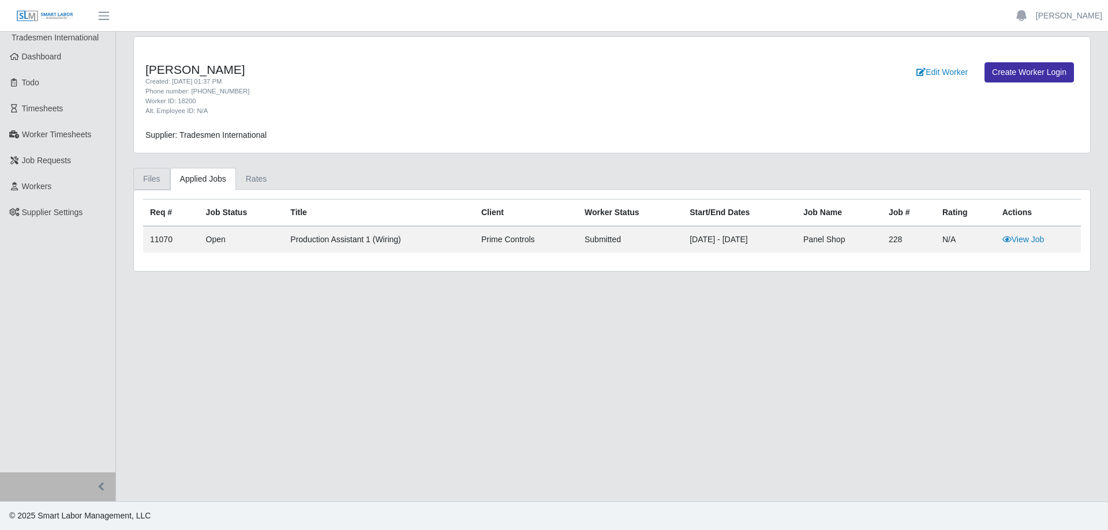
click at [153, 178] on link "Files" at bounding box center [151, 179] width 37 height 23
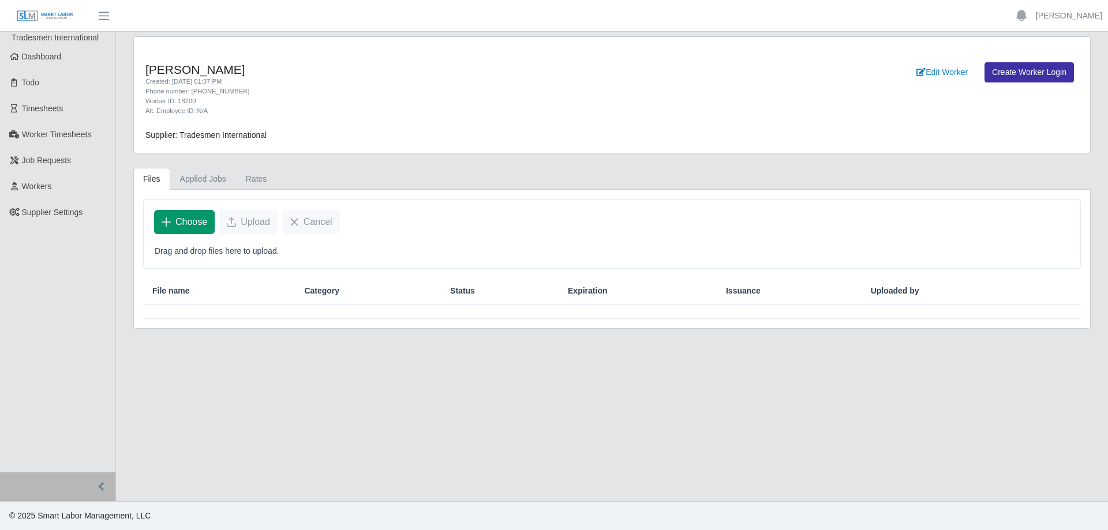
click at [186, 224] on span "Choose" at bounding box center [191, 222] width 32 height 14
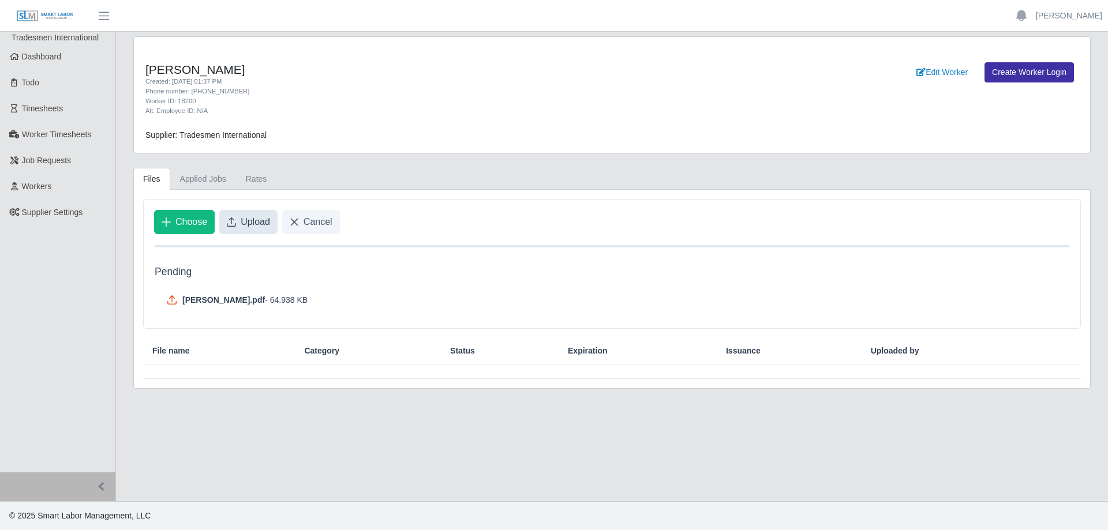
click at [254, 225] on span "Upload" at bounding box center [255, 222] width 29 height 14
